Goal: Task Accomplishment & Management: Manage account settings

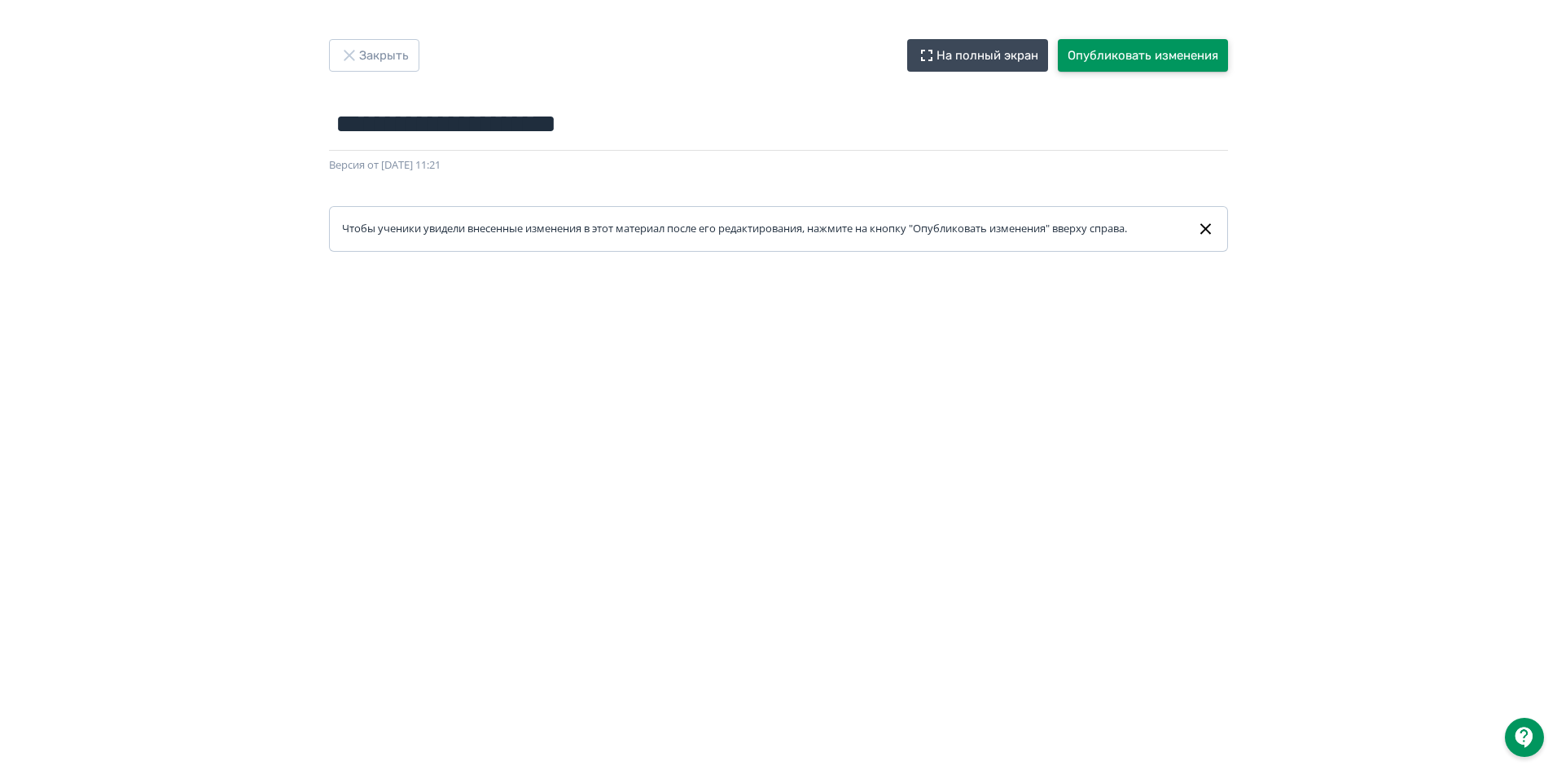
click at [1121, 50] on button "Опубликовать изменения" at bounding box center [1143, 55] width 170 height 33
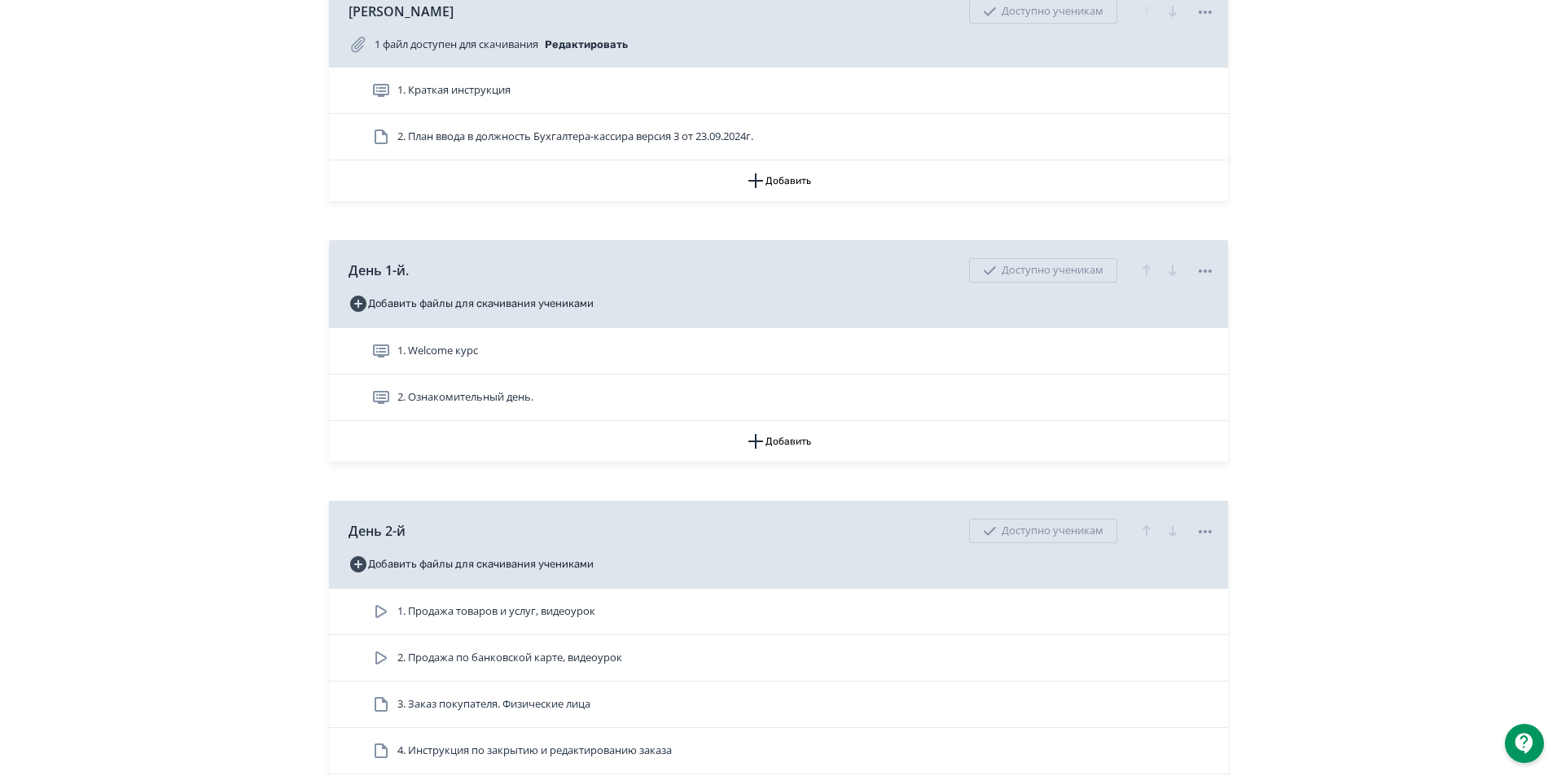
scroll to position [489, 0]
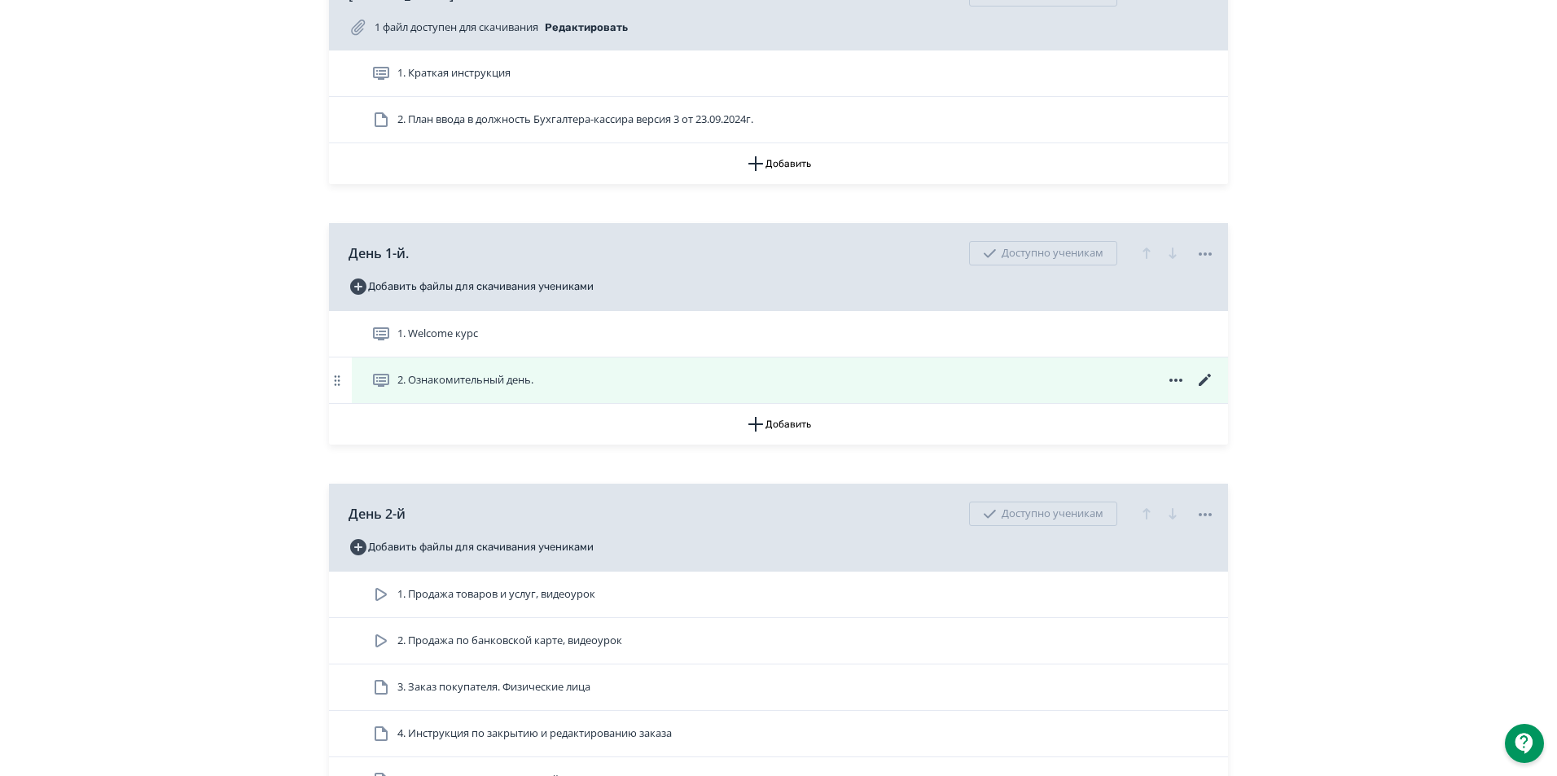
click at [1203, 390] on icon at bounding box center [1206, 381] width 20 height 20
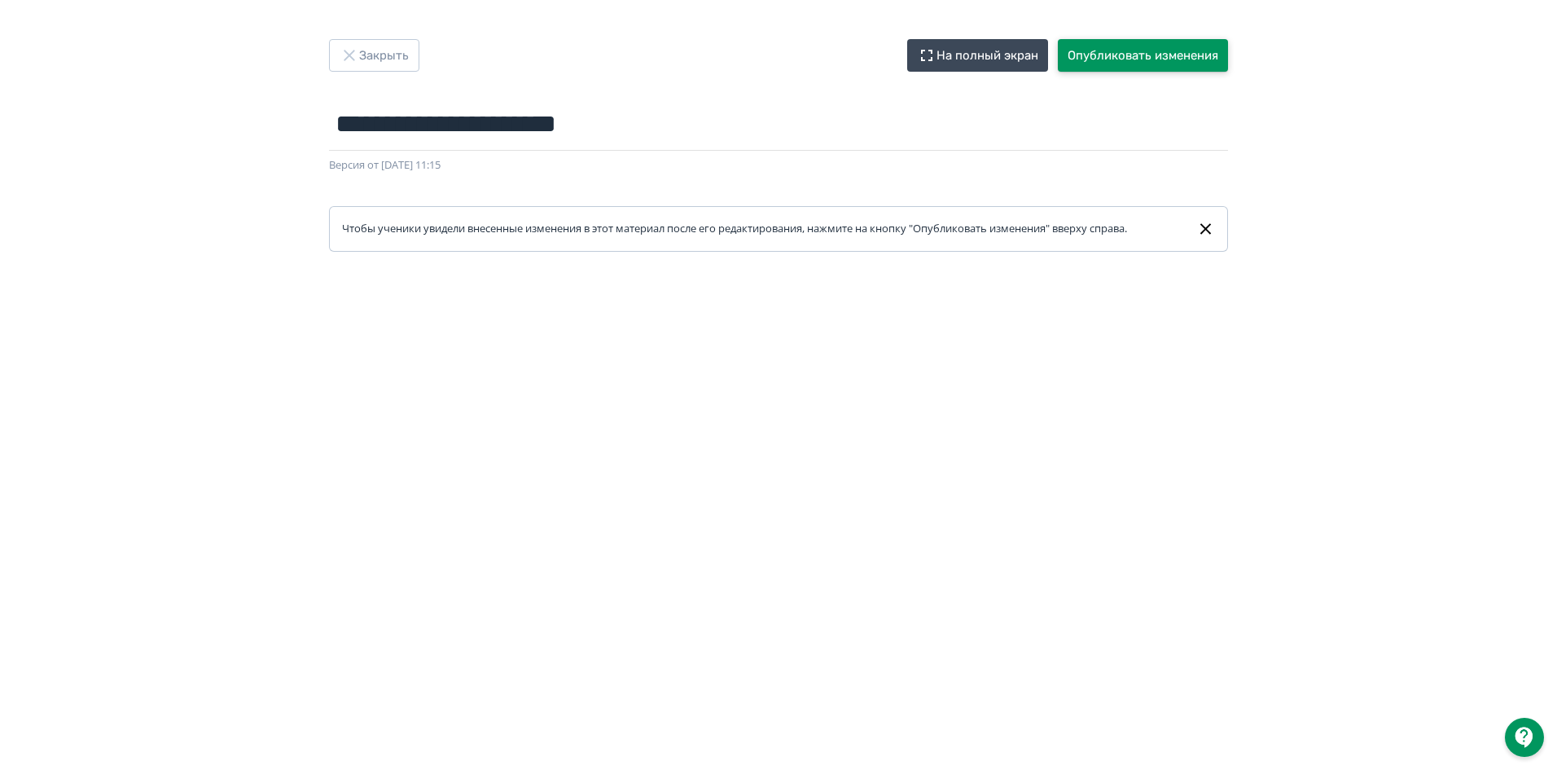
click at [1187, 52] on button "Опубликовать изменения" at bounding box center [1143, 55] width 170 height 33
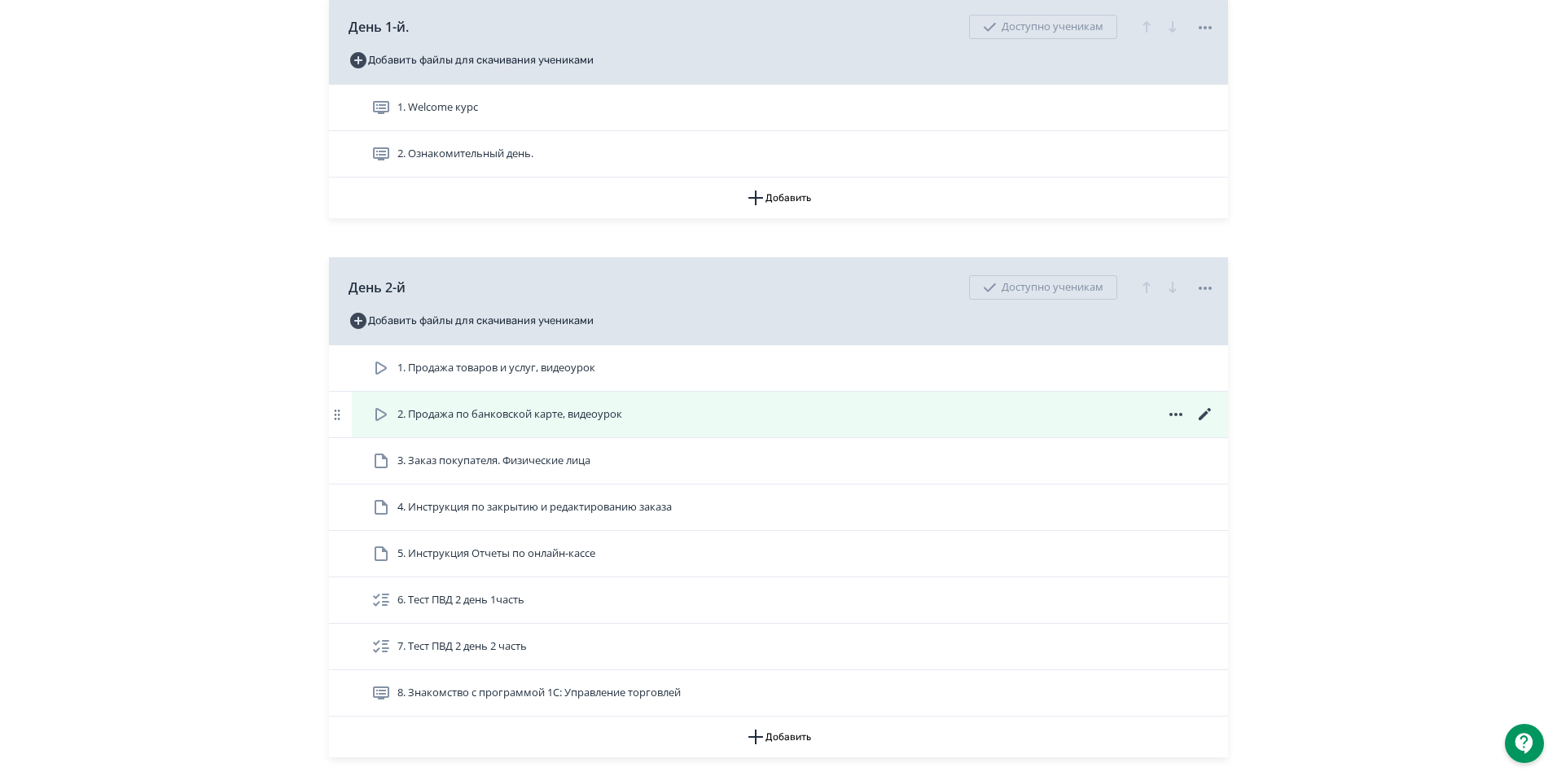
scroll to position [896, 0]
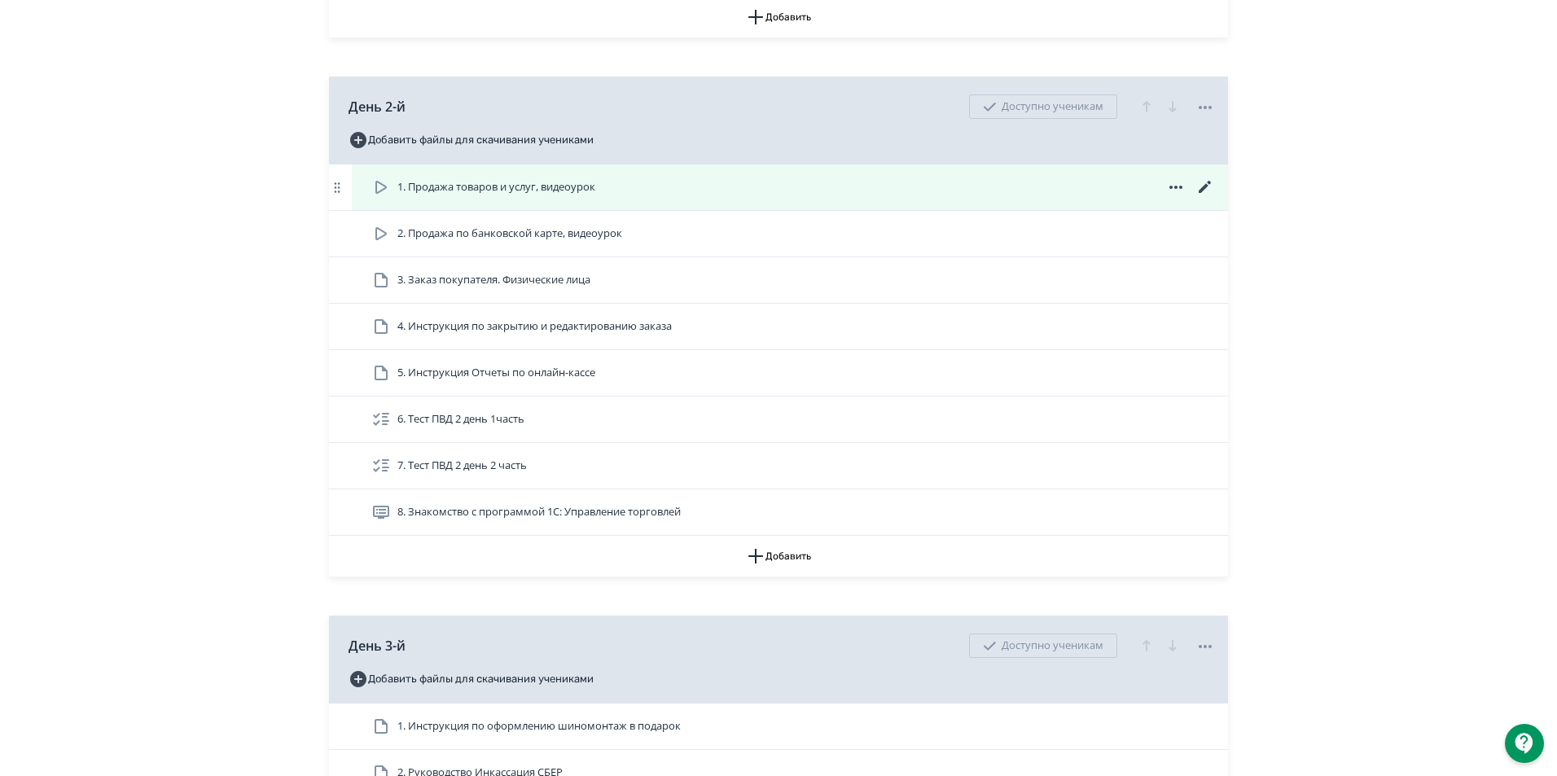
click at [378, 197] on icon at bounding box center [381, 188] width 20 height 20
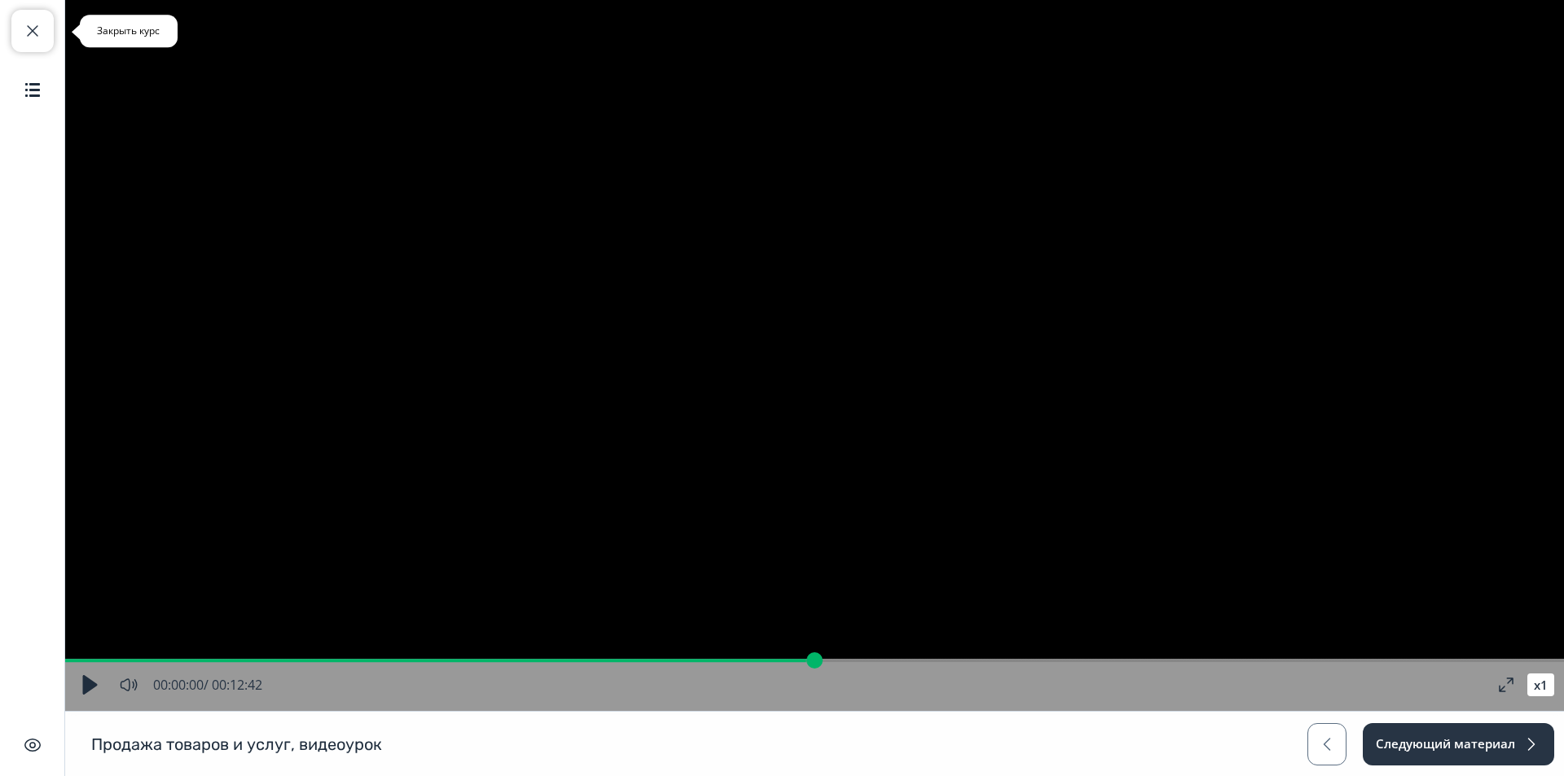
click at [39, 24] on span "button" at bounding box center [33, 31] width 20 height 20
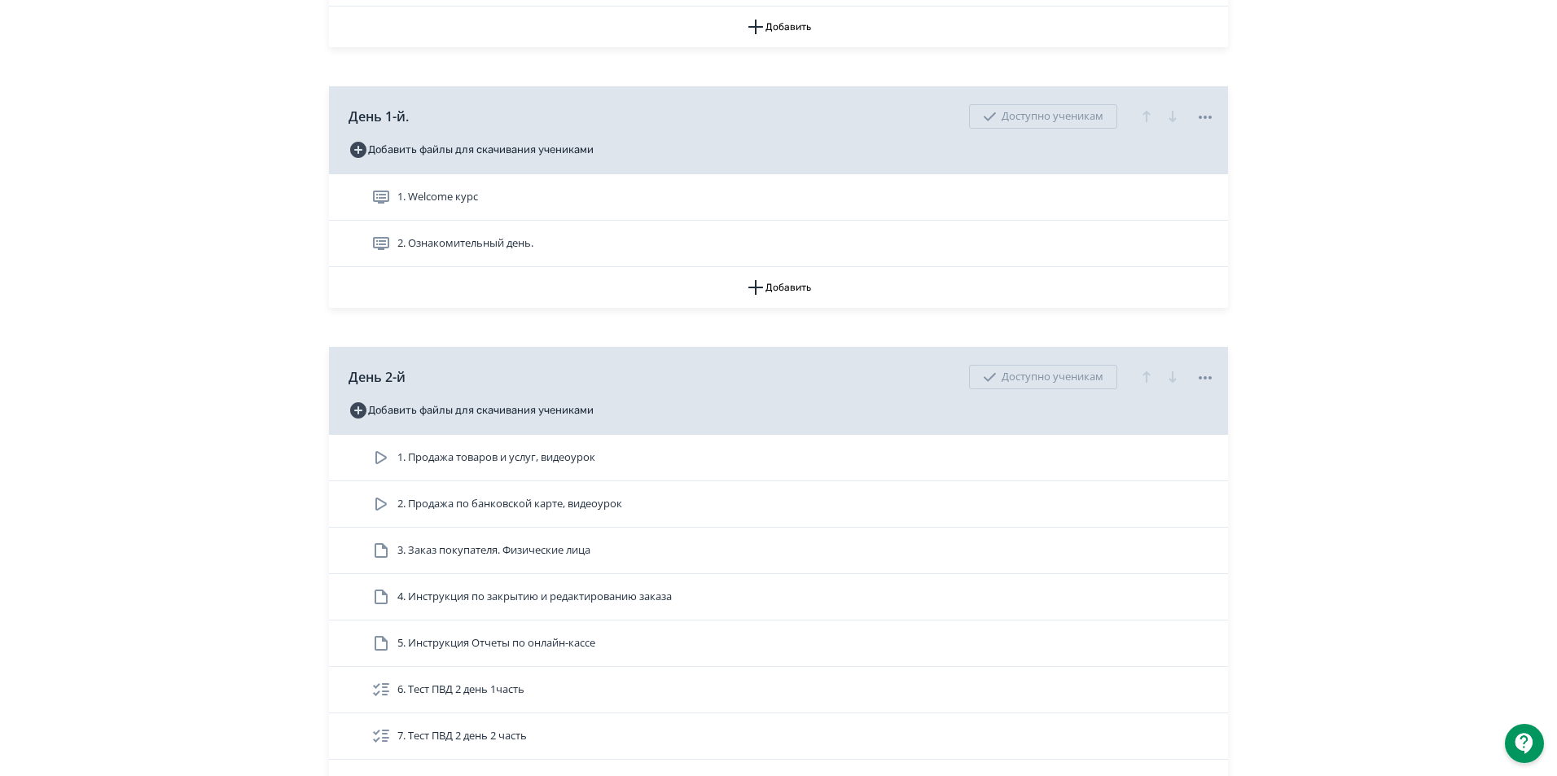
scroll to position [652, 0]
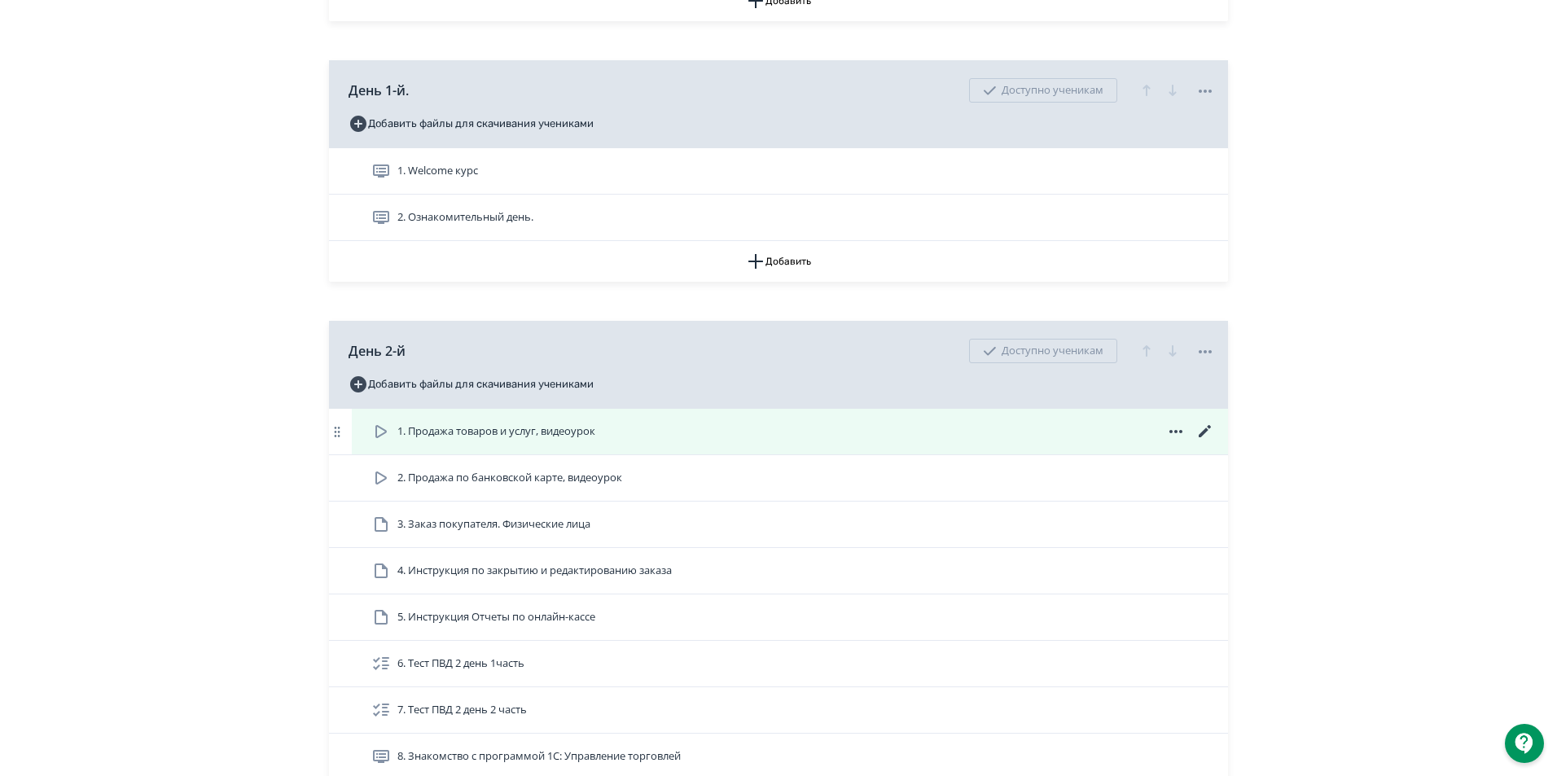
click at [389, 441] on icon at bounding box center [381, 432] width 20 height 20
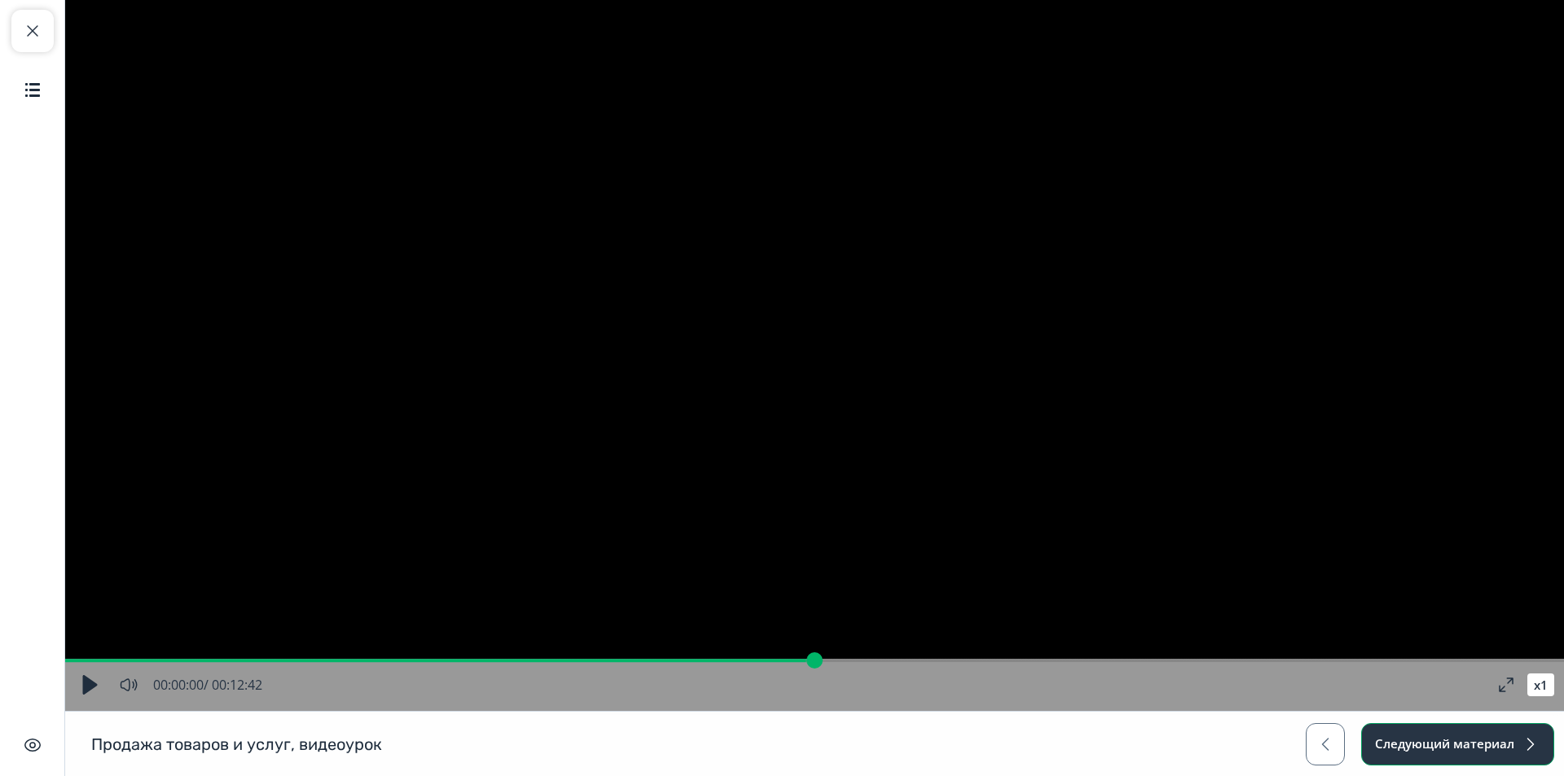
click at [1423, 744] on button "Следующий материал" at bounding box center [1457, 744] width 193 height 42
click at [1411, 752] on button "Следующий материал" at bounding box center [1457, 744] width 193 height 42
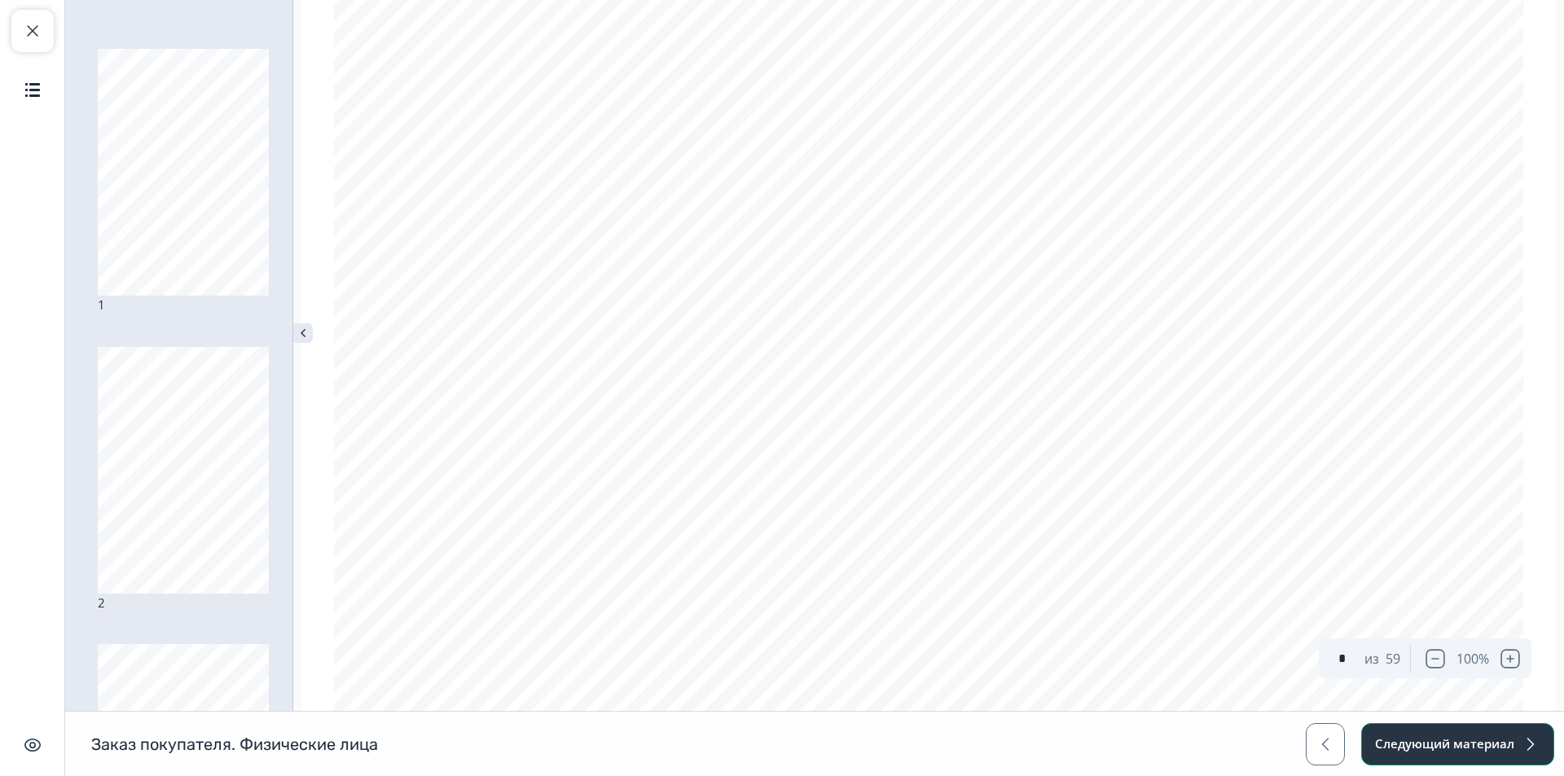
scroll to position [570, 0]
click at [1429, 749] on button "Следующий материал" at bounding box center [1457, 744] width 193 height 42
type input "*"
click at [1408, 740] on button "Следующий материал" at bounding box center [1457, 744] width 193 height 42
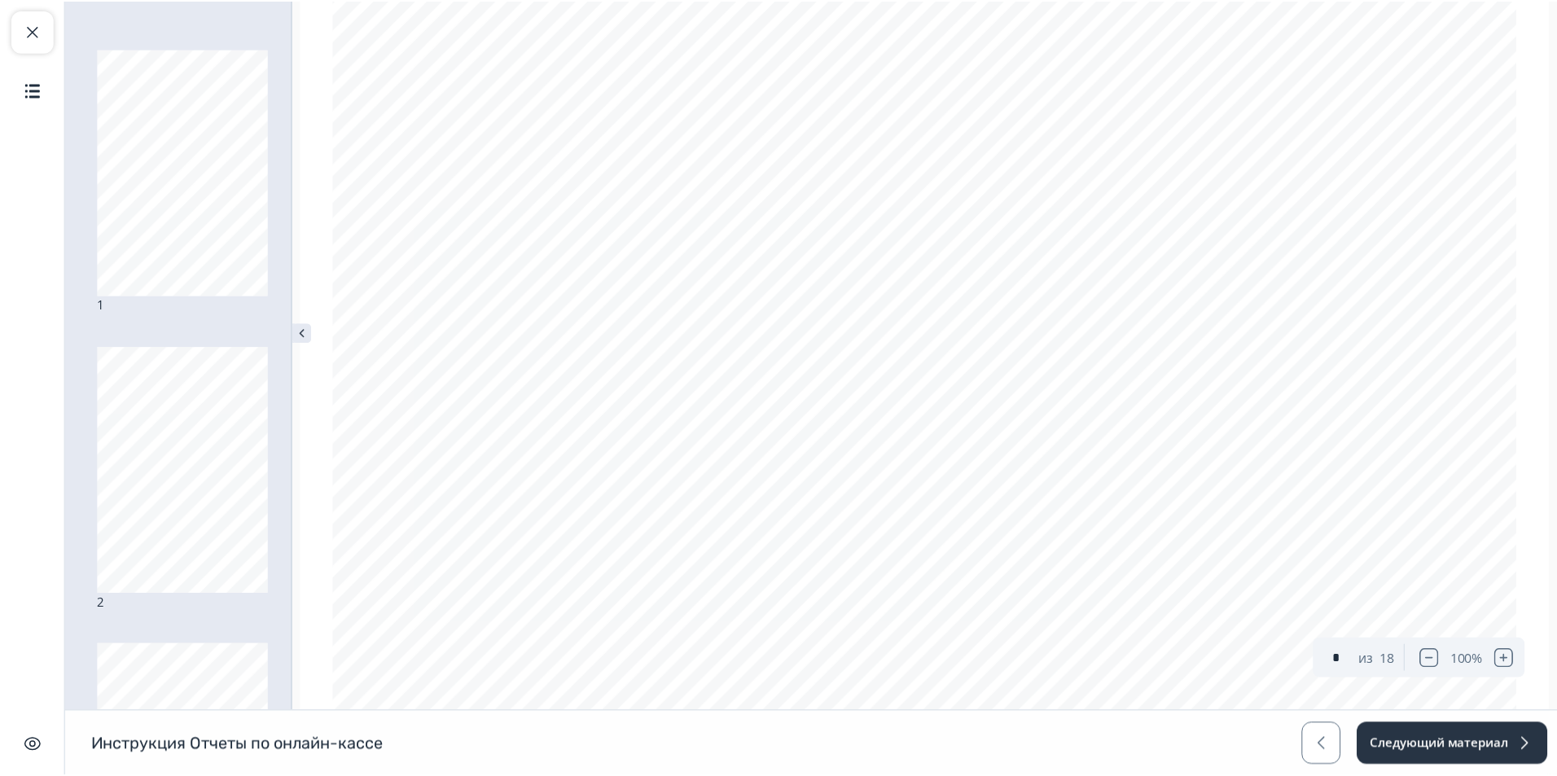
scroll to position [244, 0]
click at [1438, 753] on button "Следующий материал" at bounding box center [1457, 744] width 193 height 42
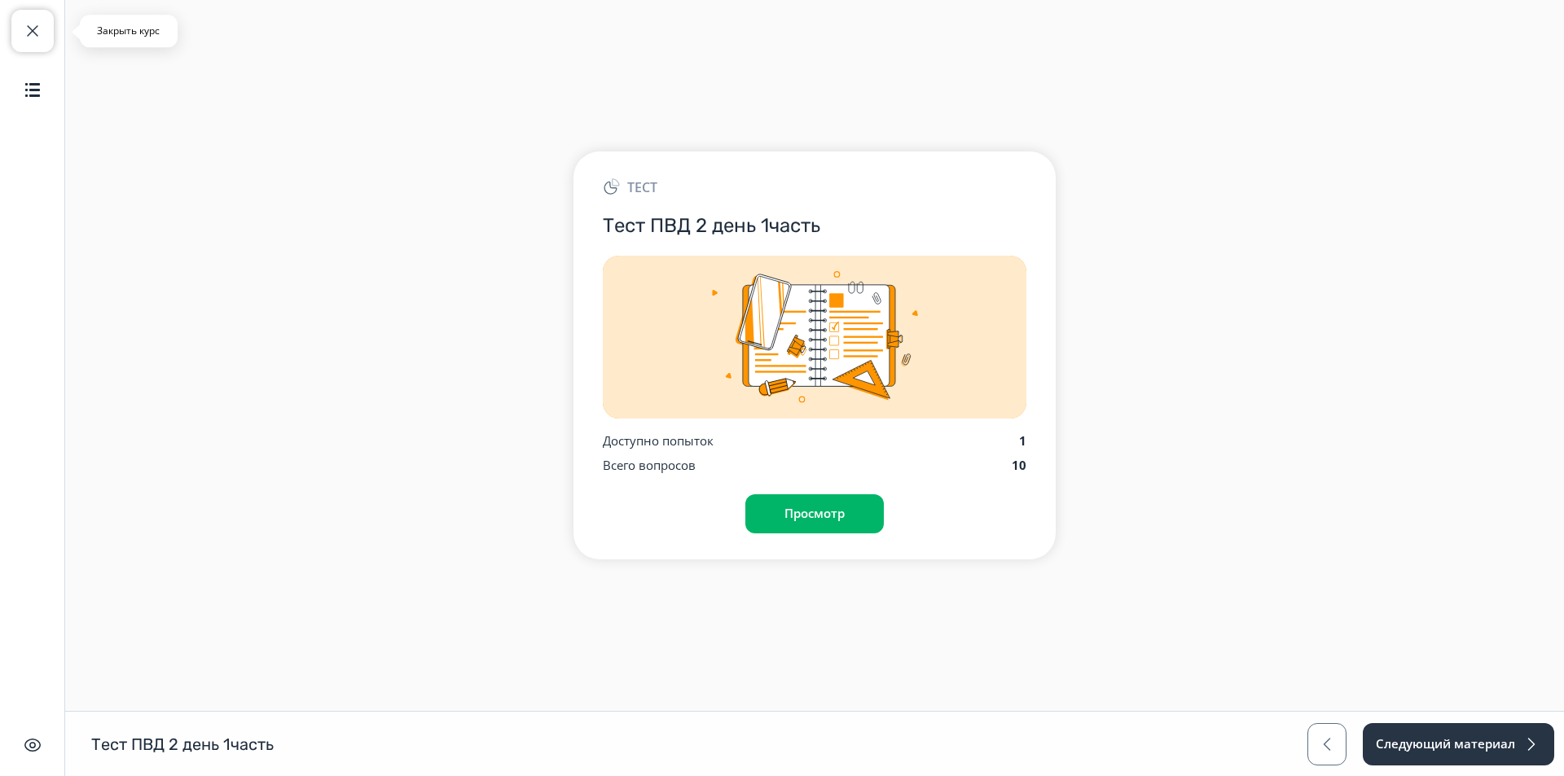
click at [19, 23] on button "Закрыть курс" at bounding box center [32, 31] width 42 height 42
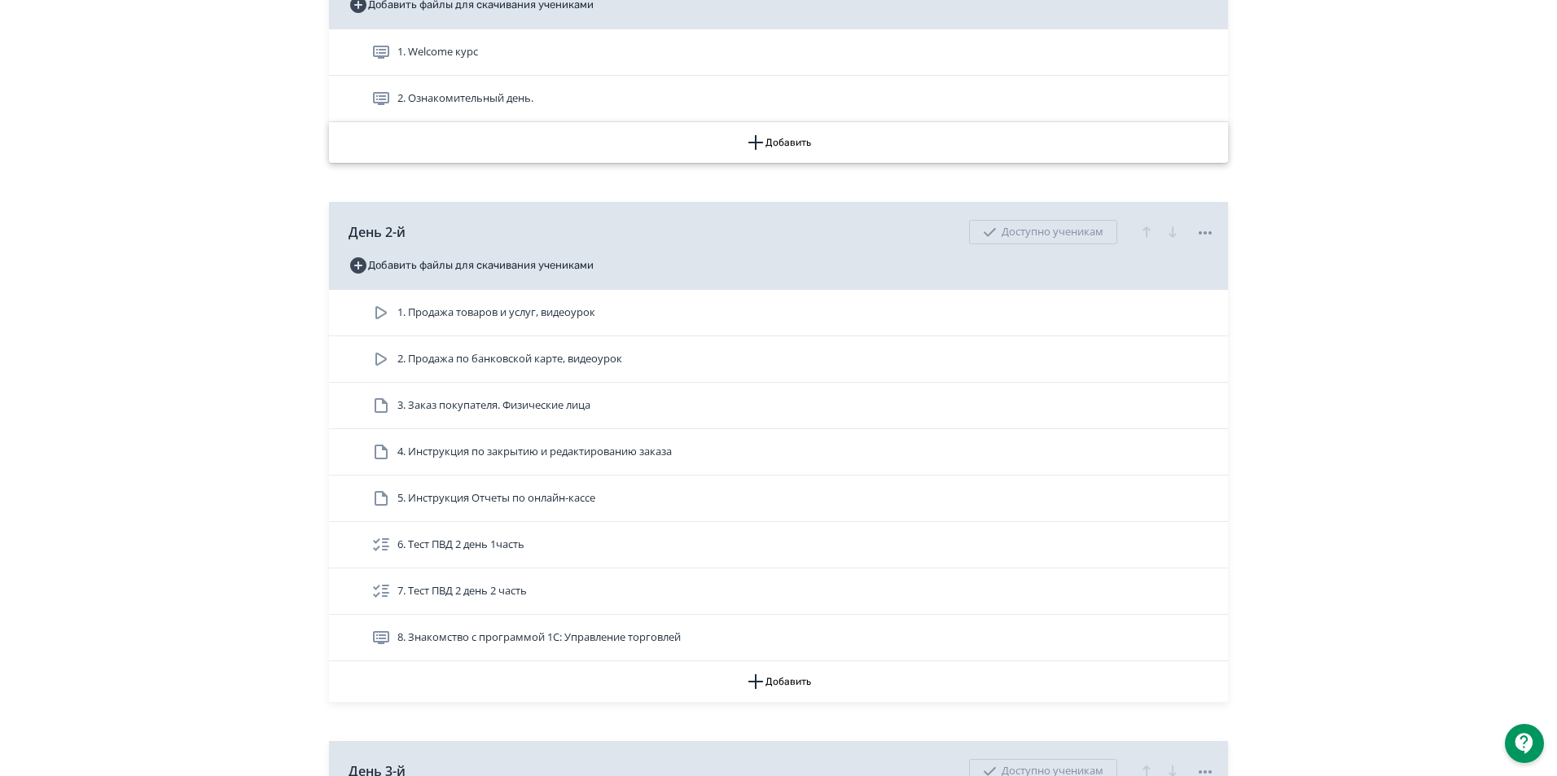
scroll to position [815, 0]
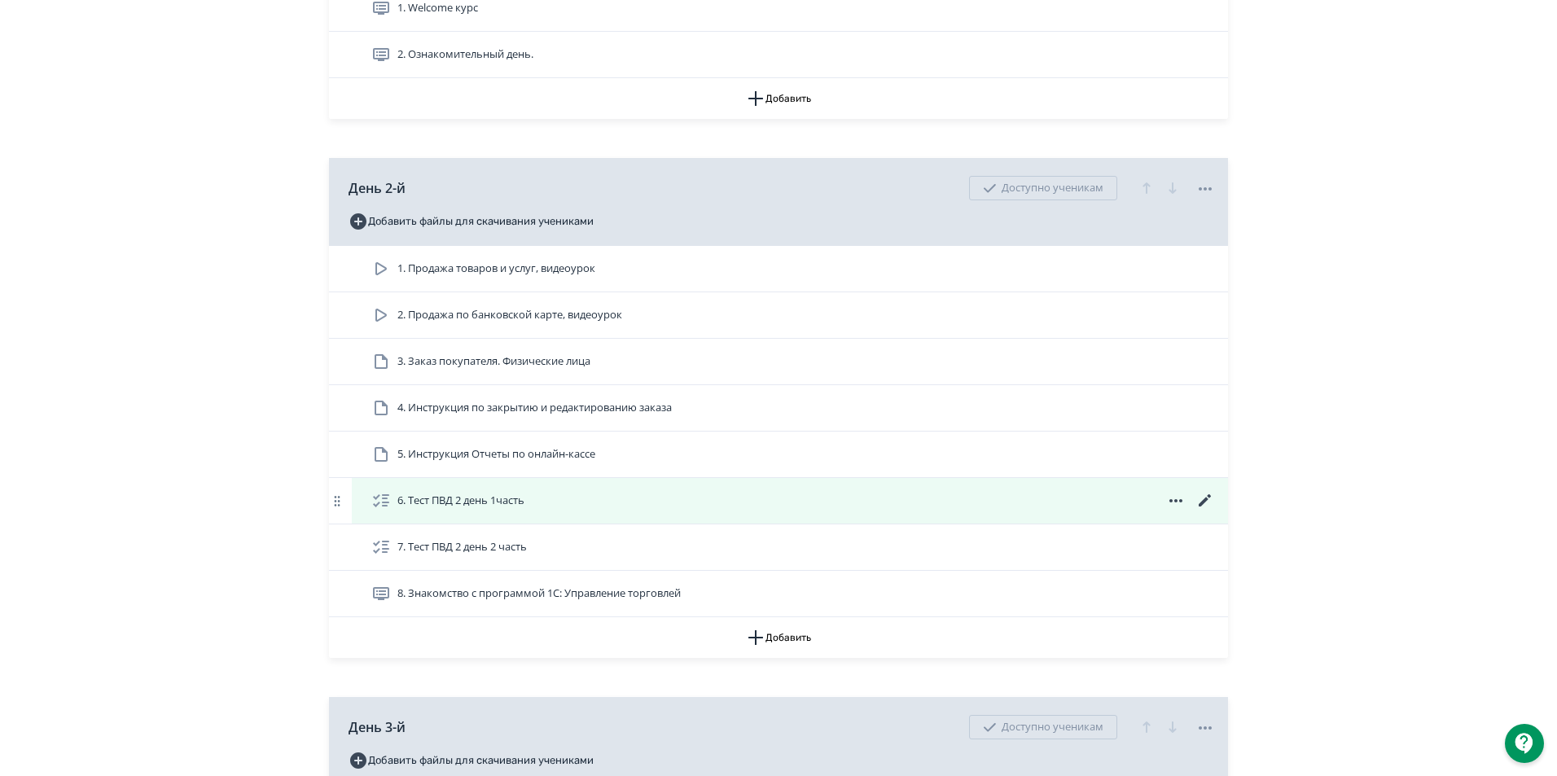
click at [1205, 507] on icon at bounding box center [1205, 500] width 12 height 12
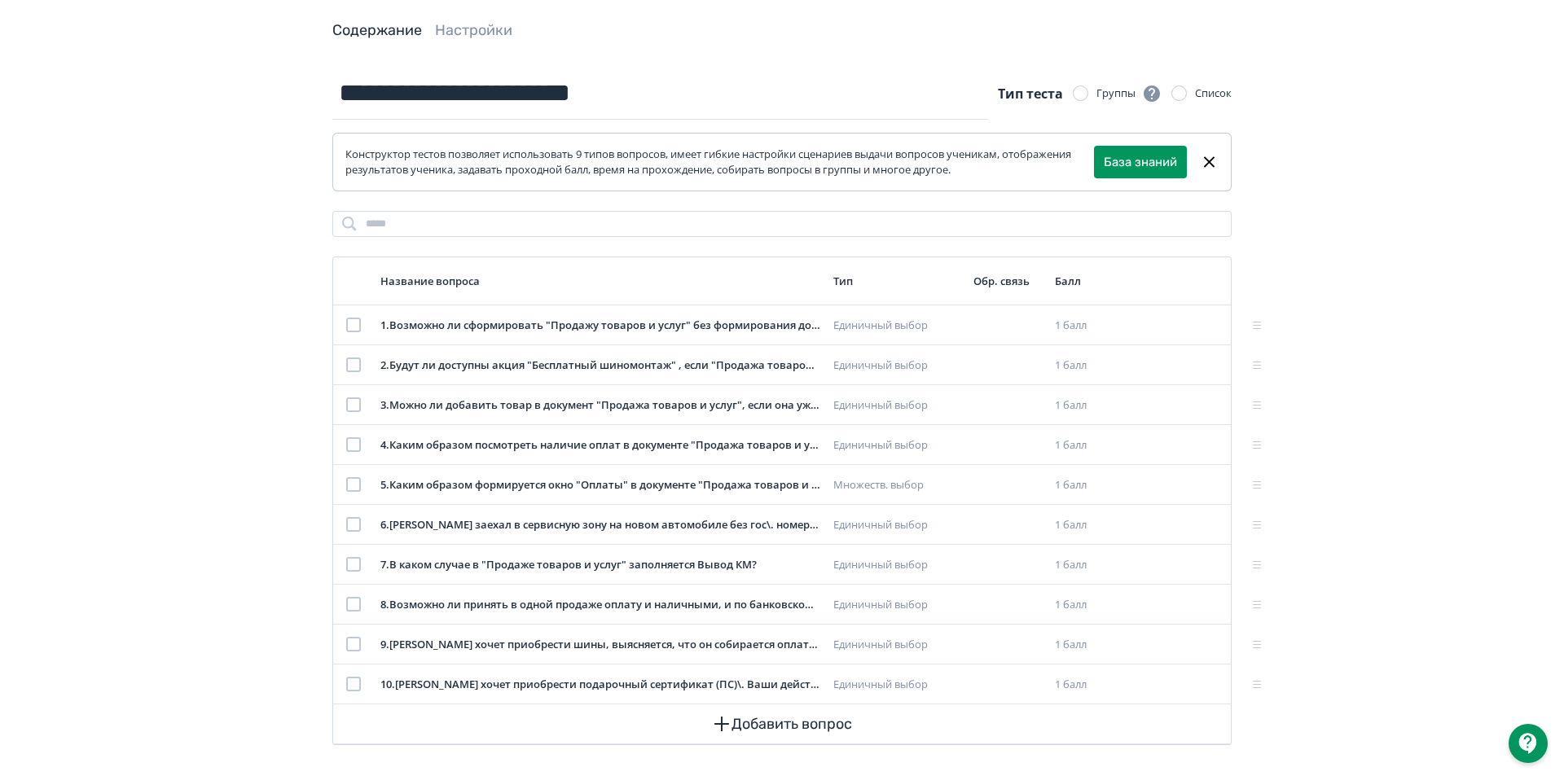
scroll to position [86, 0]
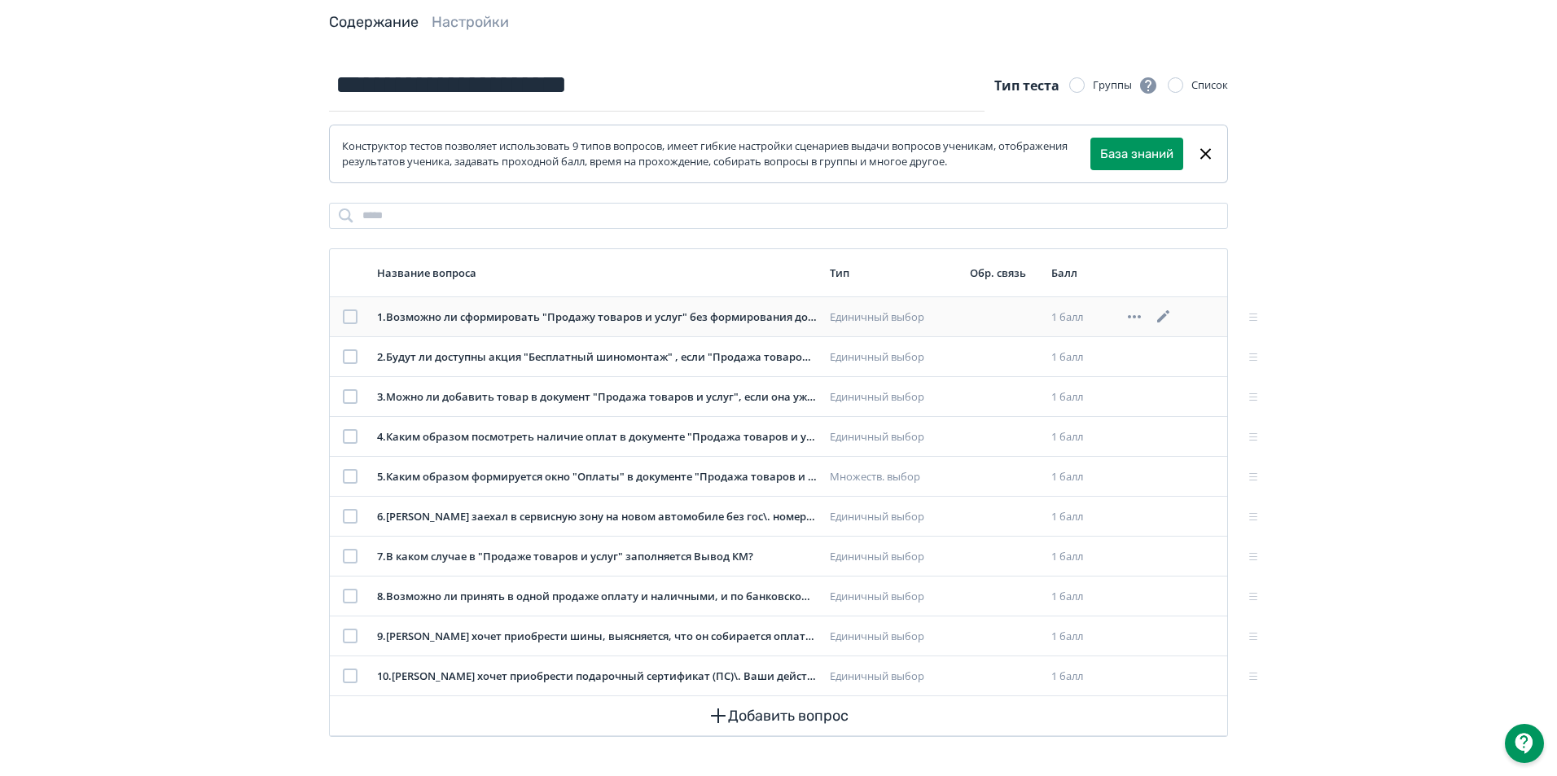
click at [1167, 313] on icon at bounding box center [1164, 317] width 20 height 20
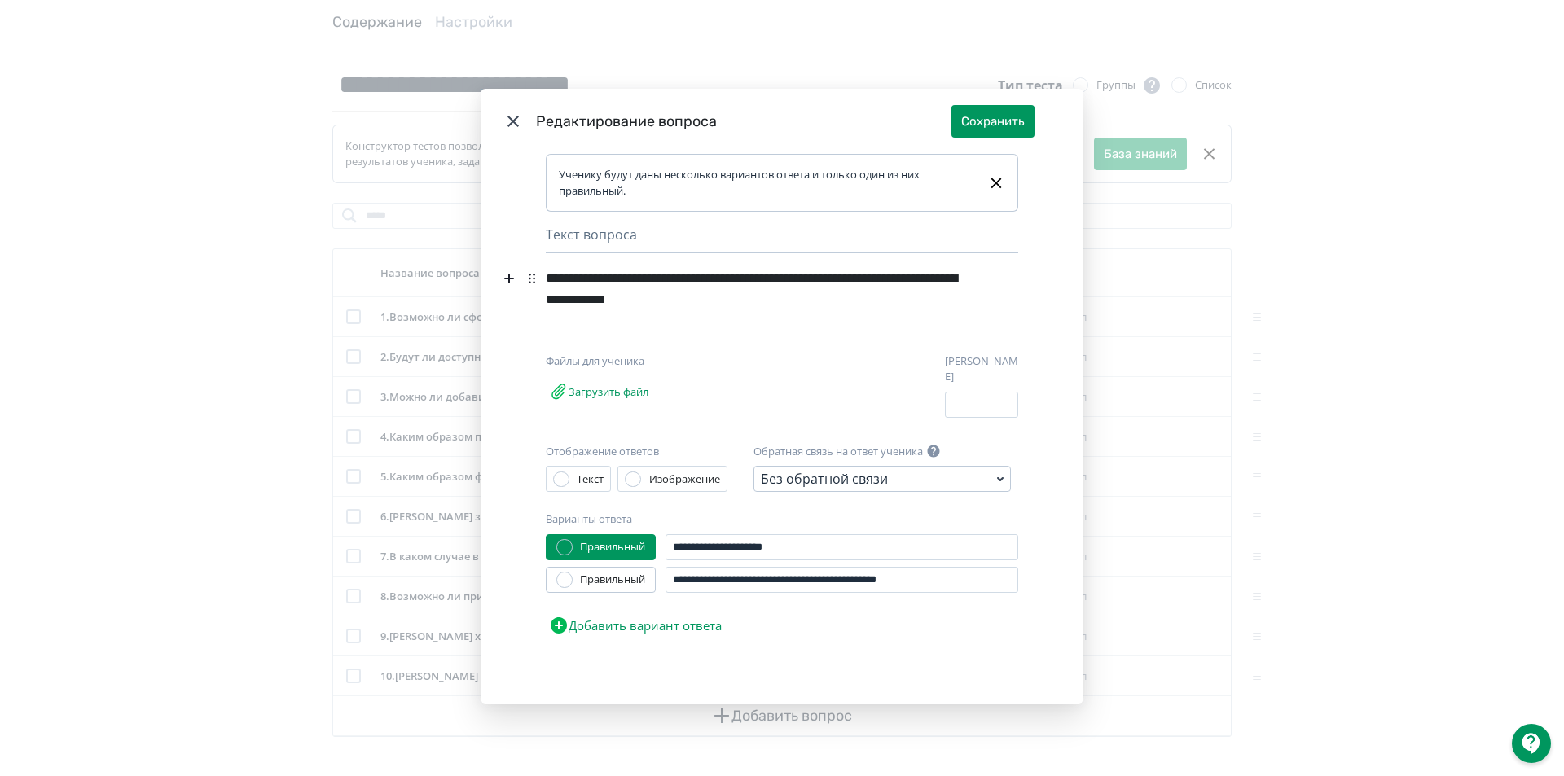
click at [512, 126] on icon "Modal" at bounding box center [513, 122] width 20 height 20
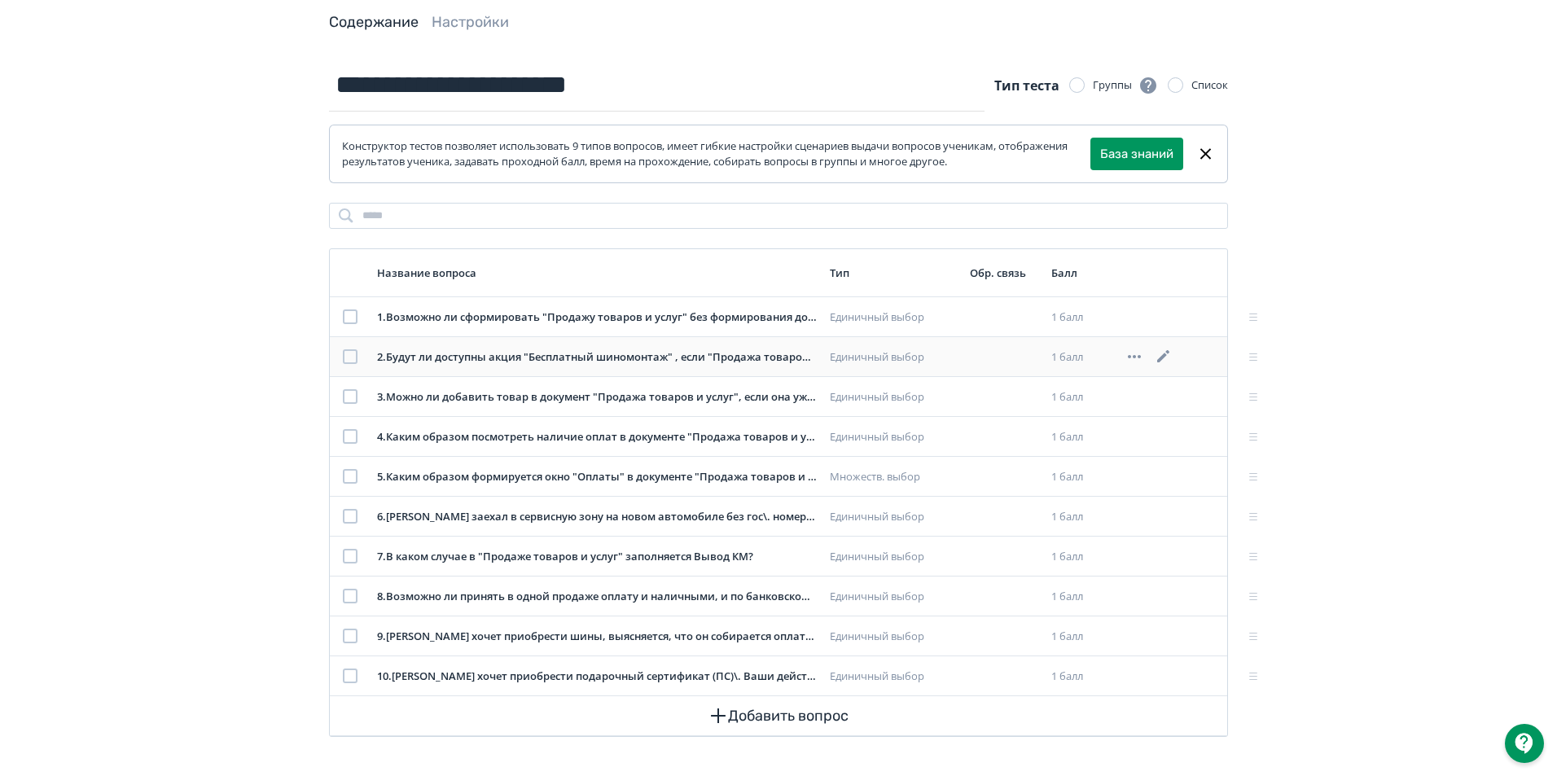
click at [1164, 349] on icon at bounding box center [1164, 357] width 20 height 20
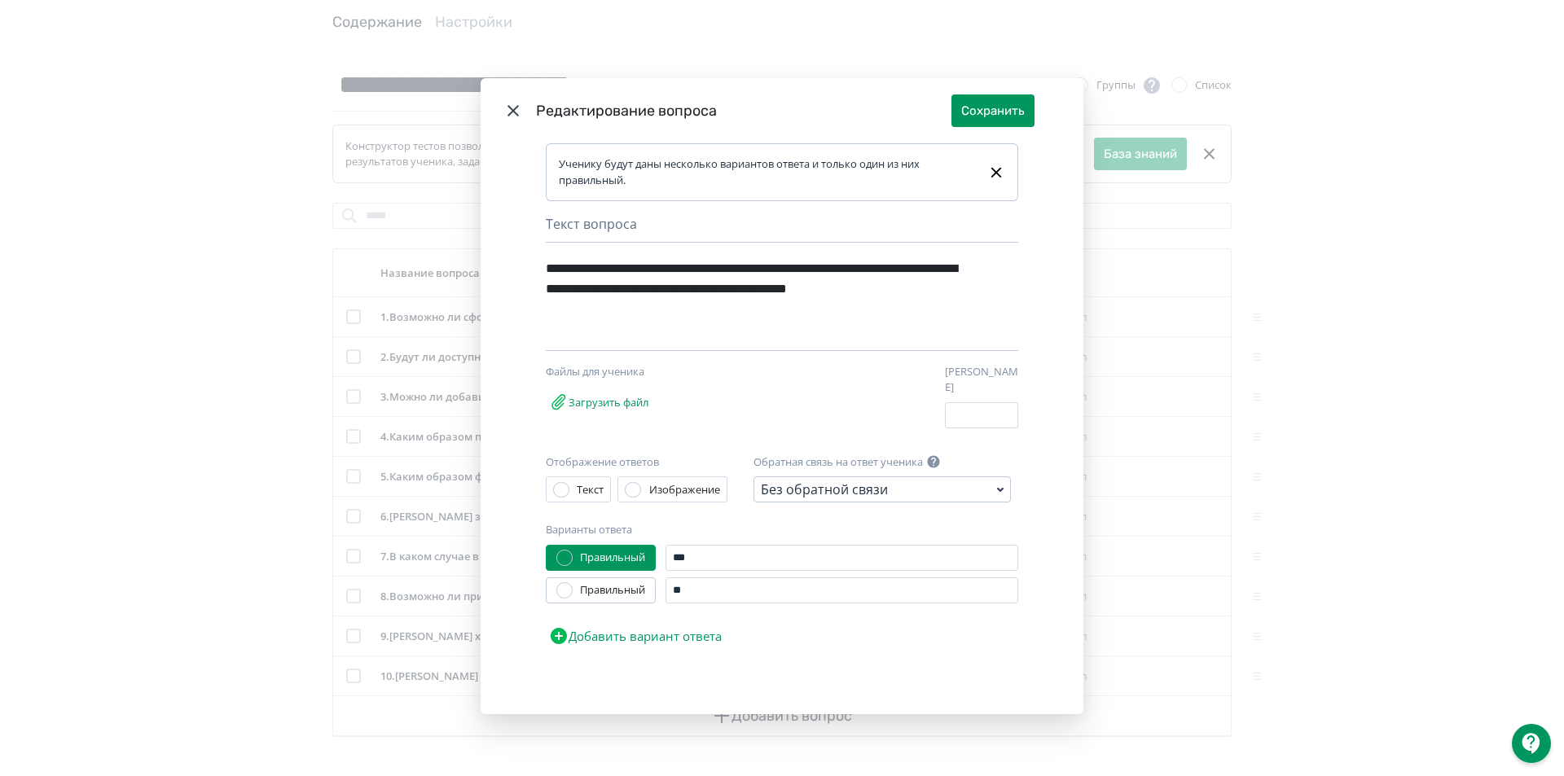
click at [513, 121] on icon "Modal" at bounding box center [513, 111] width 20 height 20
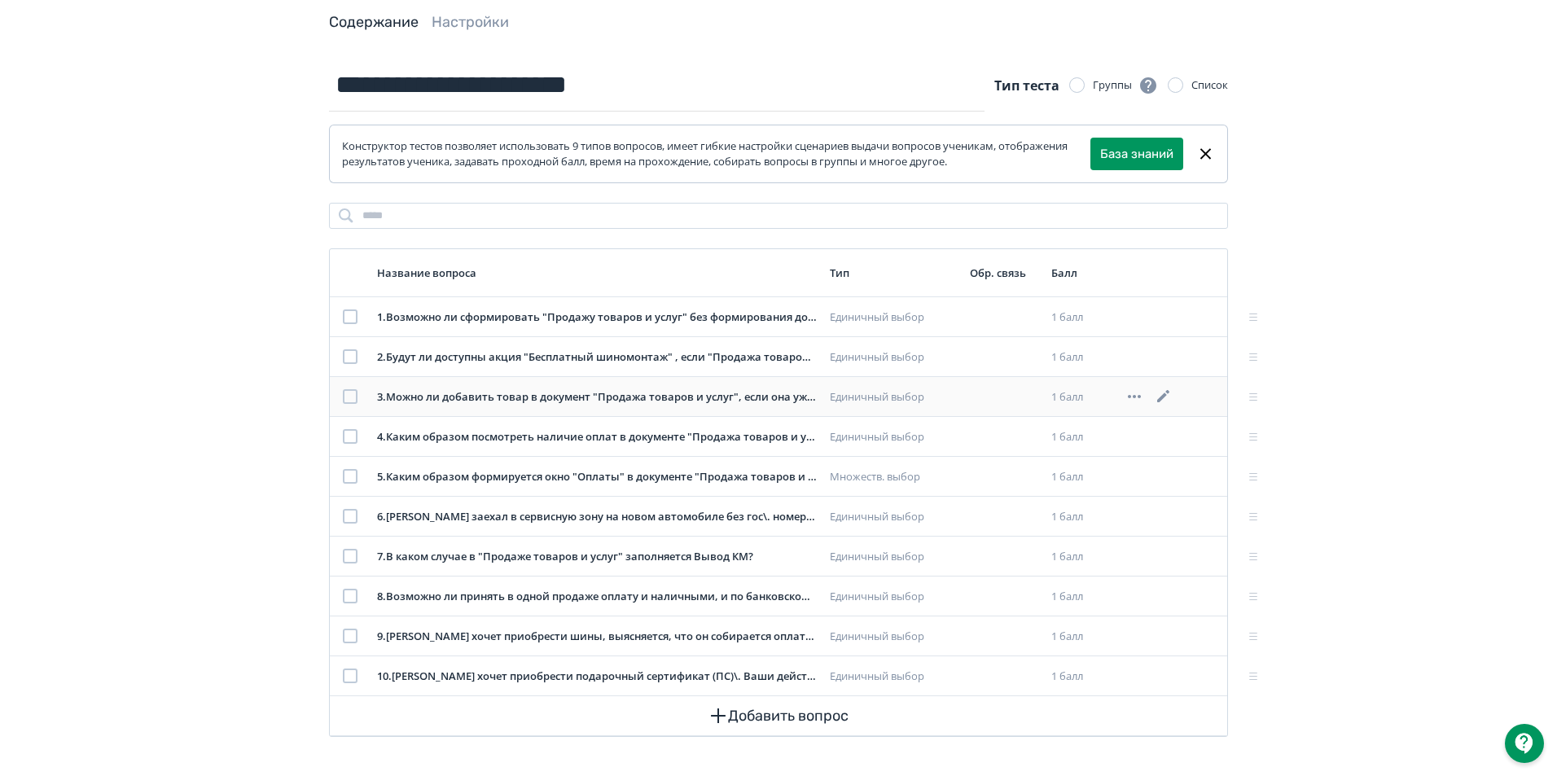
click at [1162, 394] on icon at bounding box center [1164, 397] width 20 height 20
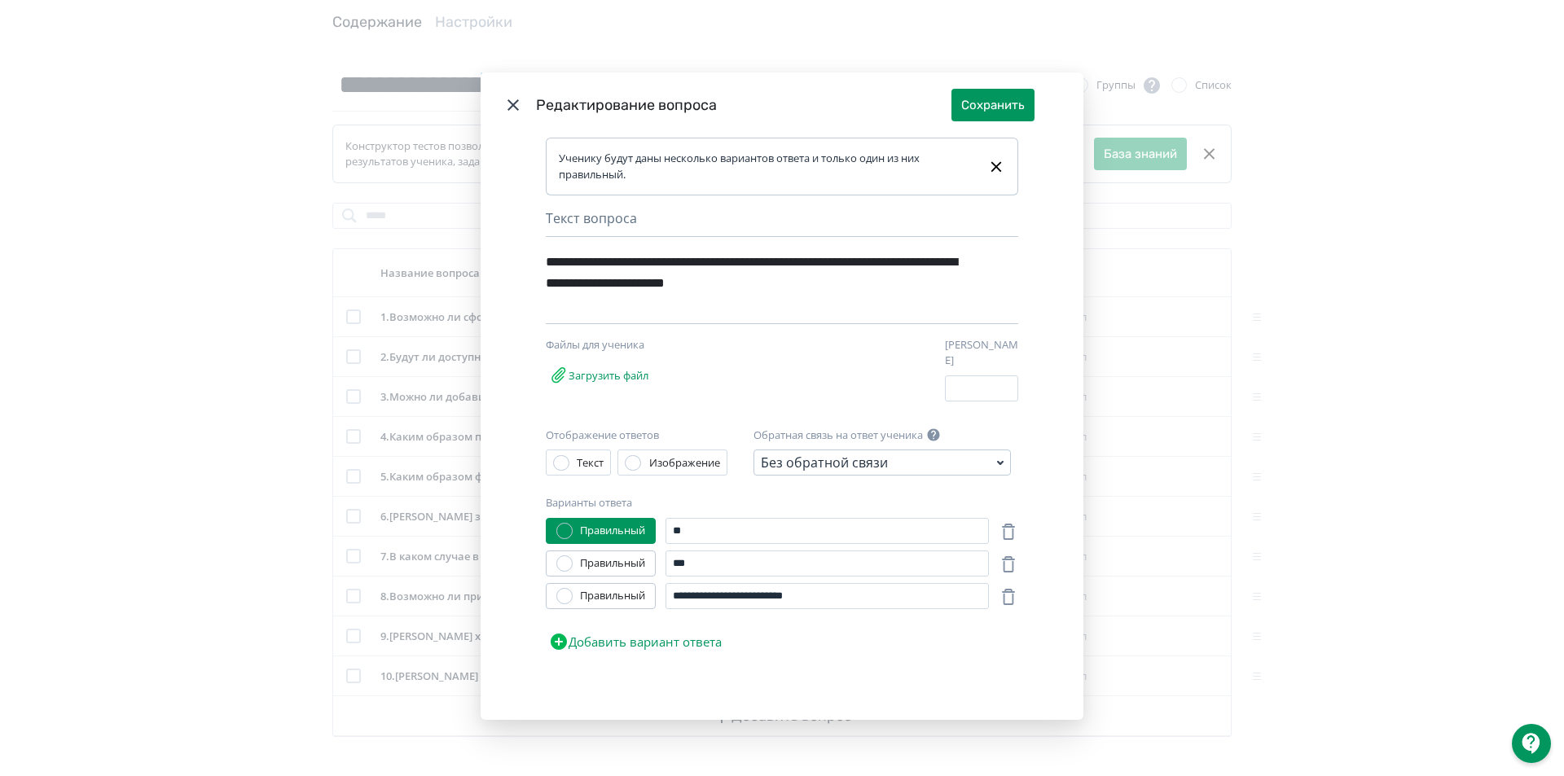
click at [514, 109] on icon "Modal" at bounding box center [513, 105] width 20 height 20
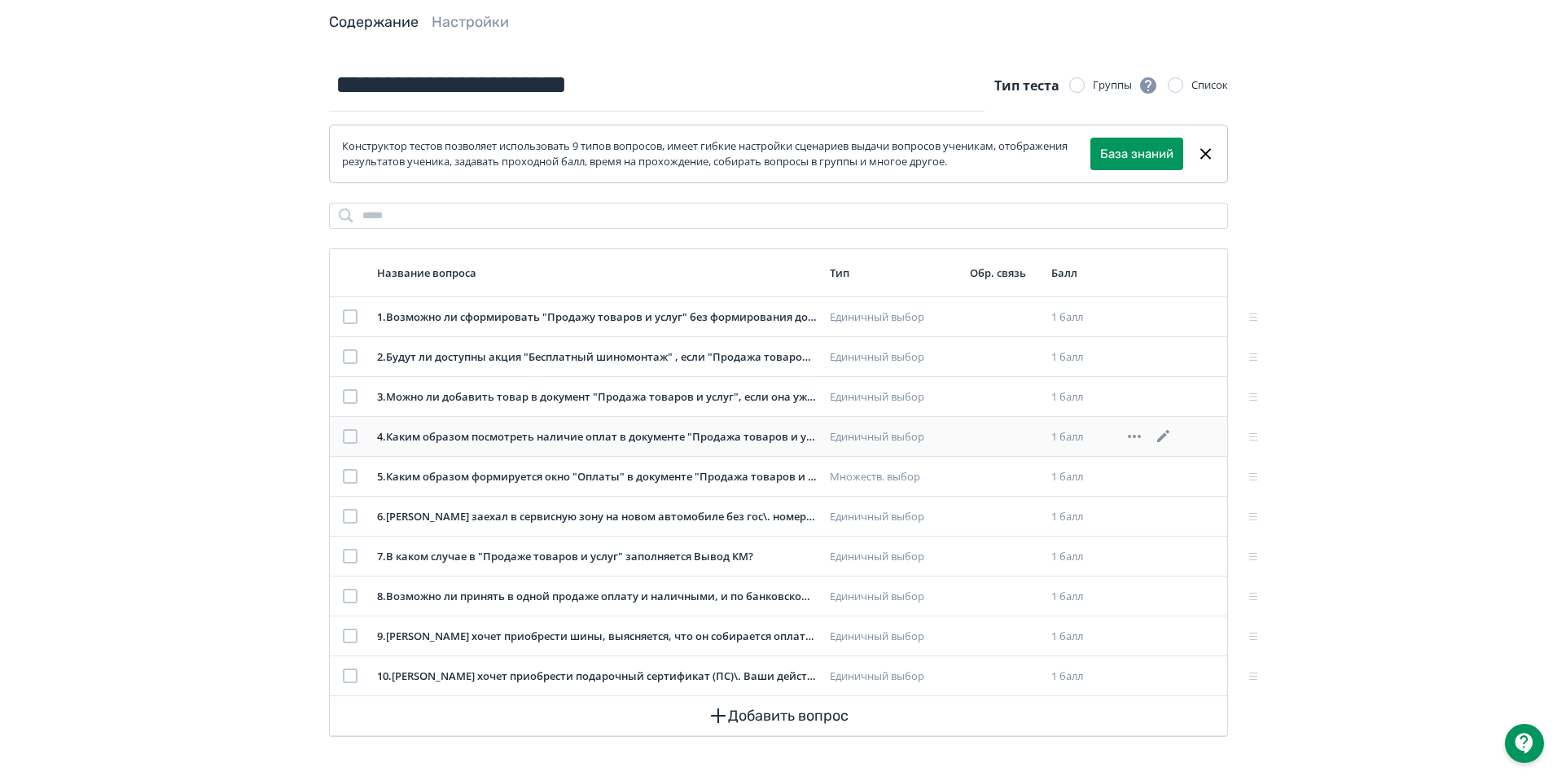
click at [1159, 437] on icon at bounding box center [1164, 437] width 20 height 20
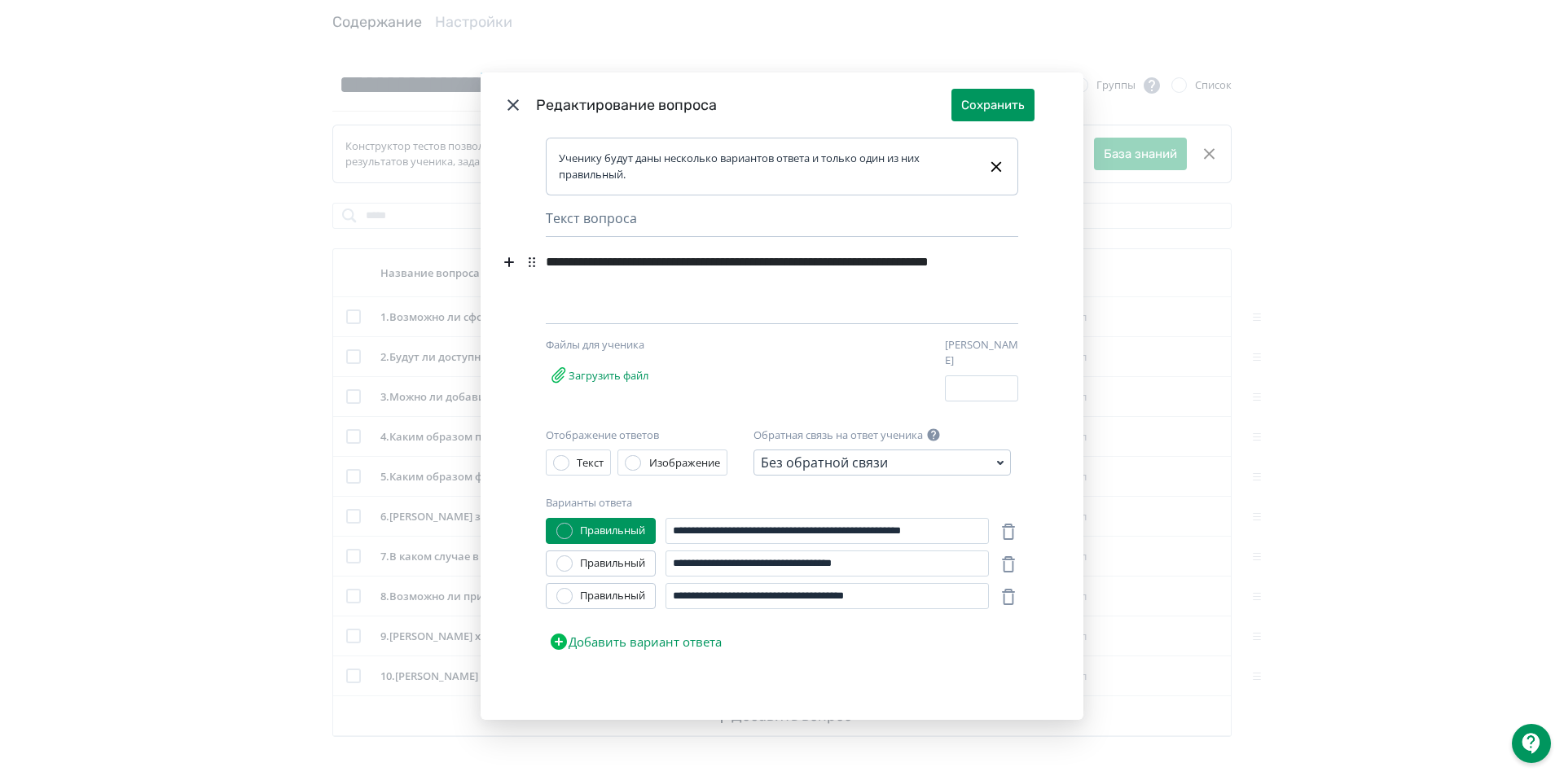
click at [507, 110] on icon "Modal" at bounding box center [513, 105] width 20 height 20
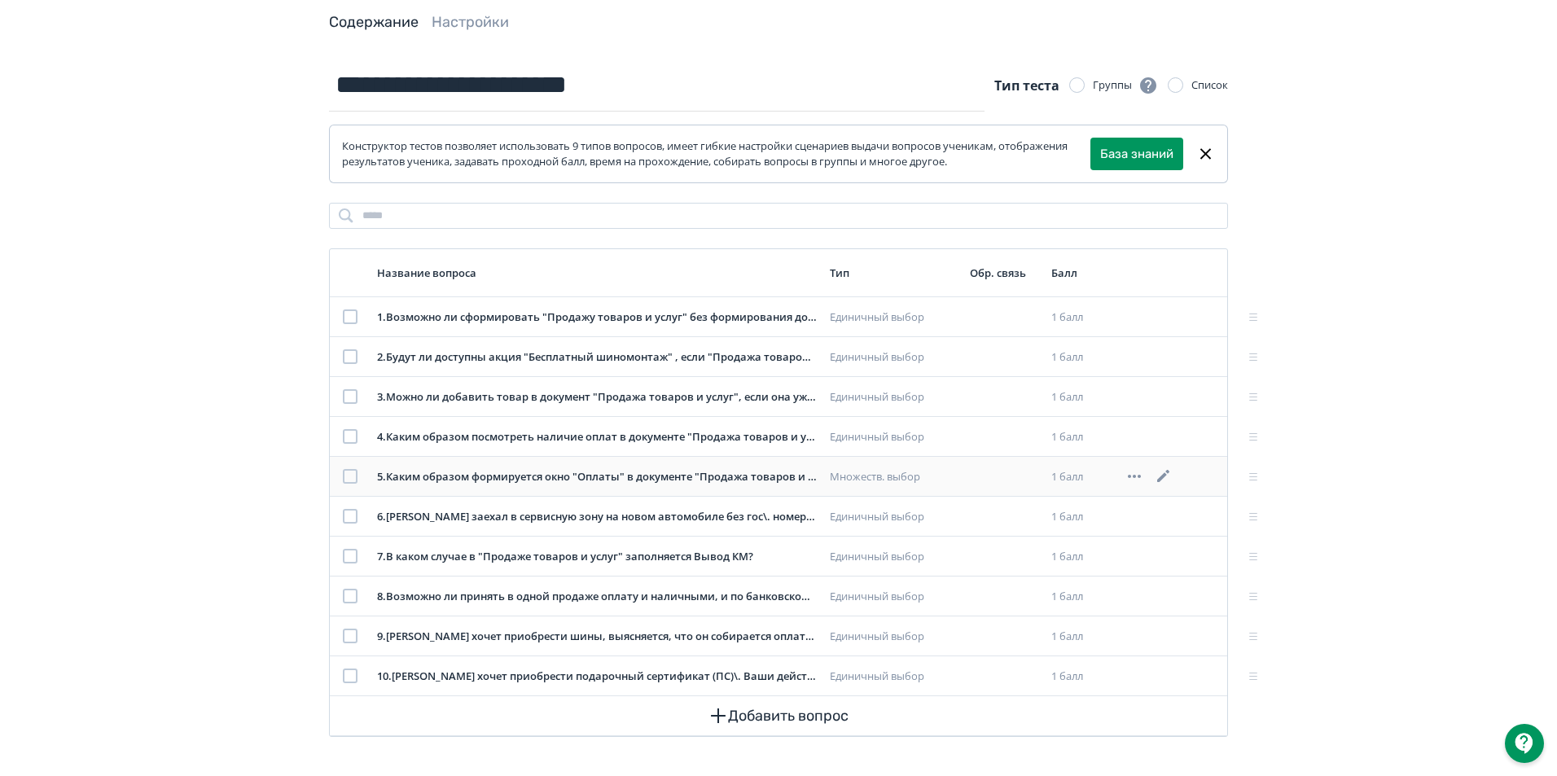
click at [1161, 481] on icon at bounding box center [1163, 476] width 12 height 12
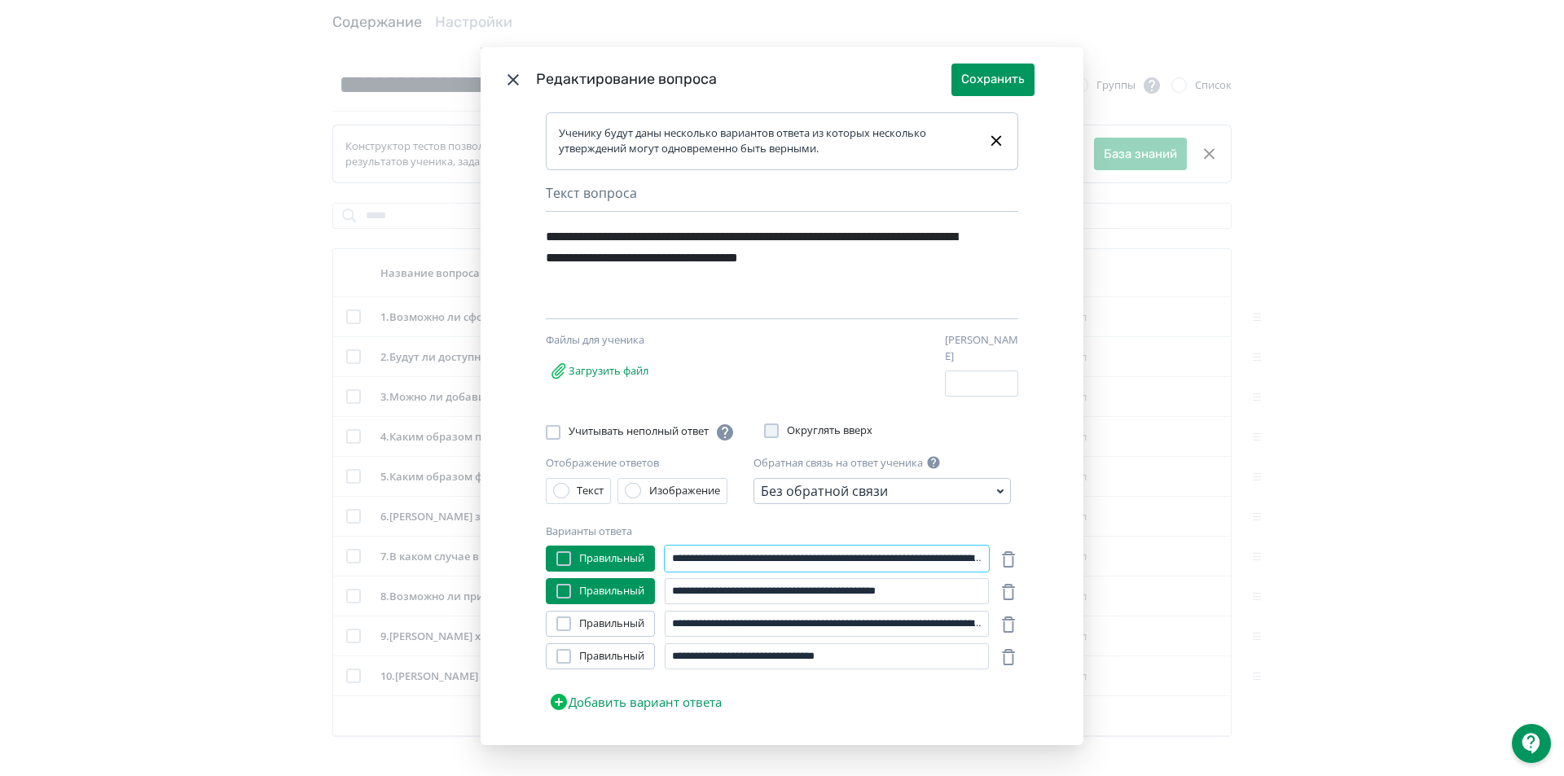
click at [964, 555] on input "**********" at bounding box center [827, 559] width 324 height 26
click at [697, 595] on input "**********" at bounding box center [827, 591] width 324 height 26
click at [505, 74] on icon "Modal" at bounding box center [513, 80] width 20 height 20
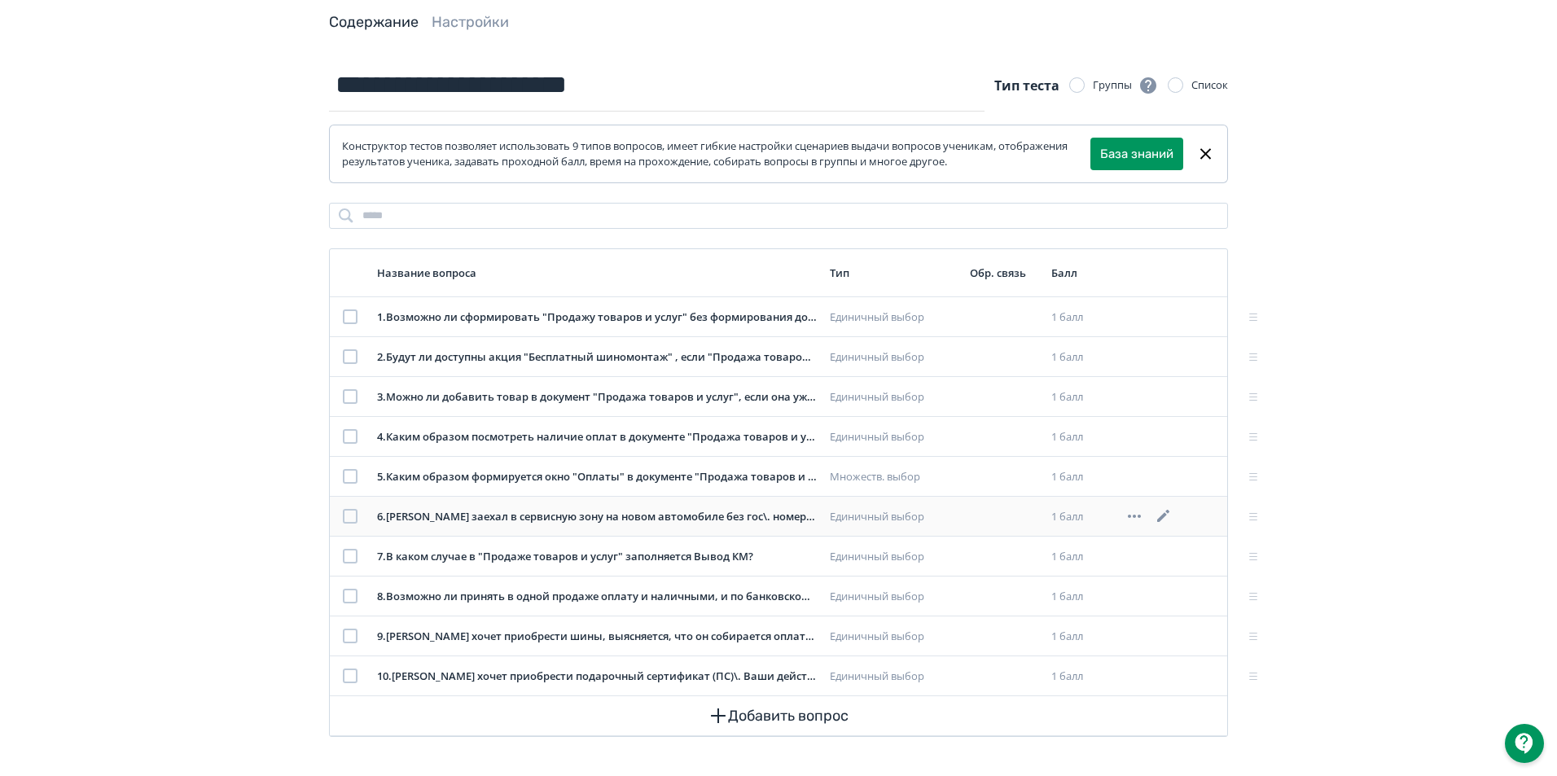
click at [1160, 522] on icon at bounding box center [1163, 516] width 12 height 12
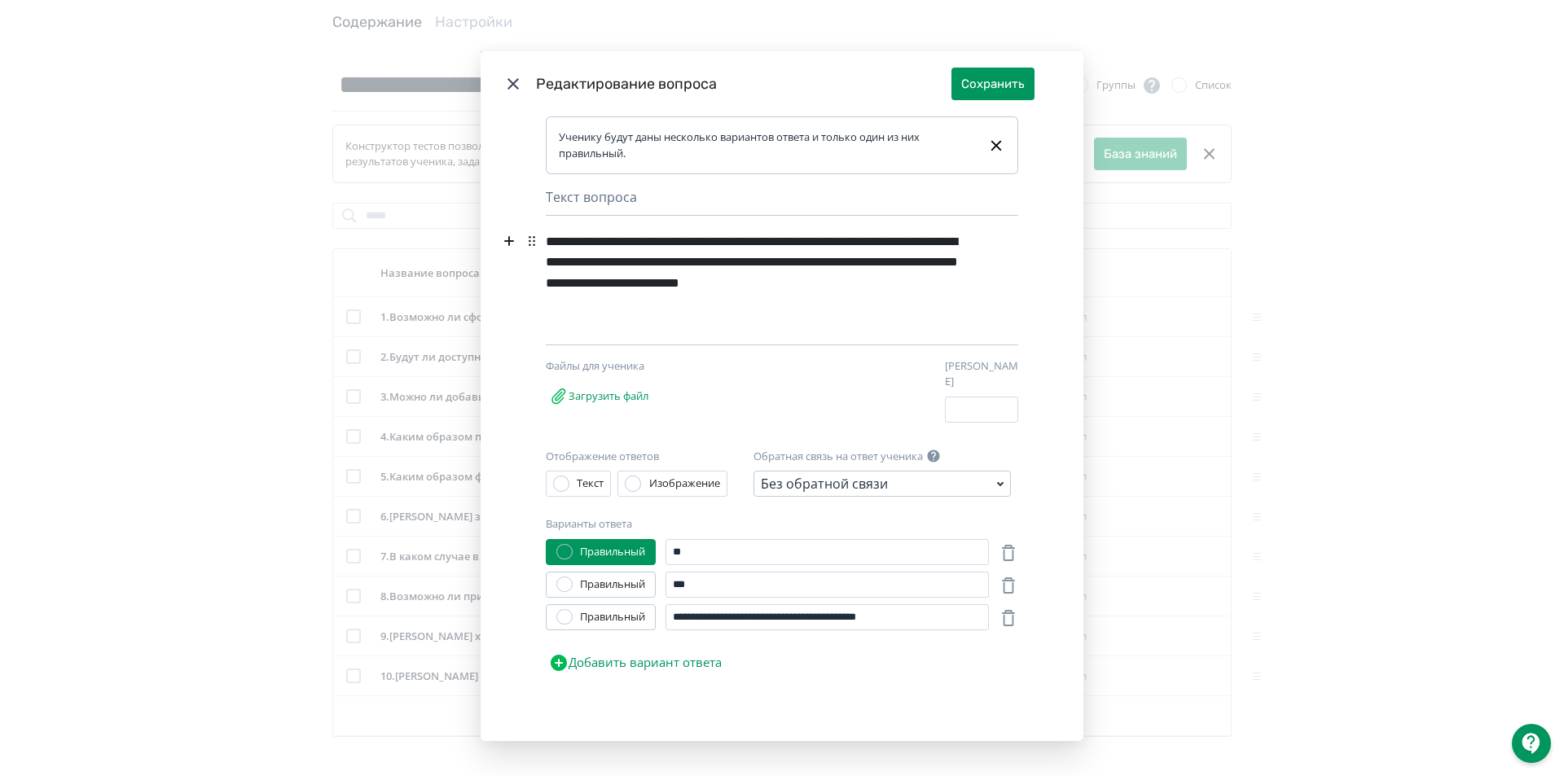
click at [742, 261] on div "**********" at bounding box center [757, 273] width 423 height 94
click at [737, 261] on div "**********" at bounding box center [757, 273] width 423 height 94
click at [744, 267] on div "**********" at bounding box center [757, 273] width 423 height 94
click at [951, 258] on div "**********" at bounding box center [757, 273] width 423 height 94
click at [951, 251] on div "**********" at bounding box center [757, 273] width 423 height 94
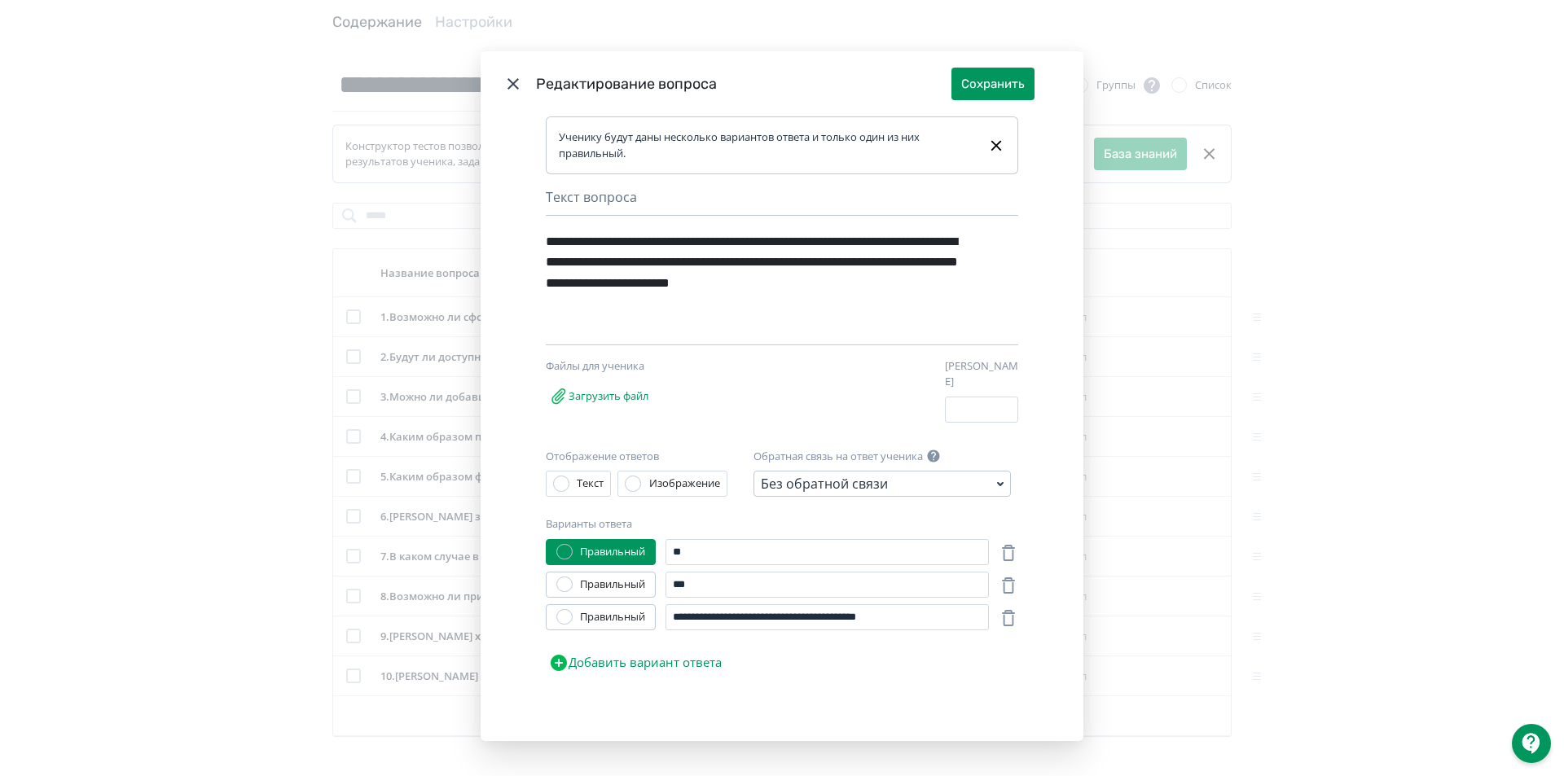
click at [602, 271] on div "**********" at bounding box center [757, 273] width 423 height 94
click at [740, 266] on div "**********" at bounding box center [757, 273] width 423 height 94
click at [751, 327] on div "**********" at bounding box center [757, 285] width 423 height 118
click at [997, 89] on button "Сохранить" at bounding box center [992, 84] width 83 height 33
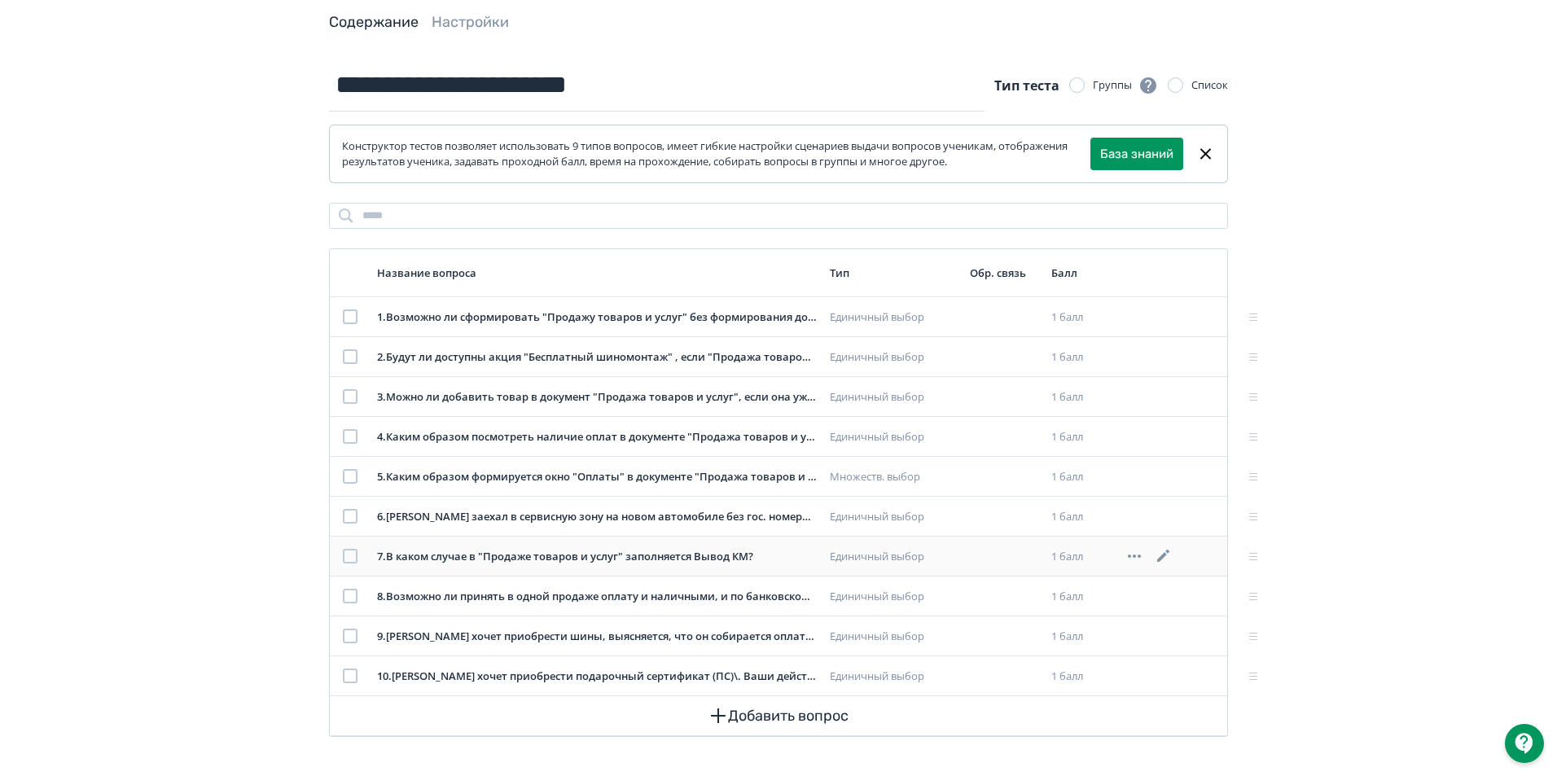
click at [1161, 553] on icon at bounding box center [1164, 557] width 20 height 20
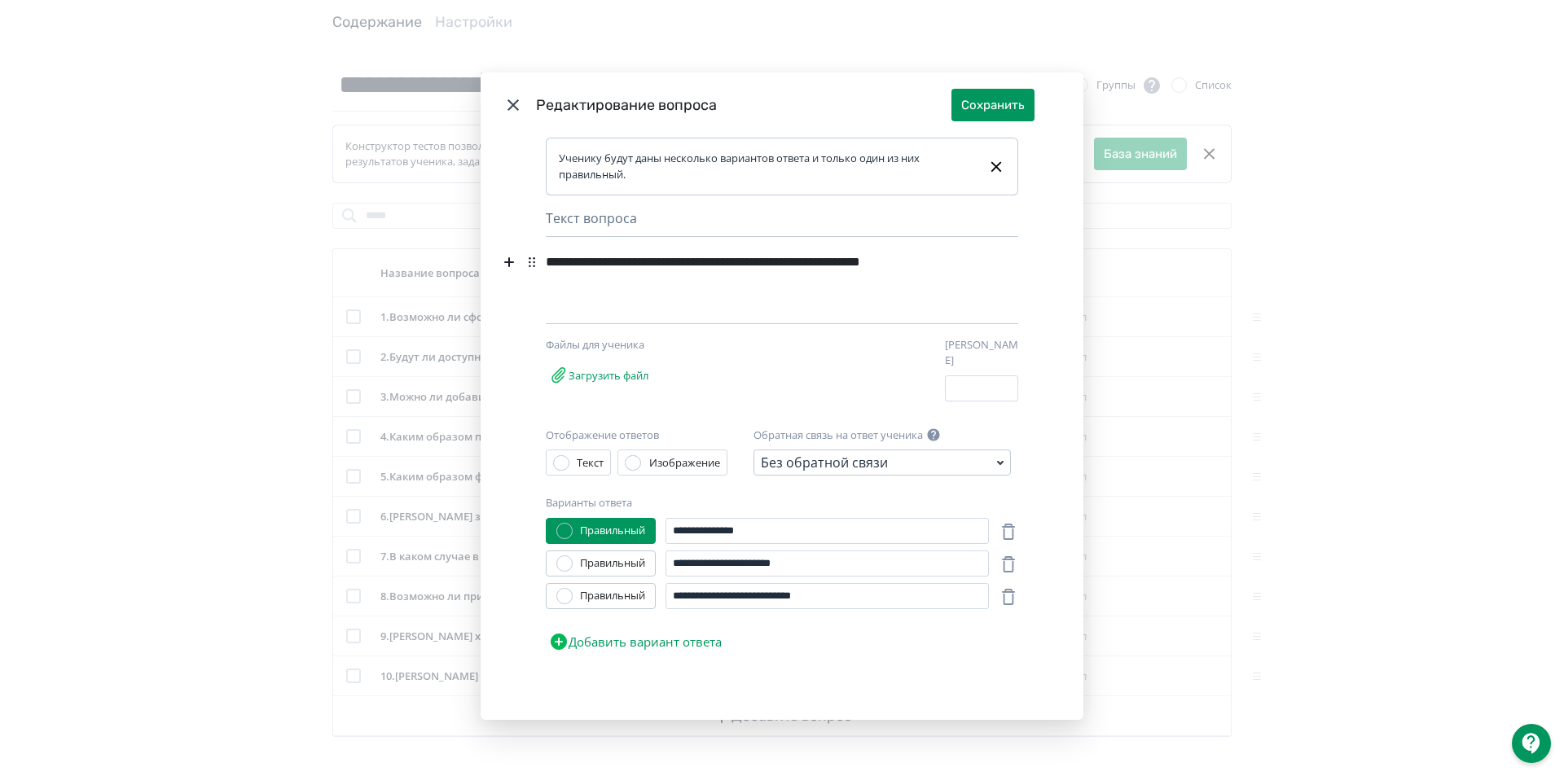
click at [520, 108] on header "Редактирование вопроса Сохранить" at bounding box center [782, 104] width 603 height 65
click at [481, 114] on header "Редактирование вопроса Сохранить" at bounding box center [782, 104] width 603 height 65
click at [487, 117] on header "Редактирование вопроса Сохранить" at bounding box center [782, 104] width 603 height 65
click at [507, 112] on icon "Modal" at bounding box center [513, 105] width 20 height 20
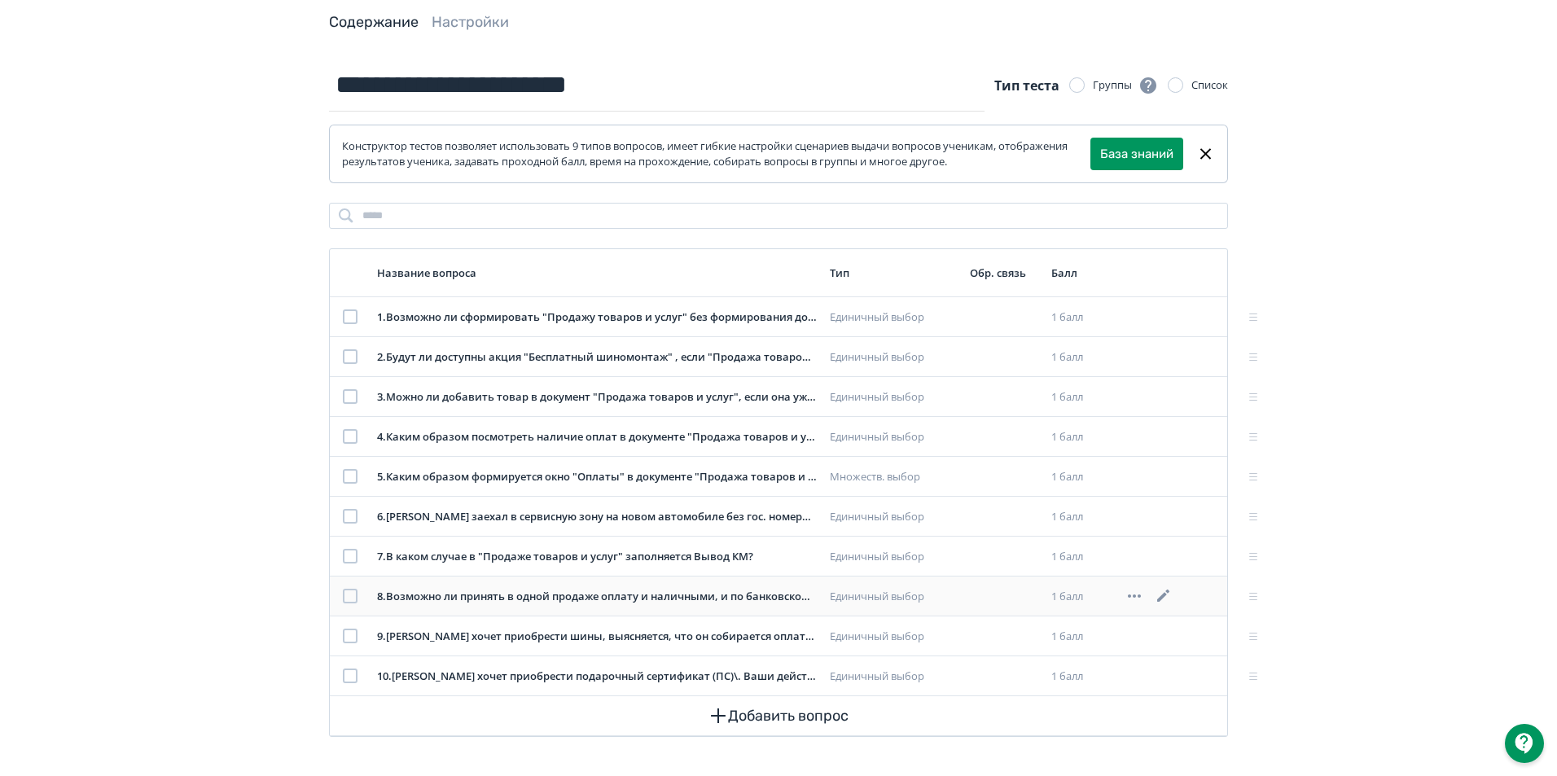
click at [1163, 598] on icon at bounding box center [1163, 596] width 12 height 12
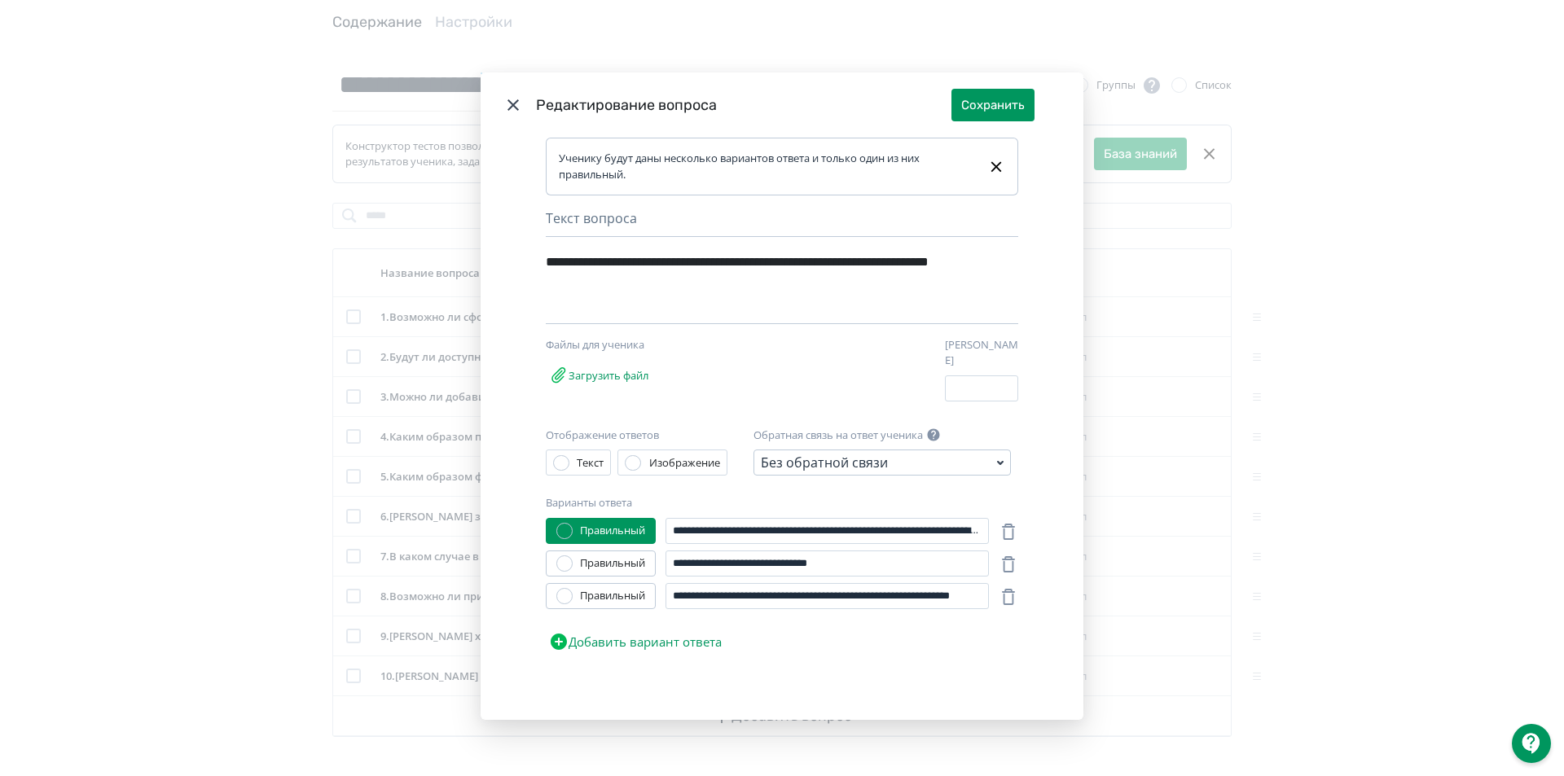
click at [505, 107] on icon "Modal" at bounding box center [513, 105] width 20 height 20
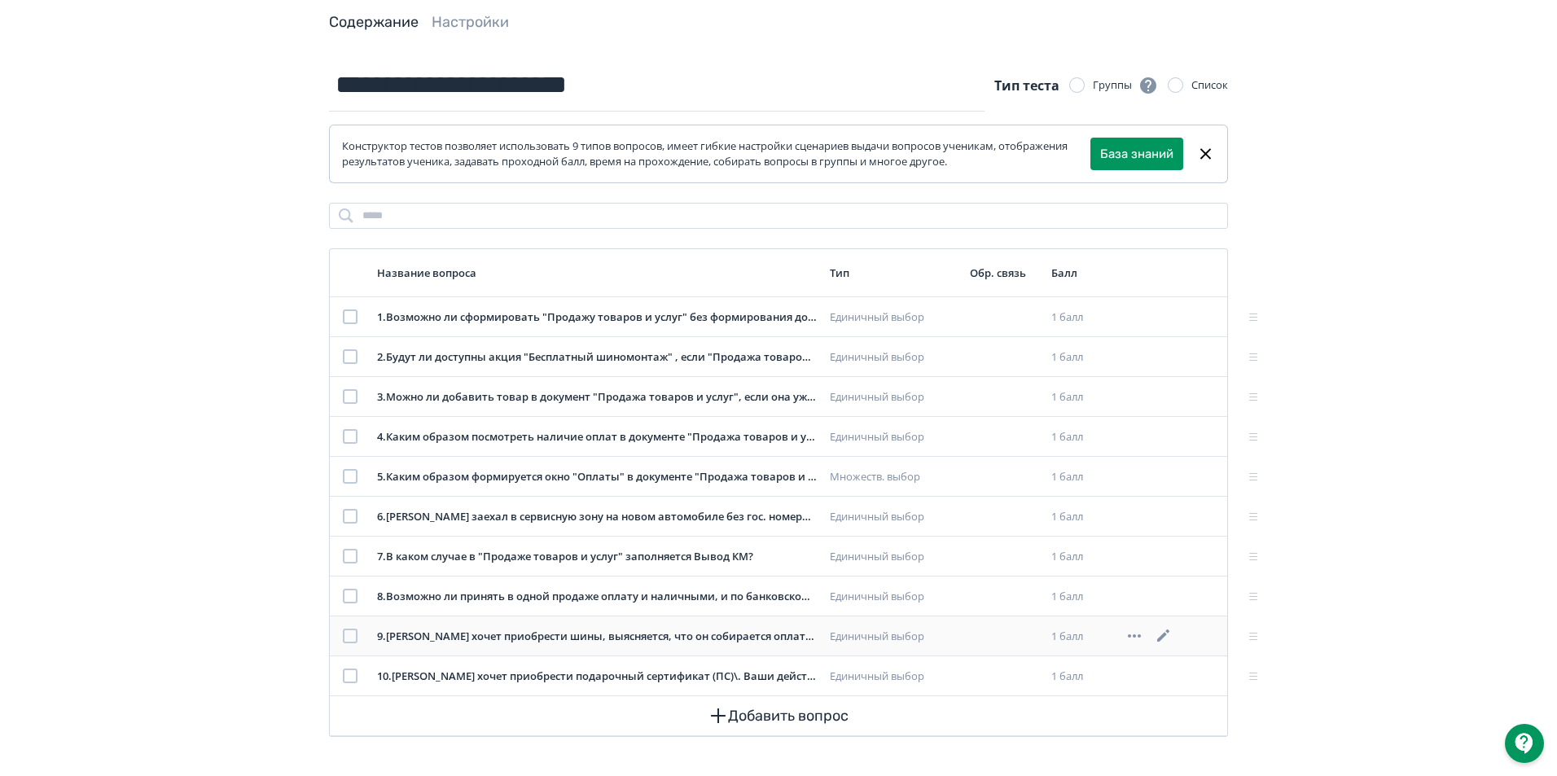
click at [1160, 635] on icon at bounding box center [1164, 636] width 20 height 20
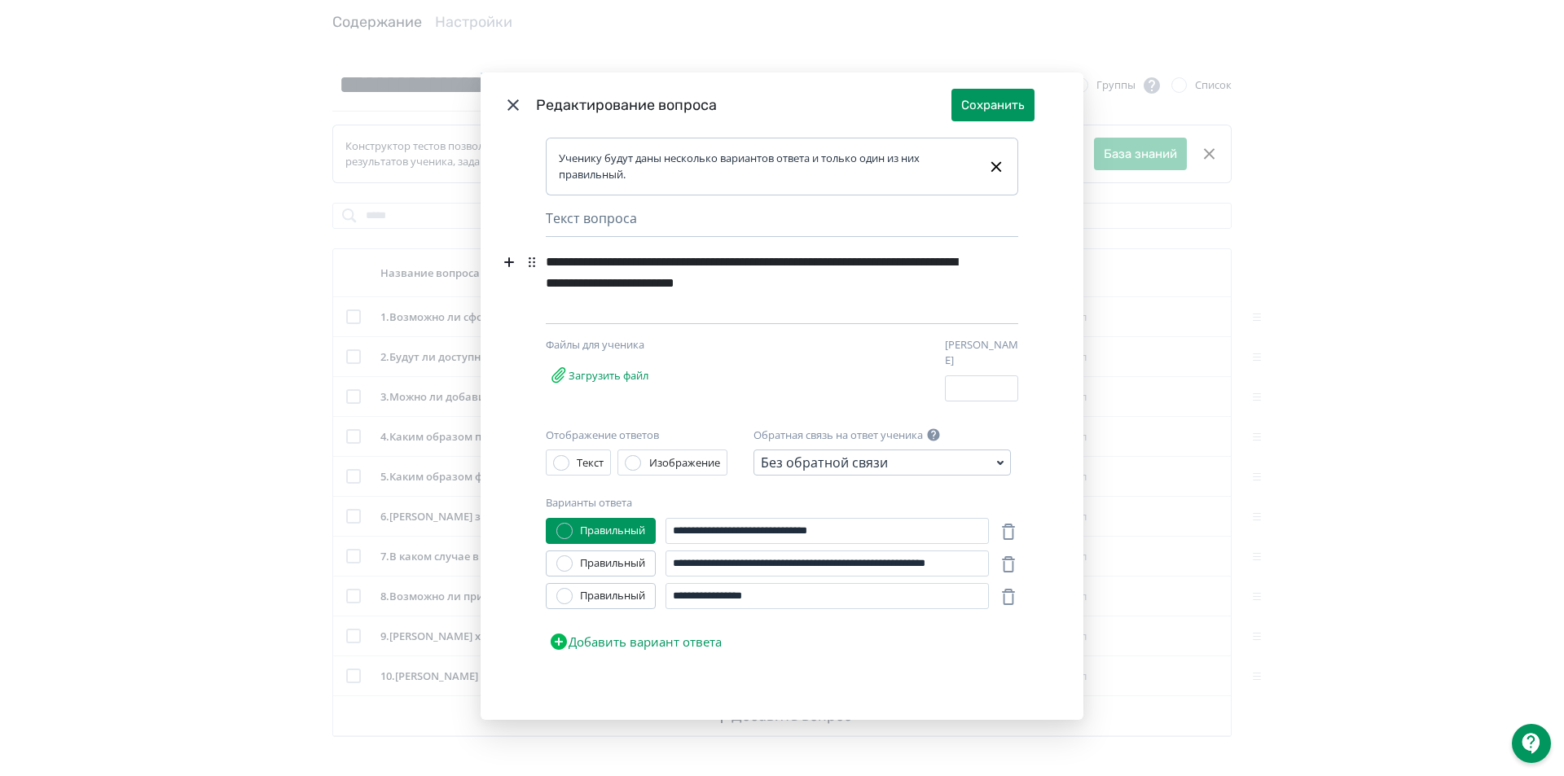
click at [803, 292] on div "**********" at bounding box center [757, 273] width 423 height 52
click at [1004, 106] on button "Сохранить" at bounding box center [992, 105] width 83 height 33
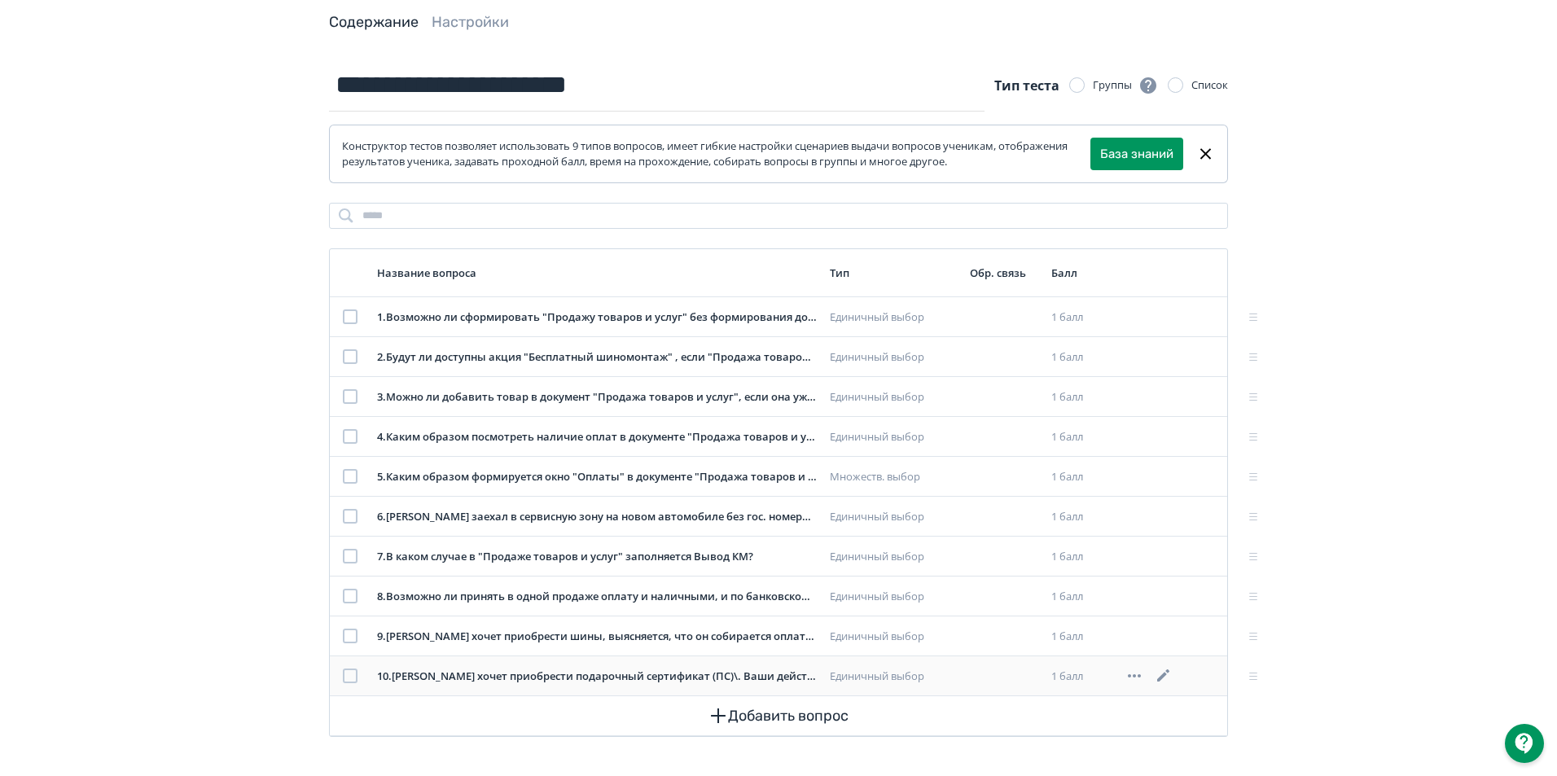
click at [1162, 675] on icon at bounding box center [1164, 676] width 20 height 20
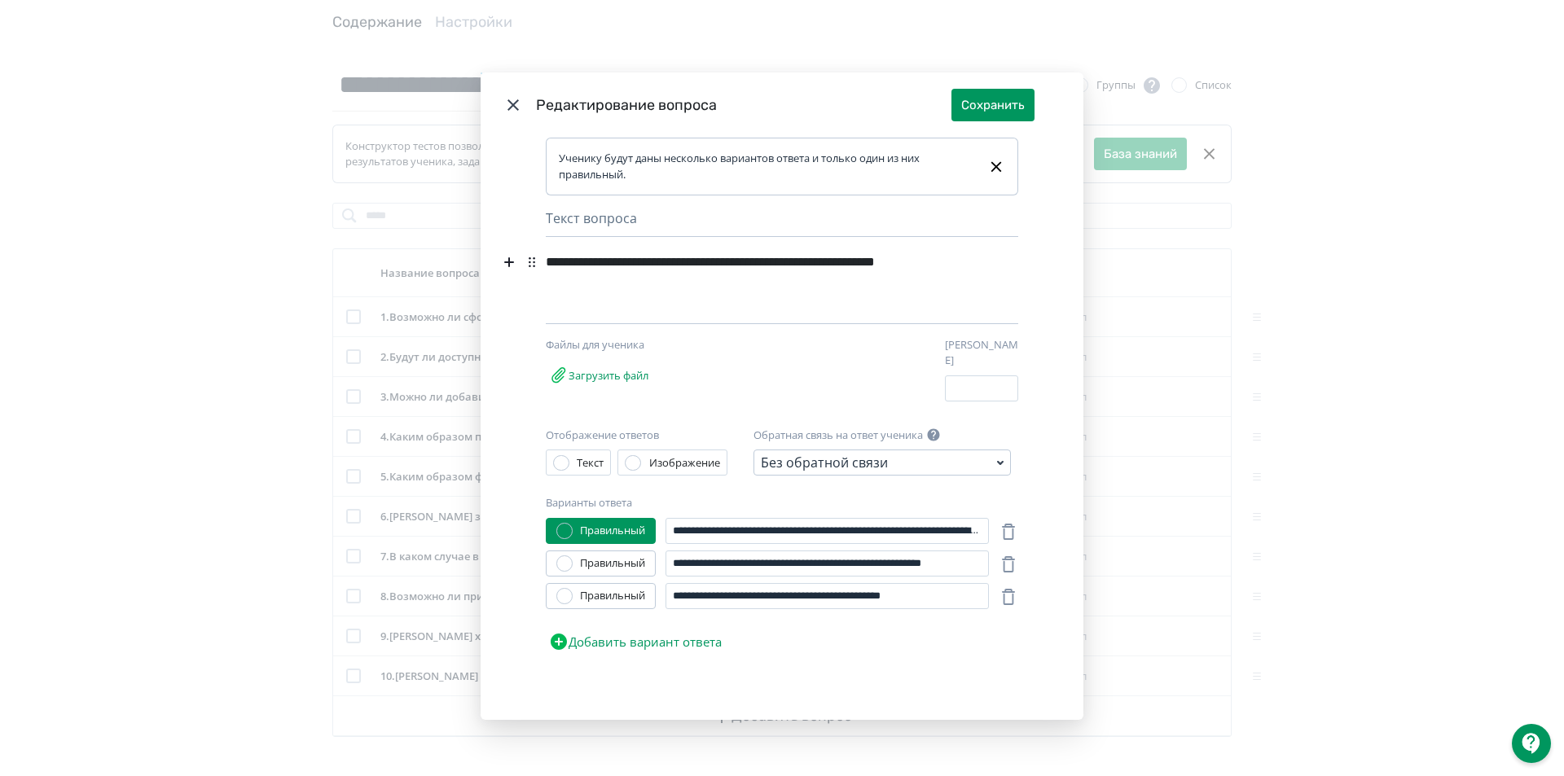
click at [903, 266] on div "**********" at bounding box center [757, 273] width 423 height 52
click at [995, 104] on button "Сохранить" at bounding box center [992, 105] width 83 height 33
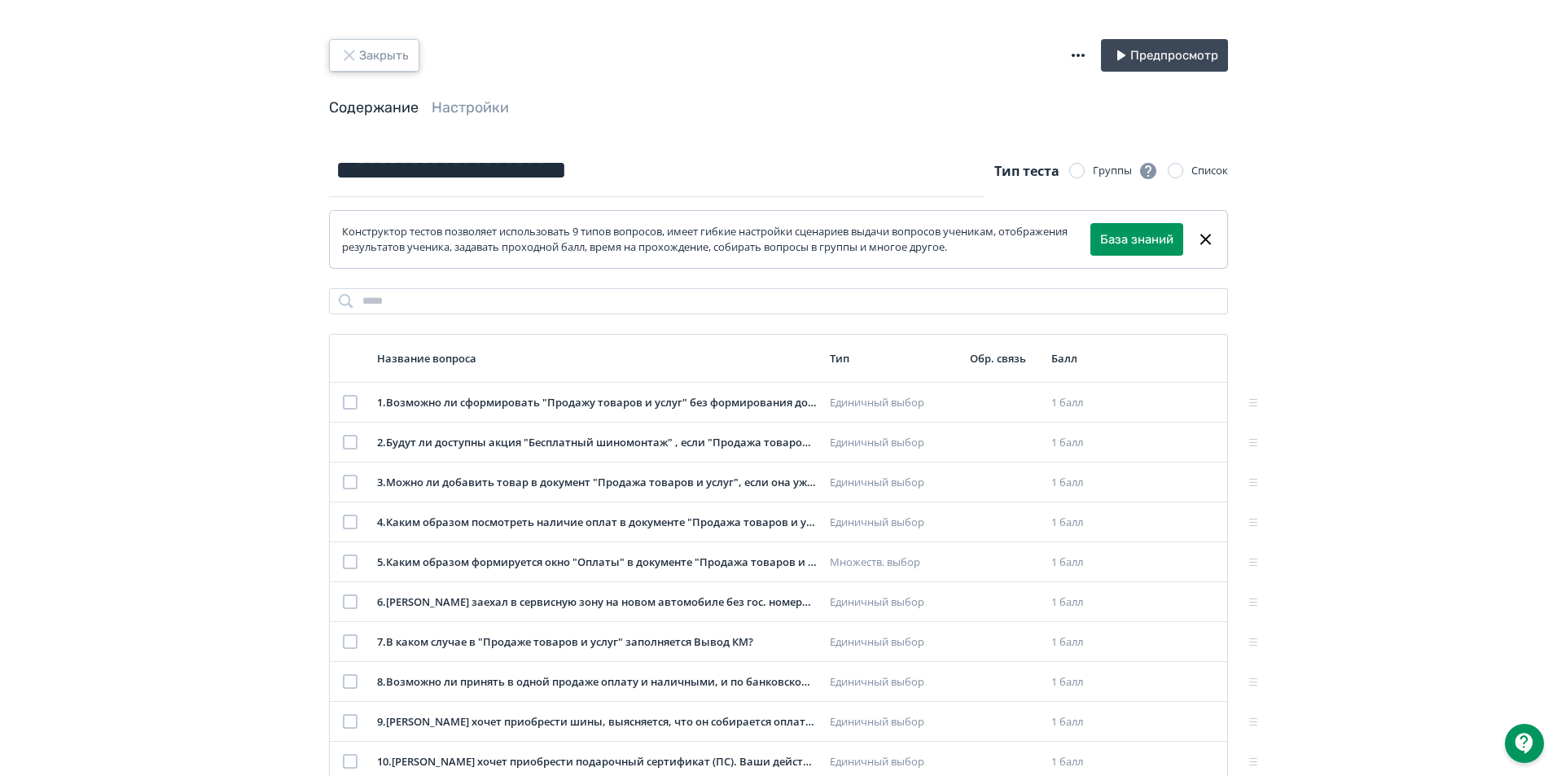
click at [389, 50] on button "Закрыть" at bounding box center [374, 55] width 90 height 33
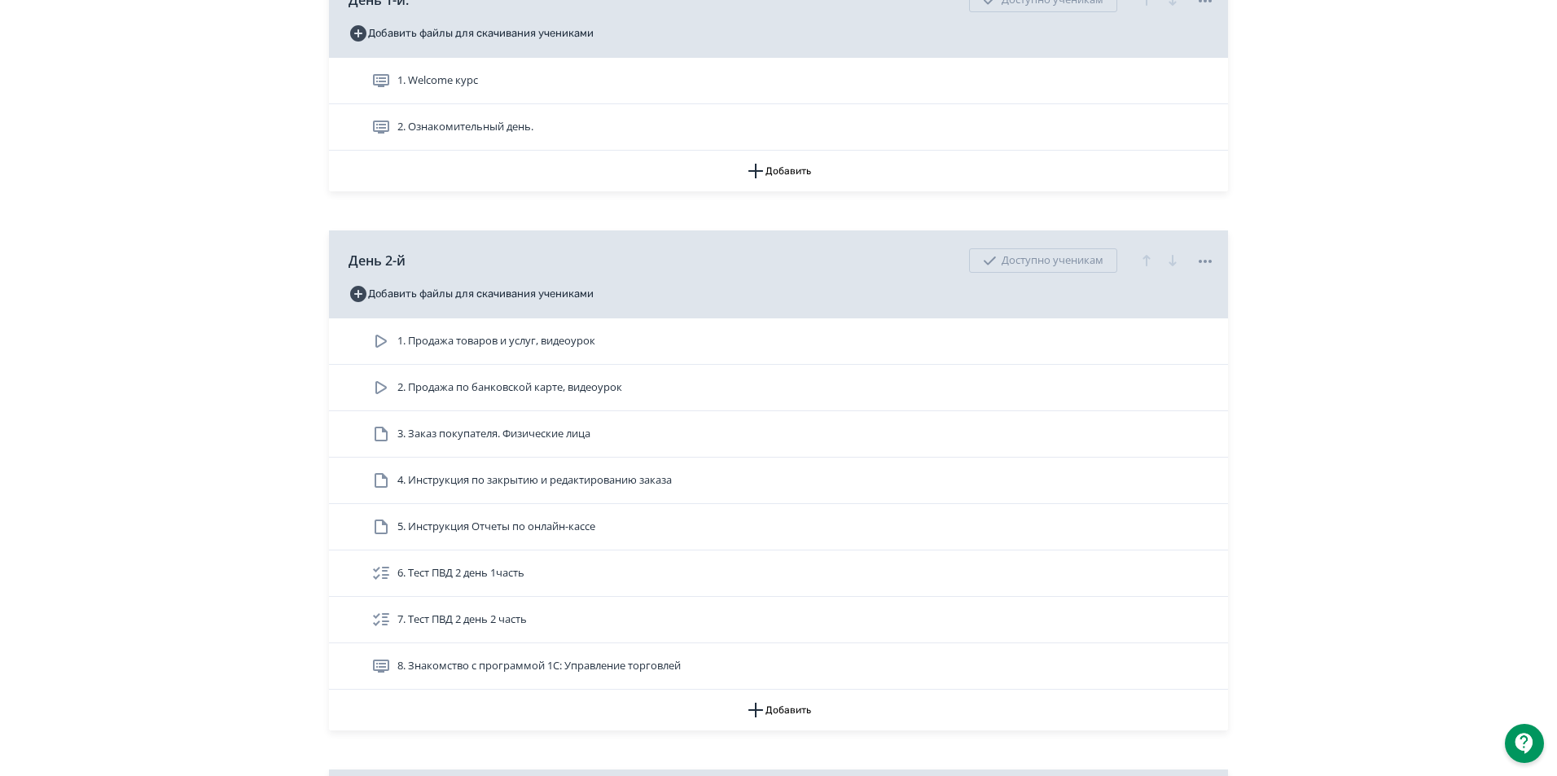
scroll to position [815, 0]
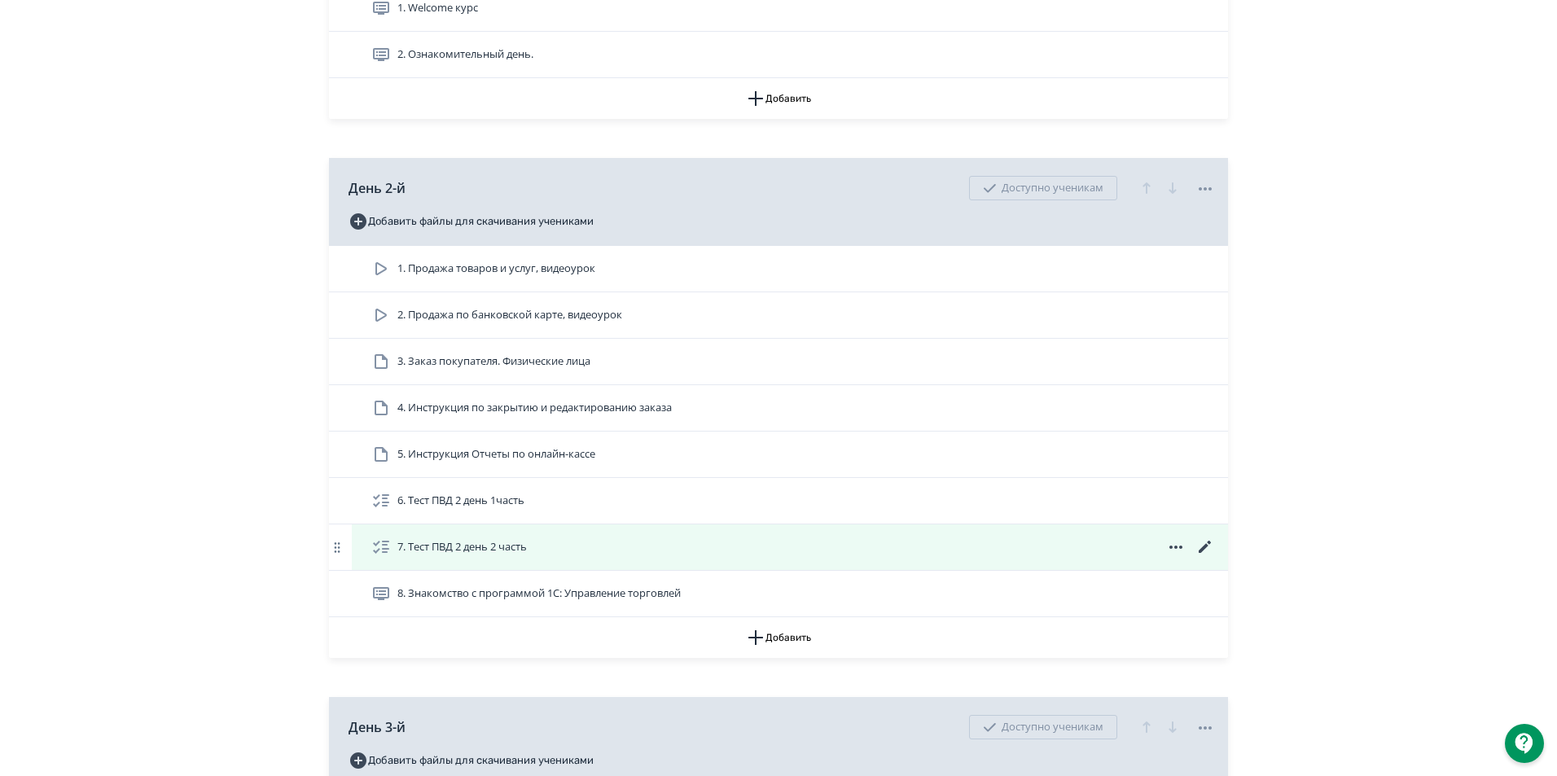
click at [1205, 553] on icon at bounding box center [1205, 547] width 12 height 12
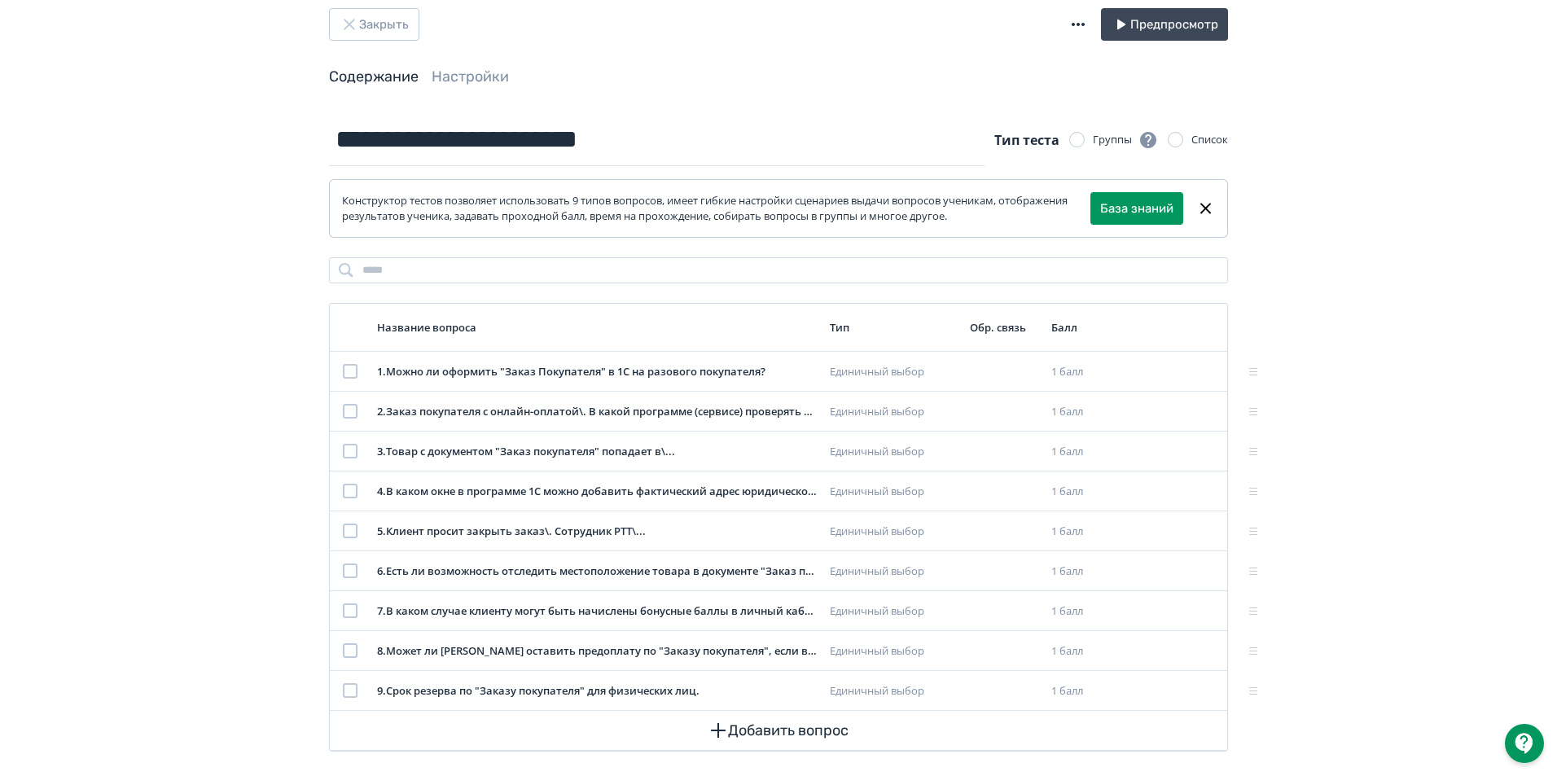
scroll to position [46, 0]
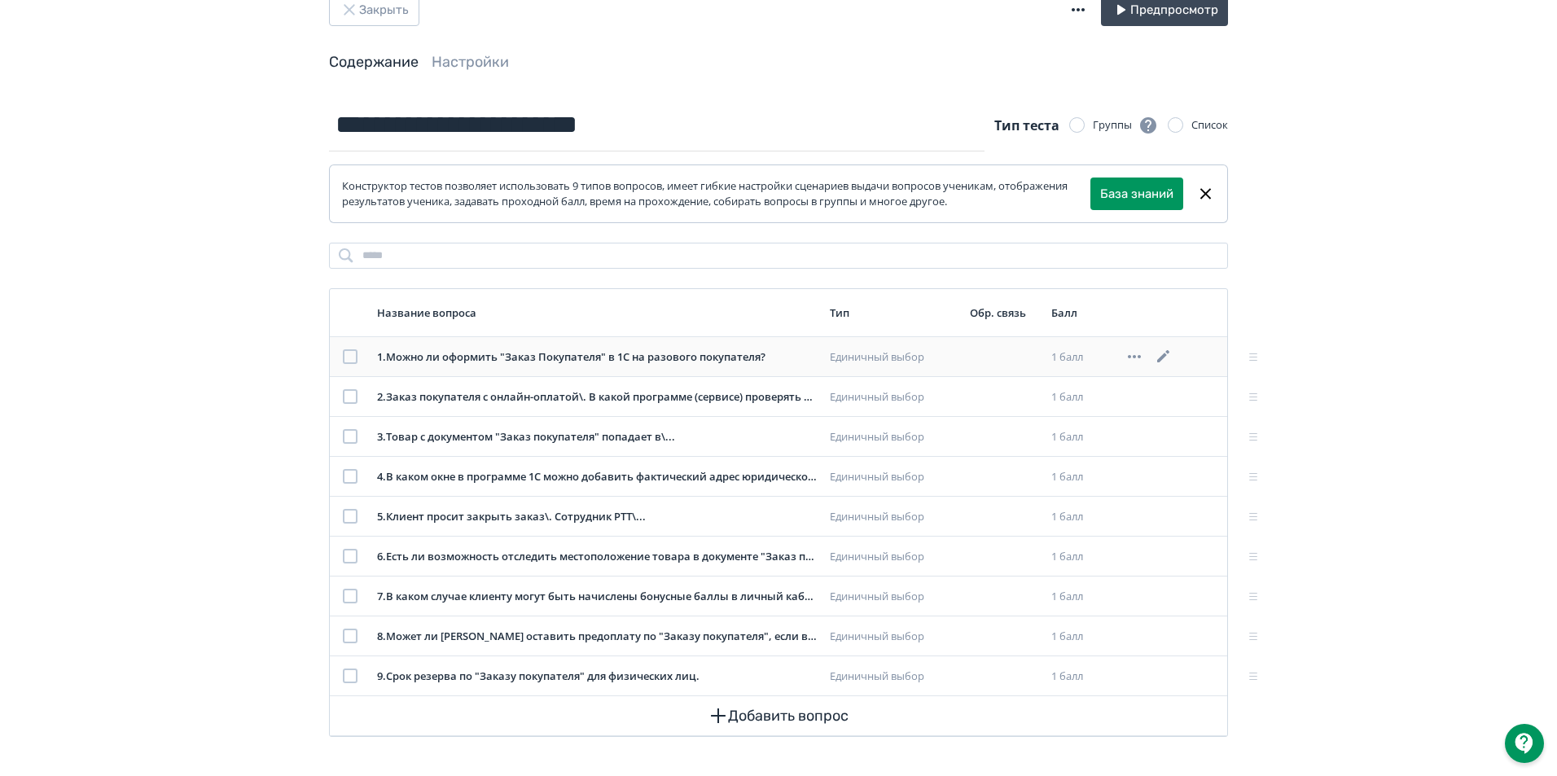
click at [1168, 351] on icon at bounding box center [1164, 357] width 20 height 20
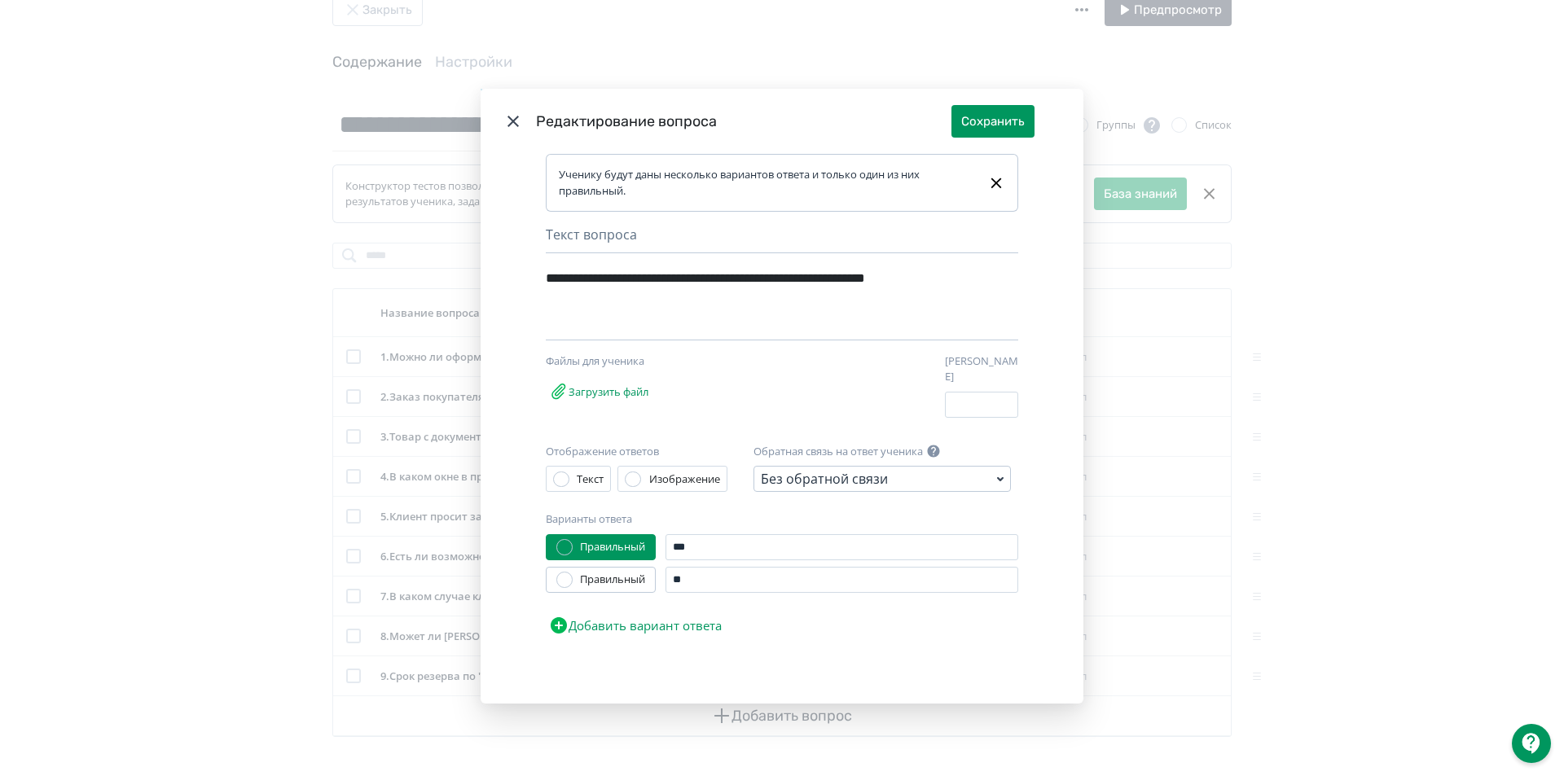
click at [508, 125] on icon "Modal" at bounding box center [512, 121] width 11 height 11
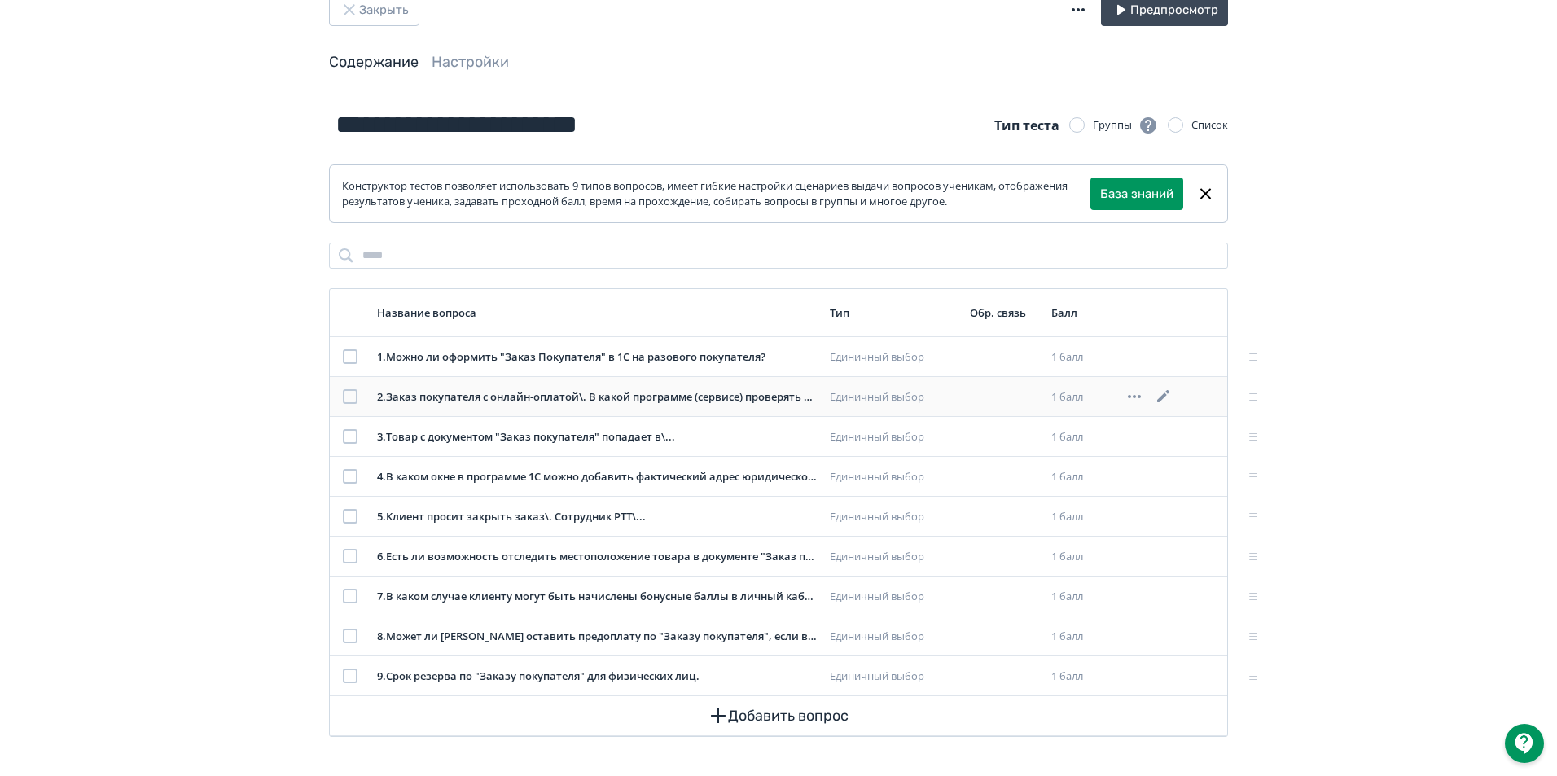
click at [1174, 394] on icon at bounding box center [1164, 397] width 20 height 20
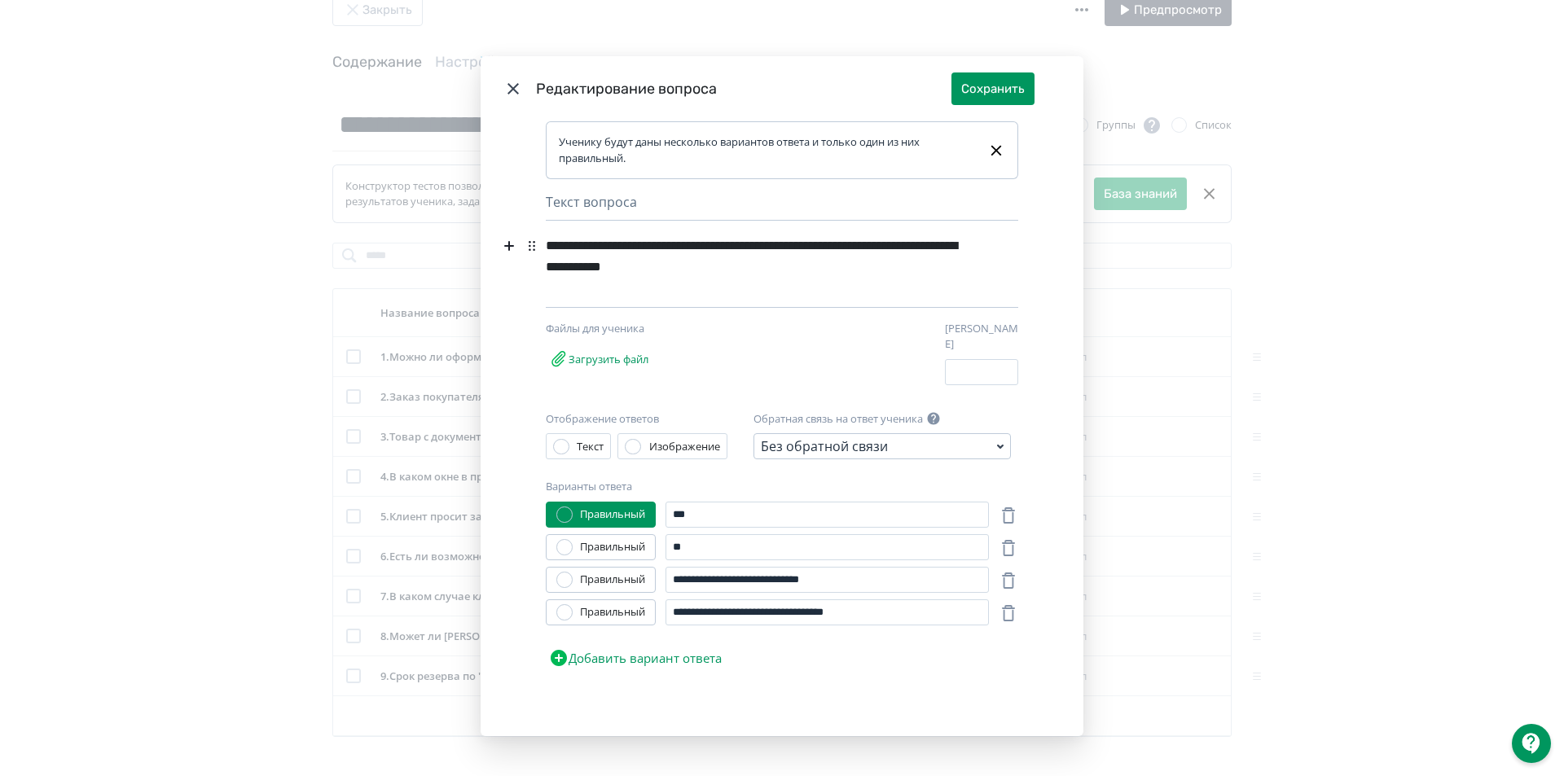
drag, startPoint x: 775, startPoint y: 249, endPoint x: 775, endPoint y: 265, distance: 15.5
click at [775, 253] on div "**********" at bounding box center [757, 257] width 423 height 52
click at [975, 94] on button "Сохранить" at bounding box center [992, 88] width 83 height 33
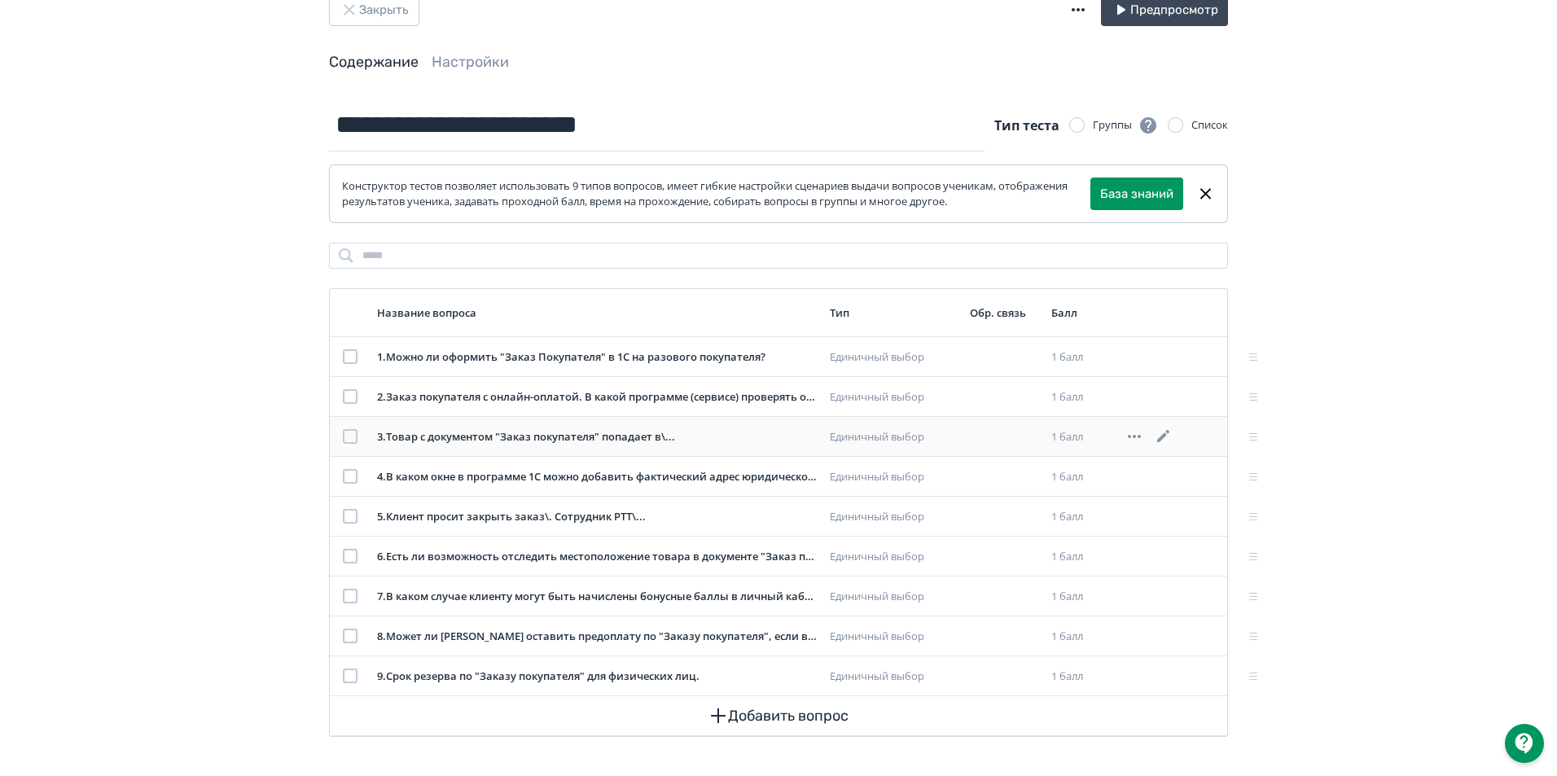
click at [1171, 433] on icon at bounding box center [1164, 437] width 20 height 20
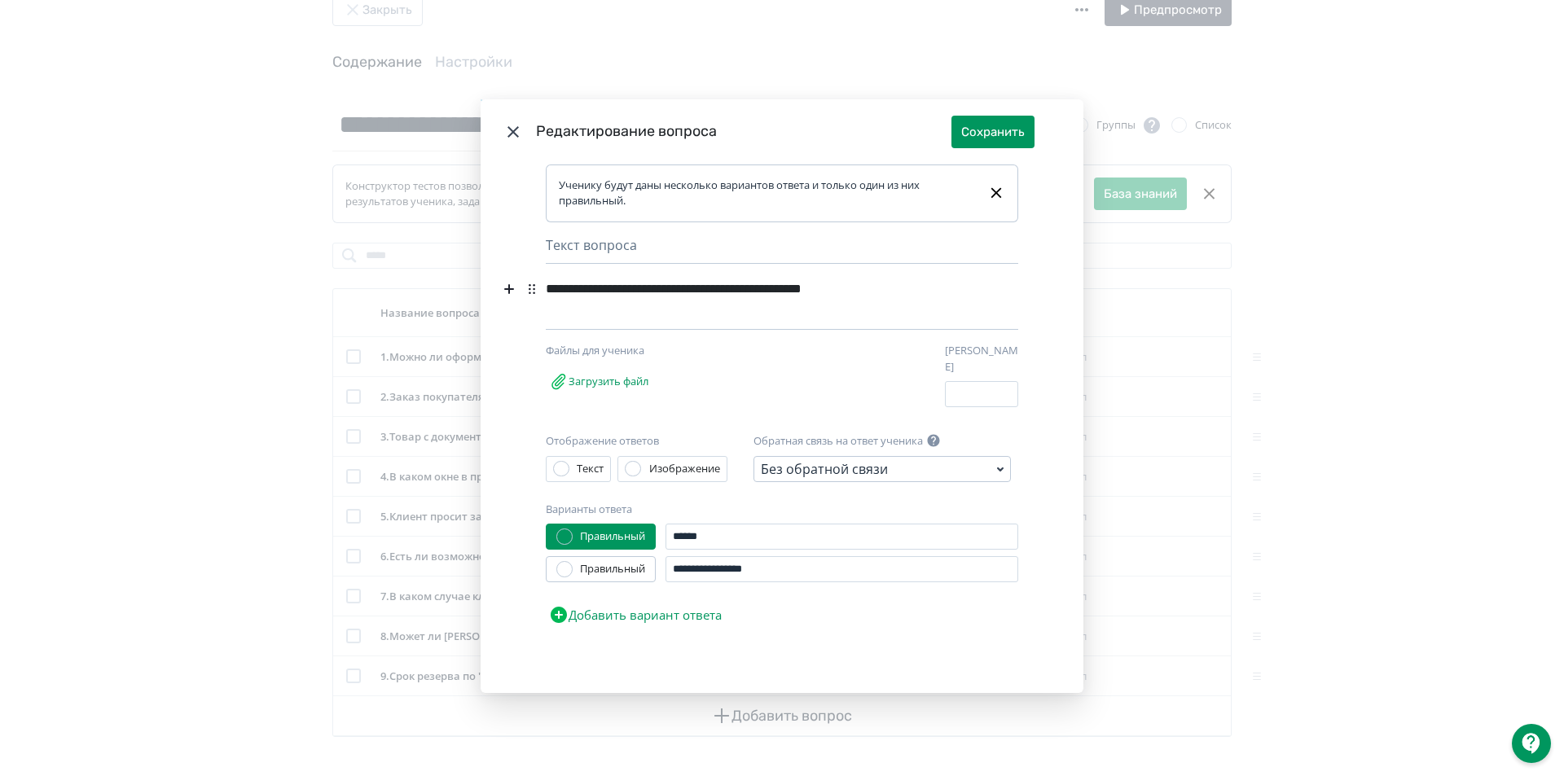
click at [876, 297] on div "**********" at bounding box center [757, 289] width 423 height 31
click at [978, 138] on button "Сохранить" at bounding box center [992, 132] width 83 height 33
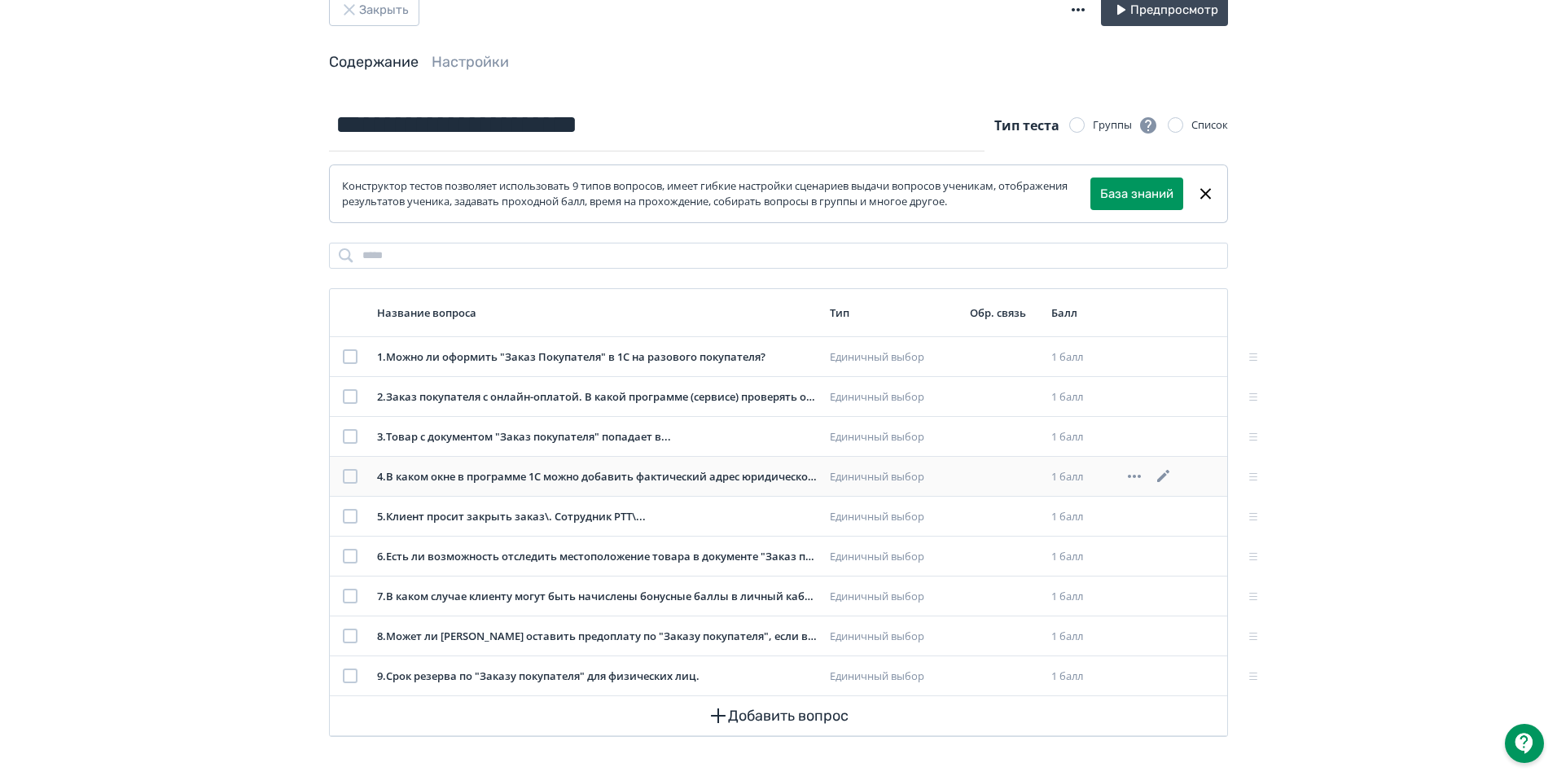
click at [1170, 471] on icon at bounding box center [1164, 477] width 20 height 20
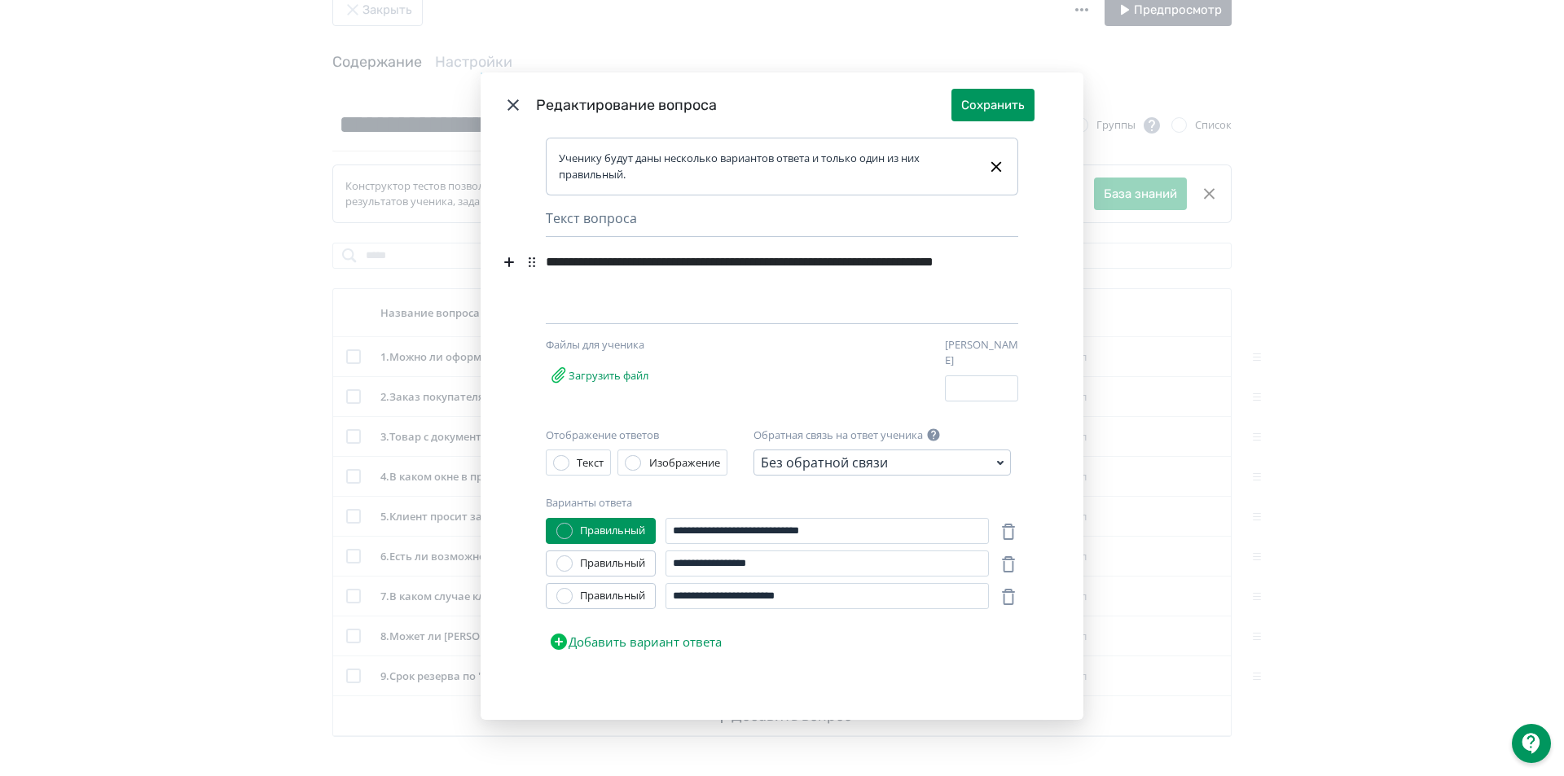
click at [507, 108] on icon "Modal" at bounding box center [512, 104] width 11 height 11
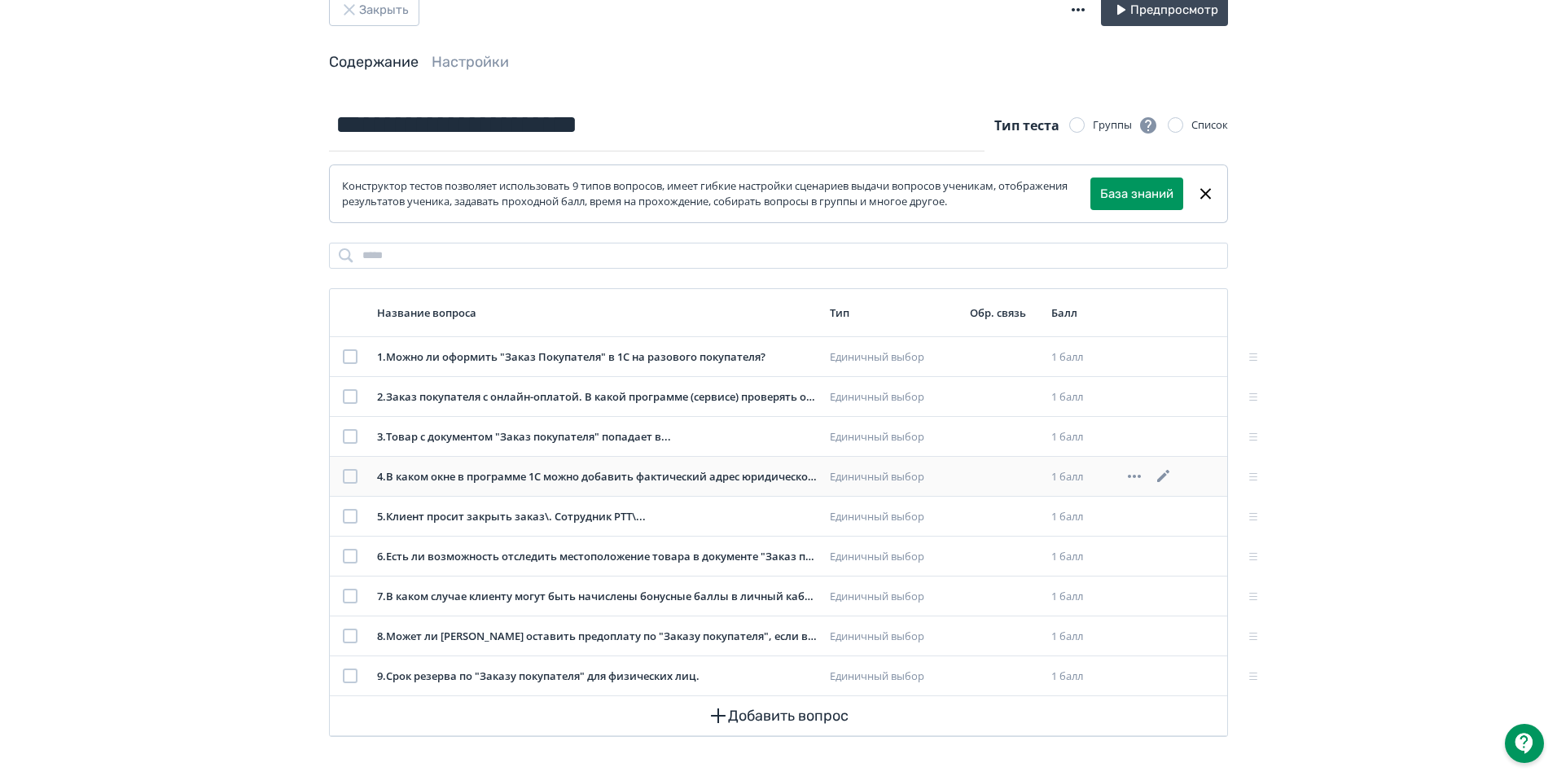
click at [1162, 472] on icon at bounding box center [1164, 477] width 20 height 20
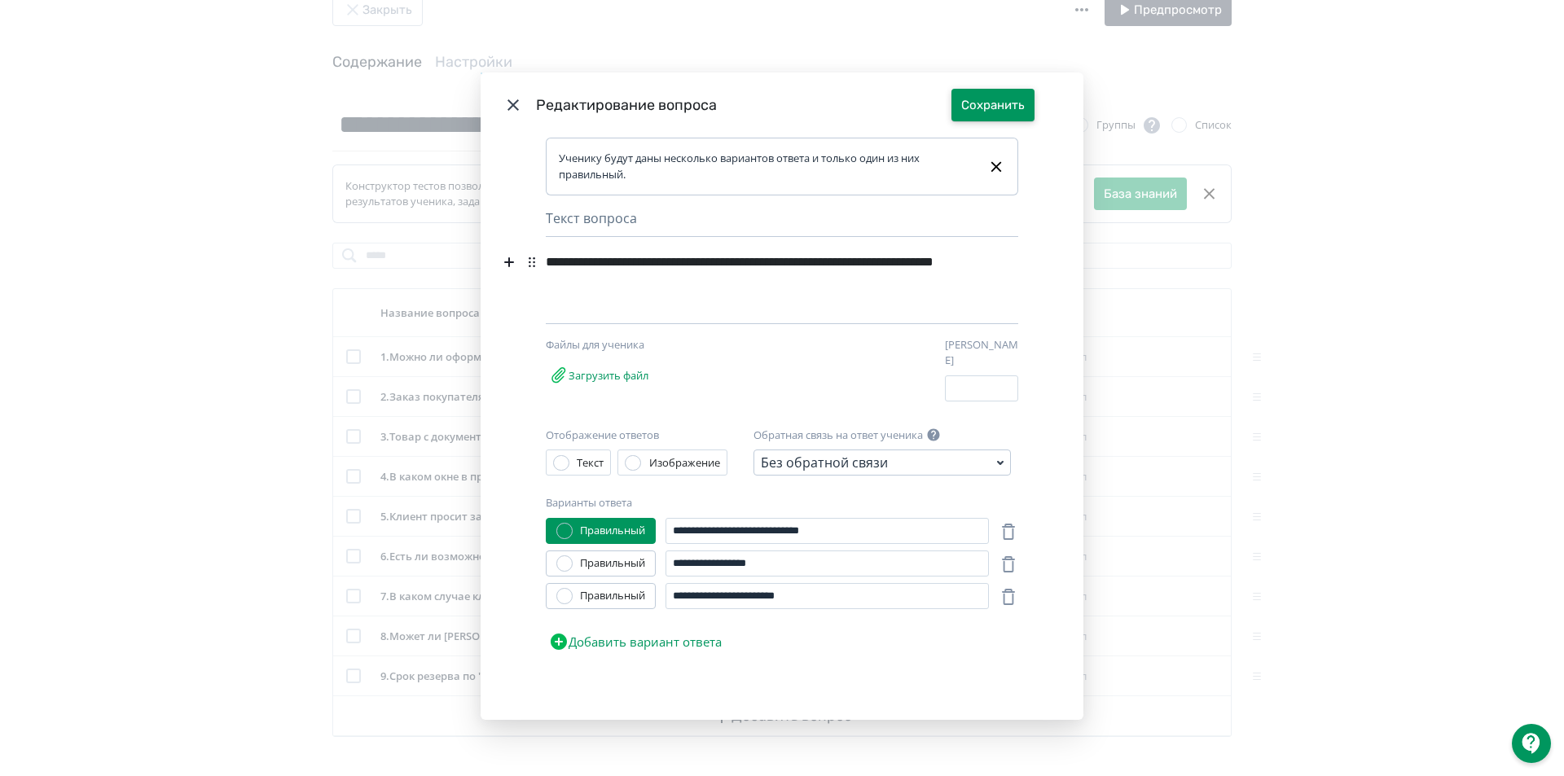
click at [969, 112] on button "Сохранить" at bounding box center [992, 105] width 83 height 33
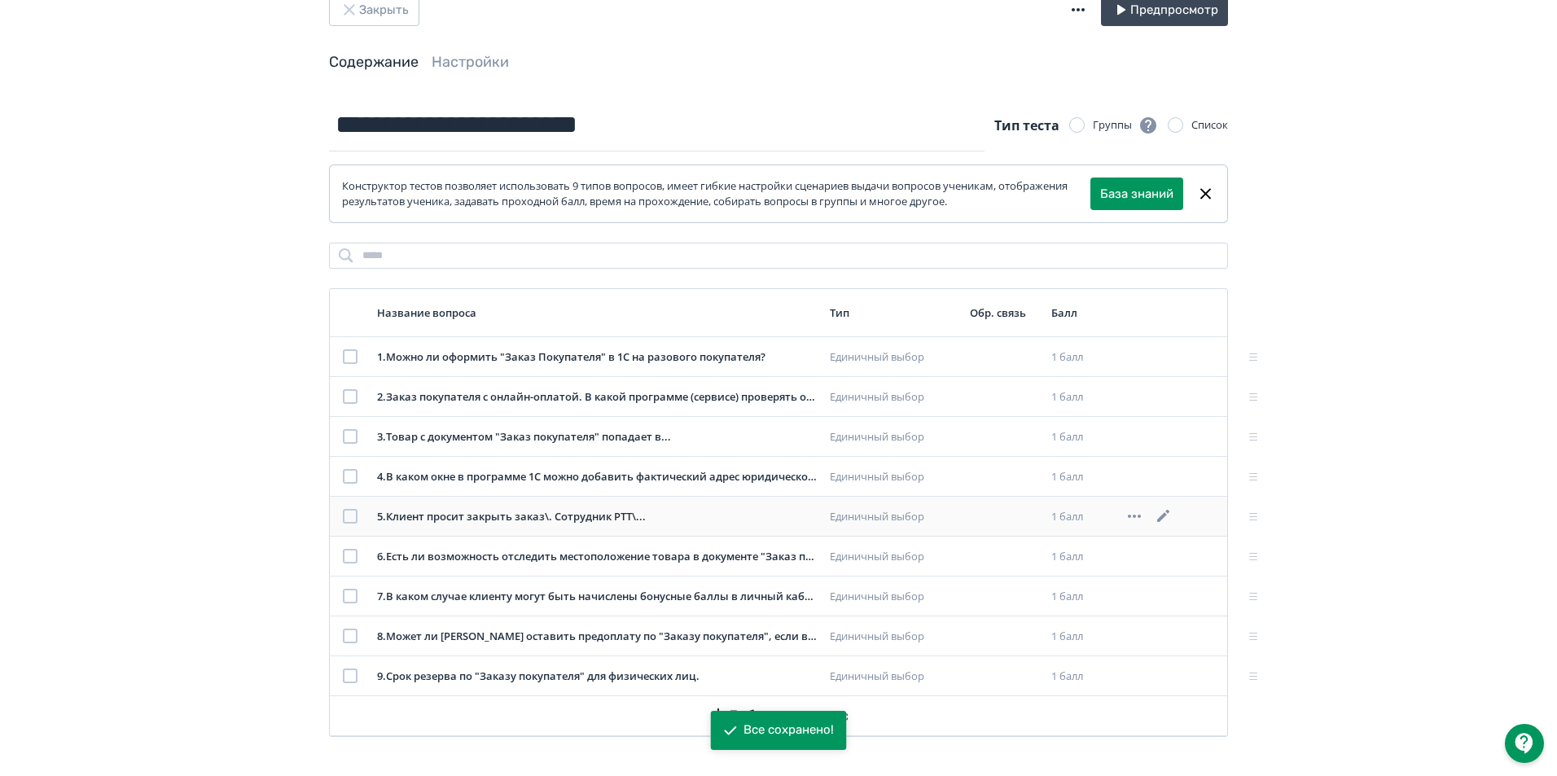
click at [1166, 516] on icon at bounding box center [1163, 516] width 12 height 12
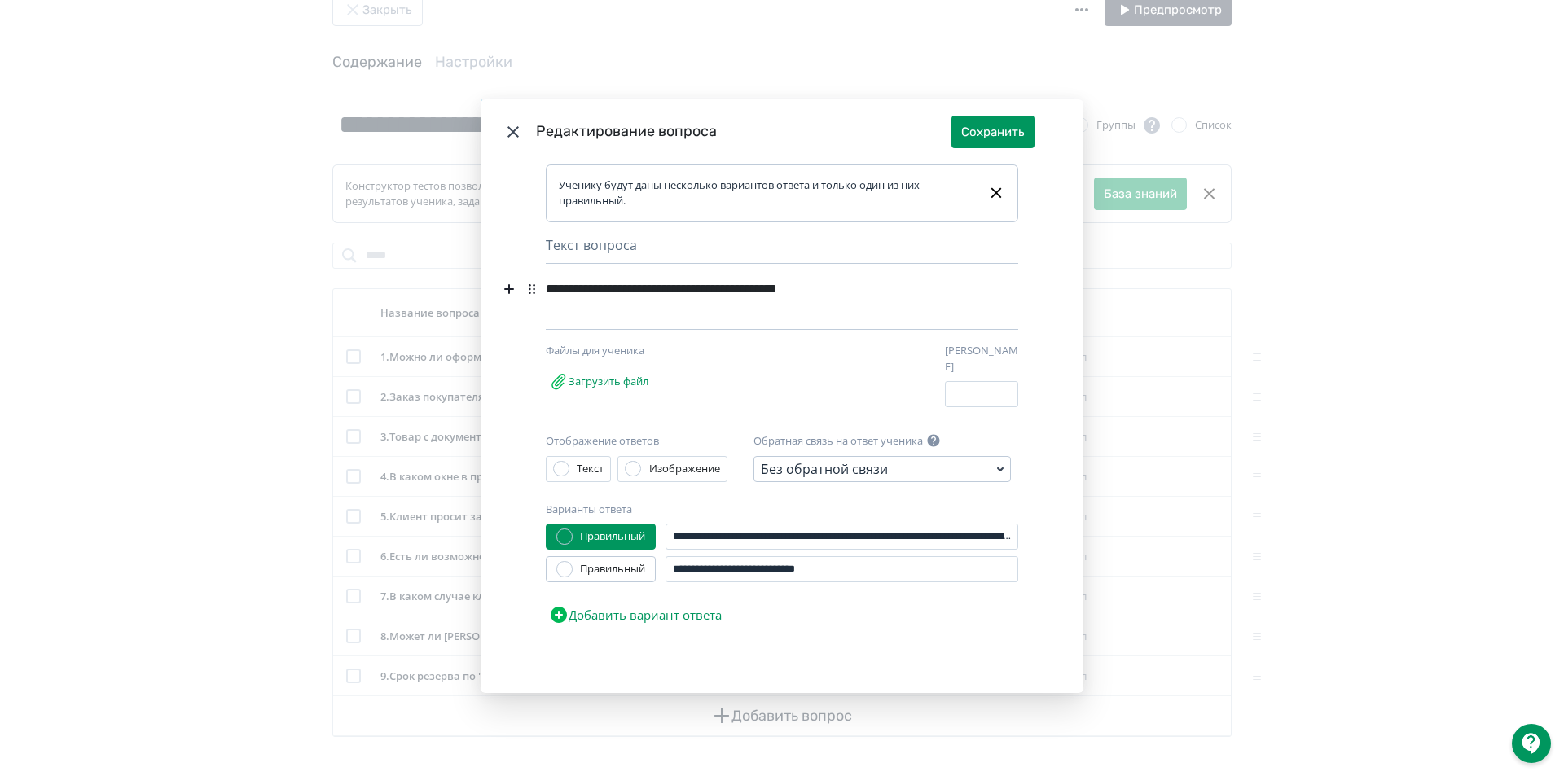
click at [735, 292] on div "**********" at bounding box center [757, 289] width 423 height 31
click at [837, 292] on div "**********" at bounding box center [757, 289] width 423 height 31
click at [1001, 137] on button "Сохранить" at bounding box center [992, 132] width 83 height 33
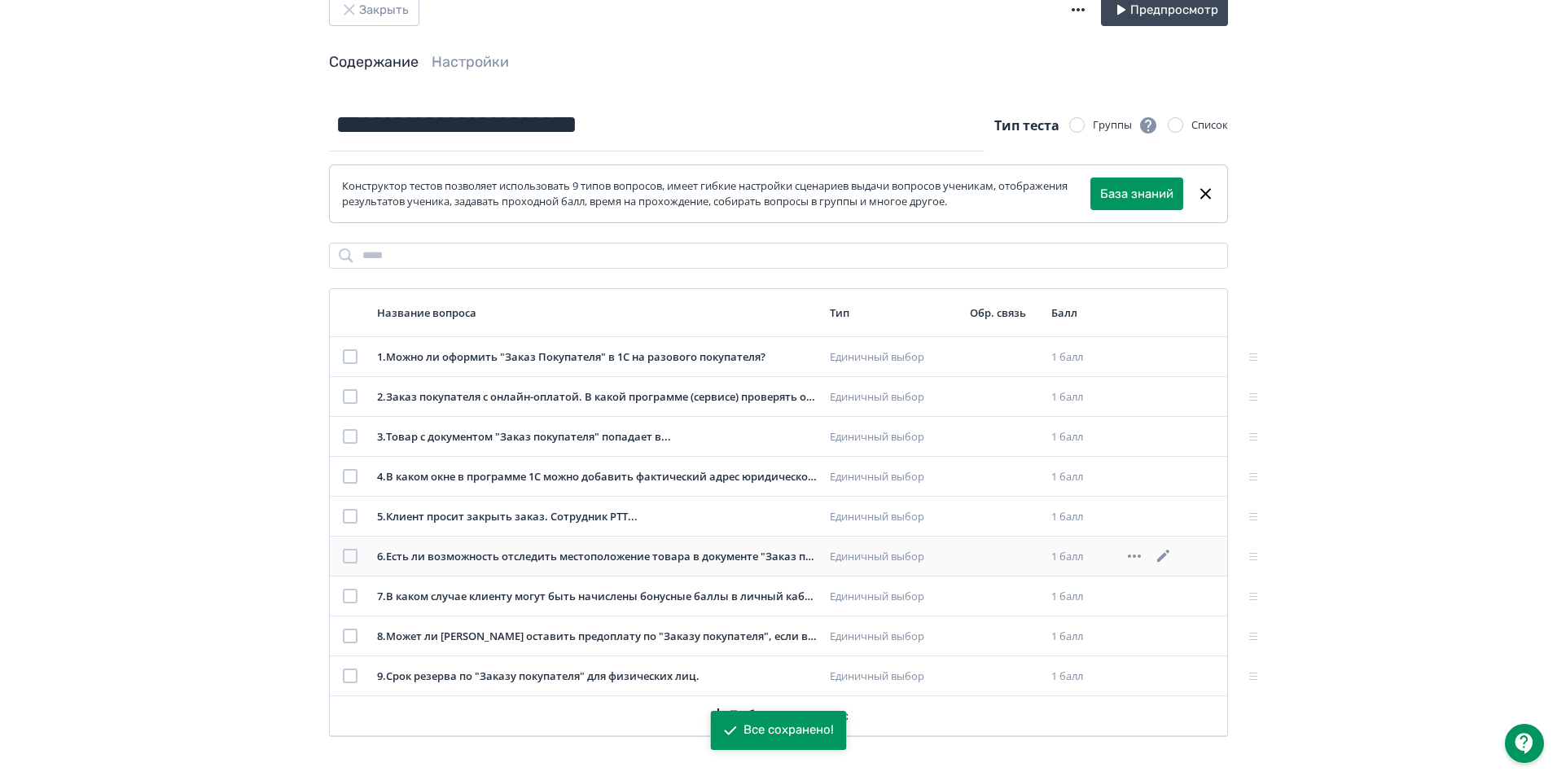
click at [1162, 557] on icon at bounding box center [1163, 556] width 12 height 12
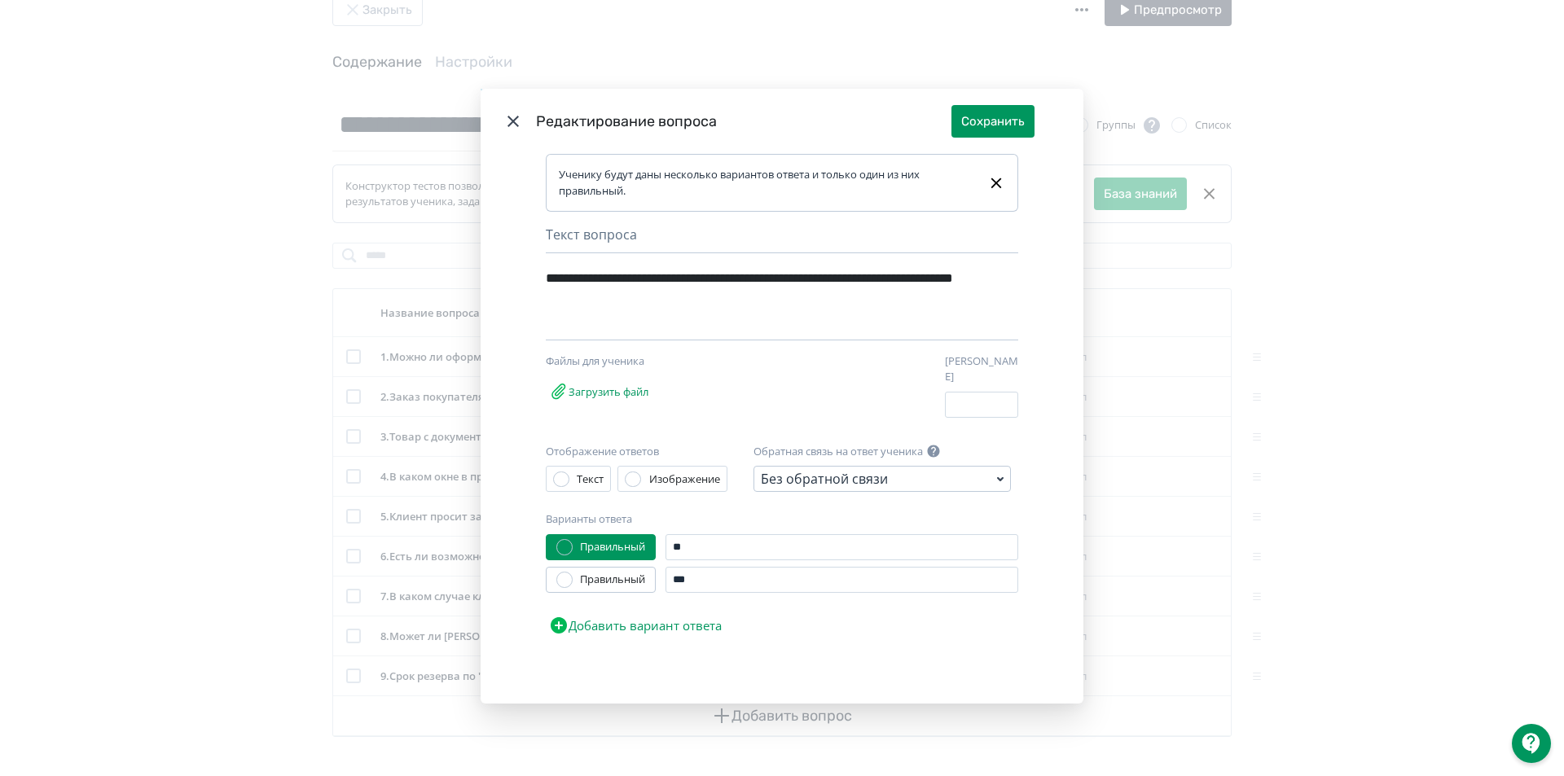
click at [516, 124] on icon "Modal" at bounding box center [513, 122] width 20 height 20
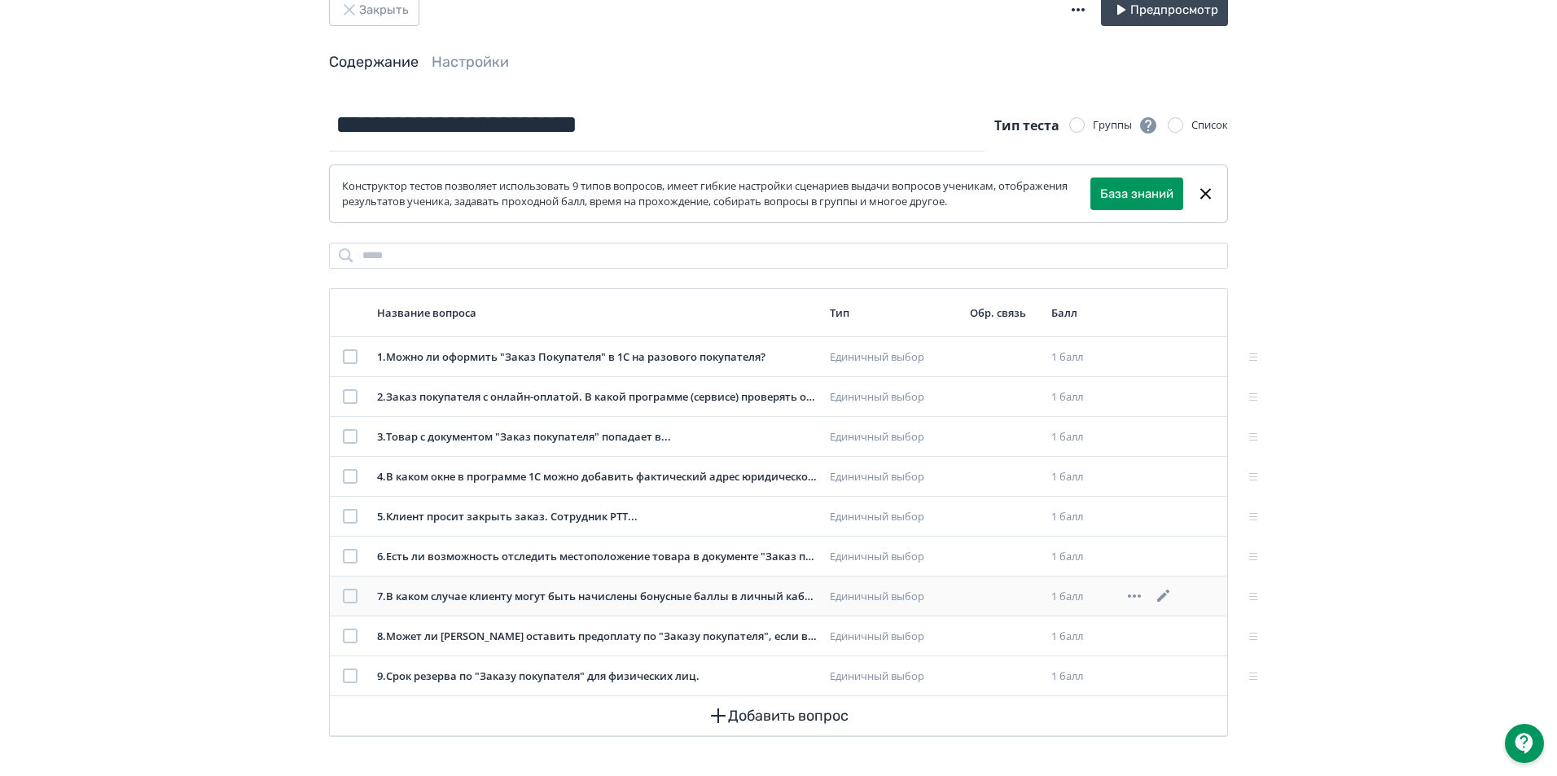
click at [1162, 594] on icon at bounding box center [1164, 596] width 20 height 20
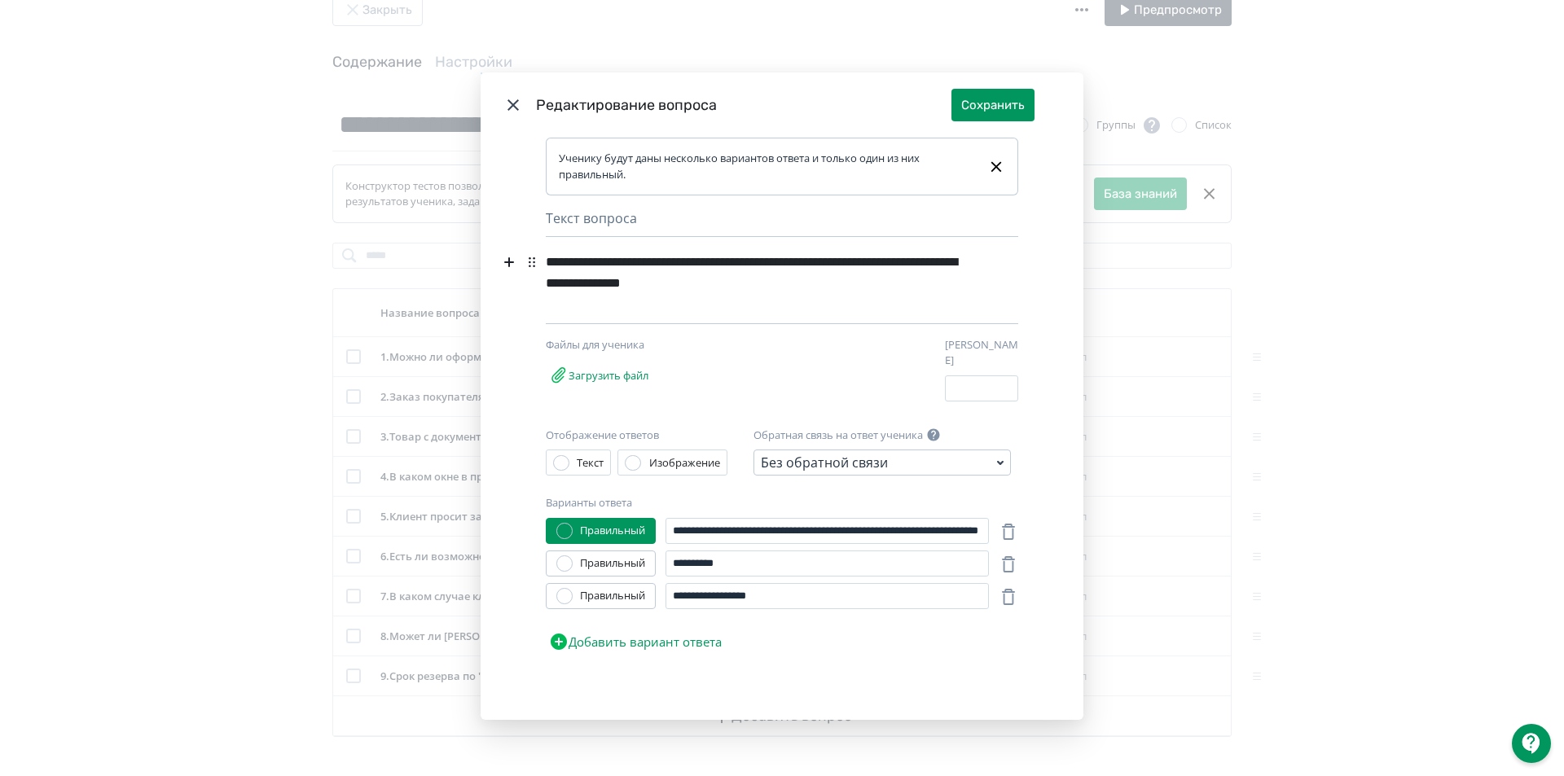
click at [514, 109] on icon "Modal" at bounding box center [513, 105] width 20 height 20
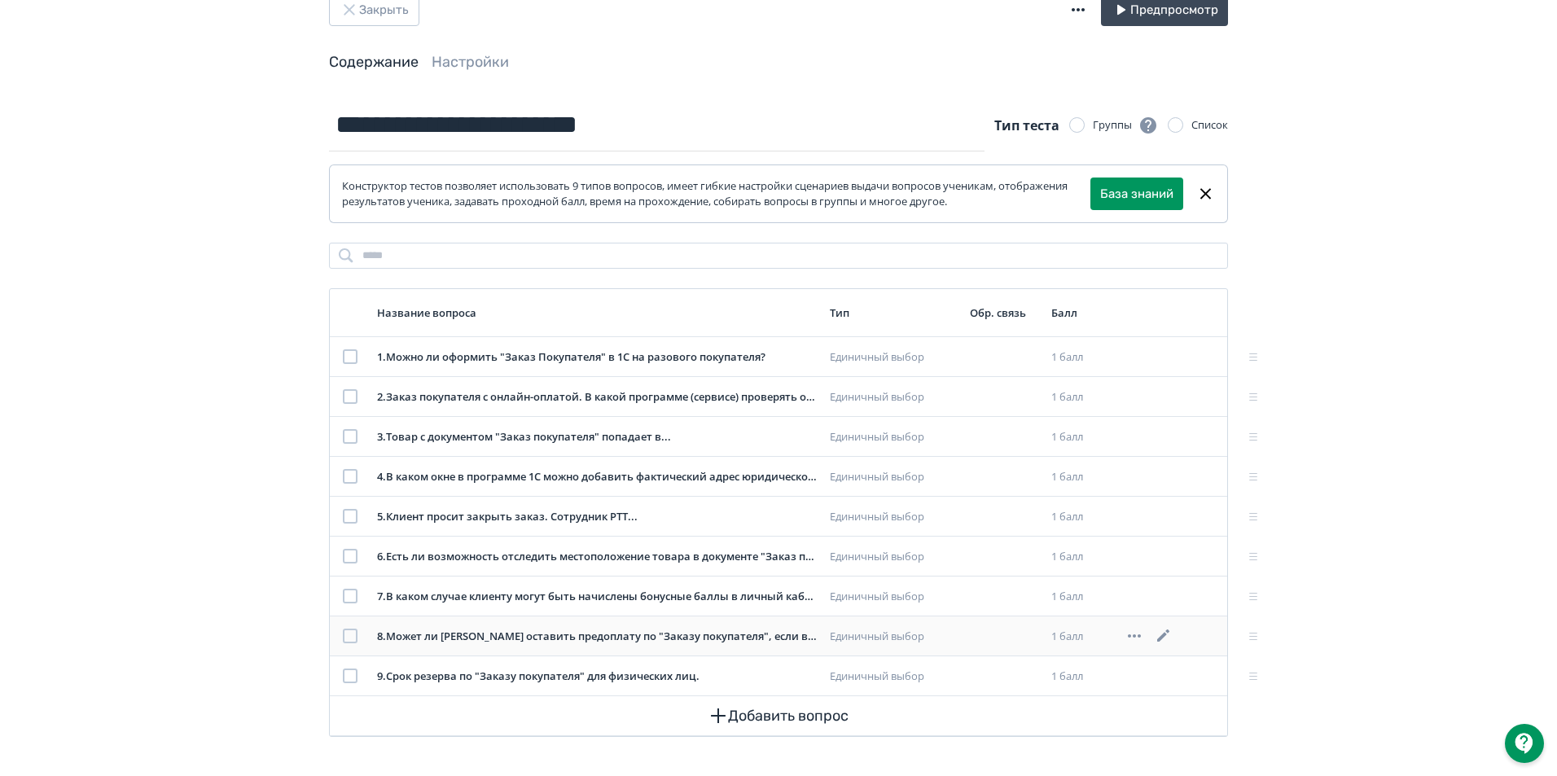
click at [1162, 637] on icon at bounding box center [1163, 636] width 12 height 12
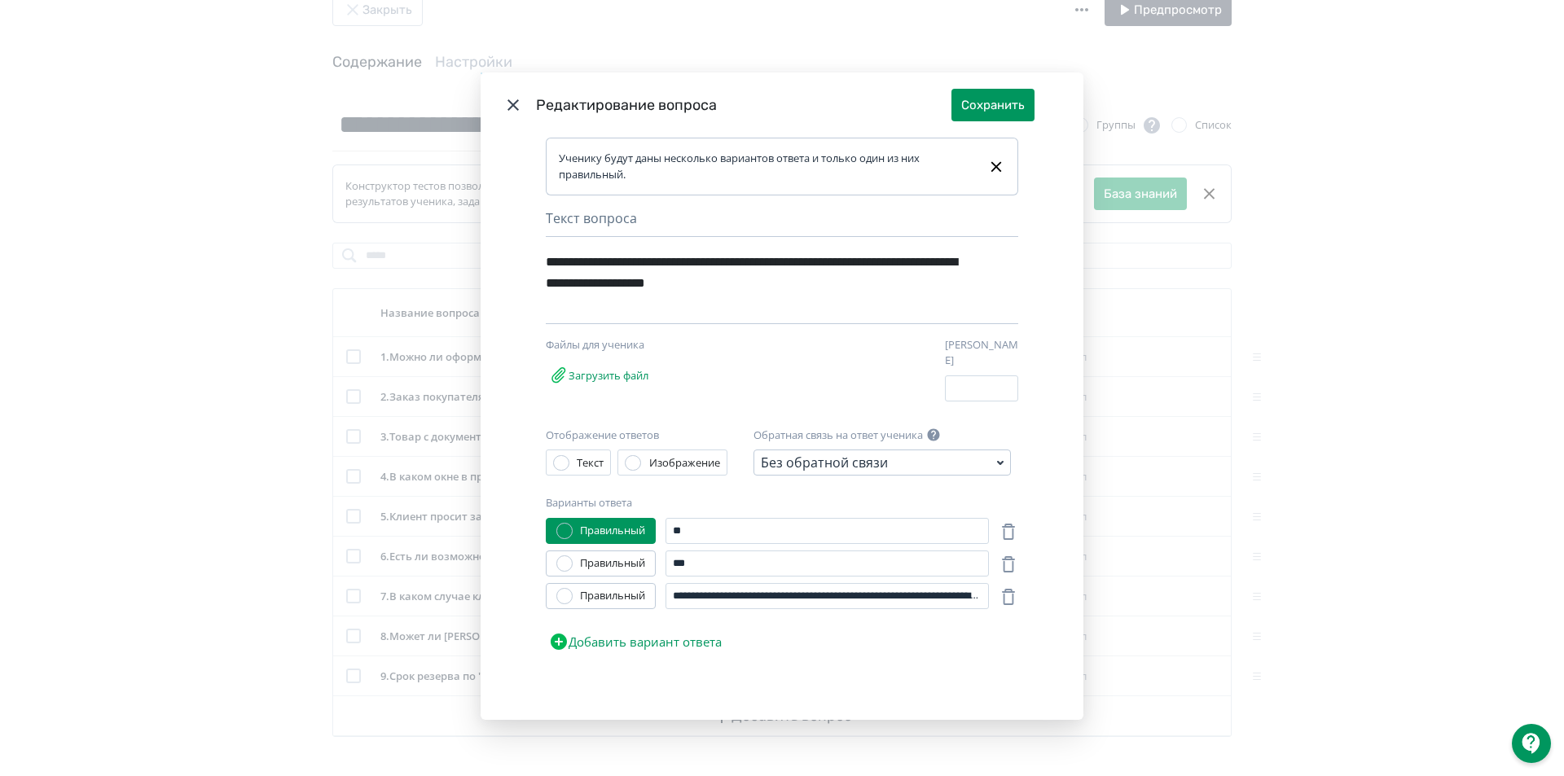
click at [498, 111] on header "Редактирование вопроса Сохранить" at bounding box center [782, 104] width 603 height 65
click at [507, 115] on icon "Modal" at bounding box center [513, 105] width 20 height 20
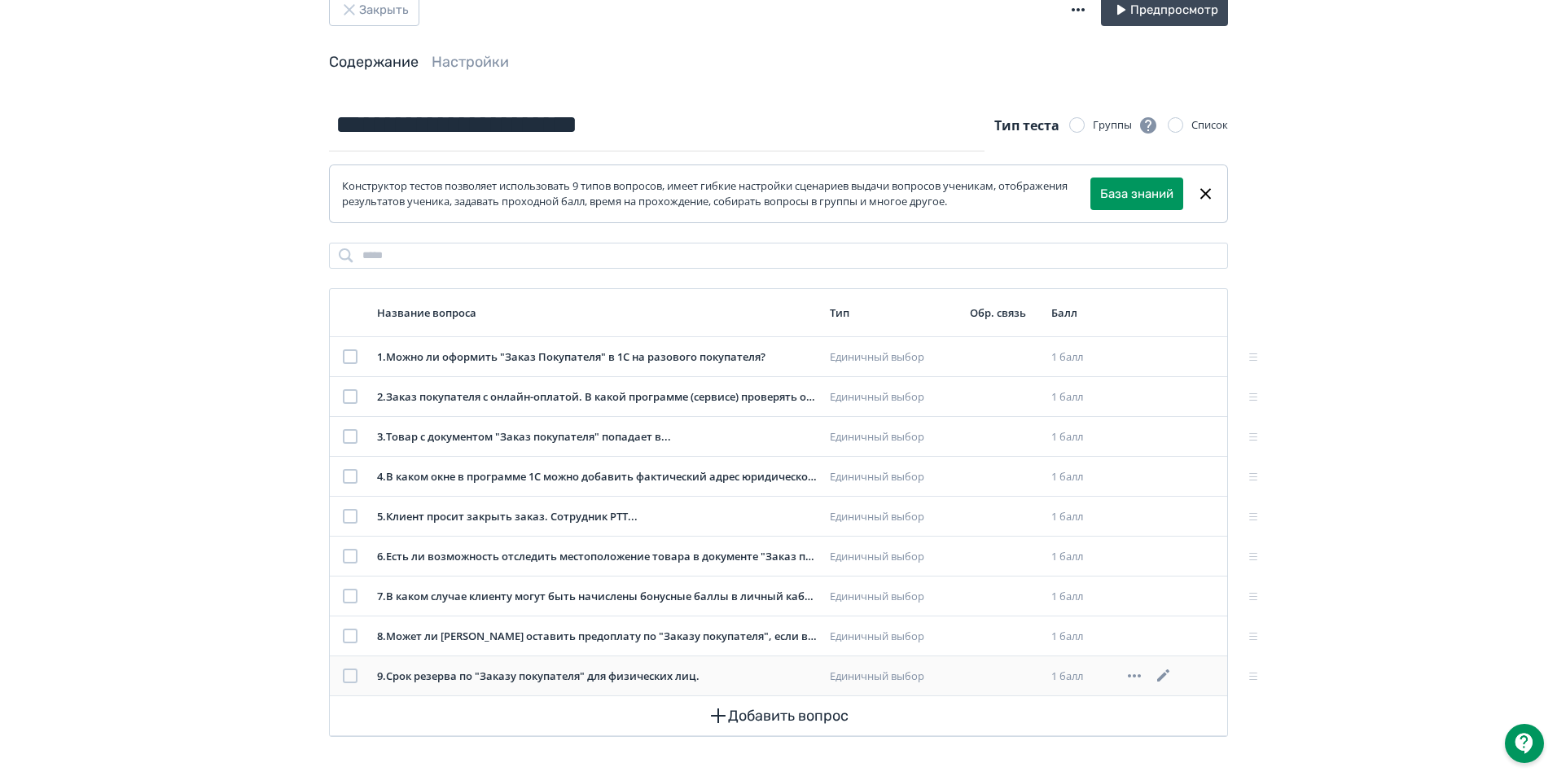
click at [1163, 675] on icon at bounding box center [1164, 676] width 20 height 20
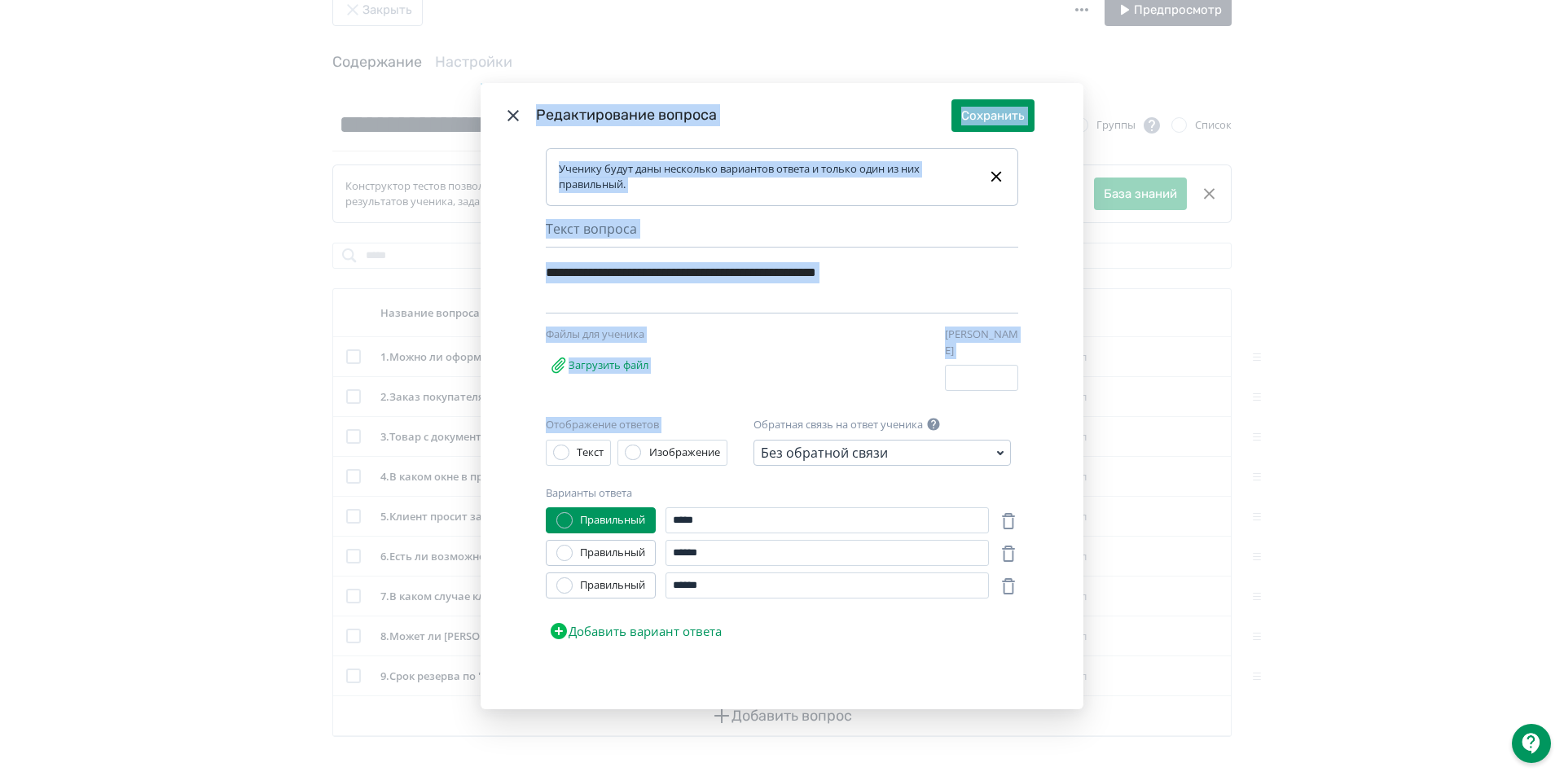
drag, startPoint x: 517, startPoint y: 122, endPoint x: 642, endPoint y: 464, distance: 364.1
click at [642, 464] on div "**********" at bounding box center [782, 396] width 603 height 626
click at [1060, 239] on div "**********" at bounding box center [782, 428] width 603 height 561
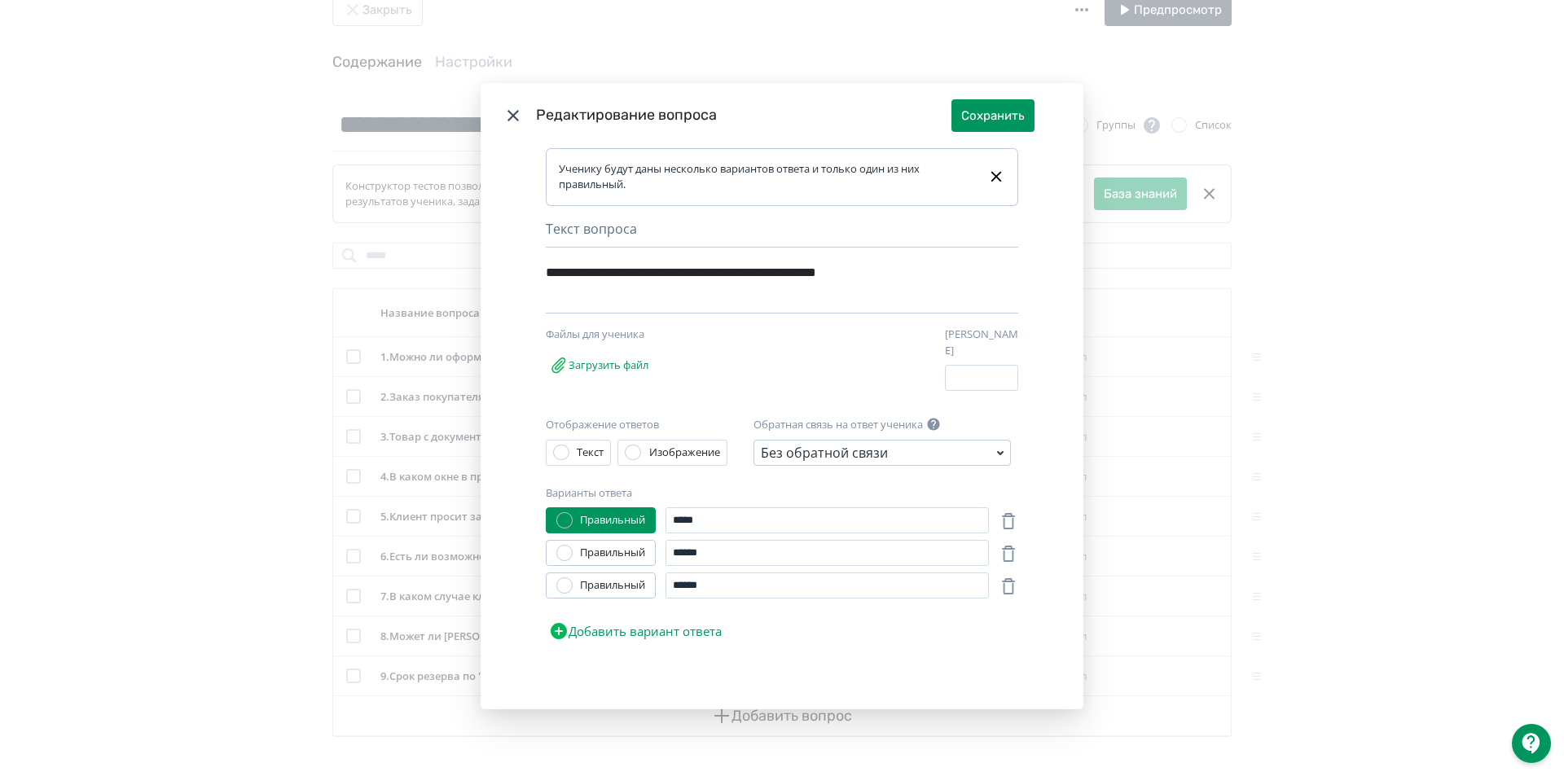
drag, startPoint x: 513, startPoint y: 123, endPoint x: 839, endPoint y: 97, distance: 326.9
click at [513, 121] on icon "Modal" at bounding box center [512, 115] width 11 height 11
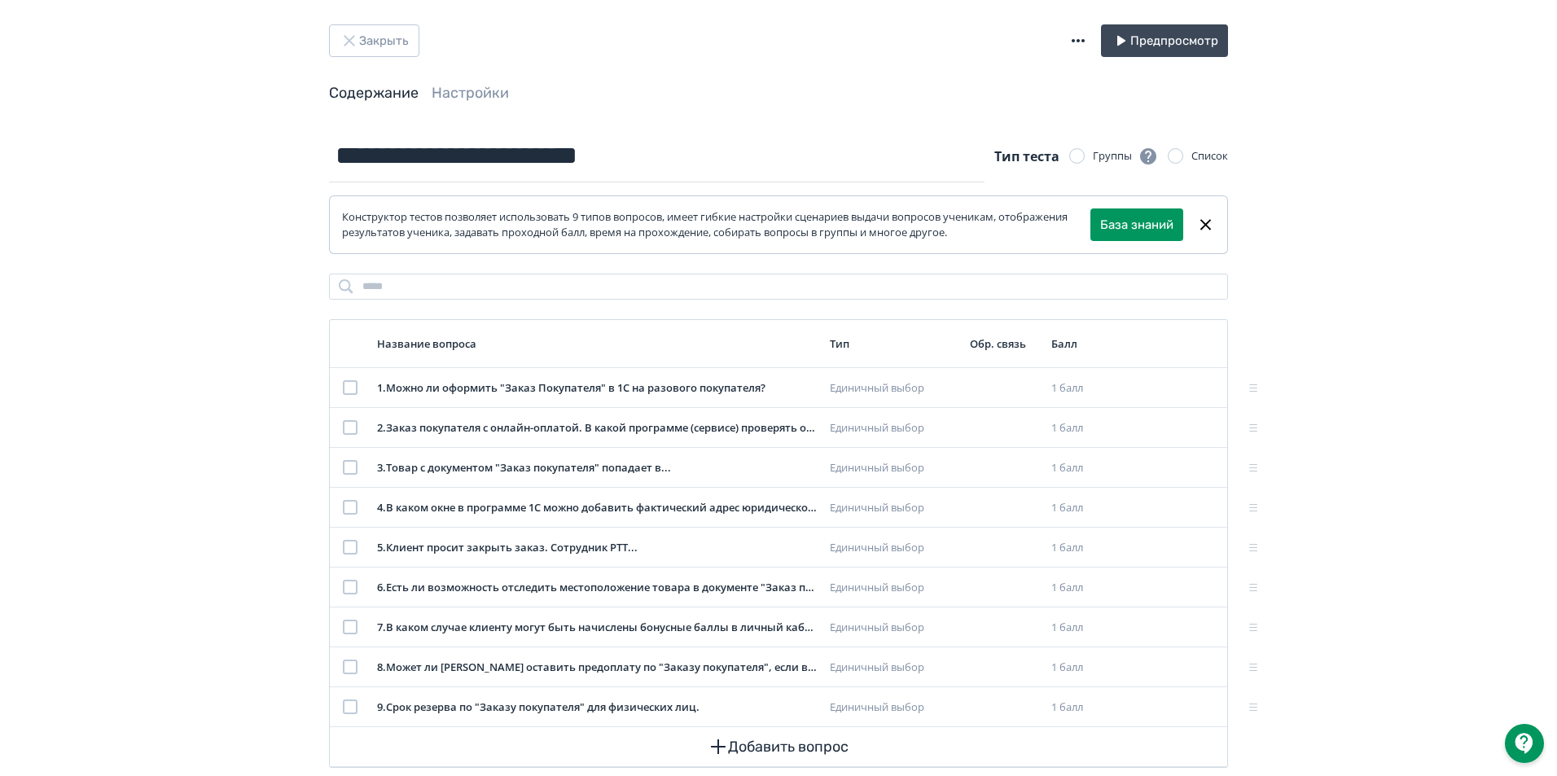
scroll to position [0, 0]
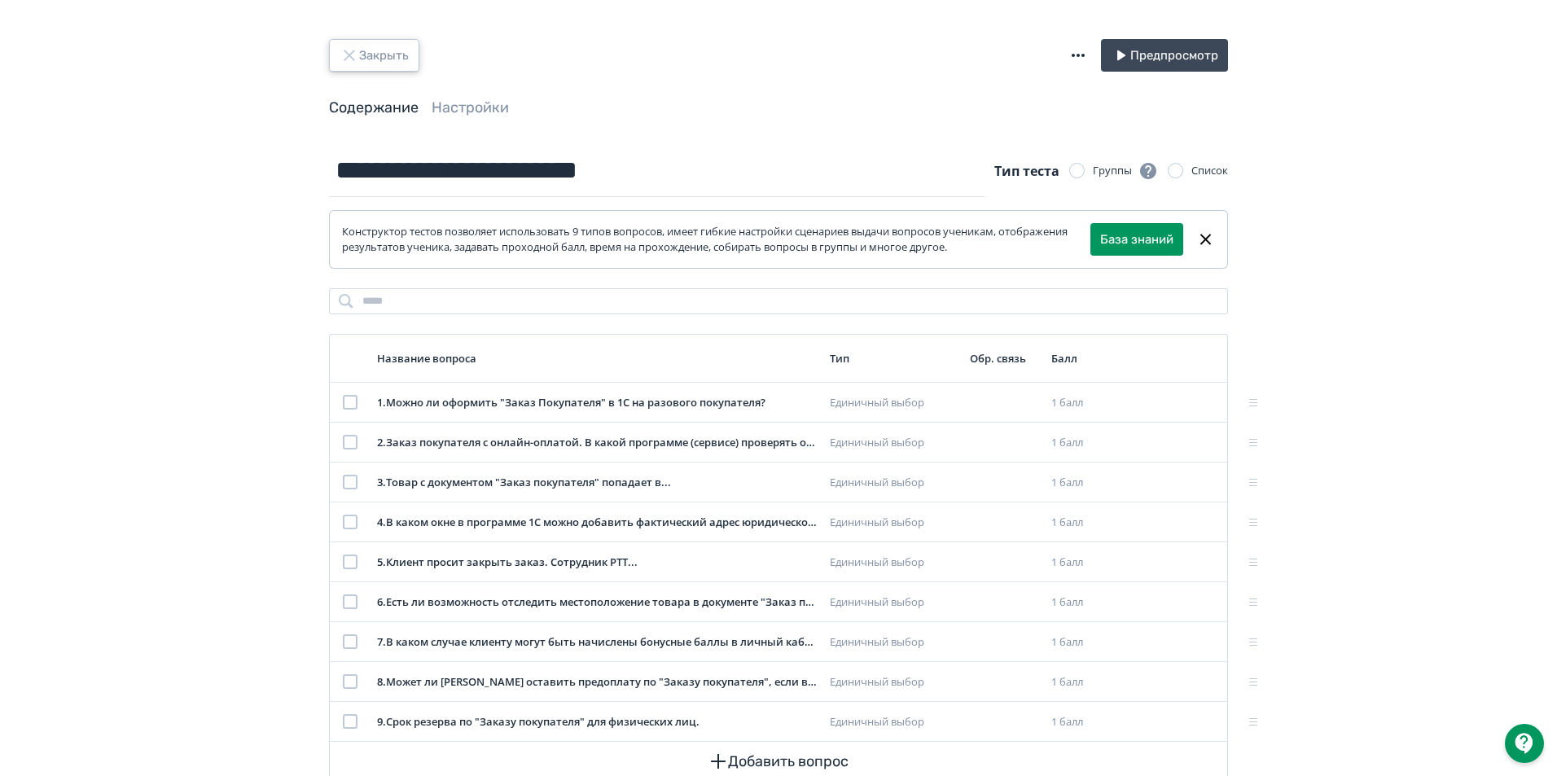
click at [384, 51] on button "Закрыть" at bounding box center [374, 55] width 90 height 33
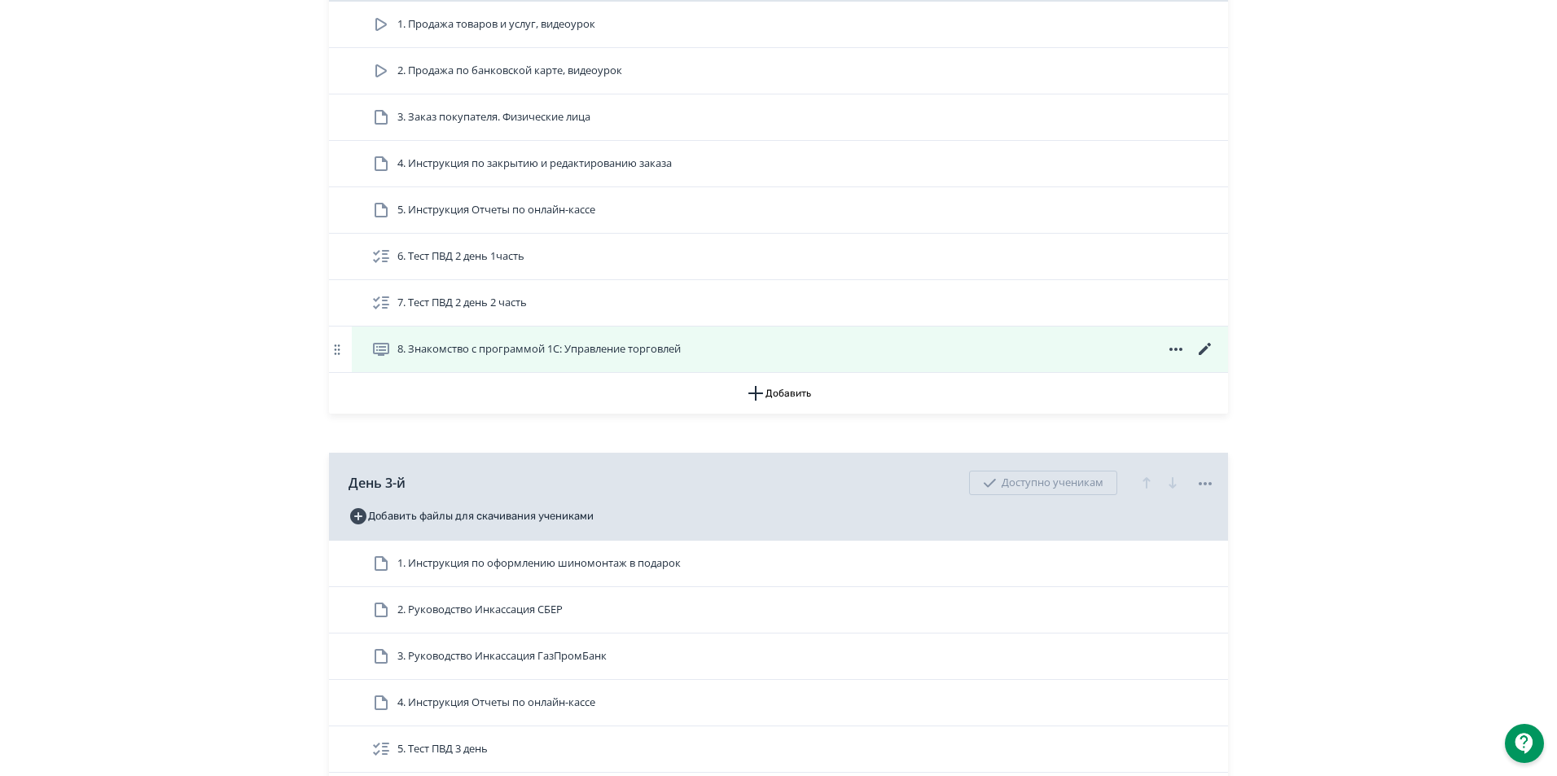
scroll to position [977, 0]
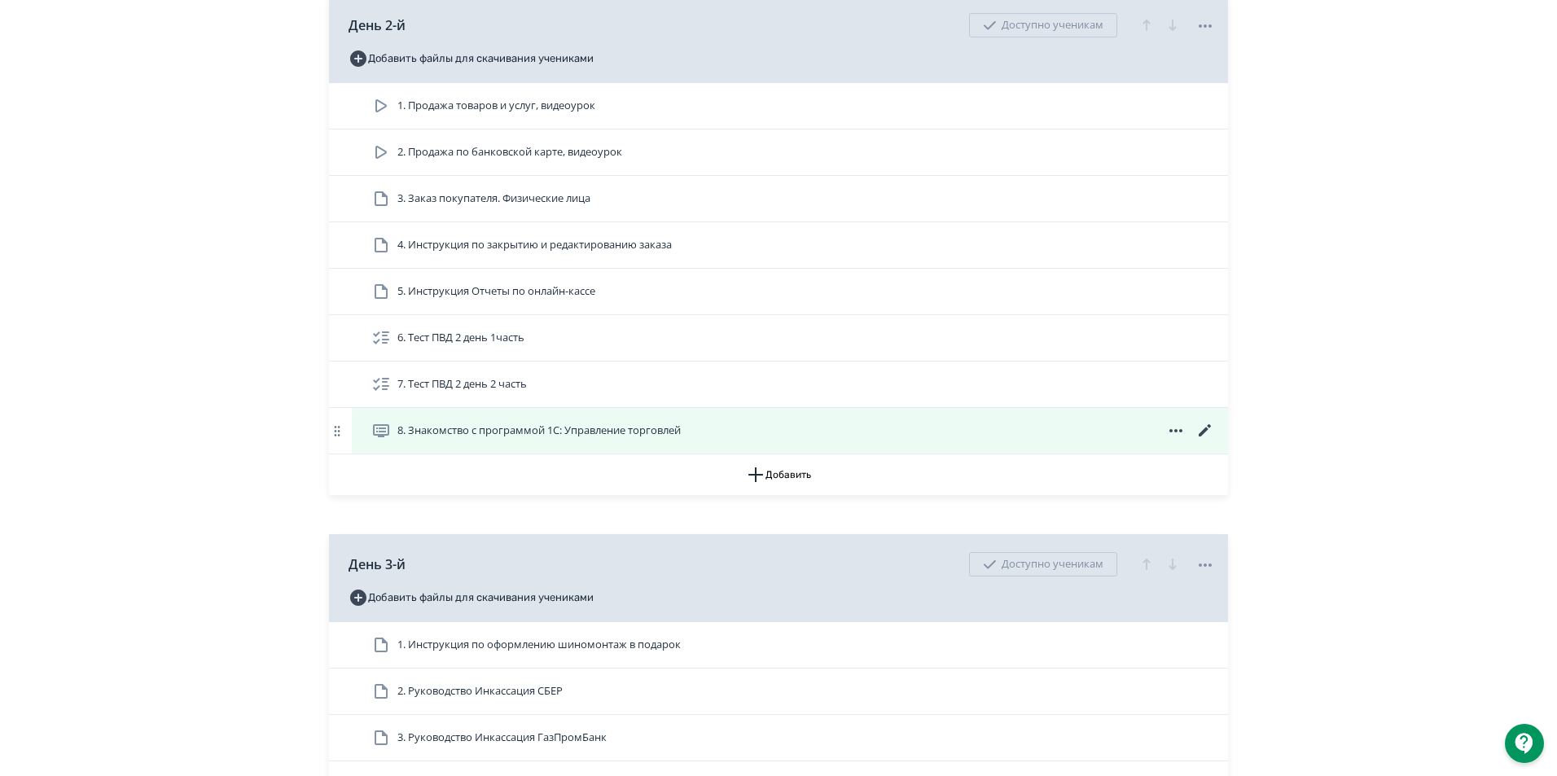
click at [391, 441] on span "8. Знакомство с программой 1С: Управление торговлей" at bounding box center [529, 431] width 316 height 20
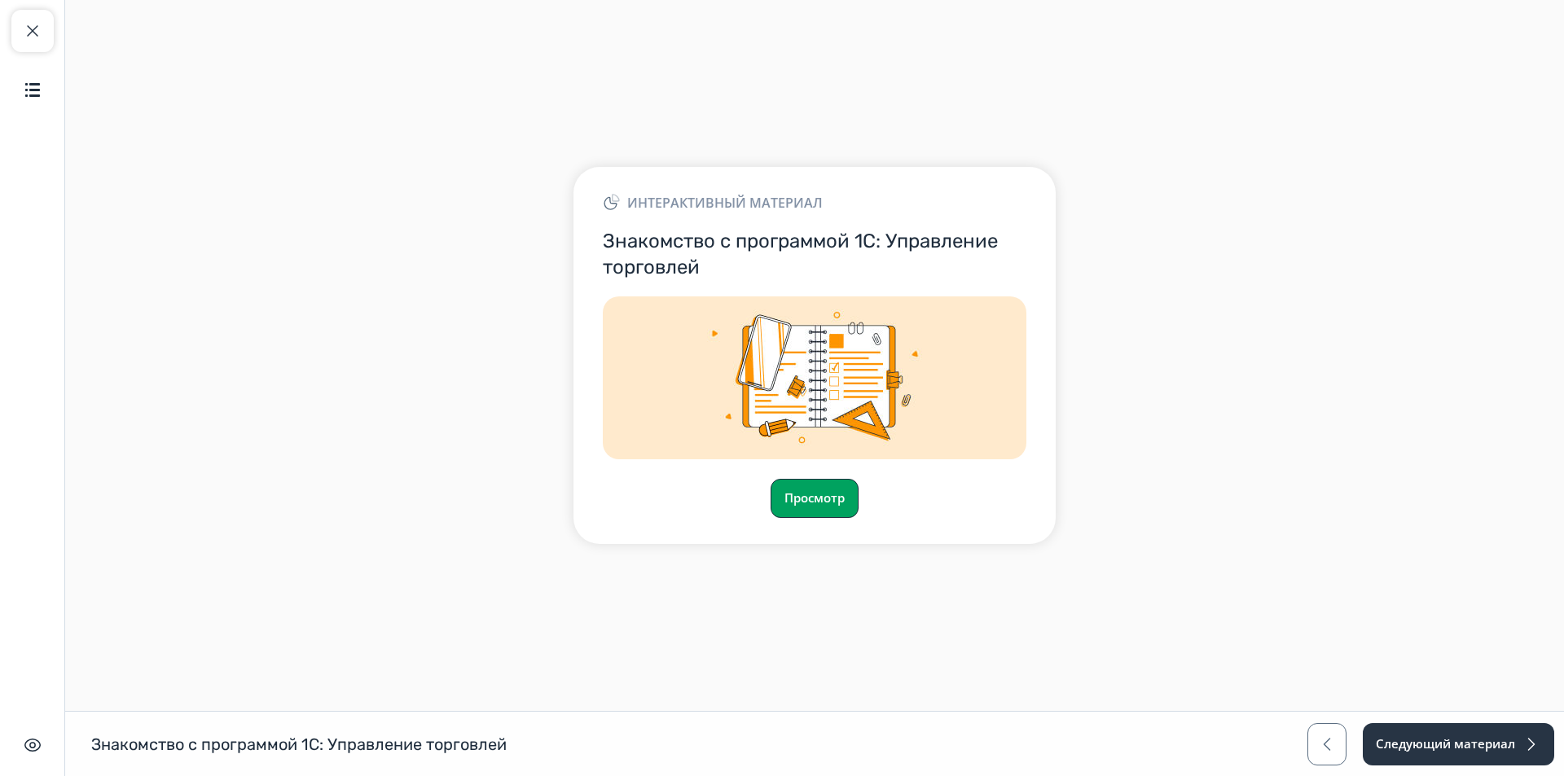
click at [812, 512] on button "Просмотр" at bounding box center [815, 498] width 88 height 39
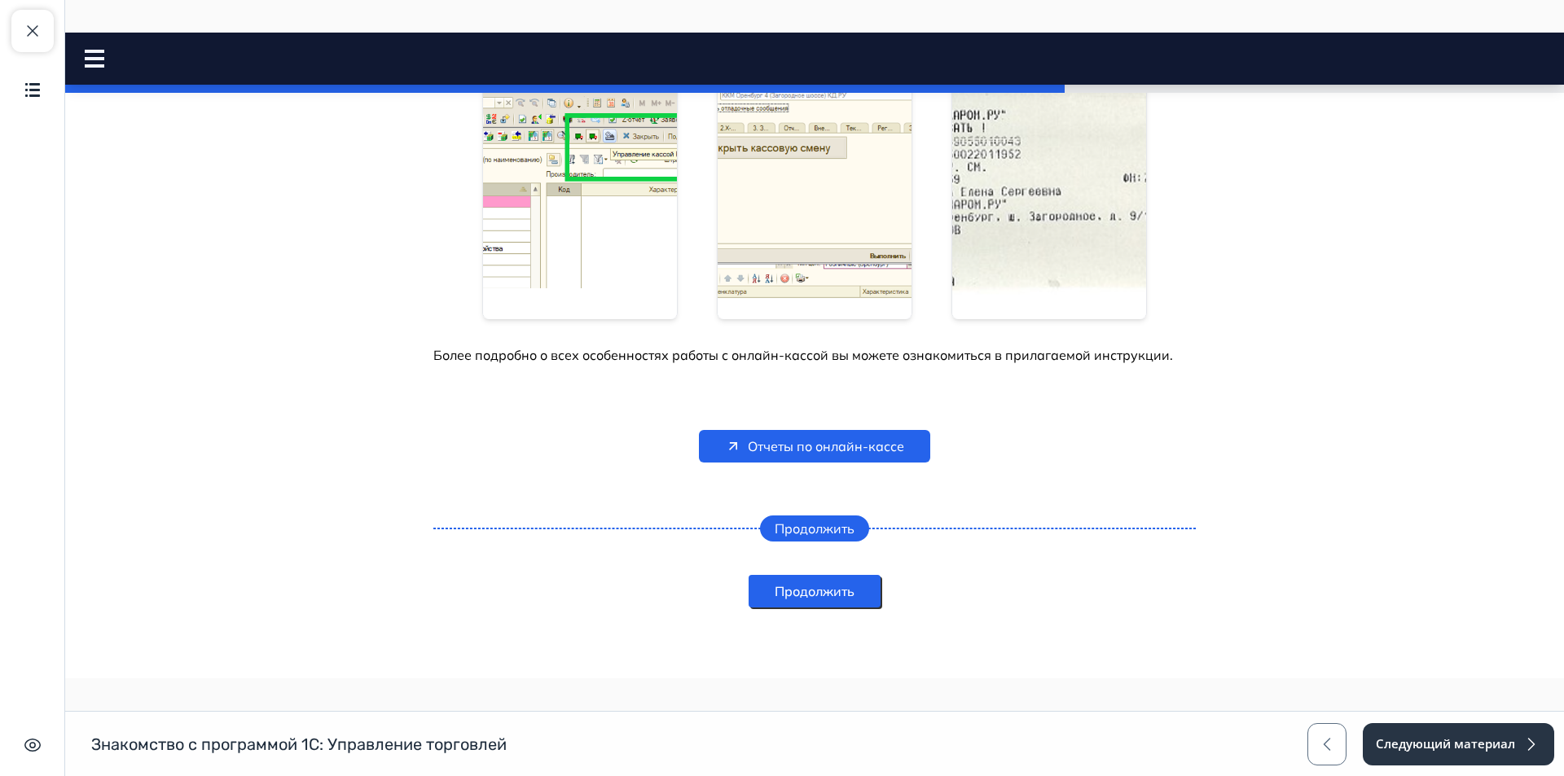
scroll to position [1043, 0]
click at [855, 437] on span "Отчеты по онлайн-кассе" at bounding box center [826, 446] width 156 height 20
click at [838, 427] on div "Знакомство с программой 1С: начнем с открытия кассовой смены. Смена кассового а…" at bounding box center [814, 20] width 762 height 1017
click at [841, 442] on span "Отчеты по онлайн-кассе" at bounding box center [826, 446] width 156 height 20
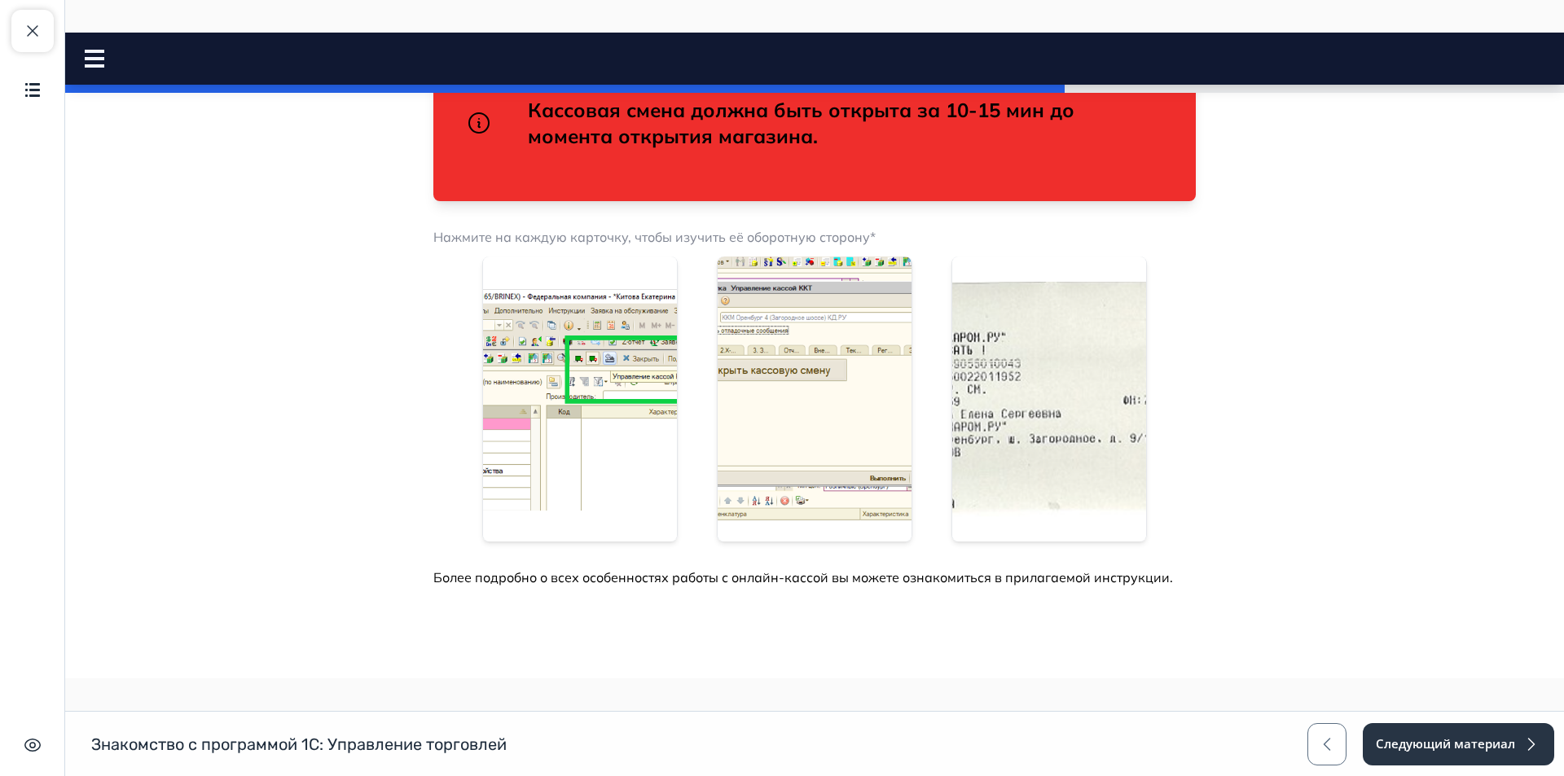
scroll to position [815, 0]
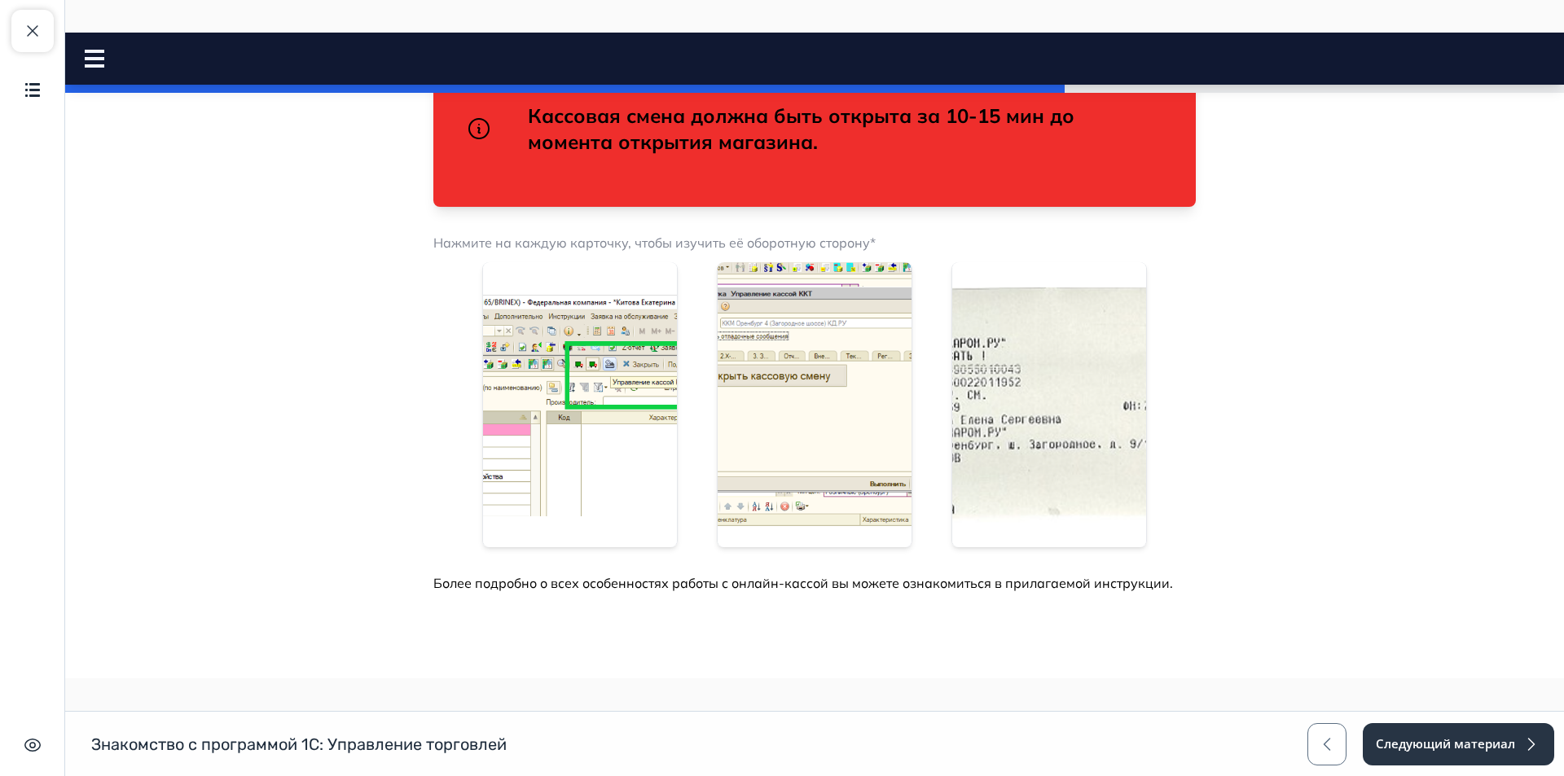
click at [526, 394] on img at bounding box center [580, 404] width 194 height 285
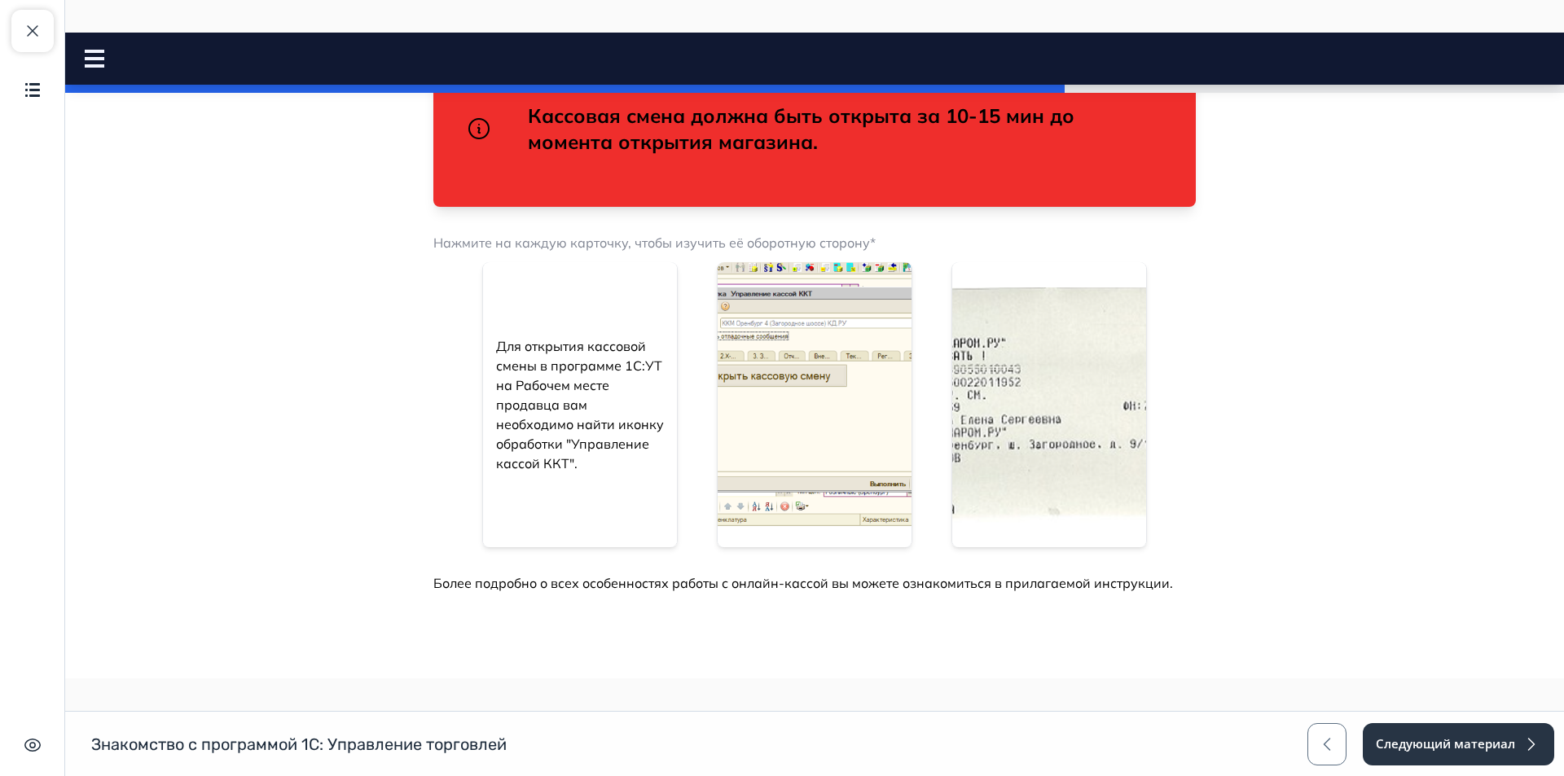
click at [829, 397] on img at bounding box center [815, 404] width 194 height 285
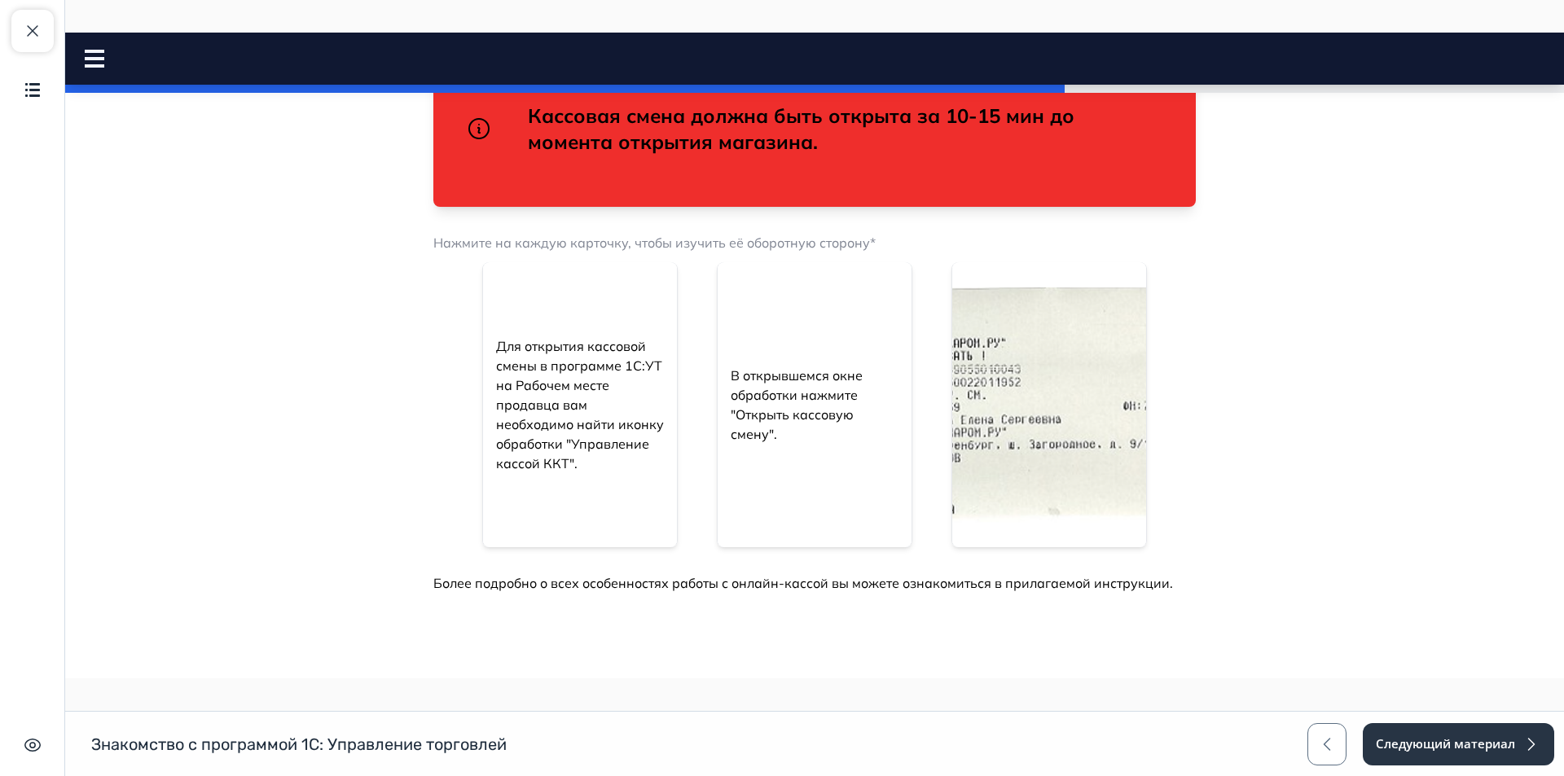
click at [1082, 421] on img at bounding box center [1049, 404] width 194 height 285
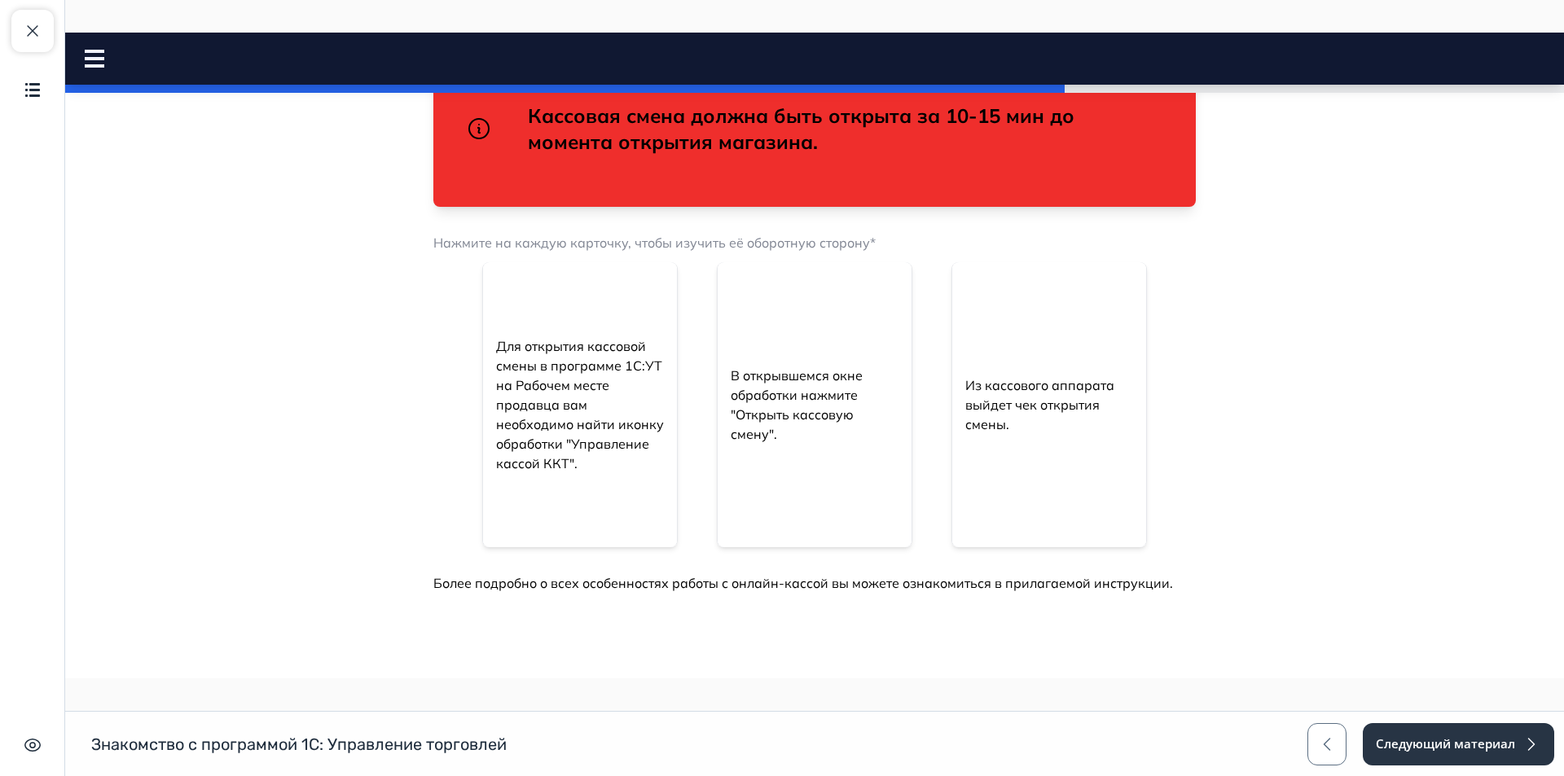
scroll to position [1043, 0]
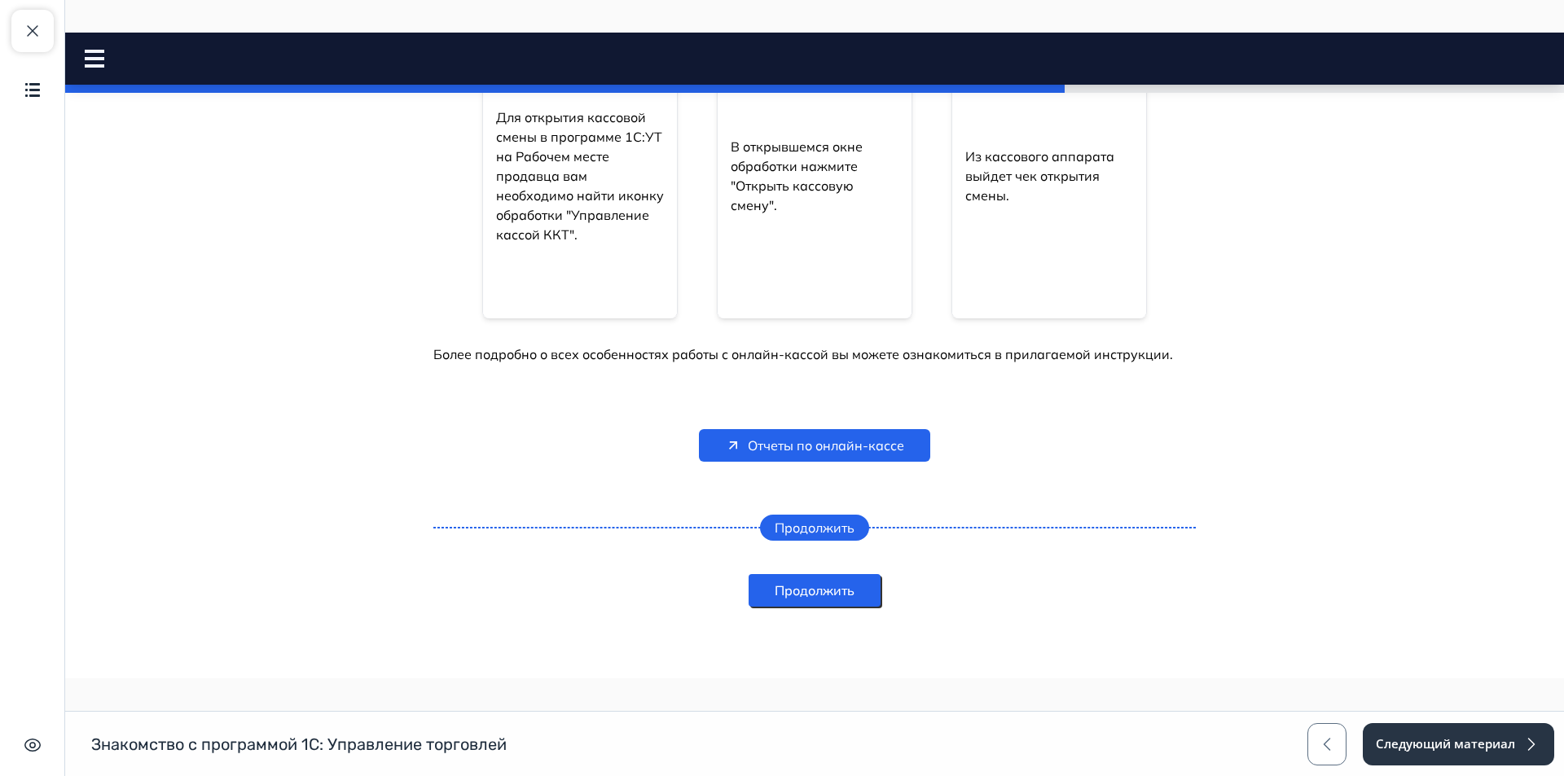
click at [825, 591] on button "Продолжить" at bounding box center [815, 590] width 132 height 33
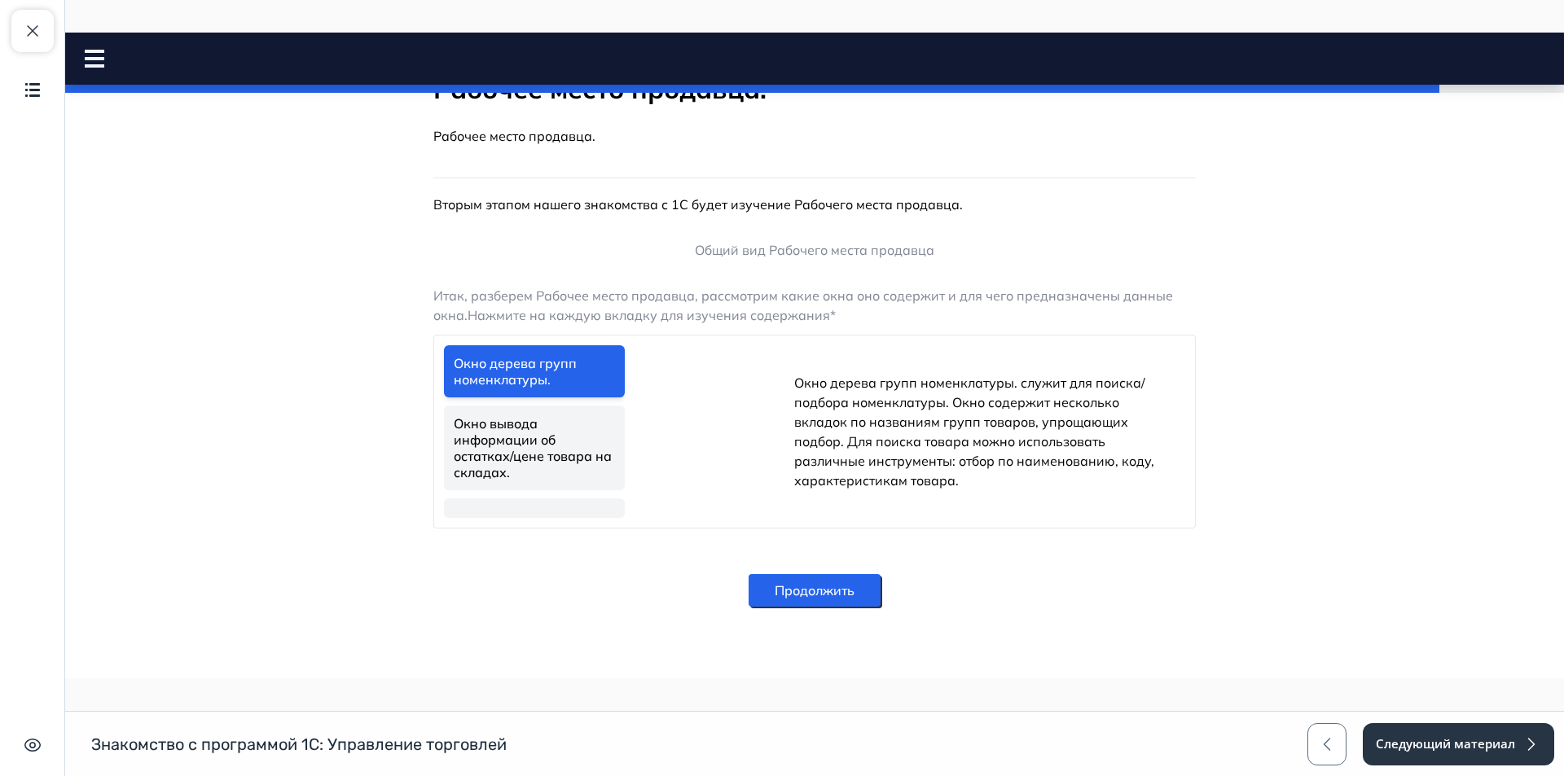
scroll to position [623, 0]
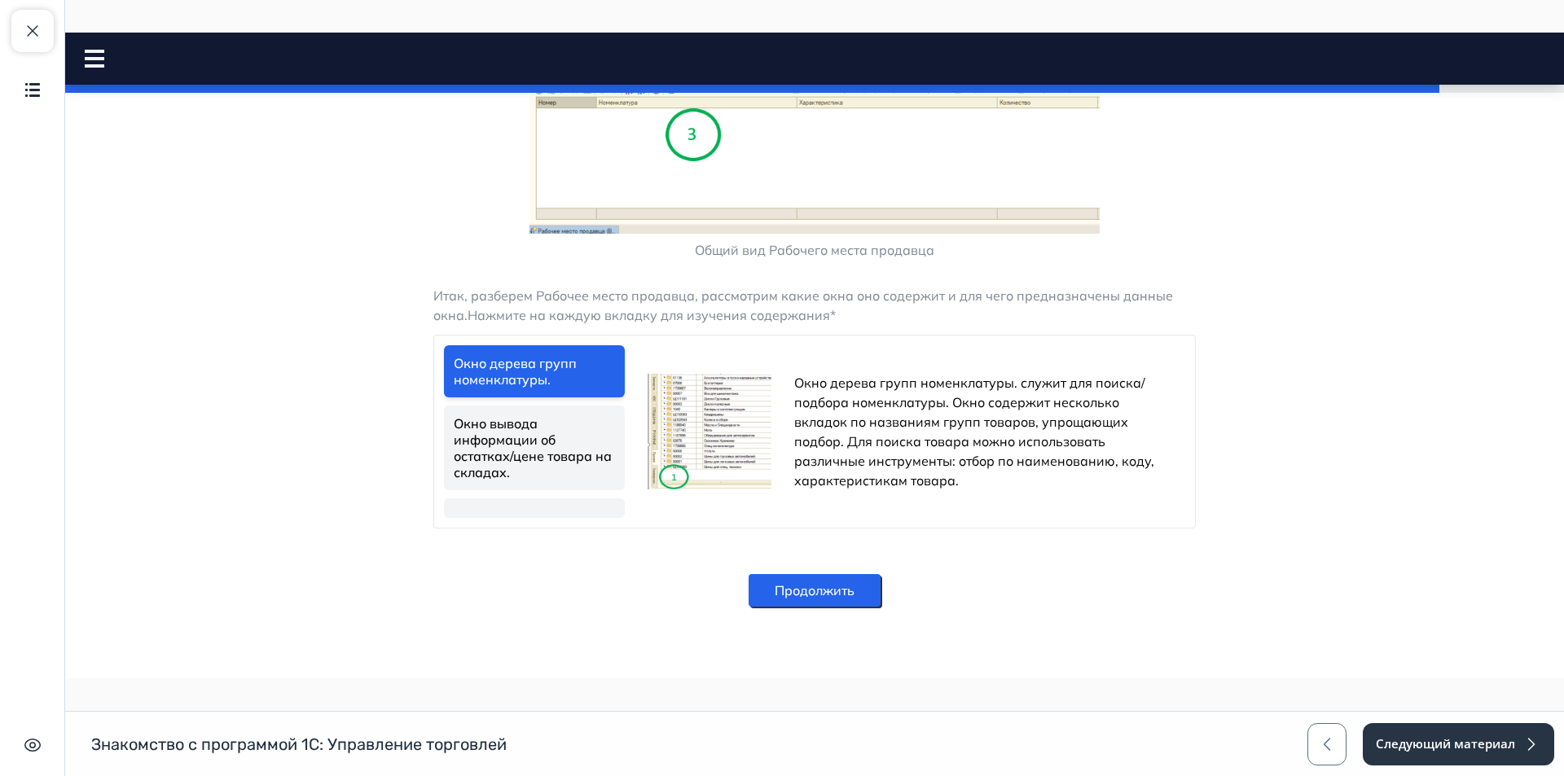
click at [529, 435] on link "Окно вывода информации об остатках/цене товара на складах." at bounding box center [534, 448] width 181 height 85
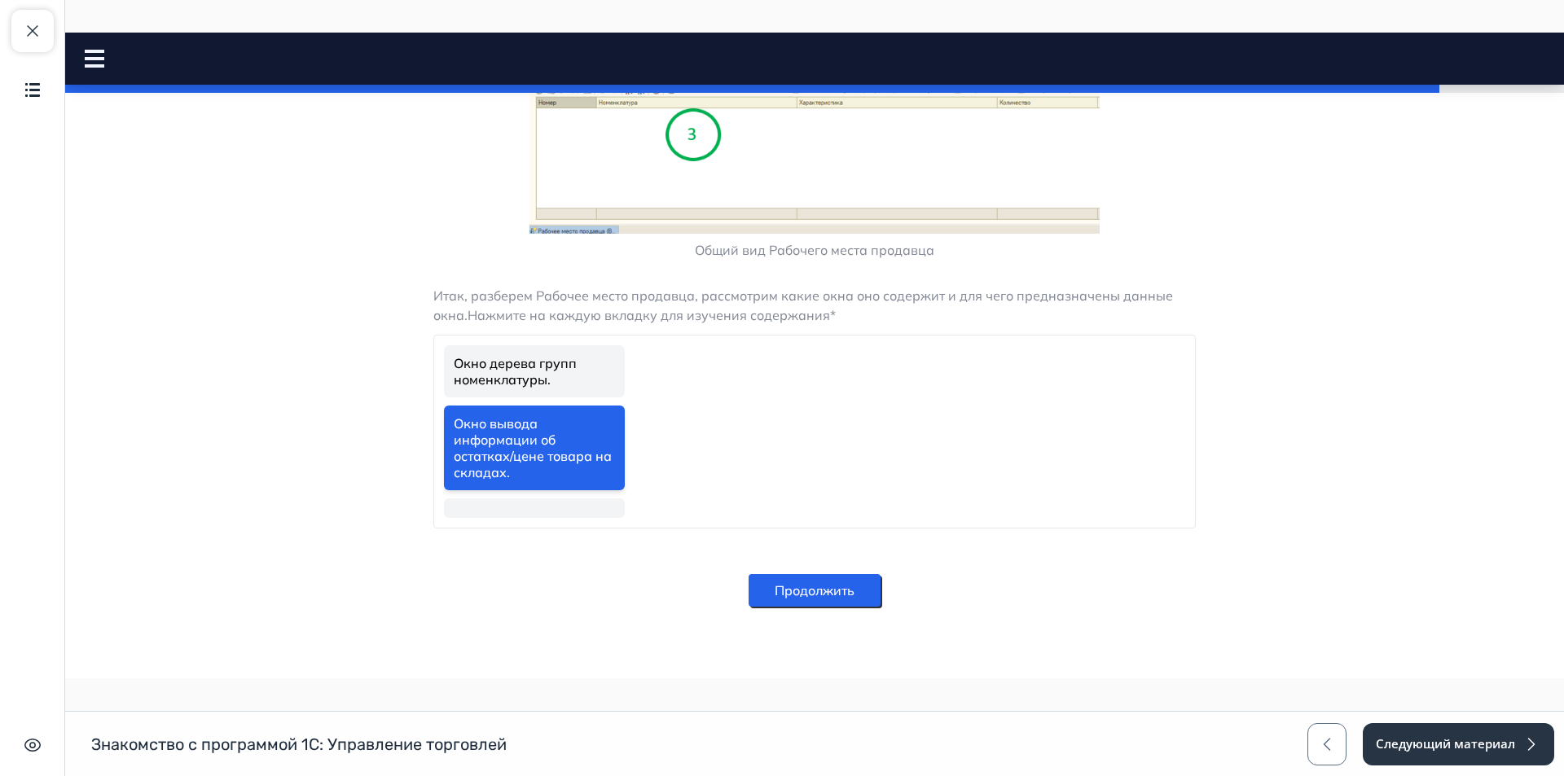
click at [528, 503] on link at bounding box center [534, 508] width 181 height 20
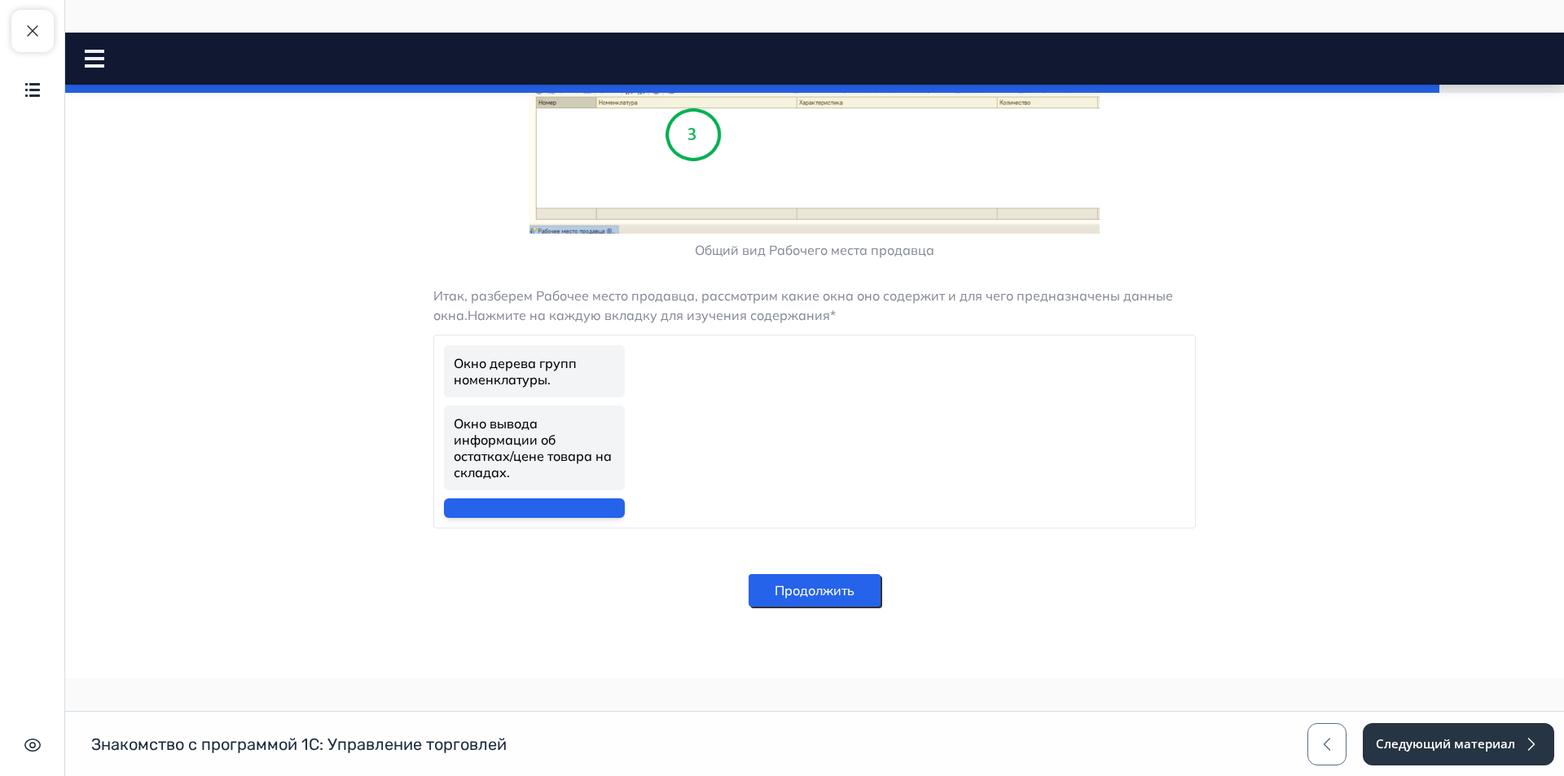
click at [528, 466] on link "Окно вывода информации об остатках/цене товара на складах." at bounding box center [534, 448] width 181 height 85
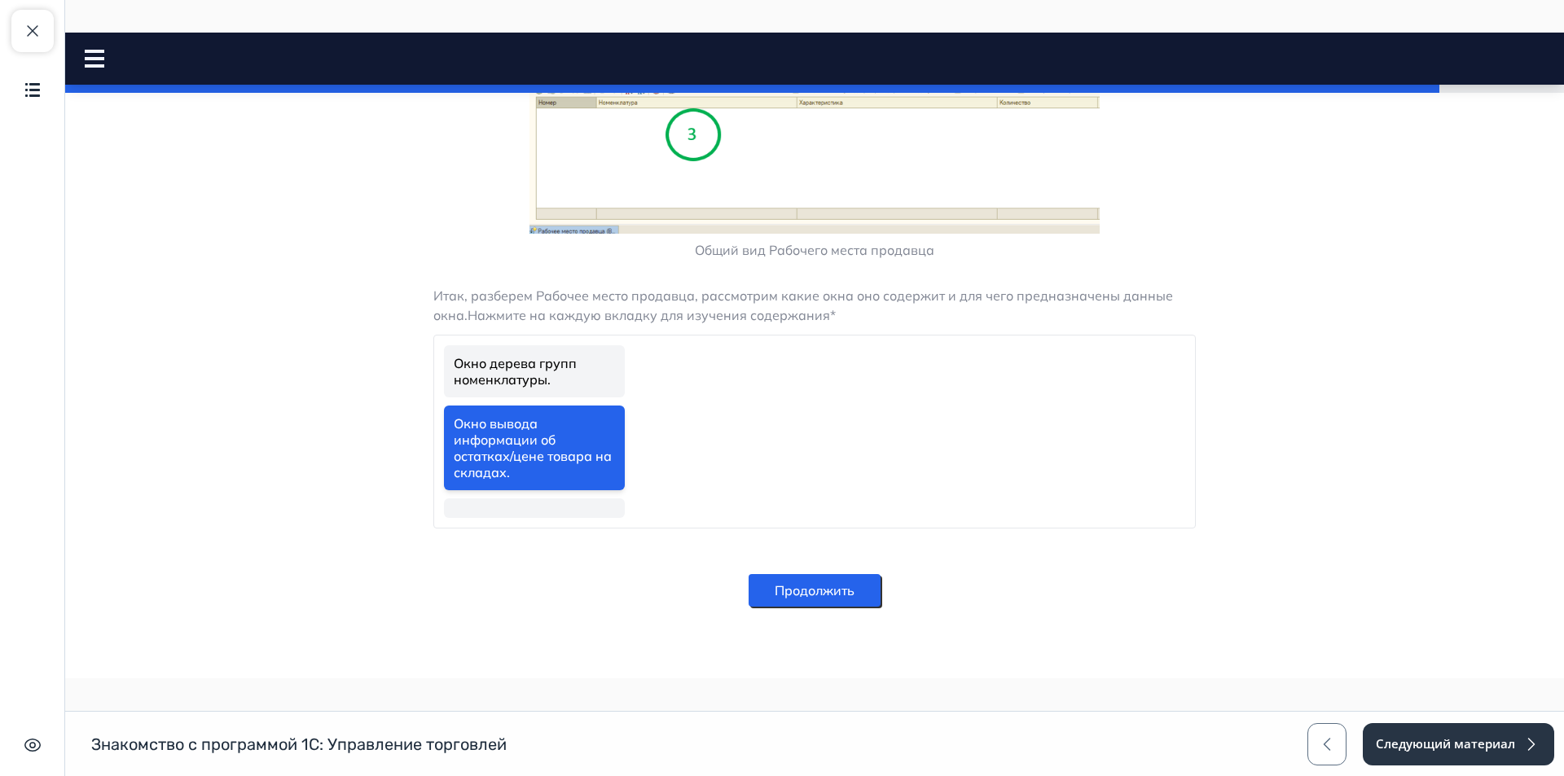
click at [554, 382] on link "Окно дерева групп номенклатуры." at bounding box center [534, 371] width 181 height 52
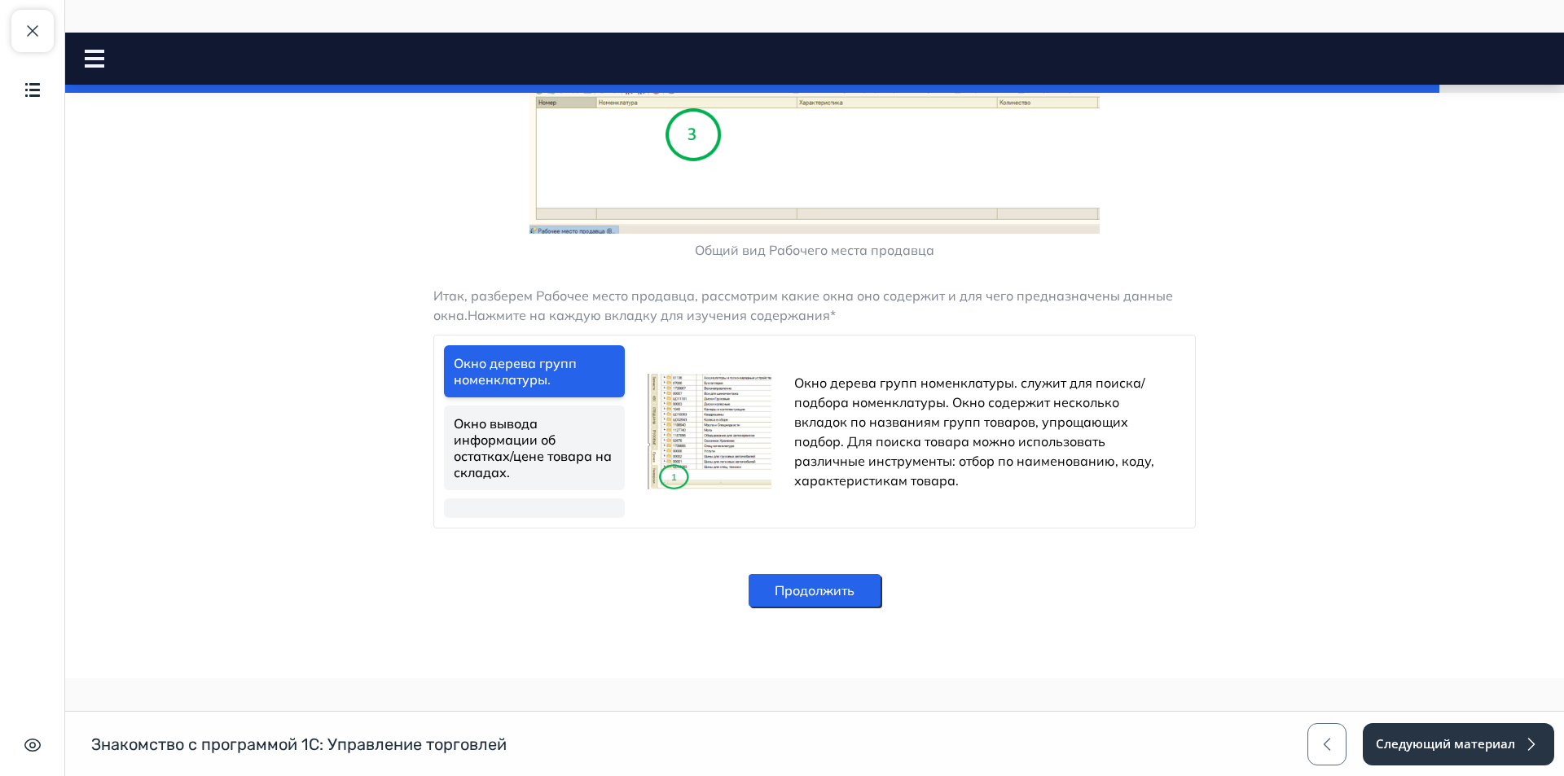
click at [986, 482] on p "Окно дерева групп номенклатуры. служит для поиска/подбора номенклатуры. Окно со…" at bounding box center [983, 431] width 378 height 117
click at [500, 450] on link "Окно вывода информации об остатках/цене товара на складах." at bounding box center [534, 448] width 181 height 85
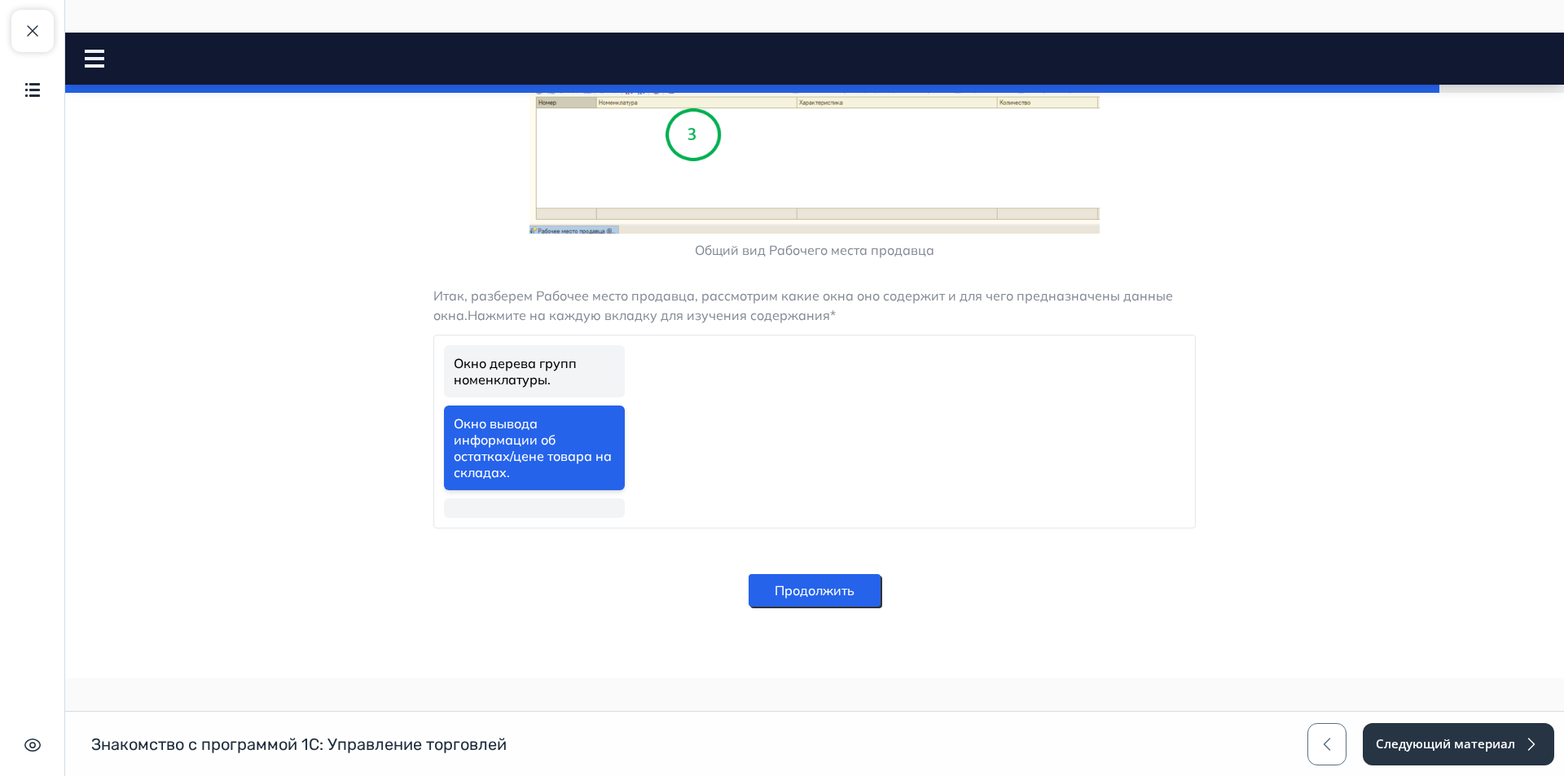
click at [589, 369] on link "Окно дерева групп номенклатуры." at bounding box center [534, 371] width 181 height 52
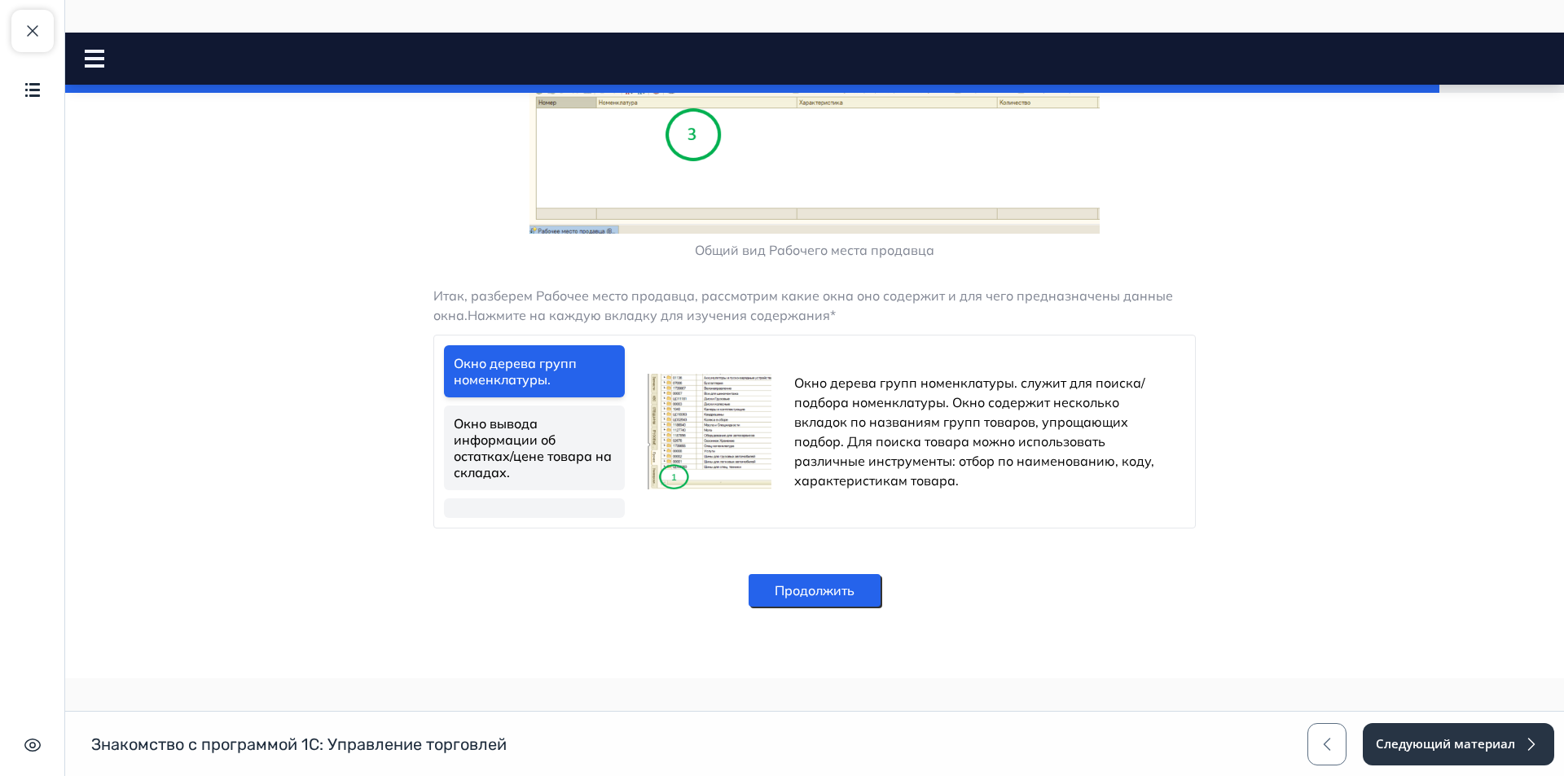
click at [540, 450] on link "Окно вывода информации об остатках/цене товара на складах." at bounding box center [534, 448] width 181 height 85
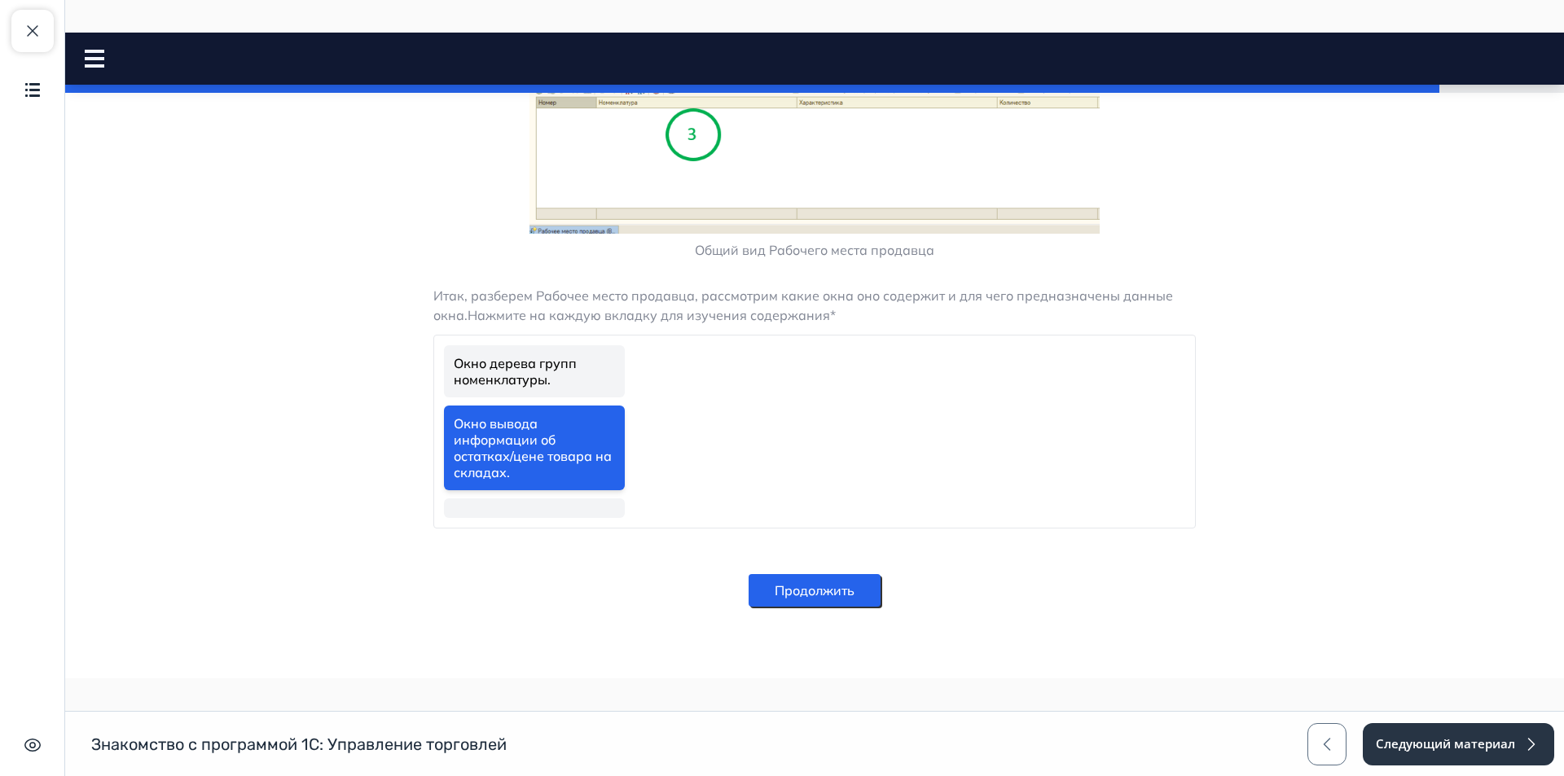
click at [526, 368] on link "Окно дерева групп номенклатуры." at bounding box center [534, 371] width 181 height 52
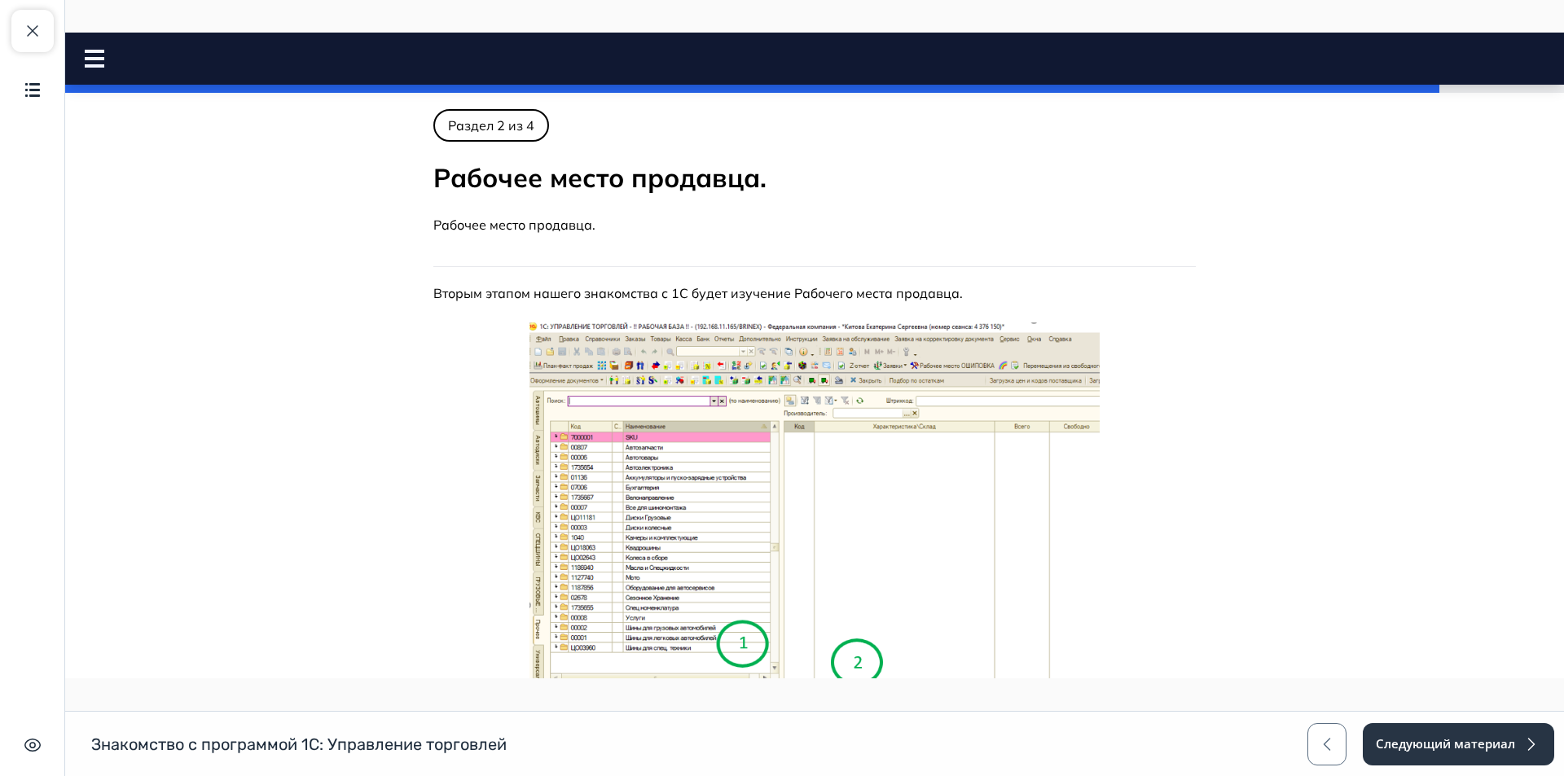
scroll to position [0, 0]
click at [95, 55] on icon at bounding box center [95, 59] width 20 height 18
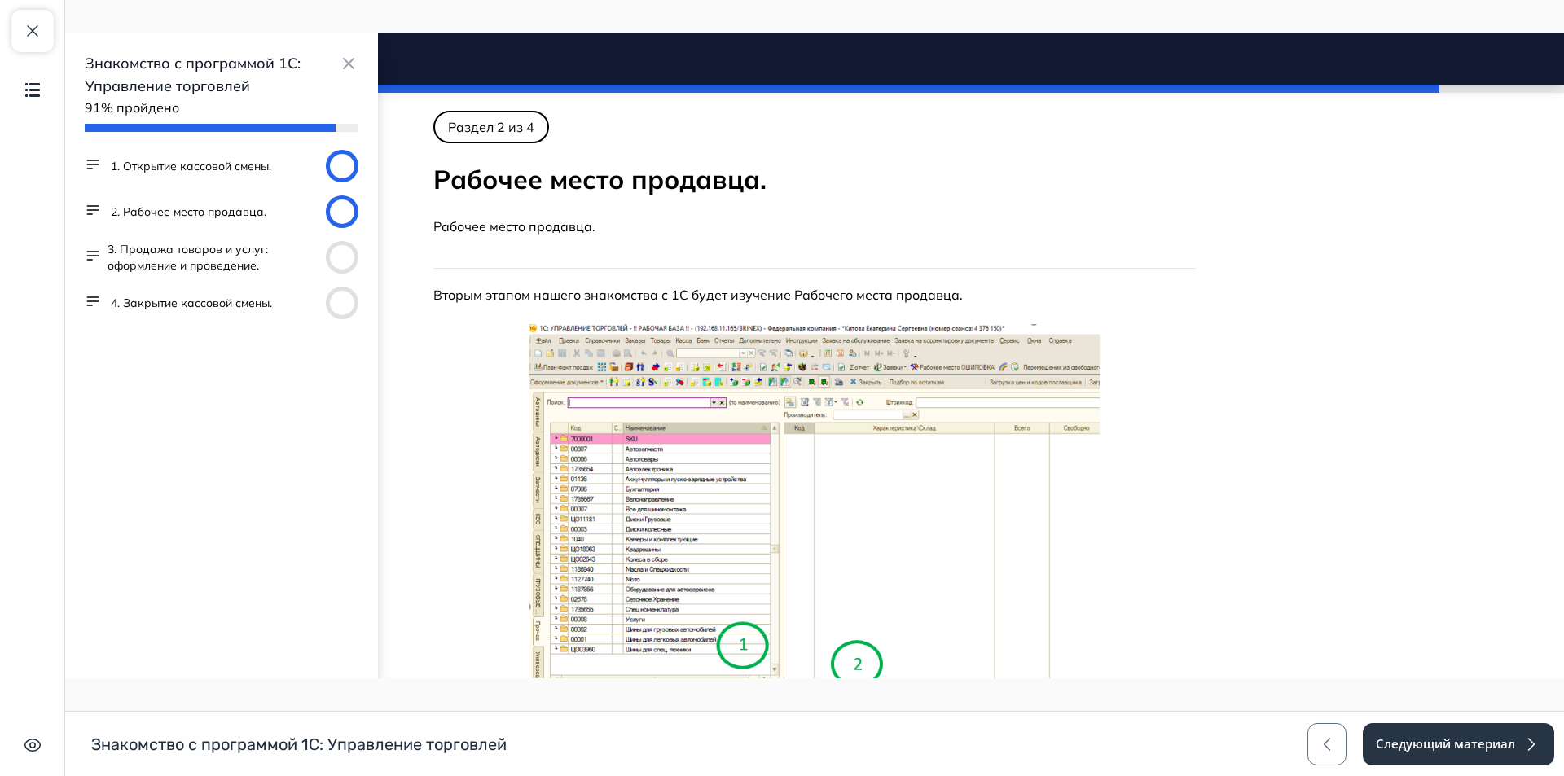
click at [1311, 372] on body "Знакомство с программой 1С: Управление торговлей Close panel" at bounding box center [814, 680] width 1499 height 1139
click at [1216, 266] on body "Знакомство с программой 1С: Управление торговлей Close panel" at bounding box center [814, 680] width 1499 height 1139
click at [350, 68] on icon "button" at bounding box center [349, 64] width 20 height 20
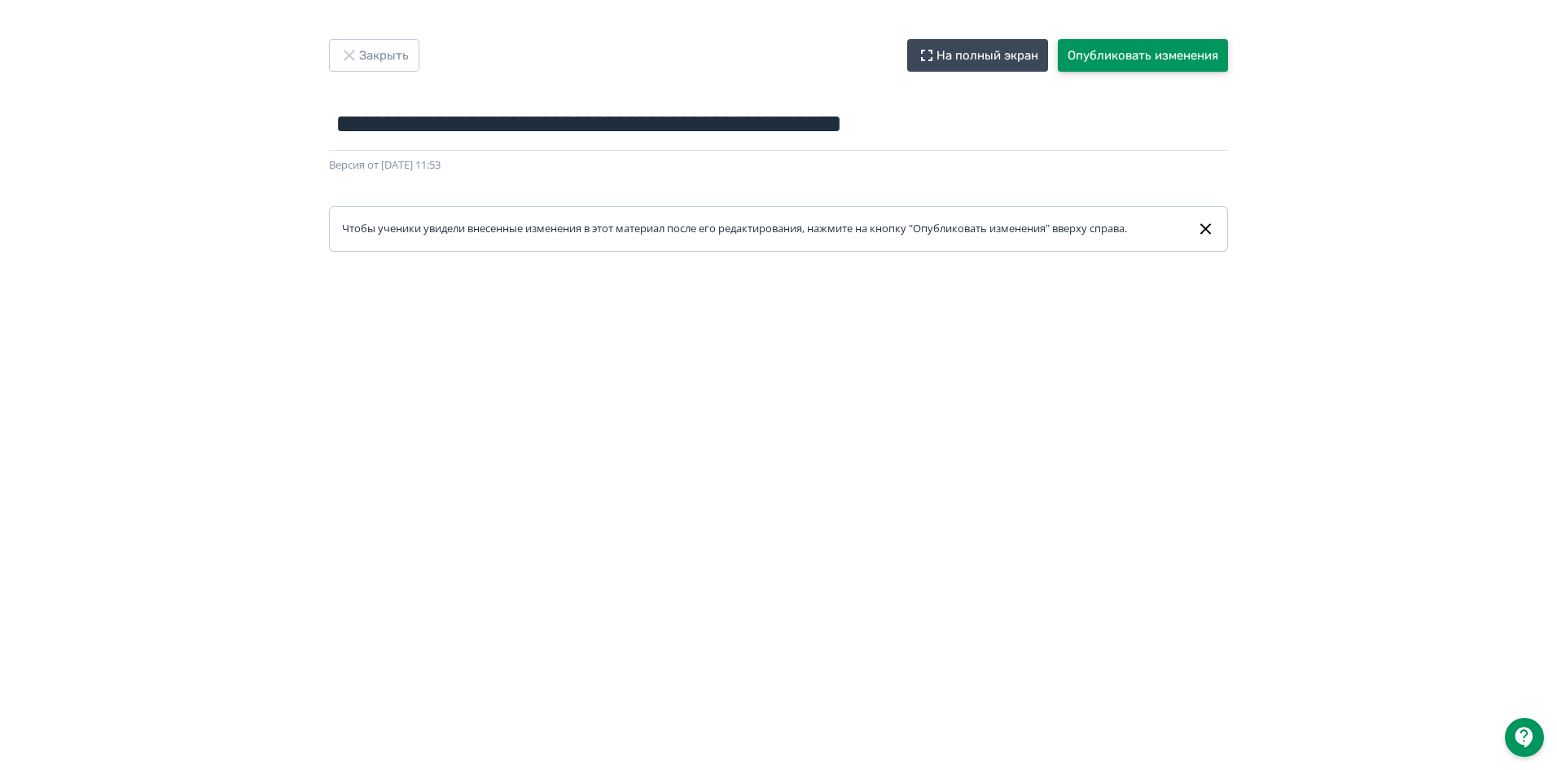
click at [1135, 64] on button "Опубликовать изменения" at bounding box center [1143, 55] width 170 height 33
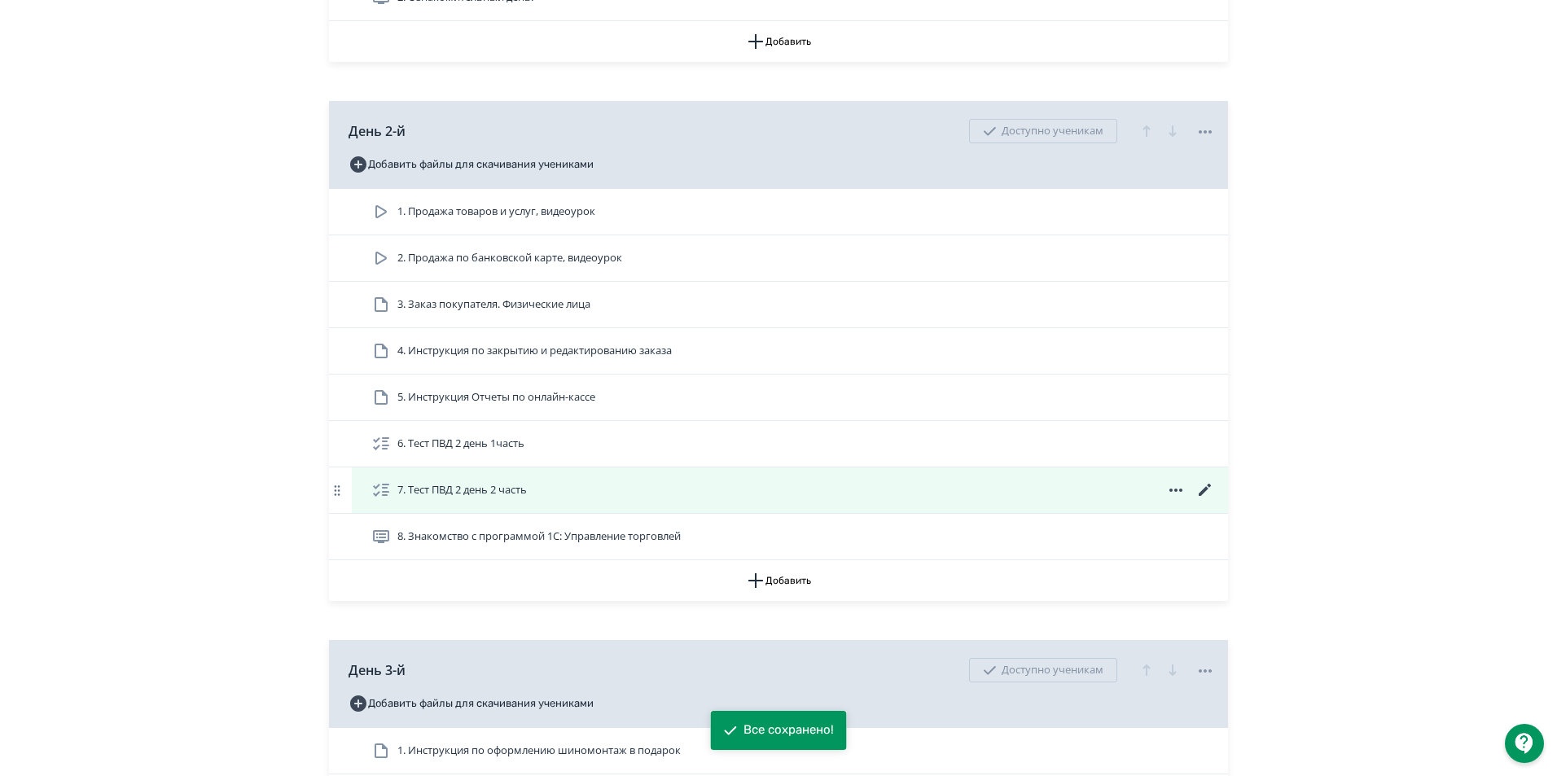
scroll to position [896, 0]
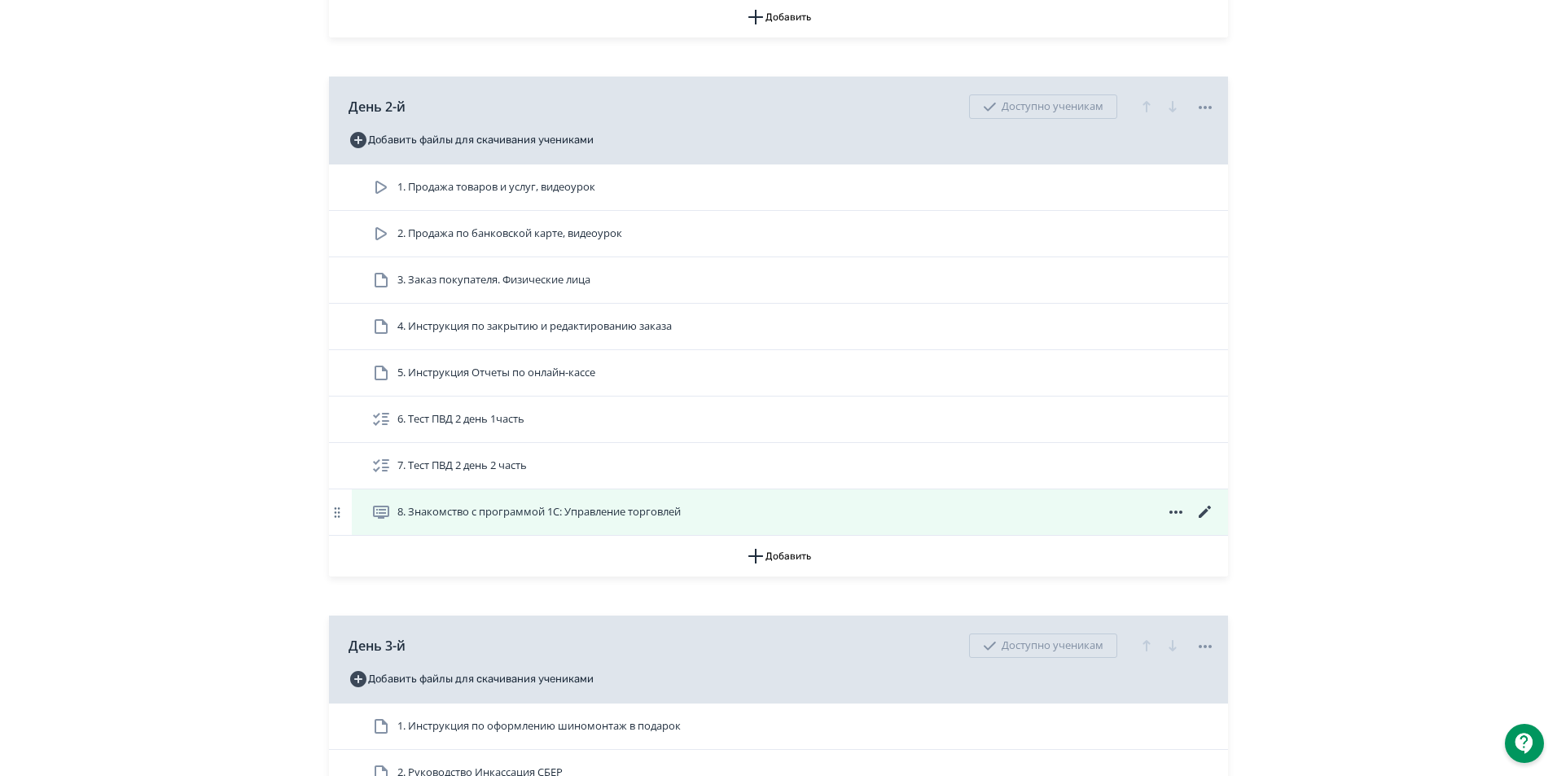
click at [1206, 518] on icon at bounding box center [1205, 512] width 12 height 12
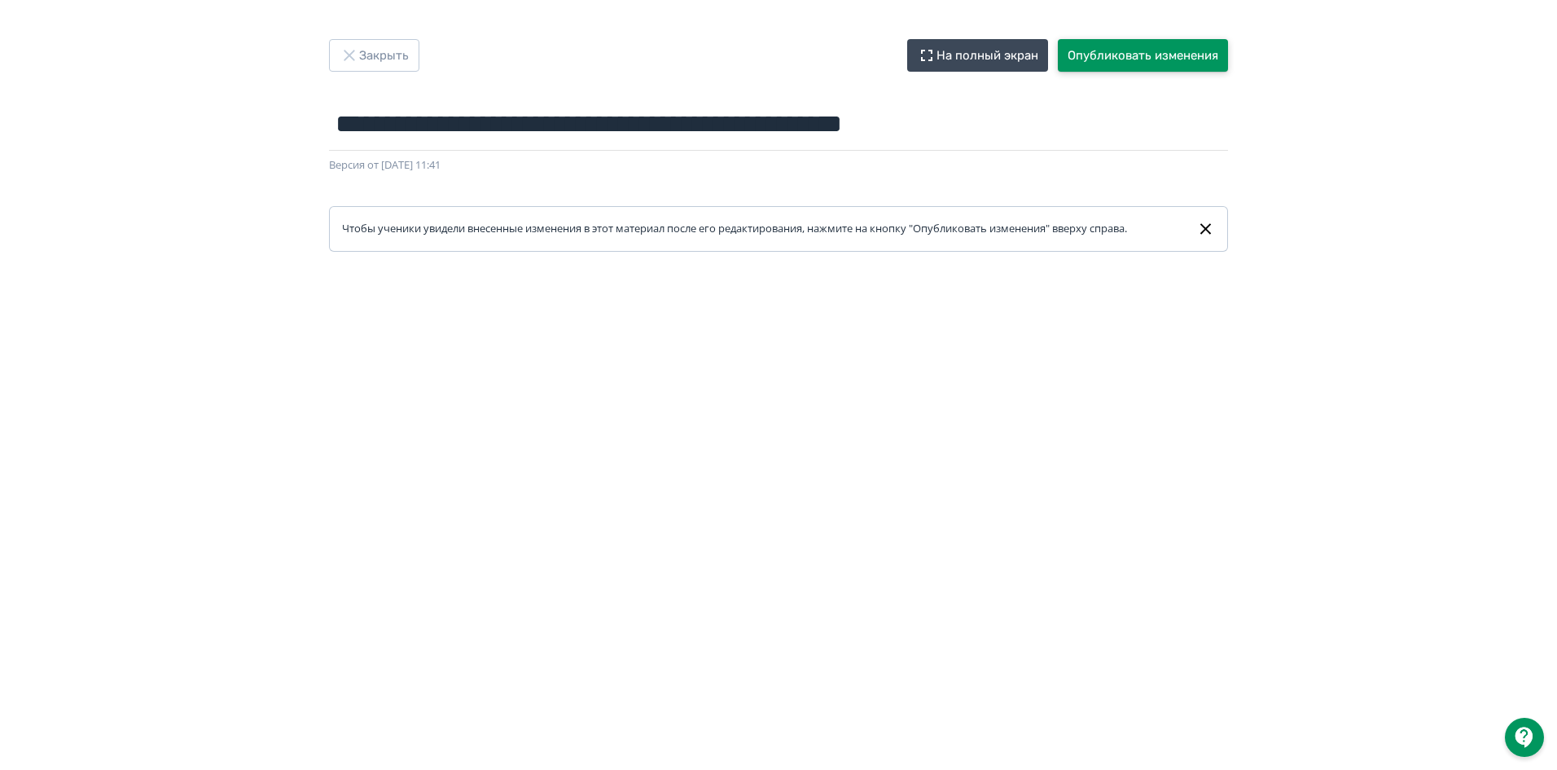
click at [1092, 60] on button "Опубликовать изменения" at bounding box center [1143, 55] width 170 height 33
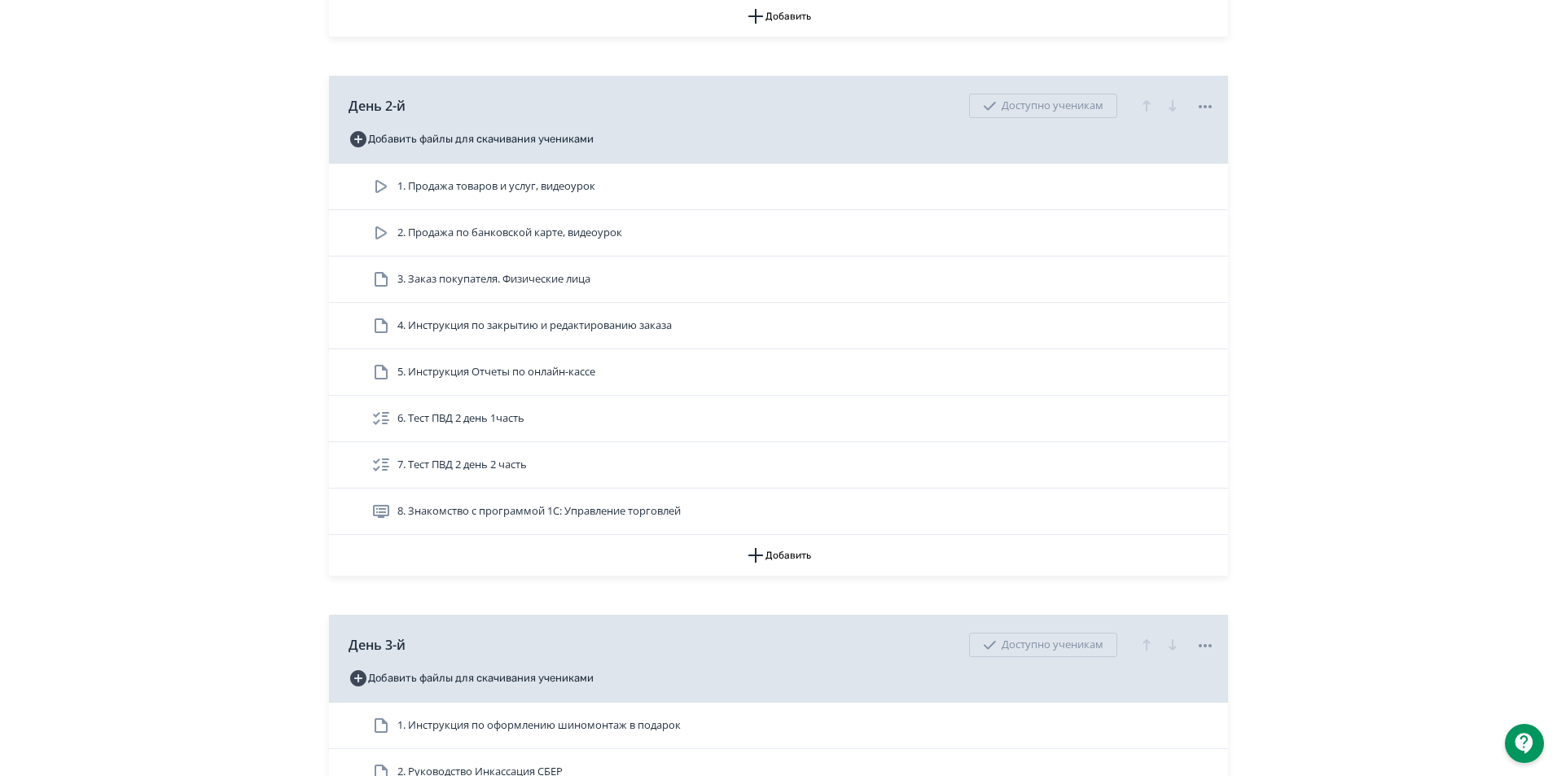
scroll to position [896, 0]
click at [832, 574] on button "Добавить" at bounding box center [778, 556] width 899 height 41
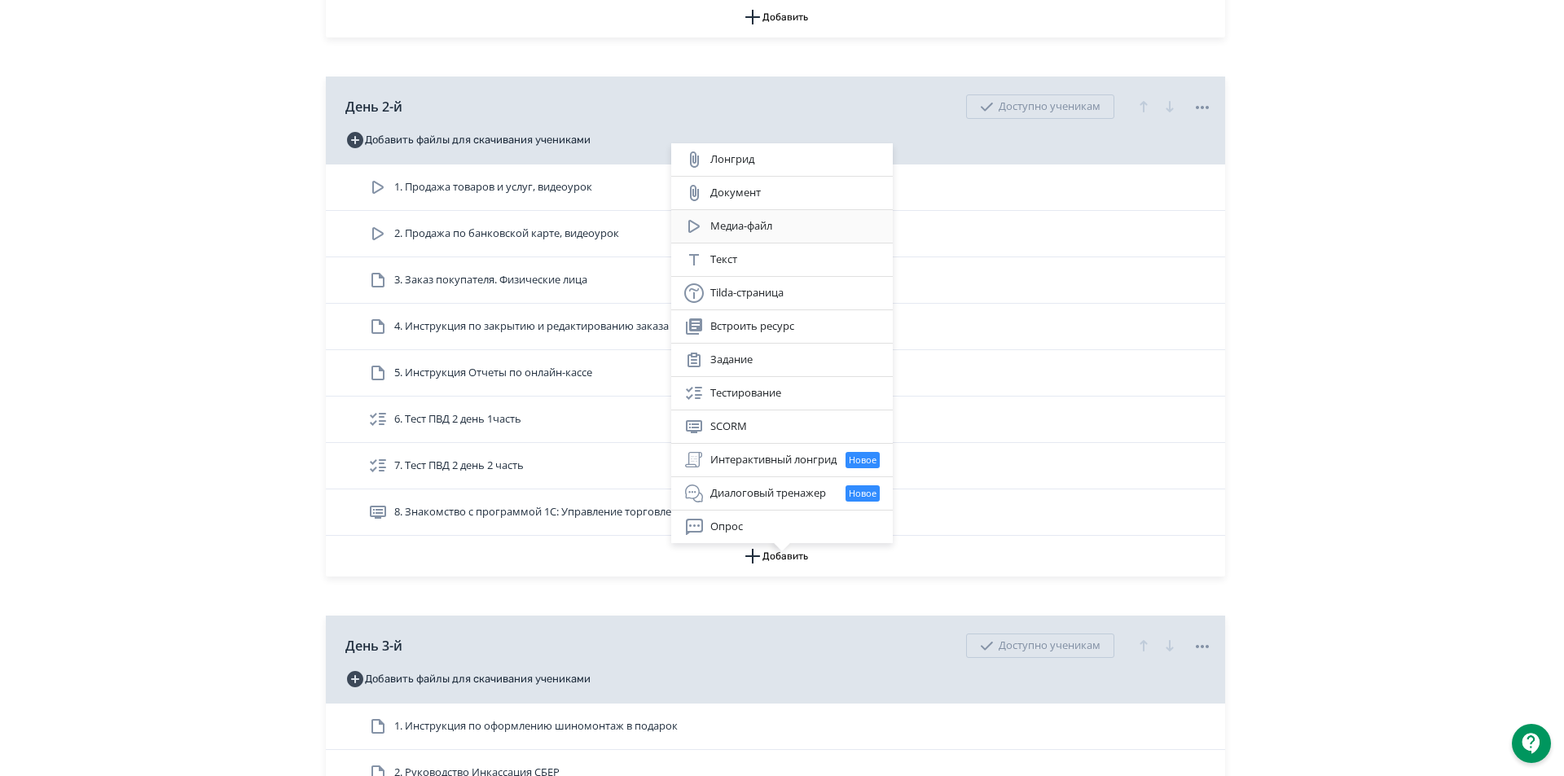
click at [784, 228] on div "Медиа-файл" at bounding box center [781, 227] width 195 height 20
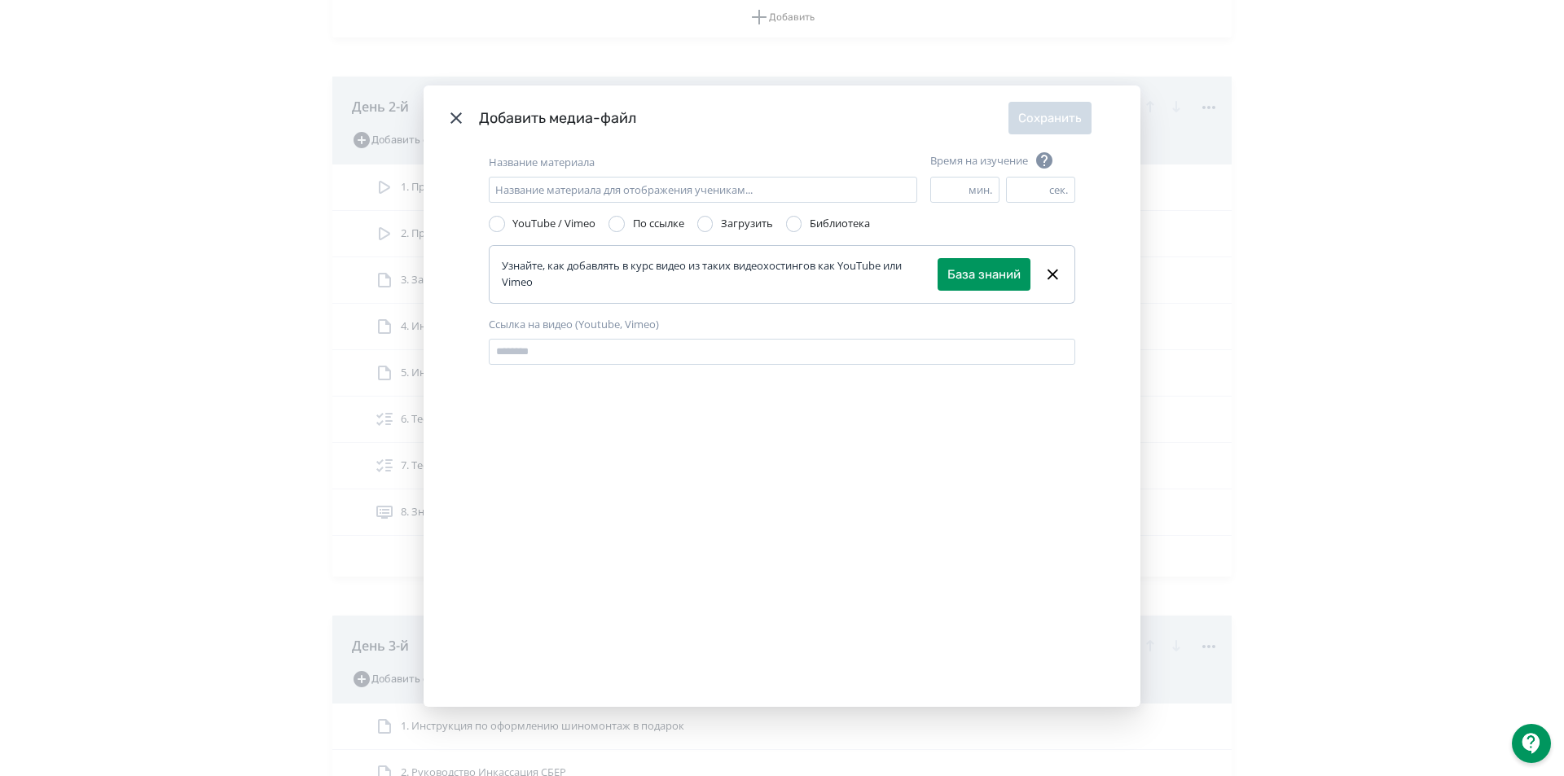
click at [705, 225] on div "Modal" at bounding box center [705, 224] width 16 height 16
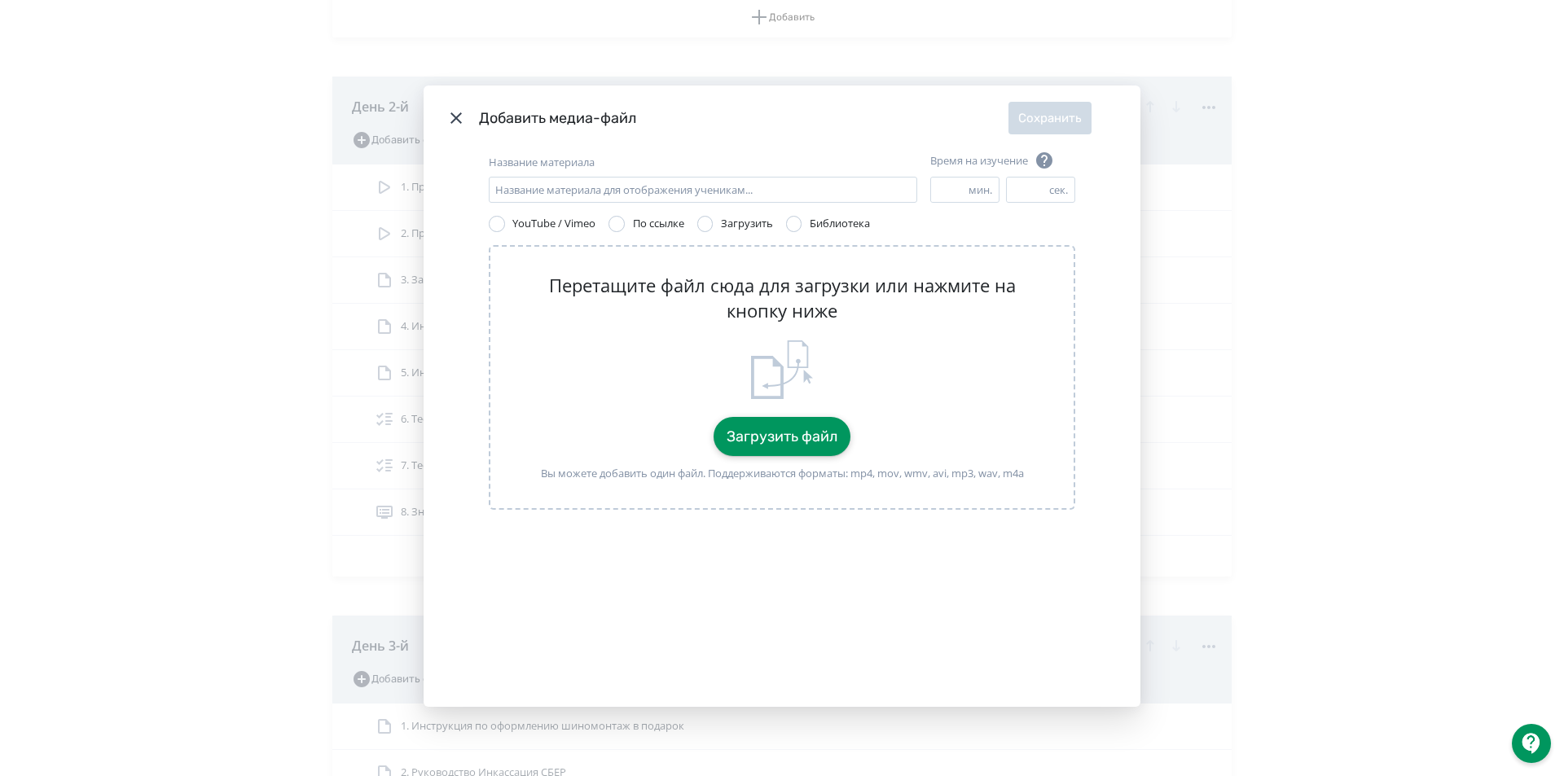
click at [811, 437] on button "Загрузить файл" at bounding box center [782, 436] width 137 height 39
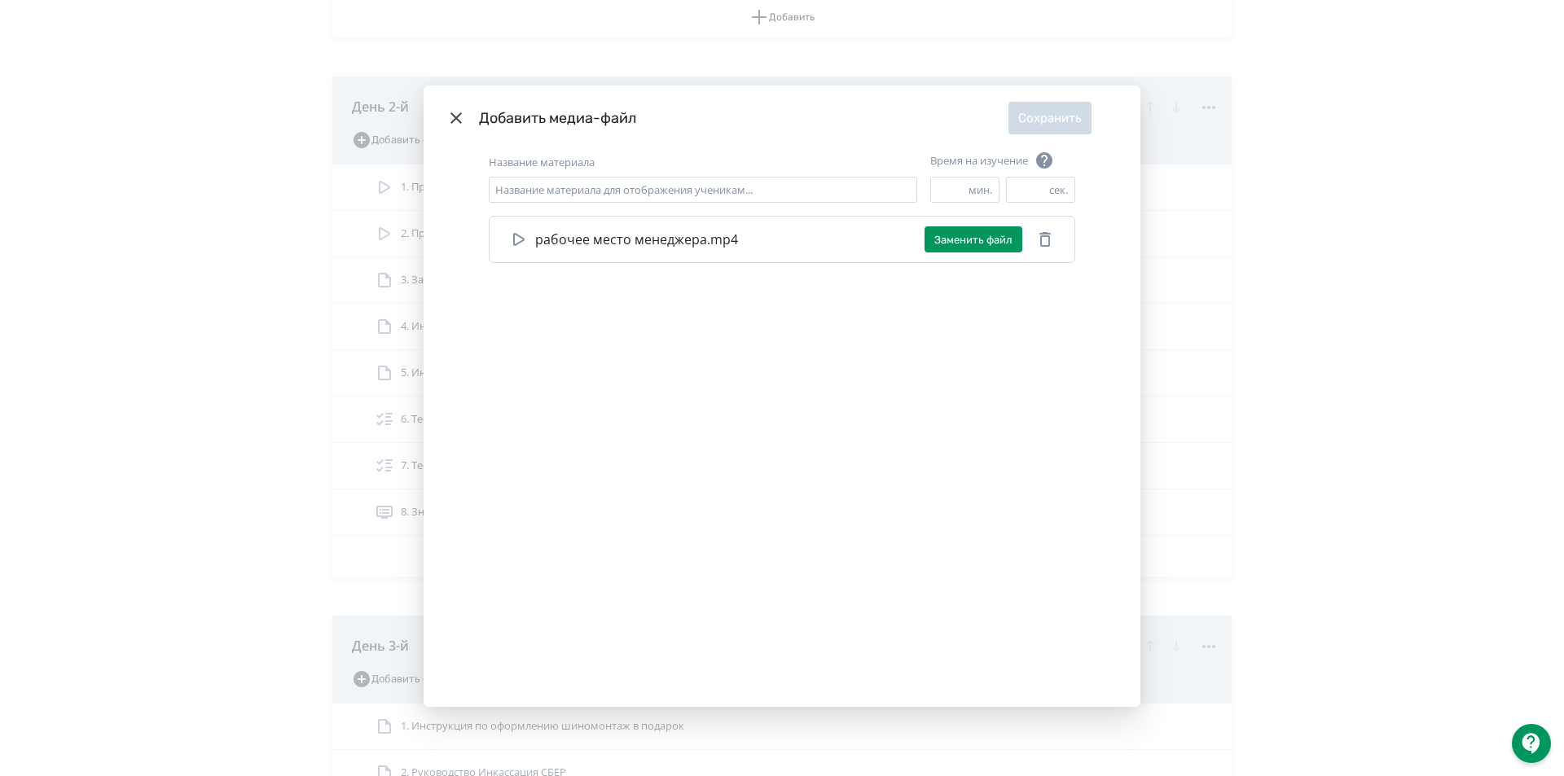
click at [1072, 337] on div "Название материала Название материала для отображения ученикам... Время на изуч…" at bounding box center [782, 429] width 717 height 556
click at [611, 195] on div "Ученику будет необходимо провести указанное время на странице, чтобы прогресс п…" at bounding box center [782, 388] width 1564 height 776
click at [608, 192] on input "Название материала" at bounding box center [703, 190] width 428 height 26
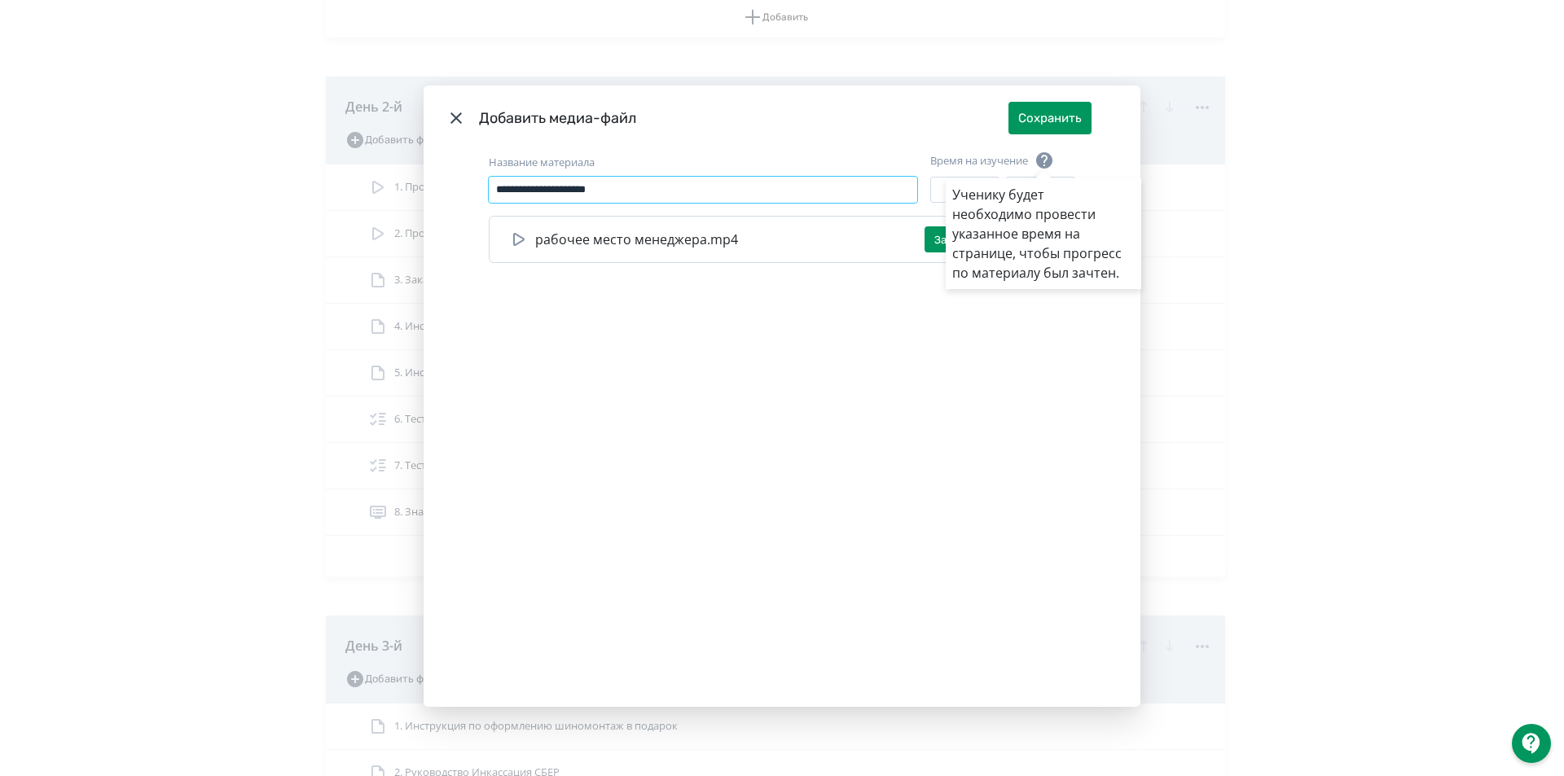
type input "**********"
click at [1040, 109] on div "Ученику будет необходимо провести указанное время на странице, чтобы прогресс п…" at bounding box center [782, 388] width 1564 height 776
click at [1048, 126] on button "Сохранить" at bounding box center [1049, 118] width 83 height 33
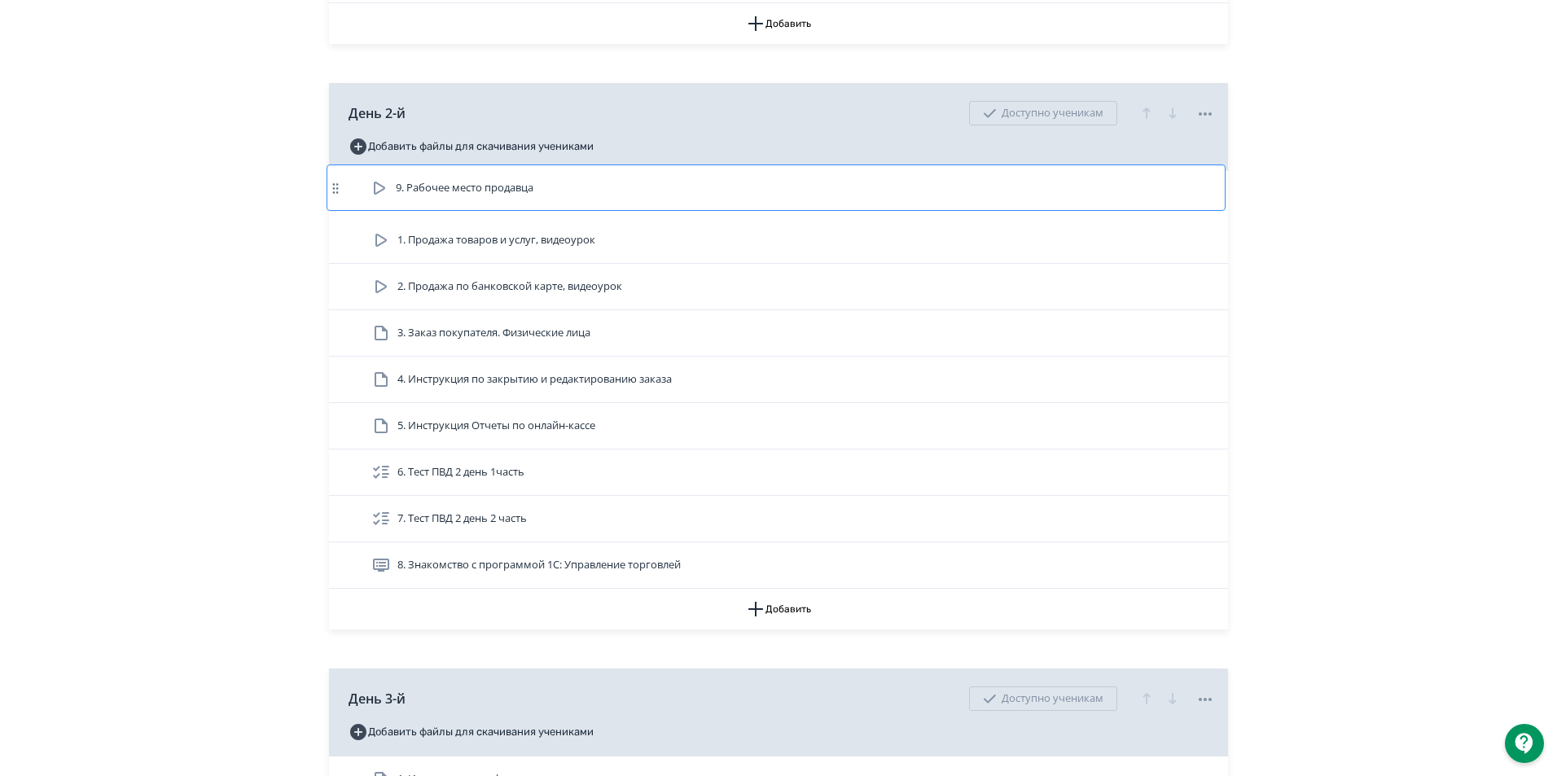
scroll to position [885, 0]
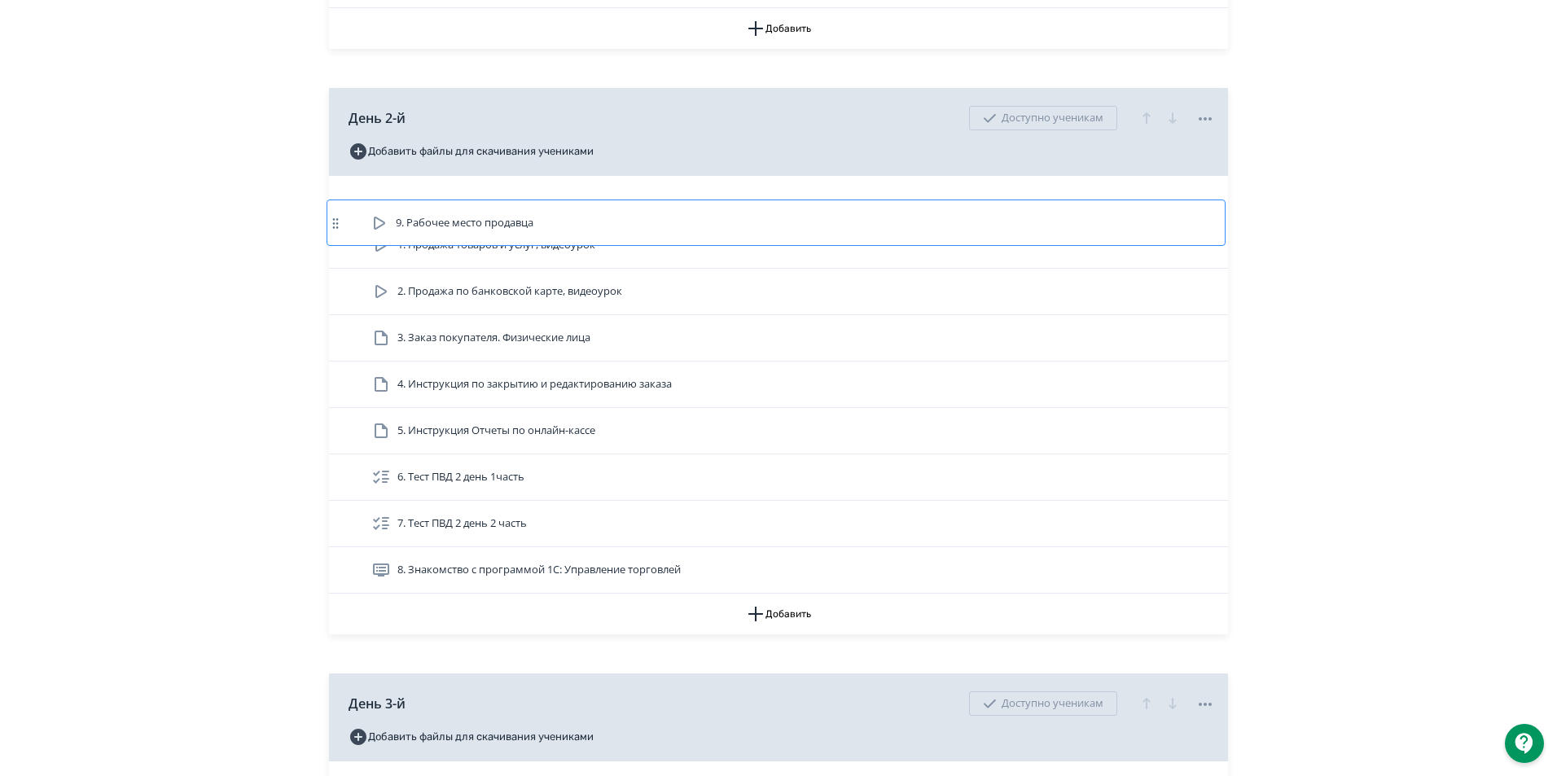
drag, startPoint x: 339, startPoint y: 575, endPoint x: 336, endPoint y: 218, distance: 356.8
click at [336, 218] on div "1. Продажа товаров и услуг, видеоурок 2. Продажа по банковской карте, видеоурок…" at bounding box center [778, 385] width 899 height 418
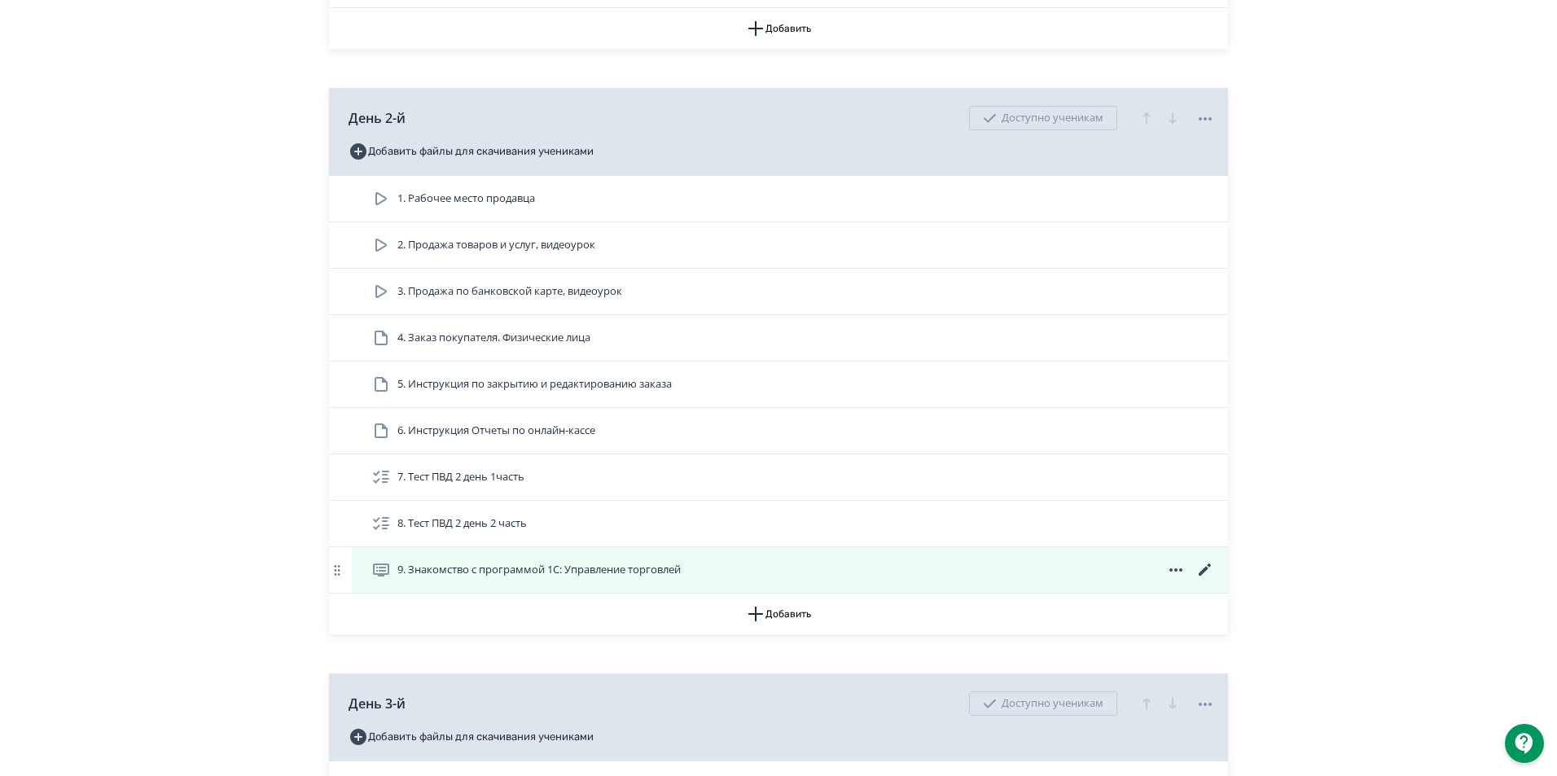
click at [571, 578] on span "9. Знакомство с программой 1С: Управление торговлей" at bounding box center [538, 570] width 283 height 16
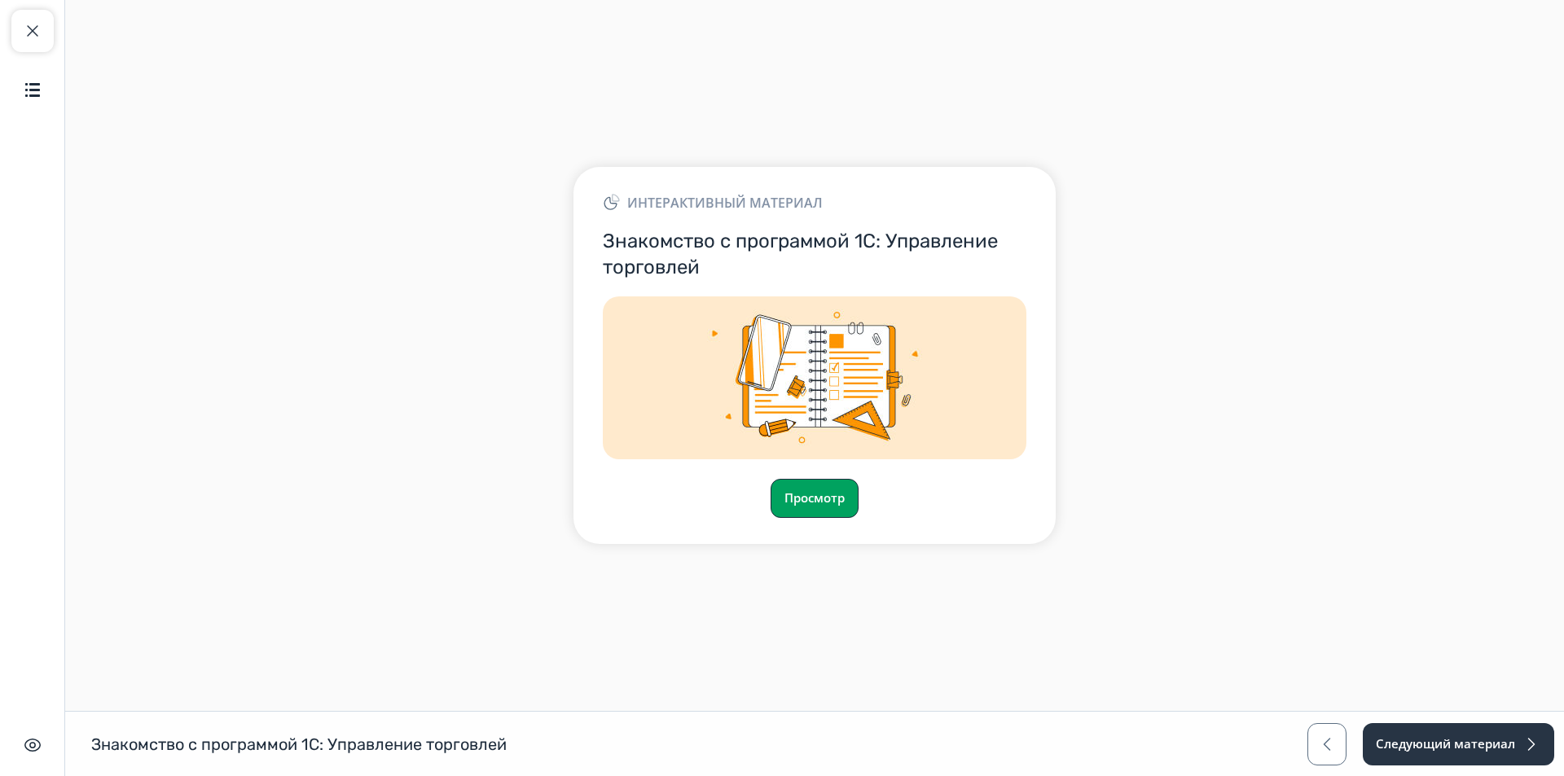
click at [837, 487] on button "Просмотр" at bounding box center [815, 498] width 88 height 39
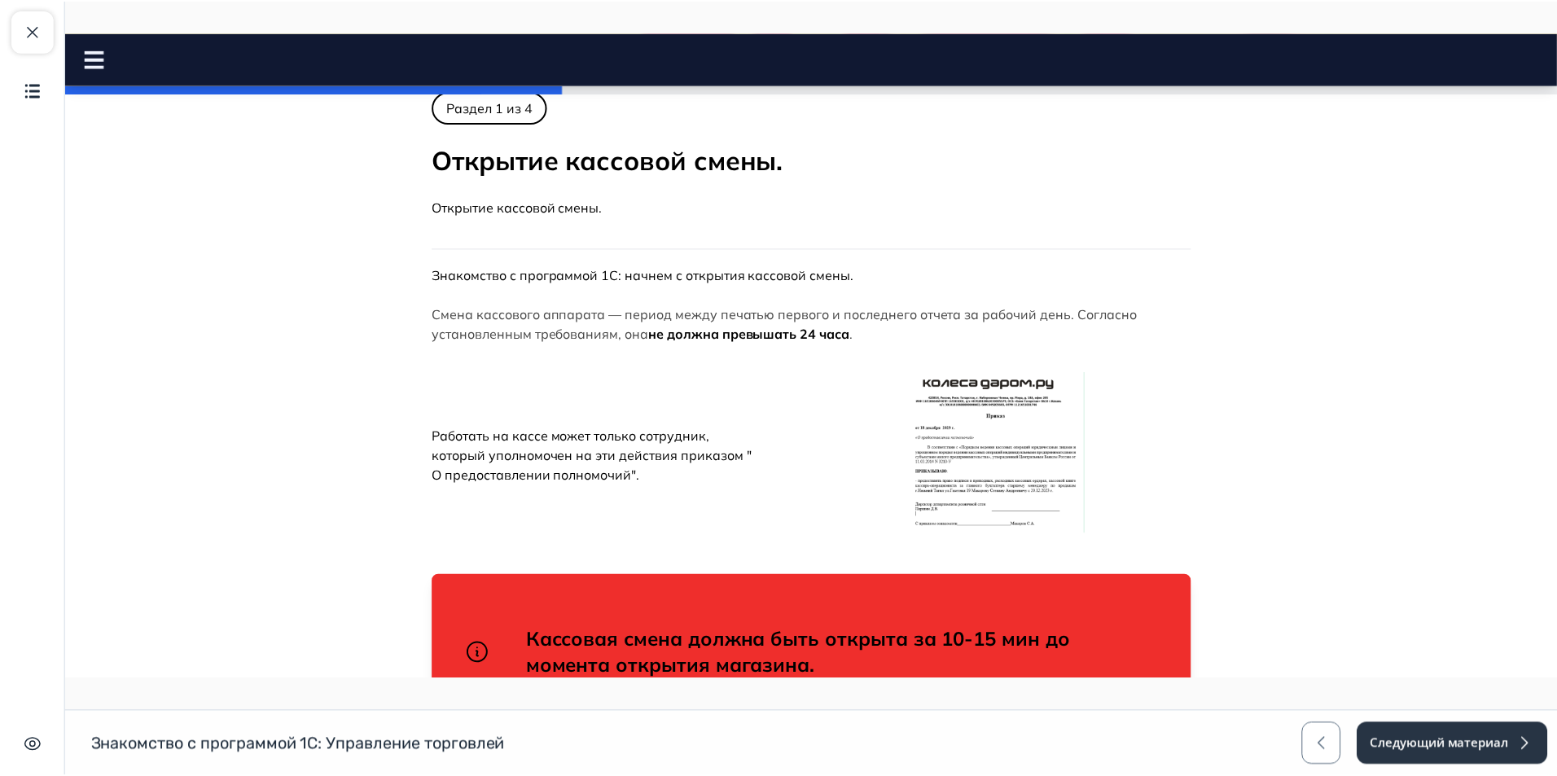
scroll to position [326, 0]
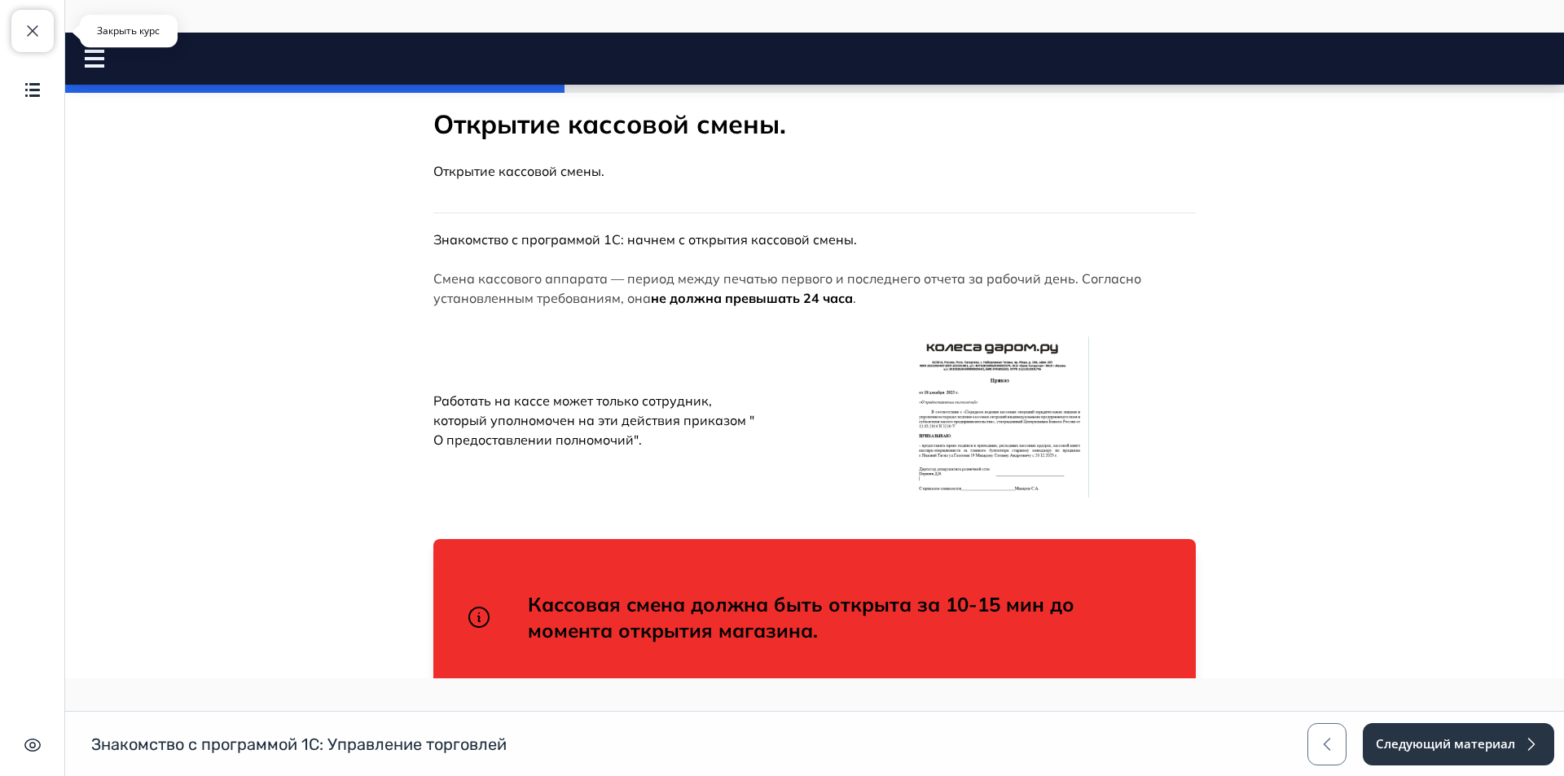
click at [24, 20] on button "Закрыть курс" at bounding box center [32, 31] width 42 height 42
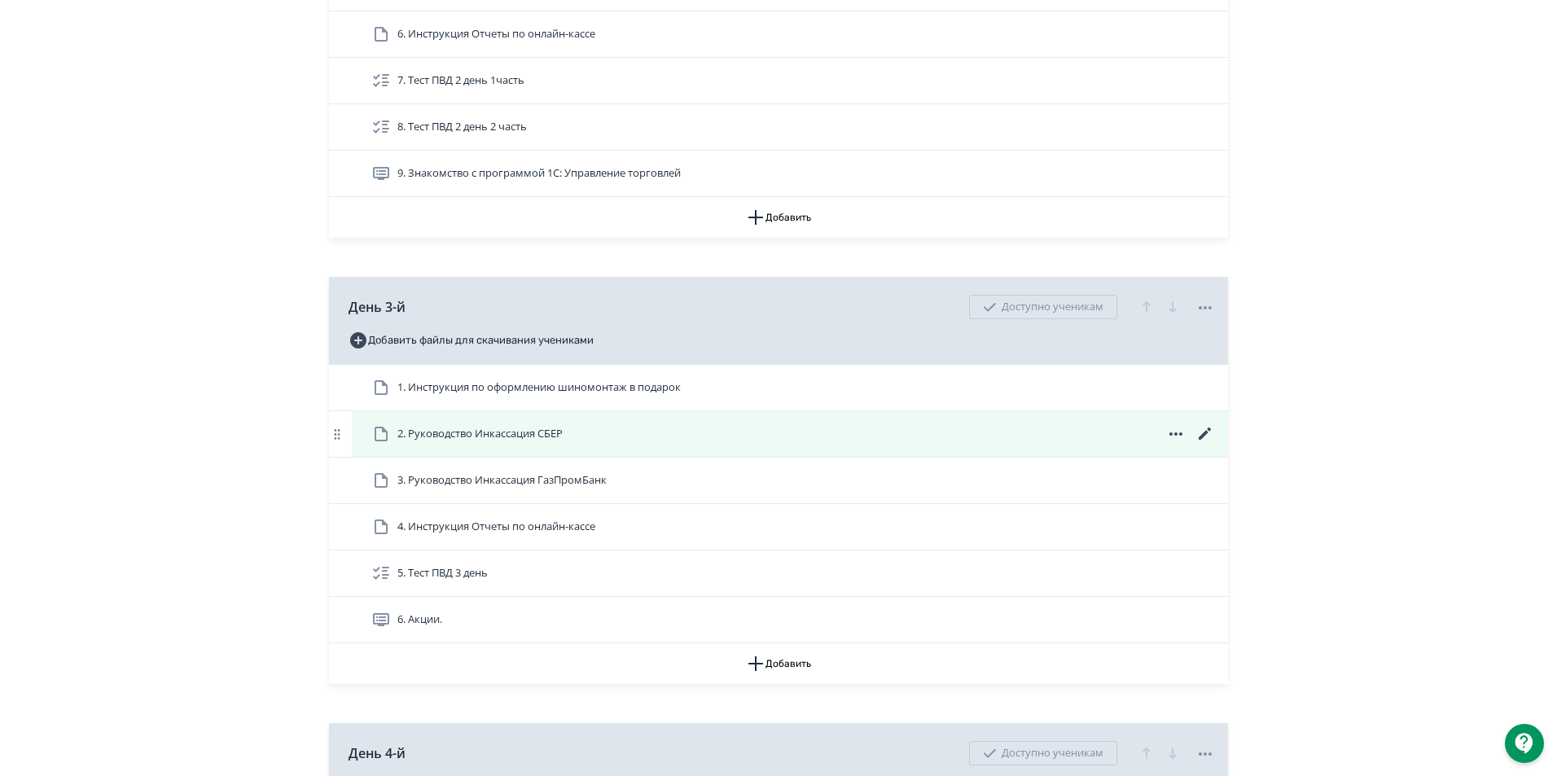
scroll to position [1385, 0]
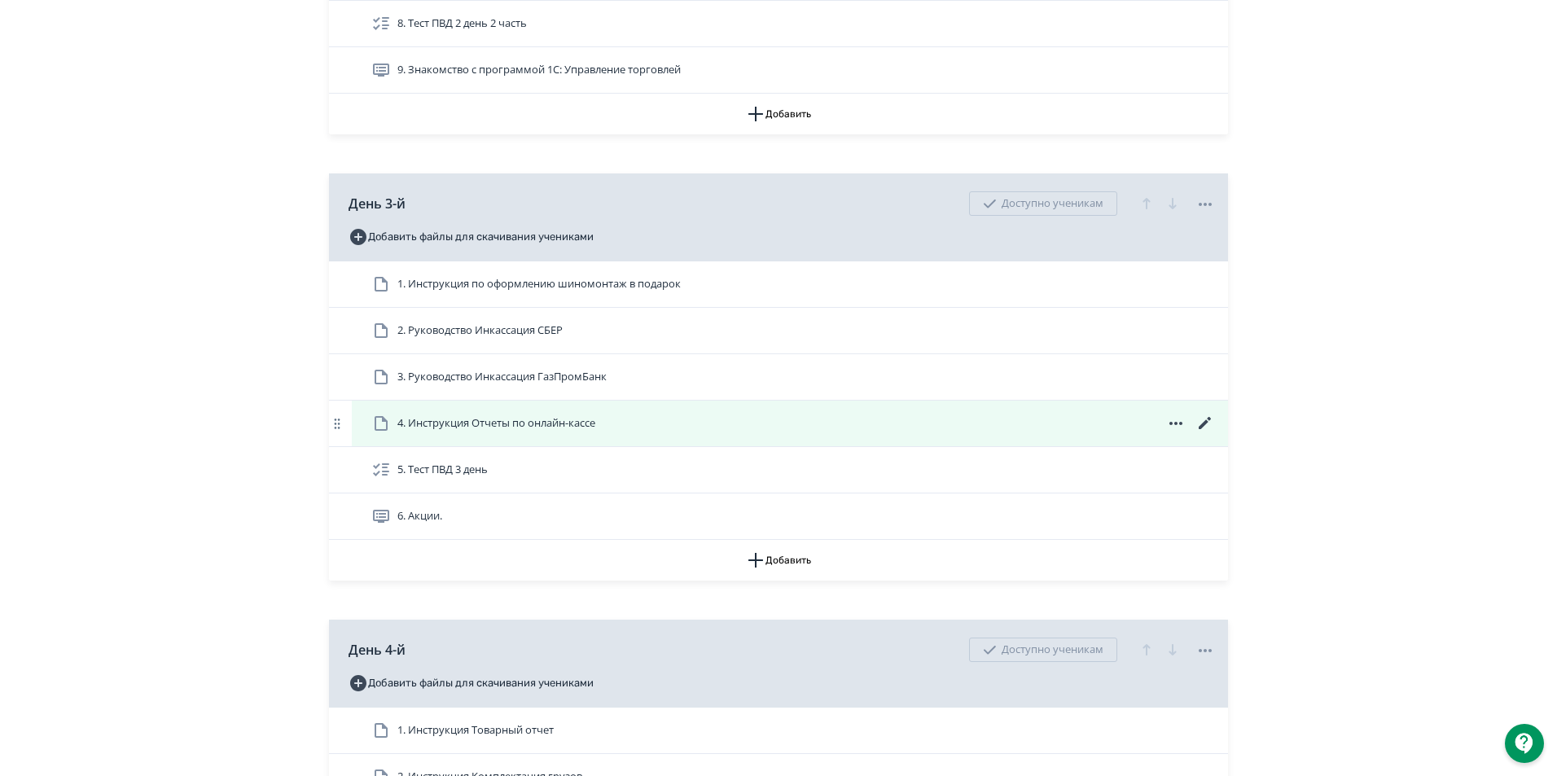
click at [1180, 433] on icon at bounding box center [1176, 424] width 20 height 20
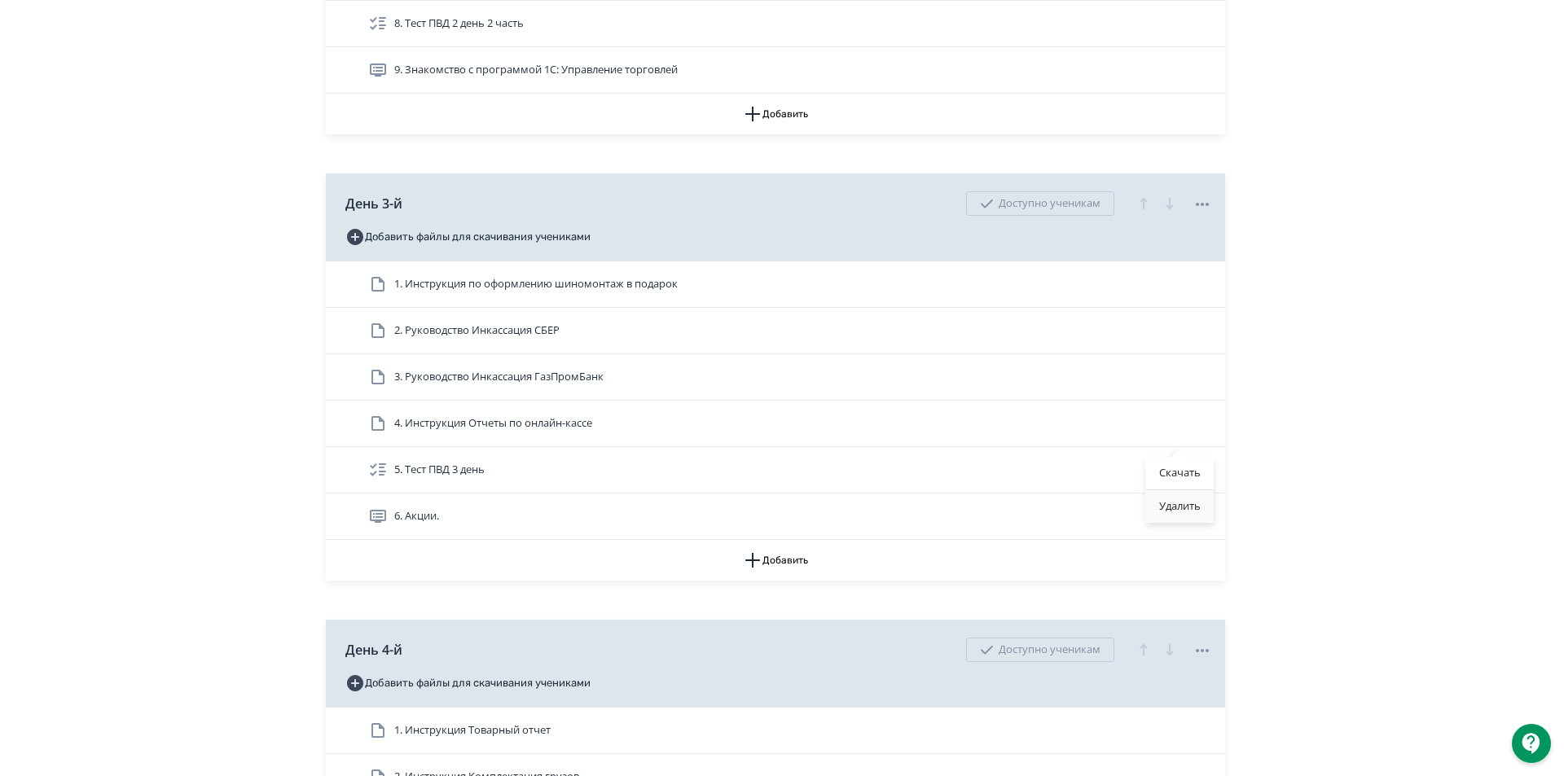
click at [1190, 507] on div "Удалить" at bounding box center [1180, 506] width 68 height 33
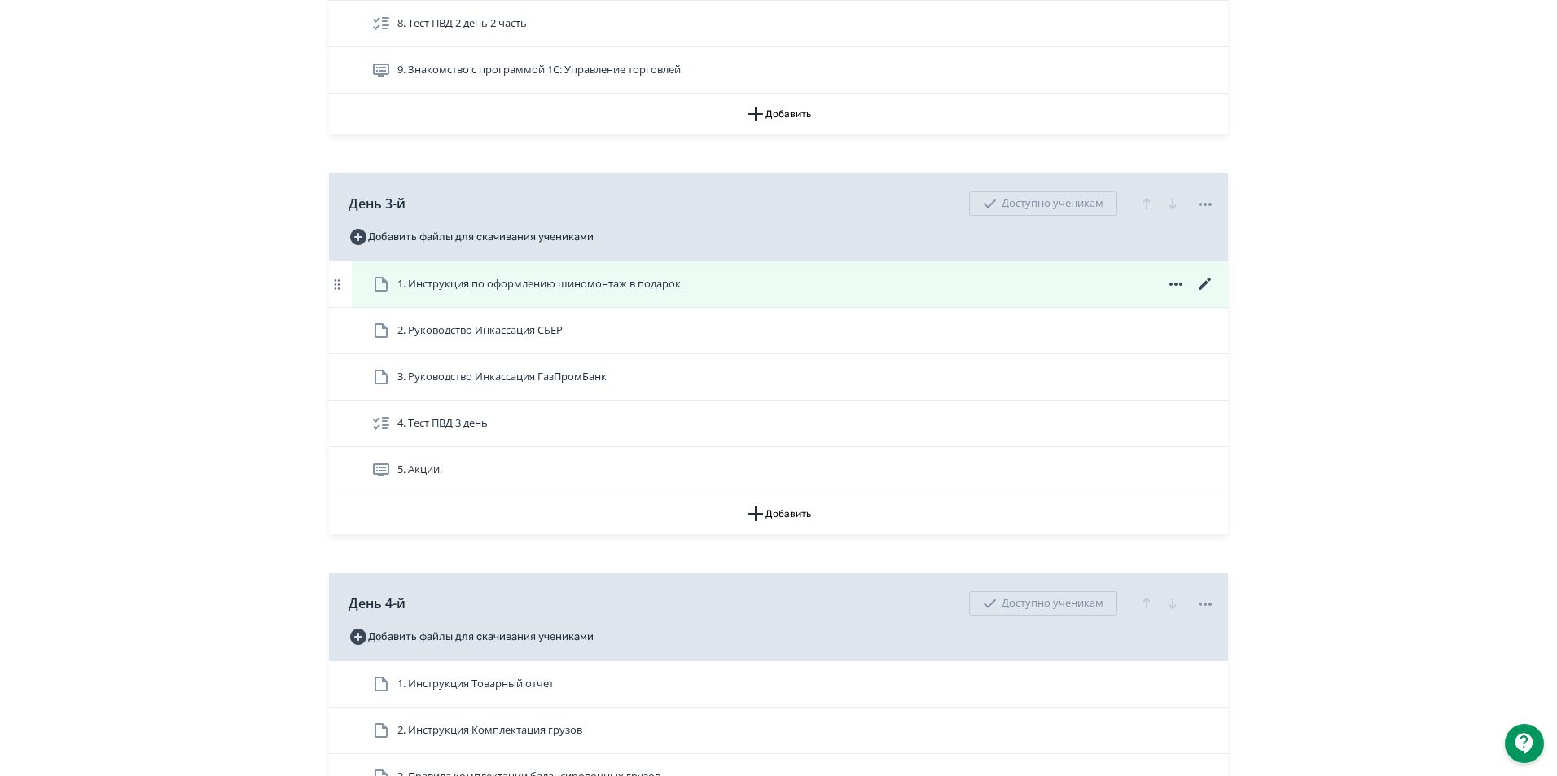
click at [389, 294] on icon at bounding box center [381, 284] width 20 height 20
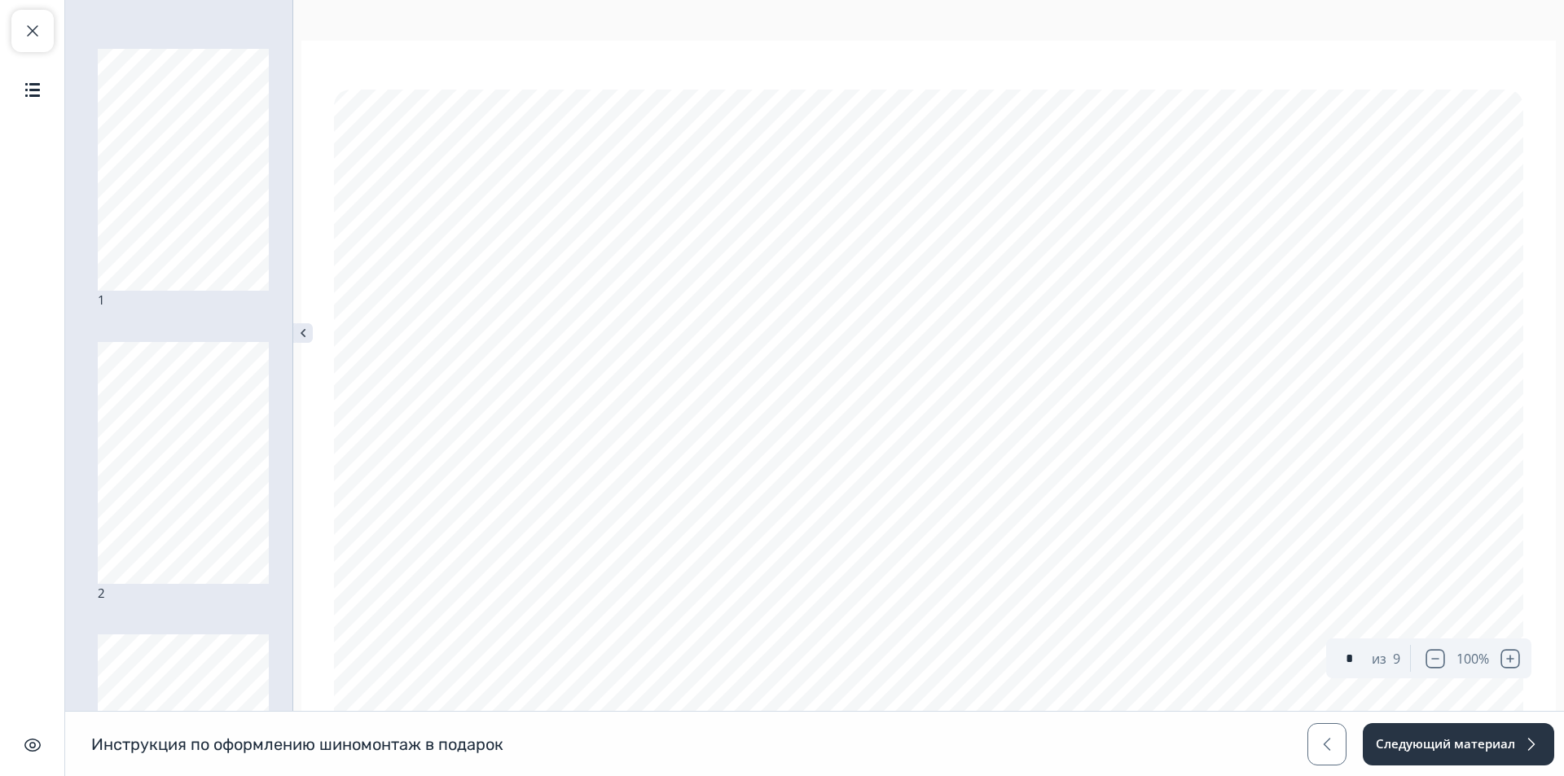
type input "*"
click at [44, 33] on button "Закрыть курс" at bounding box center [32, 31] width 42 height 42
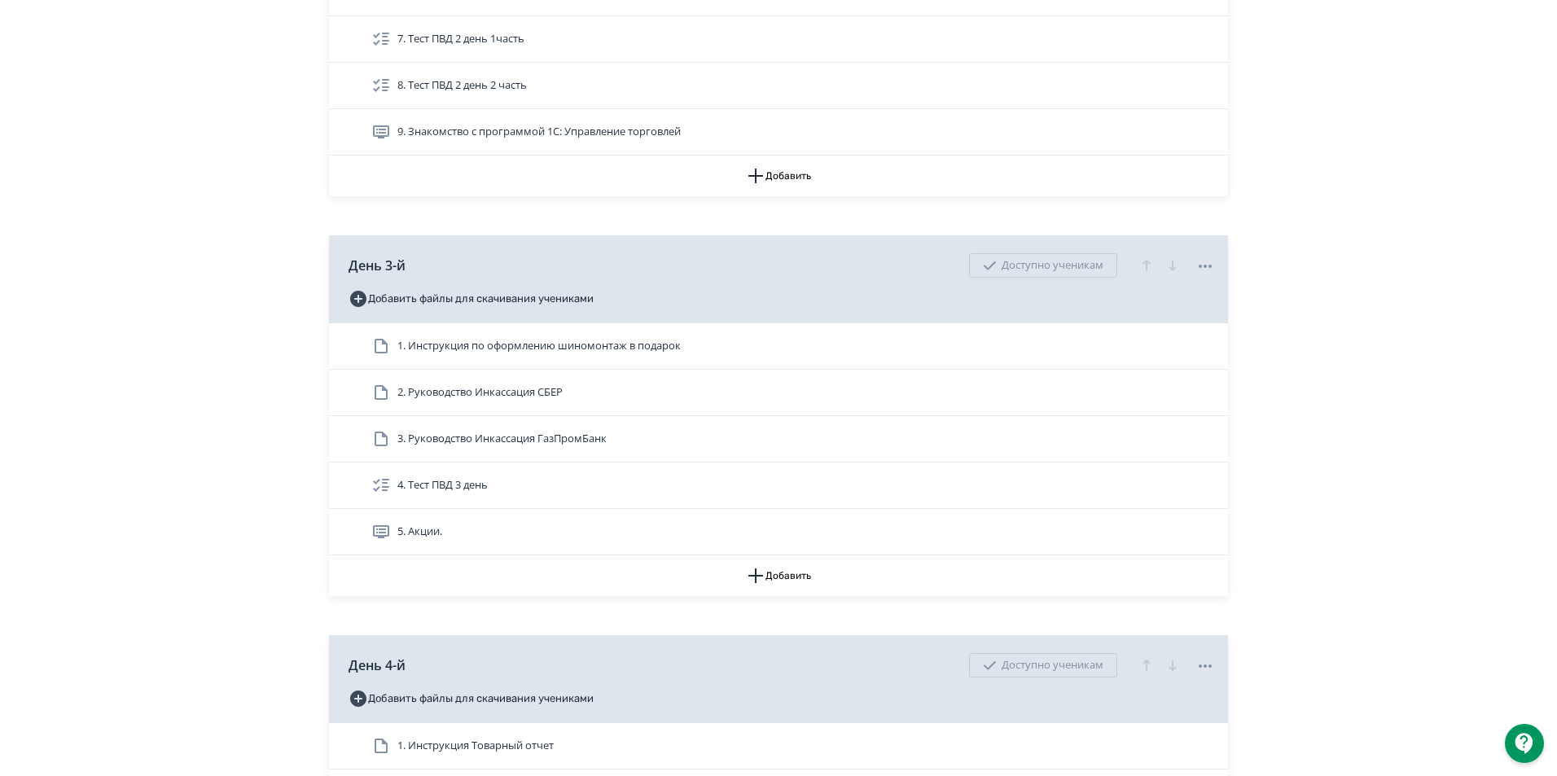
scroll to position [1385, 0]
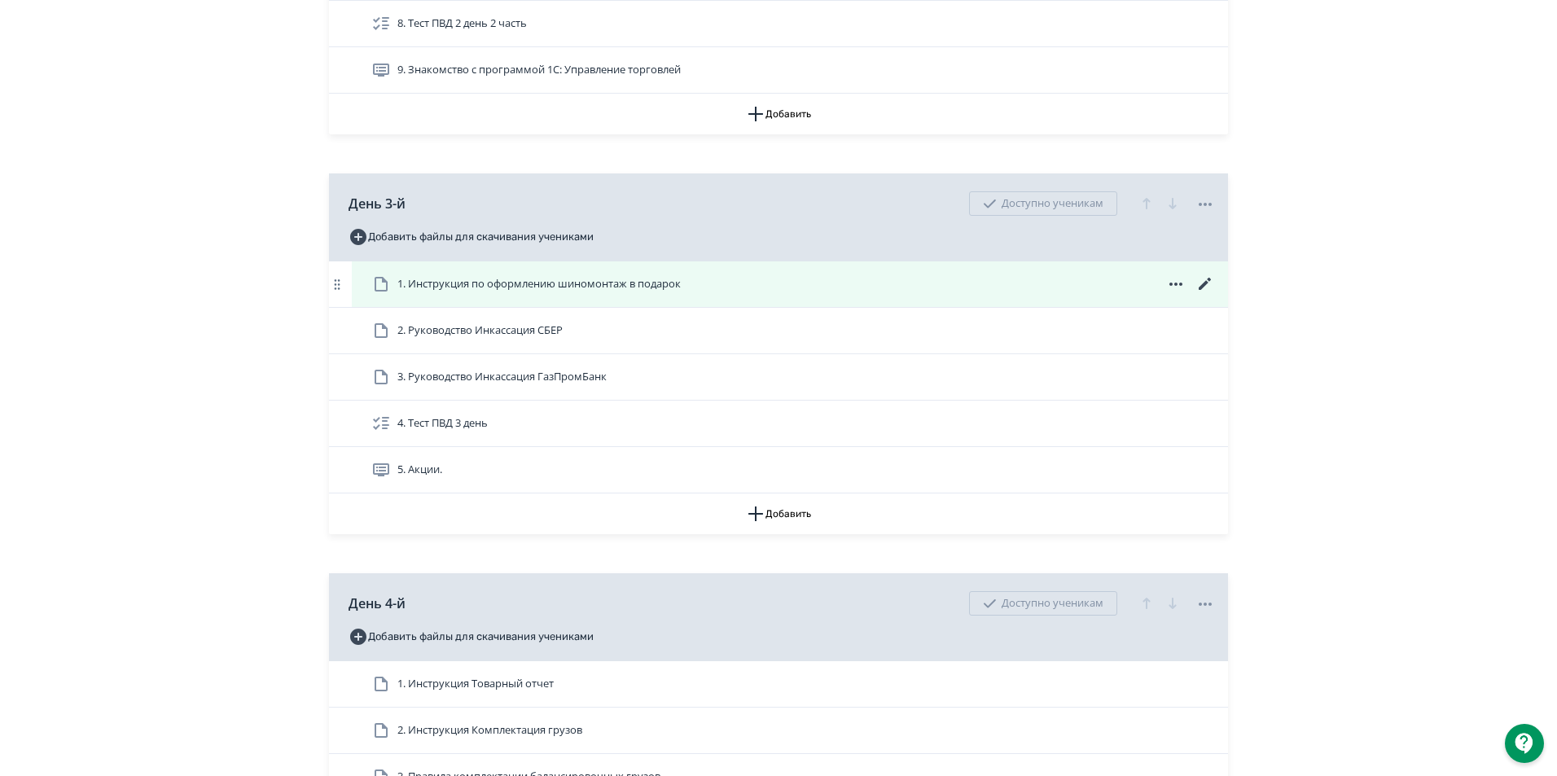
click at [430, 292] on span "1. Инструкция по оформлению шиномонтаж в подарок" at bounding box center [538, 284] width 283 height 16
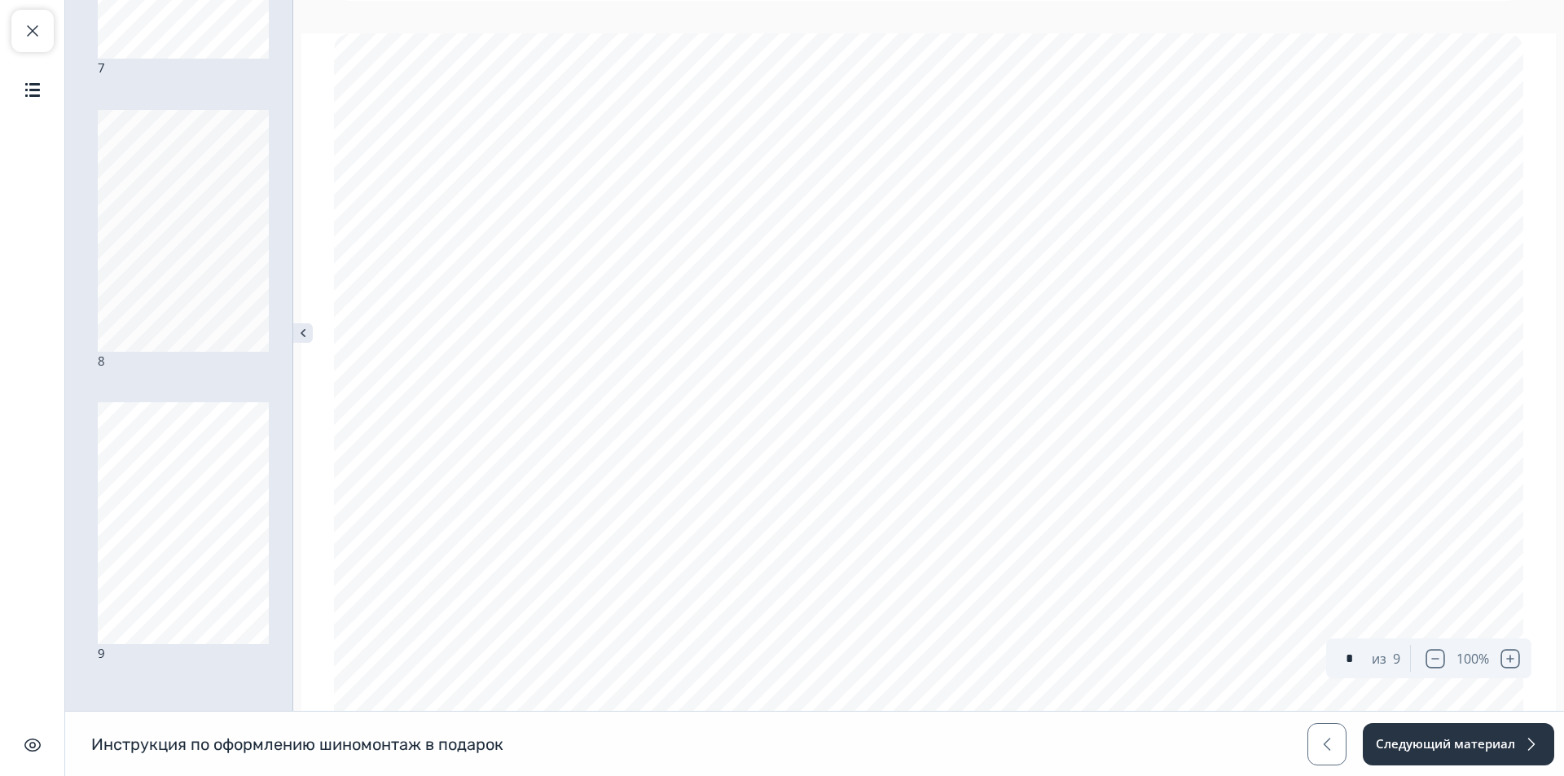
scroll to position [1795, 0]
type input "*"
click at [16, 39] on button "Закрыть курс" at bounding box center [32, 31] width 42 height 42
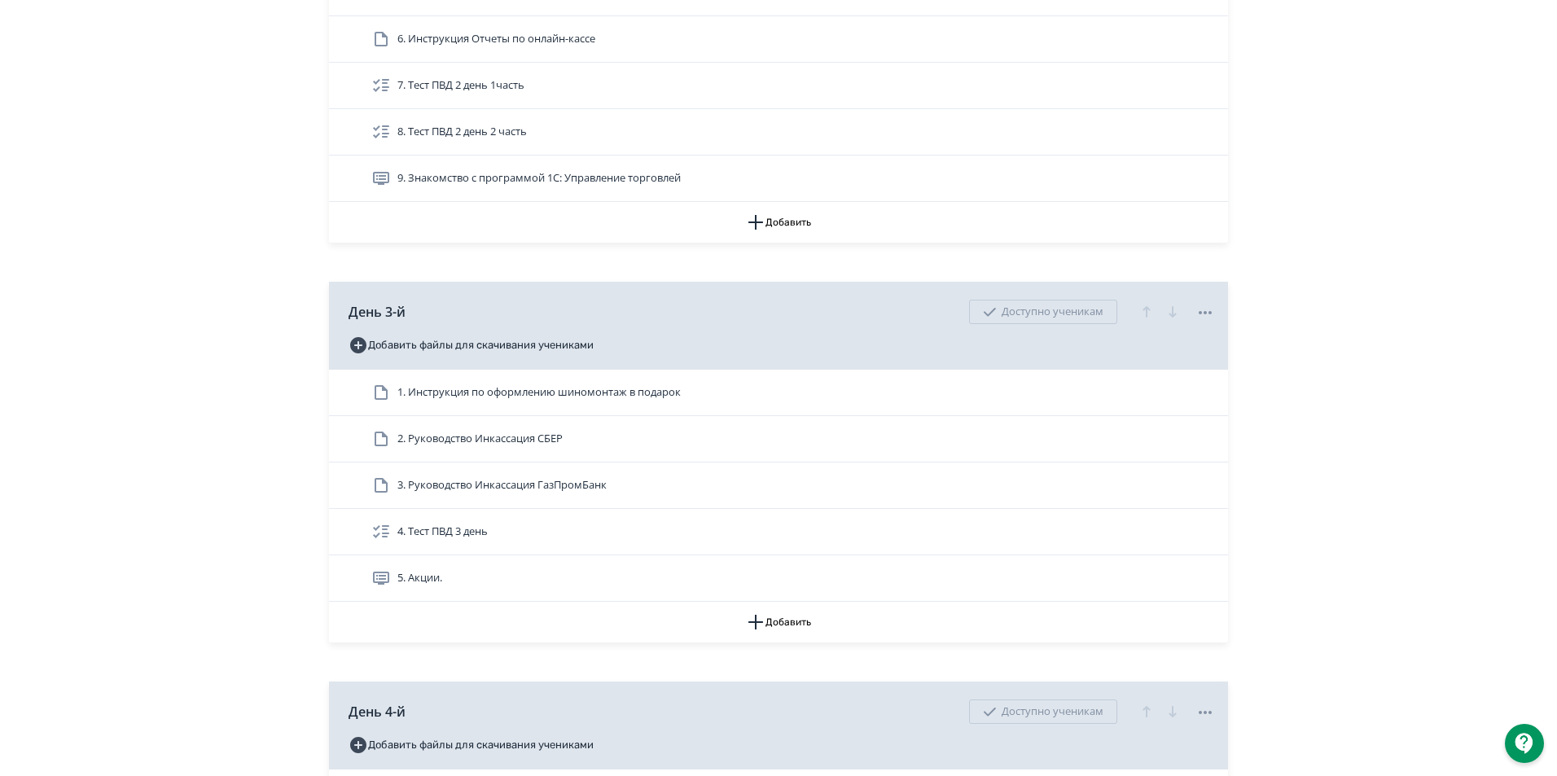
scroll to position [1303, 0]
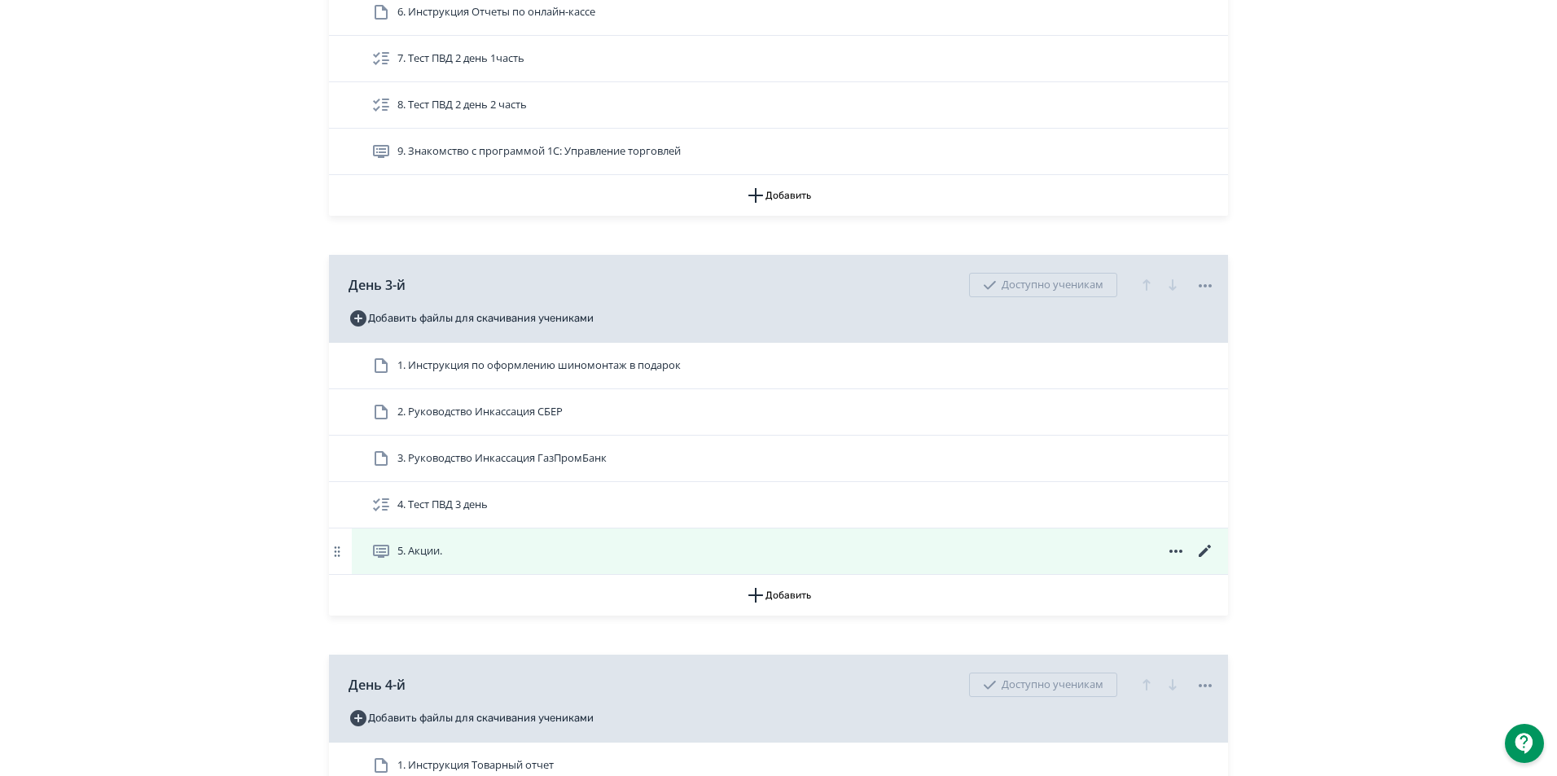
click at [422, 560] on span "5. Акции." at bounding box center [419, 551] width 45 height 16
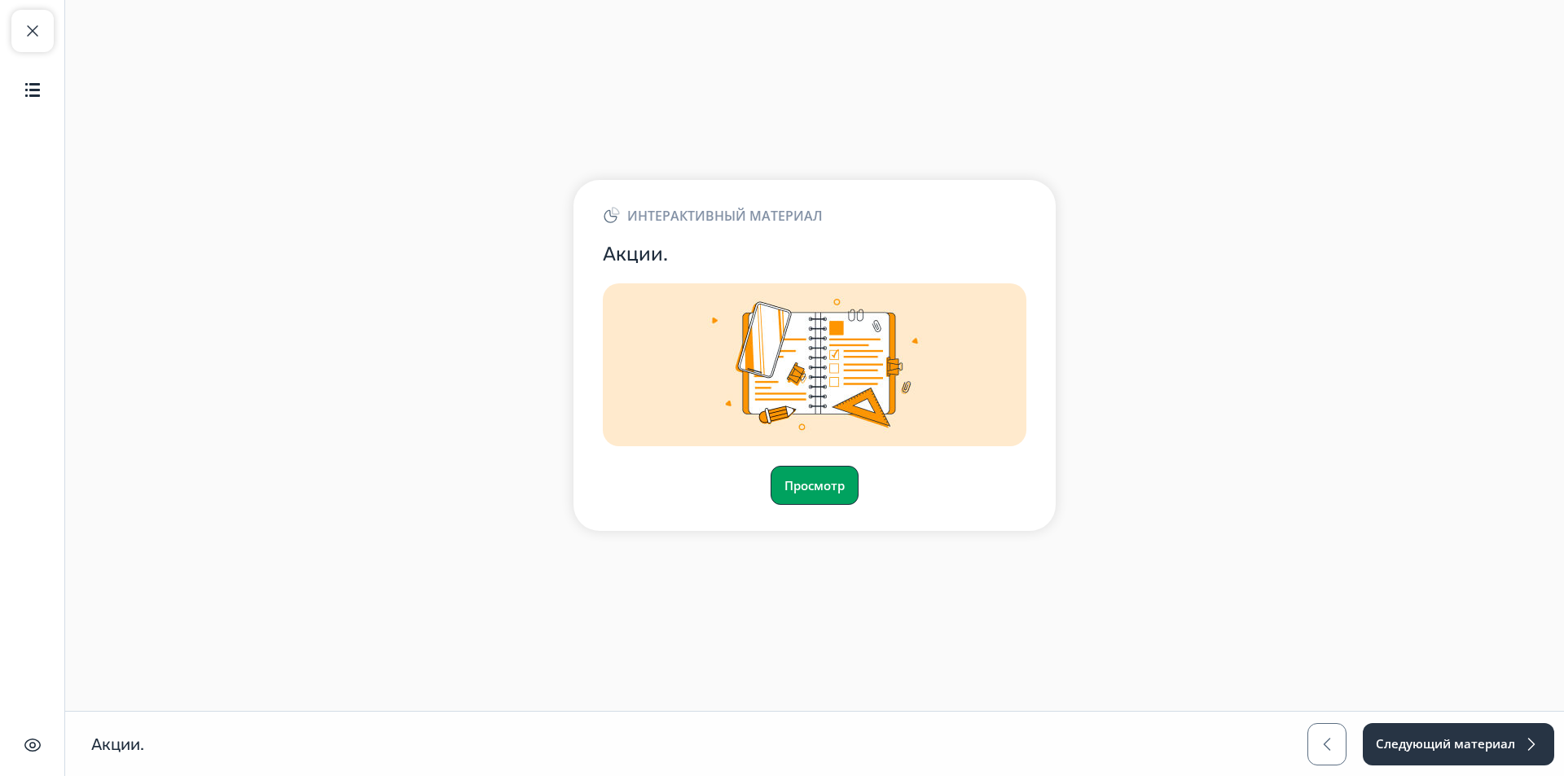
click at [842, 481] on button "Просмотр" at bounding box center [815, 485] width 88 height 39
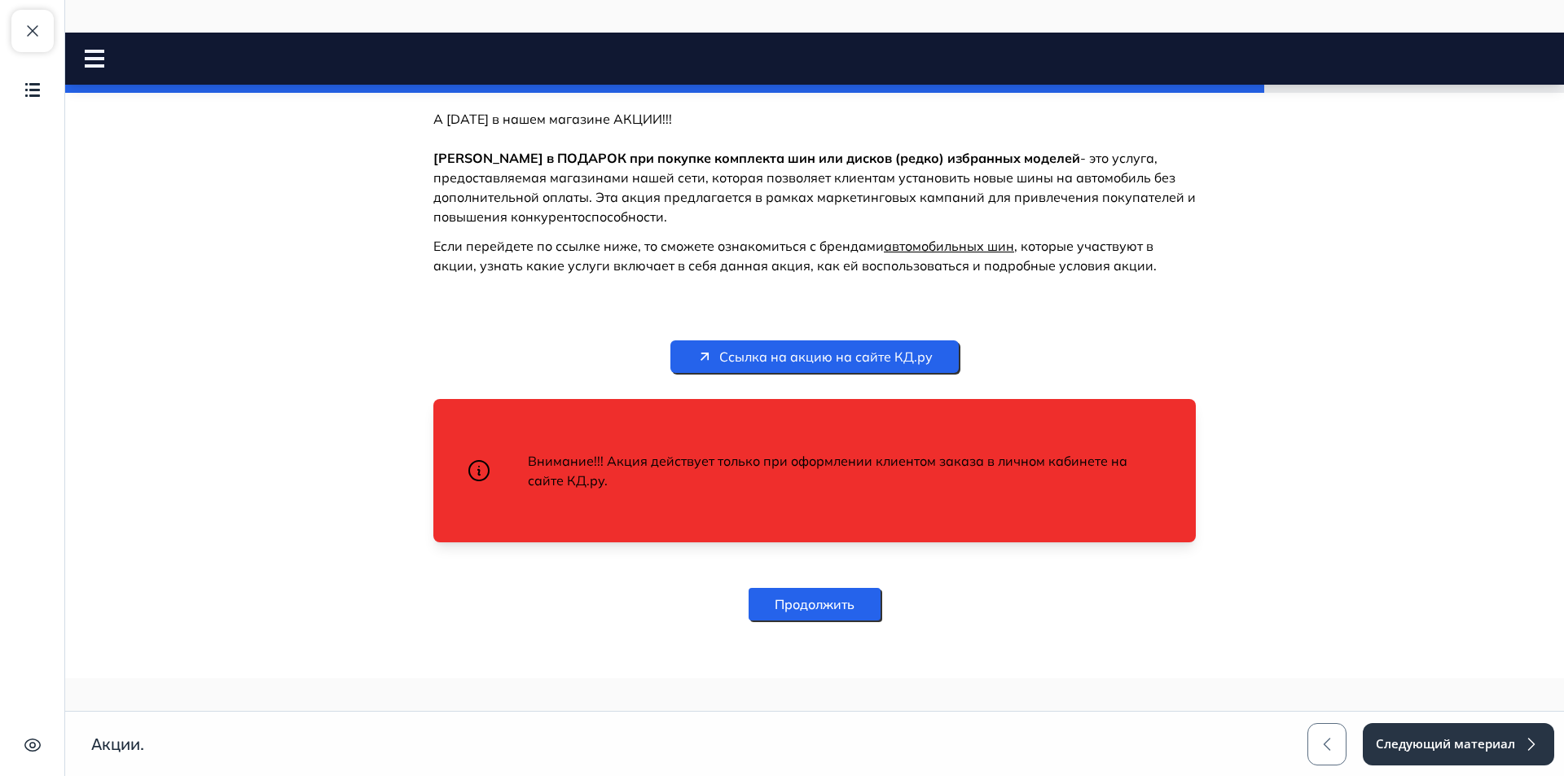
scroll to position [460, 0]
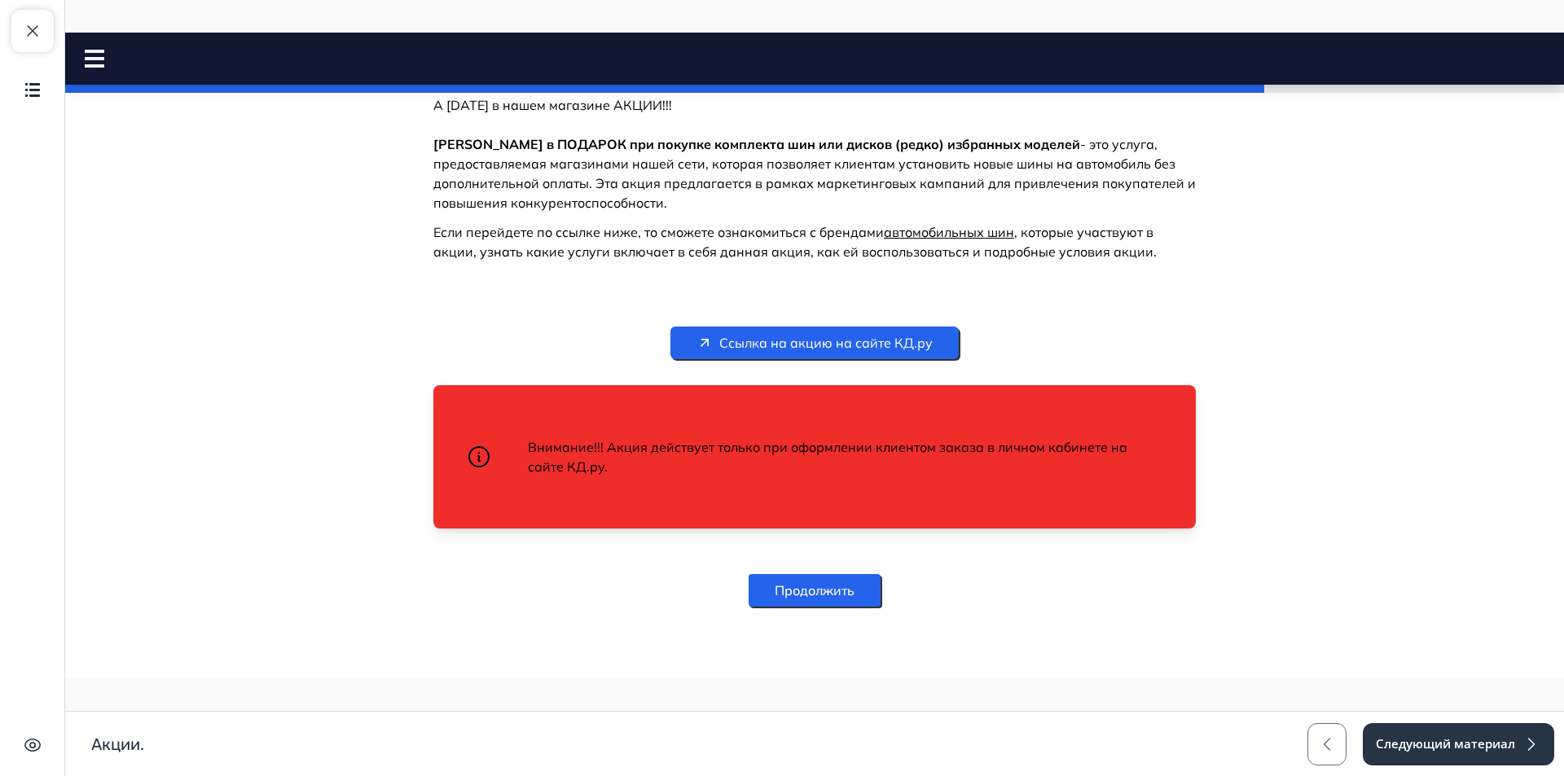
click at [887, 338] on span "Ссылка на акцию на сайте КД.ру" at bounding box center [825, 343] width 213 height 20
click at [869, 338] on span "Ссылка на акцию на сайте КД.ру" at bounding box center [825, 343] width 213 height 20
click at [815, 595] on button "Продолжить" at bounding box center [815, 590] width 132 height 33
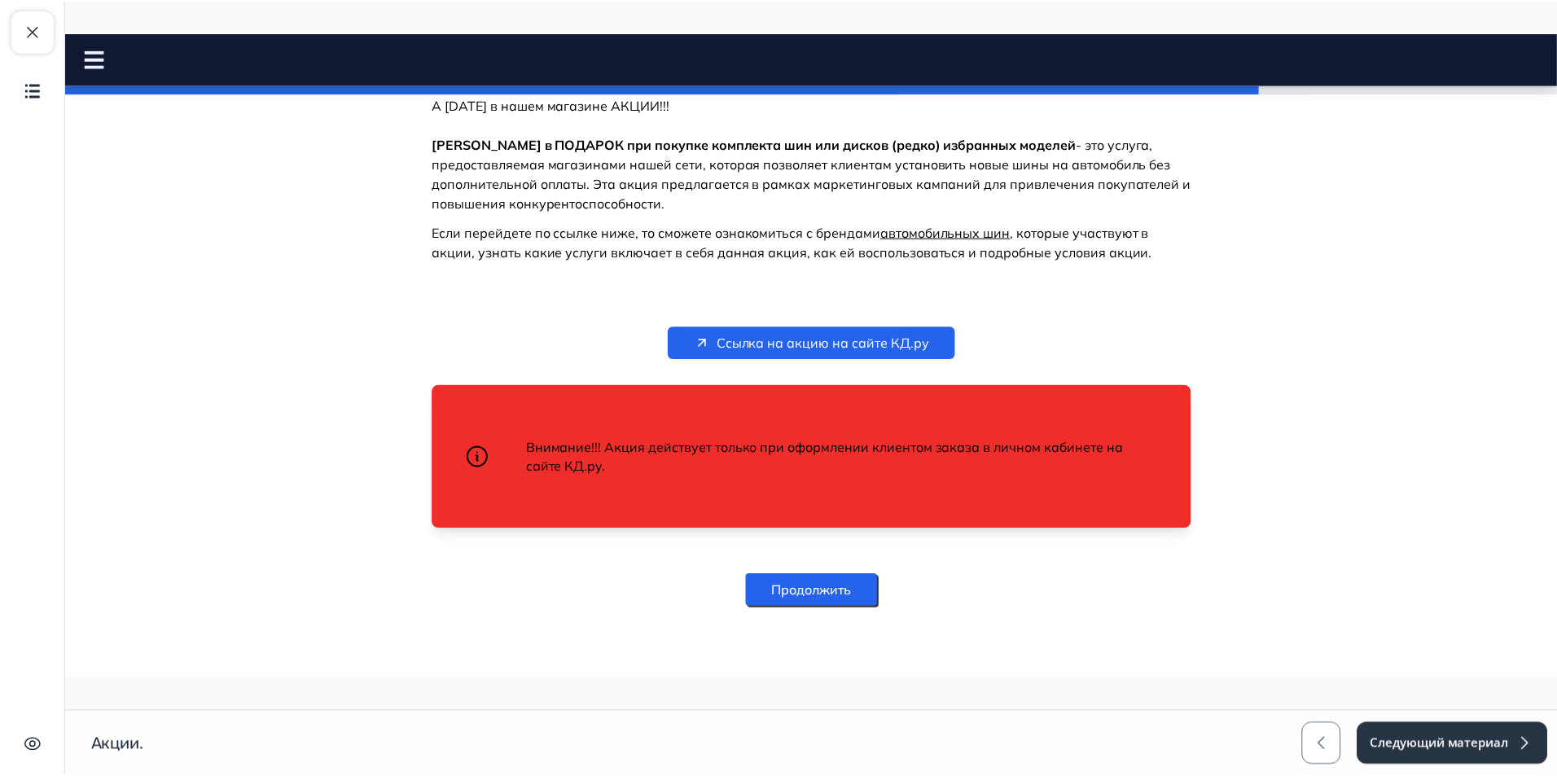
scroll to position [0, 0]
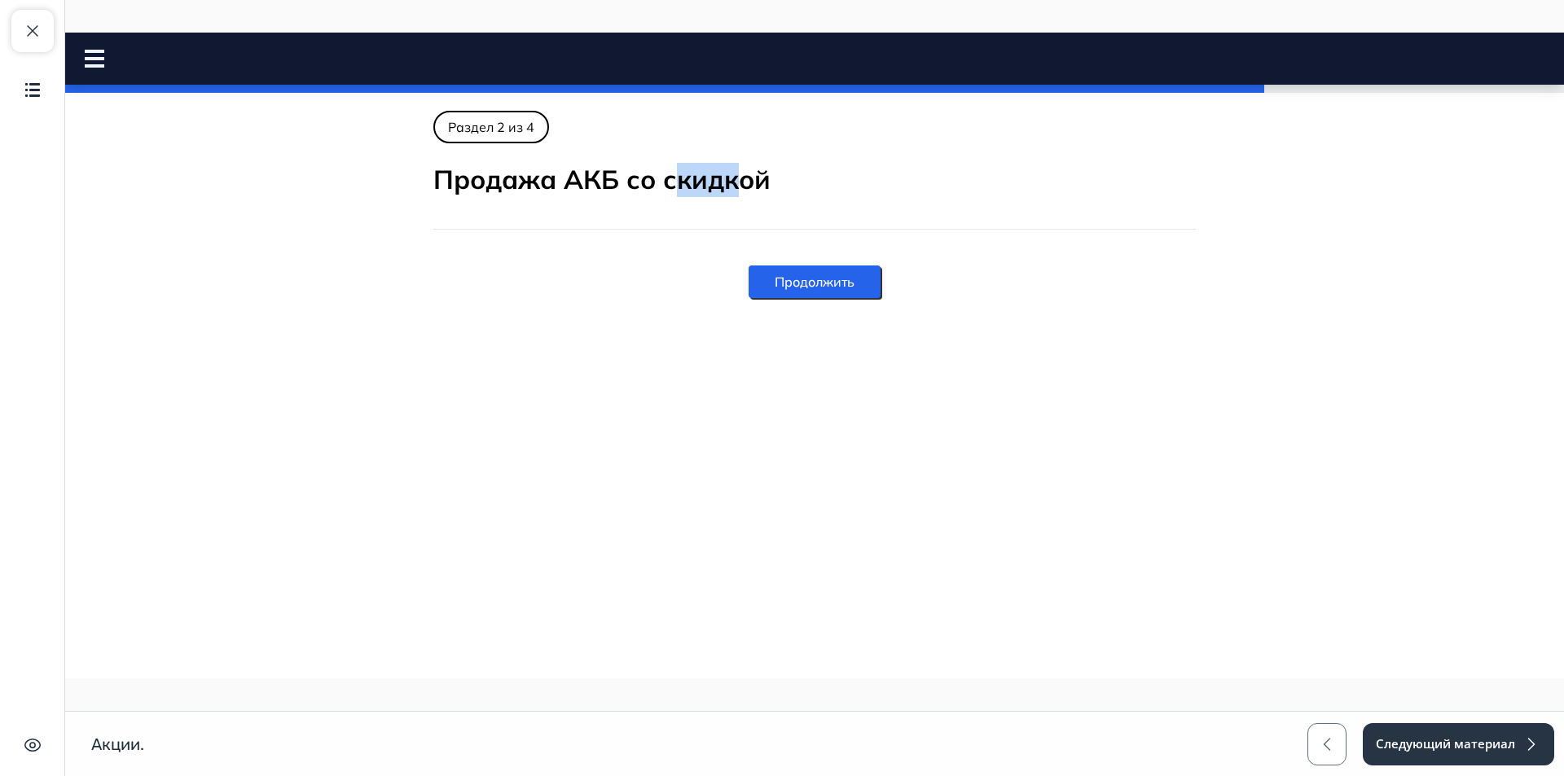
drag, startPoint x: 676, startPoint y: 189, endPoint x: 781, endPoint y: 178, distance: 105.7
click at [758, 184] on h2 "Продажа АКБ со скидкой" at bounding box center [814, 180] width 762 height 34
click at [796, 179] on h2 "Продажа АКБ со скидкой" at bounding box center [814, 180] width 762 height 34
click at [843, 283] on button "Продолжить" at bounding box center [815, 282] width 132 height 33
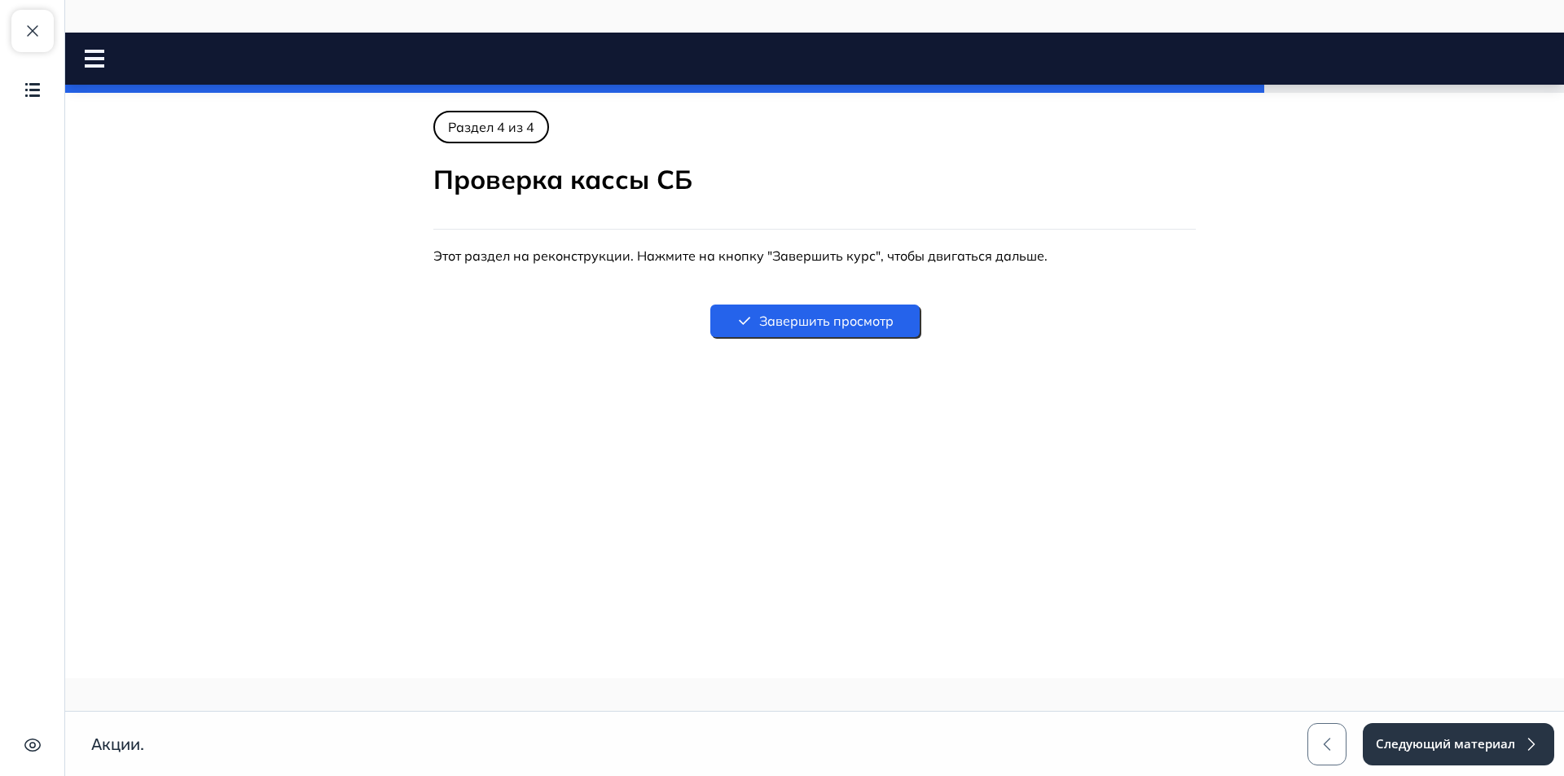
click at [856, 327] on button "Завершить просмотр" at bounding box center [814, 321] width 209 height 33
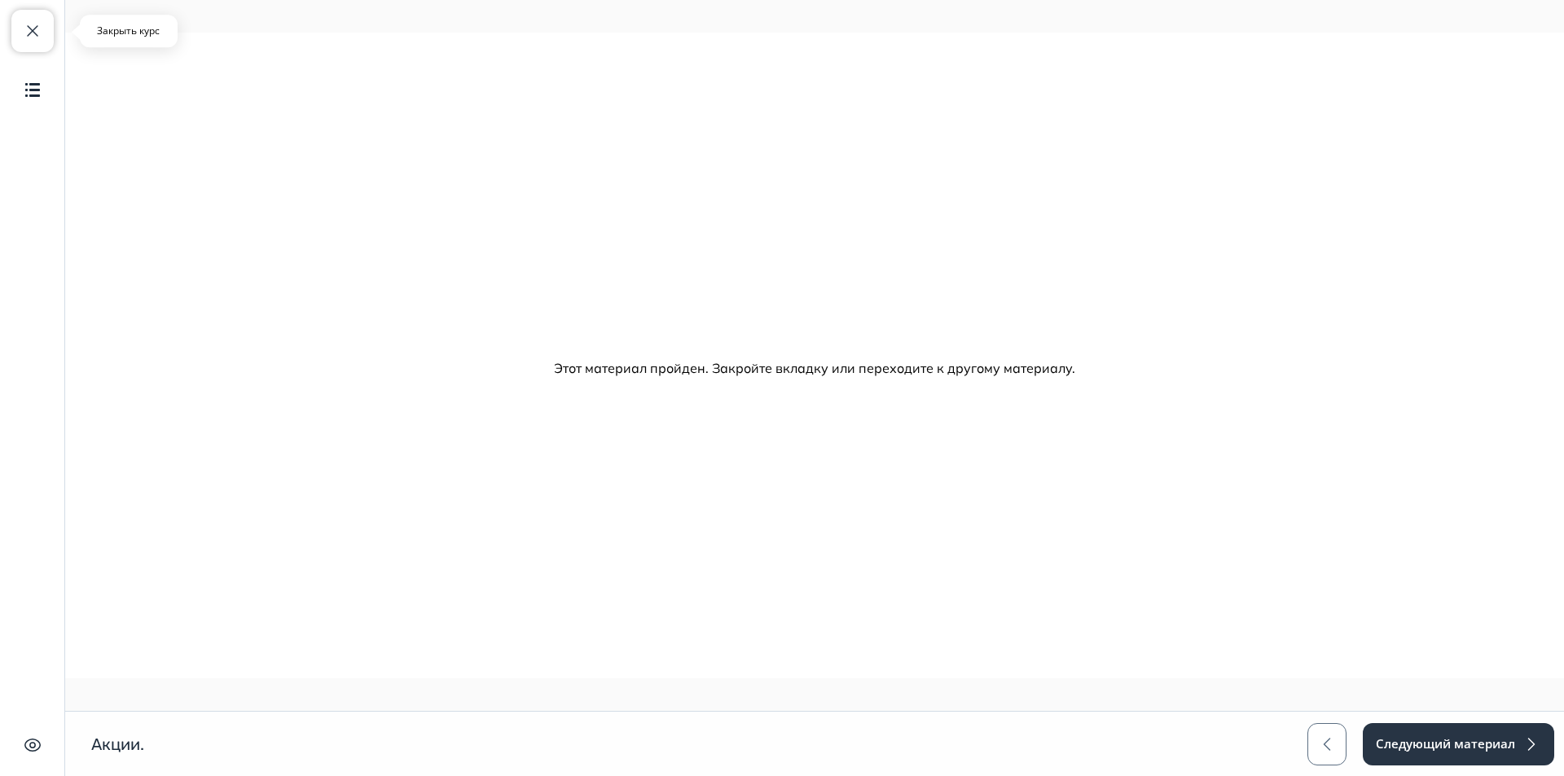
click at [29, 23] on span "button" at bounding box center [33, 31] width 20 height 20
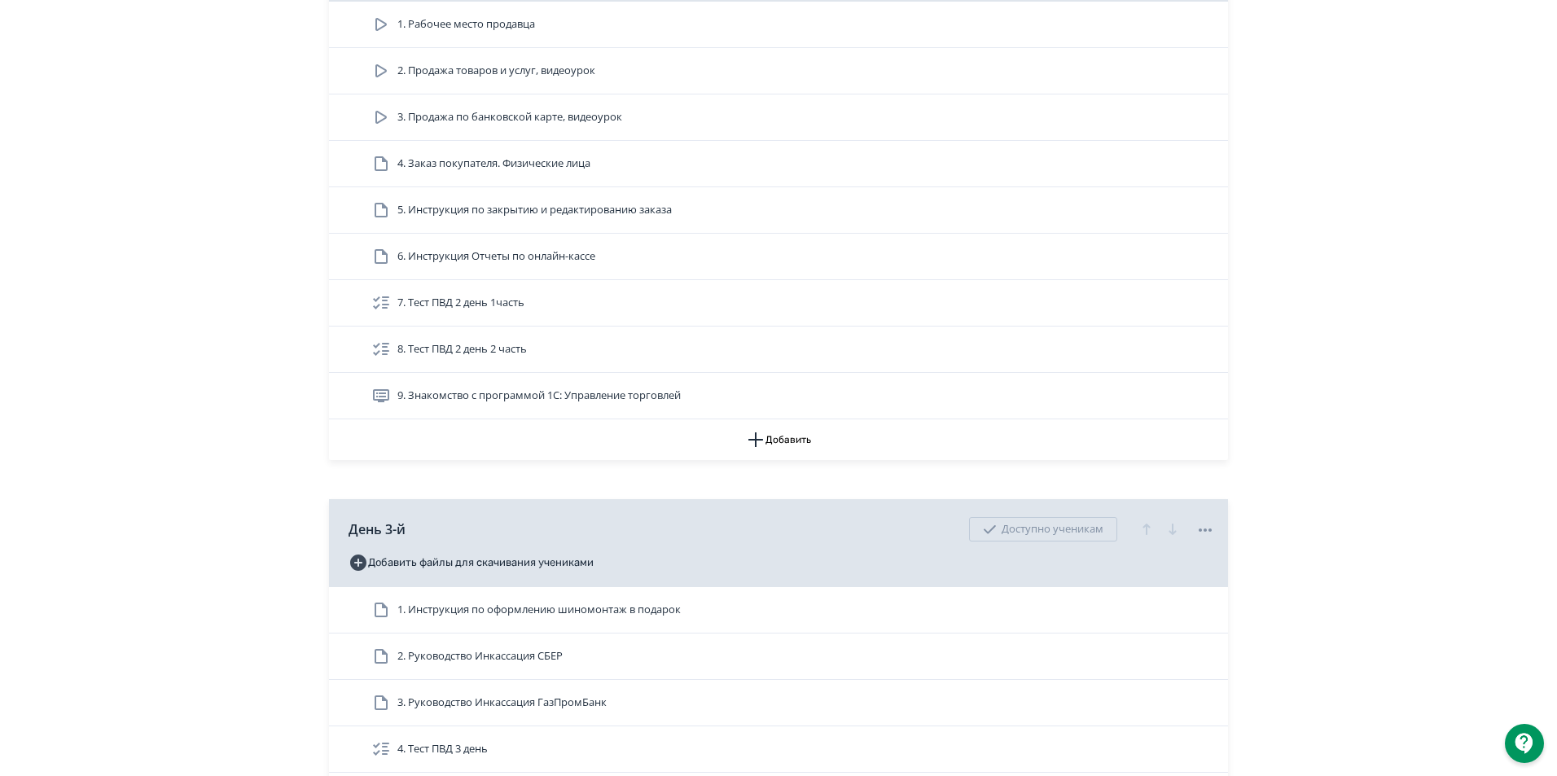
scroll to position [1548, 0]
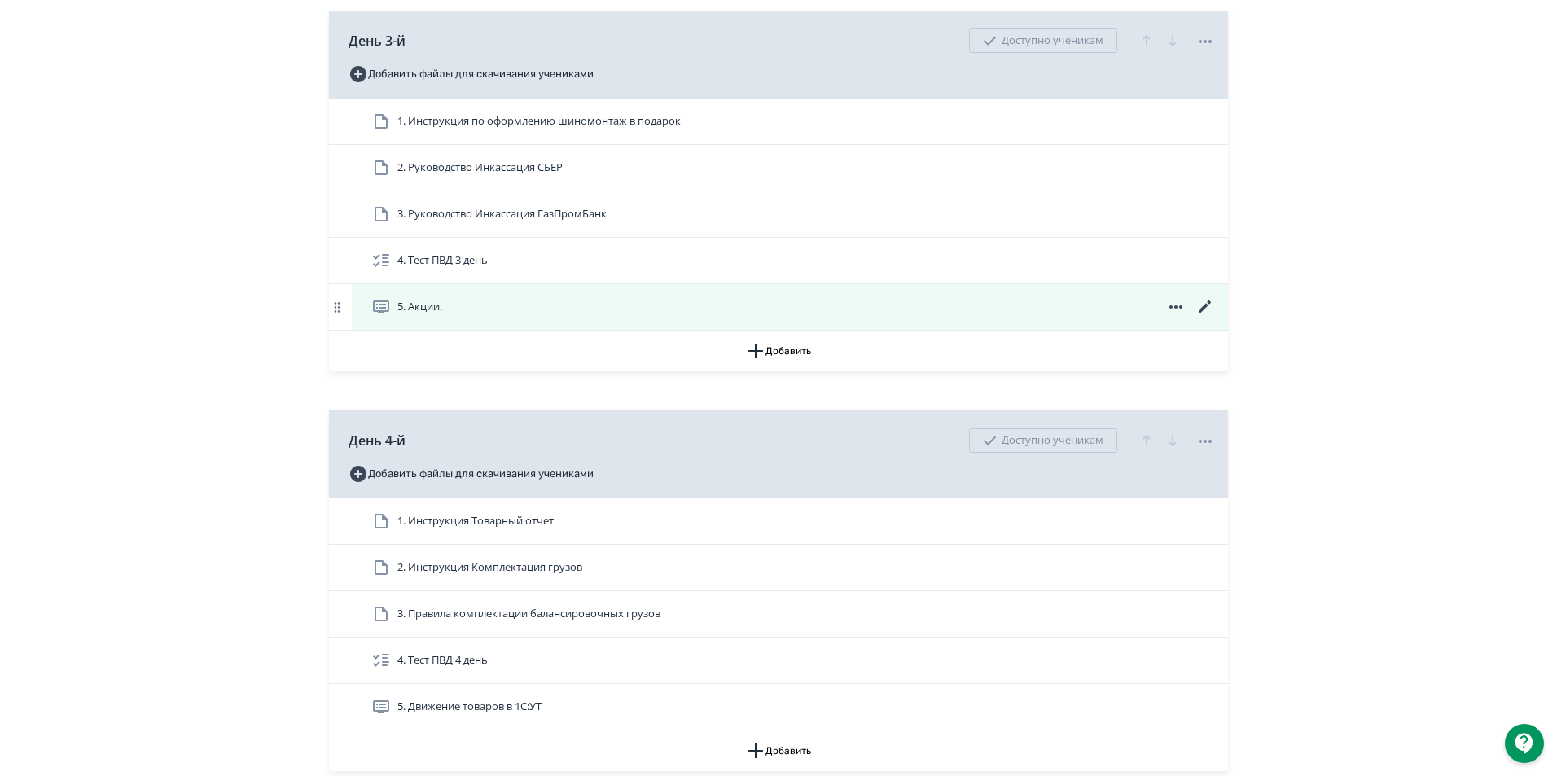
click at [1210, 316] on icon at bounding box center [1206, 307] width 20 height 20
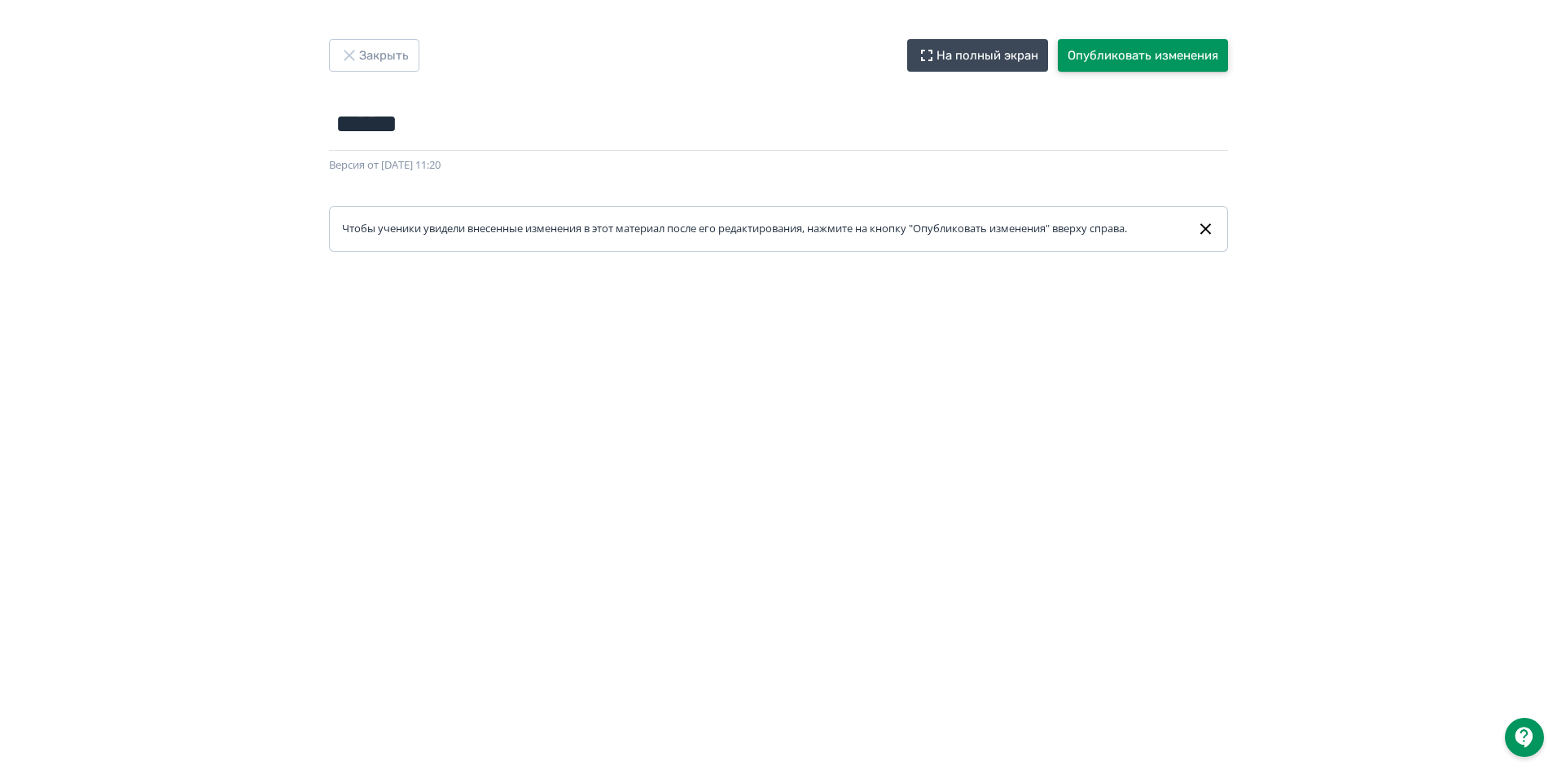
click at [1170, 62] on button "Опубликовать изменения" at bounding box center [1143, 55] width 170 height 33
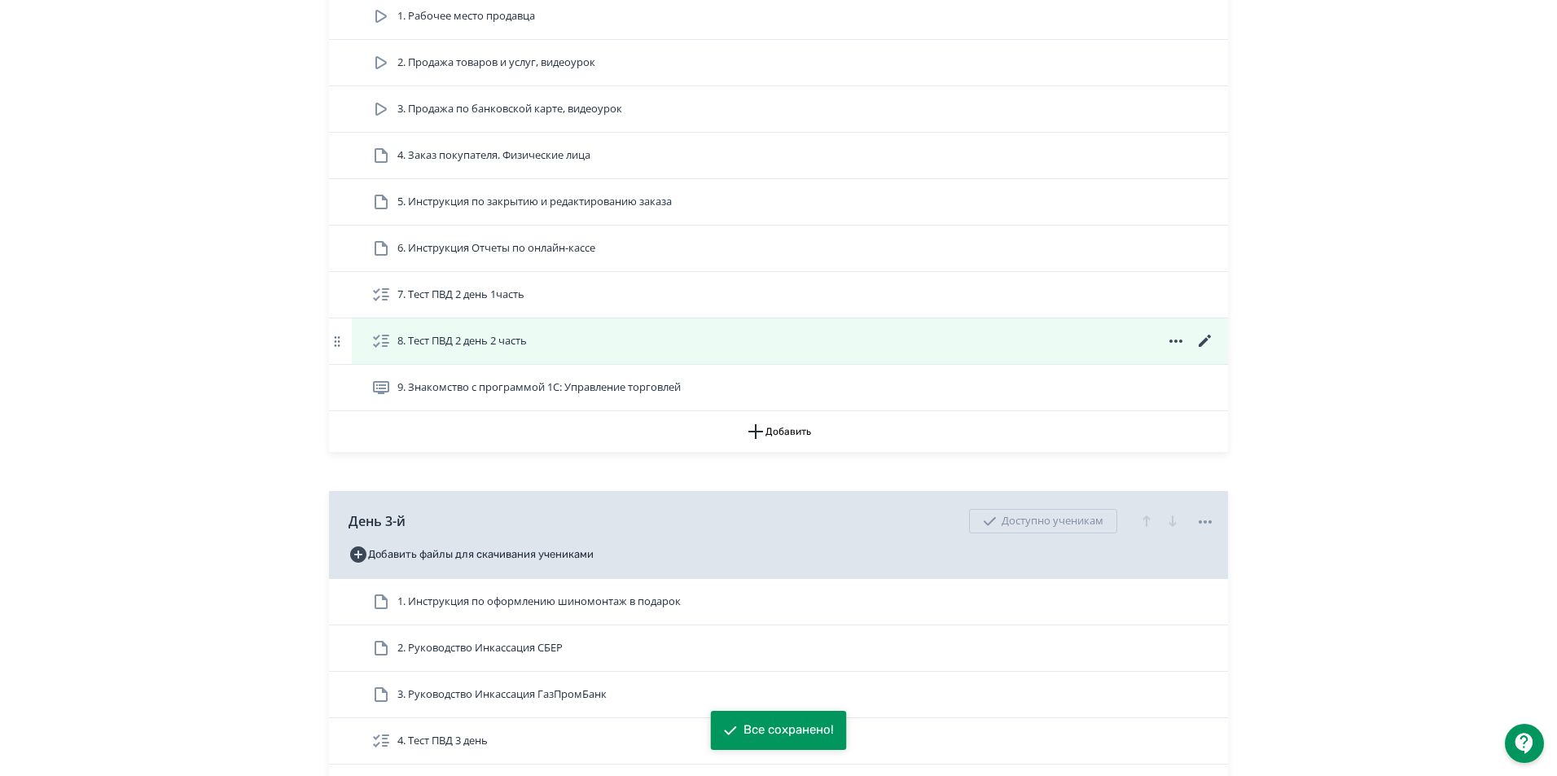
scroll to position [1303, 0]
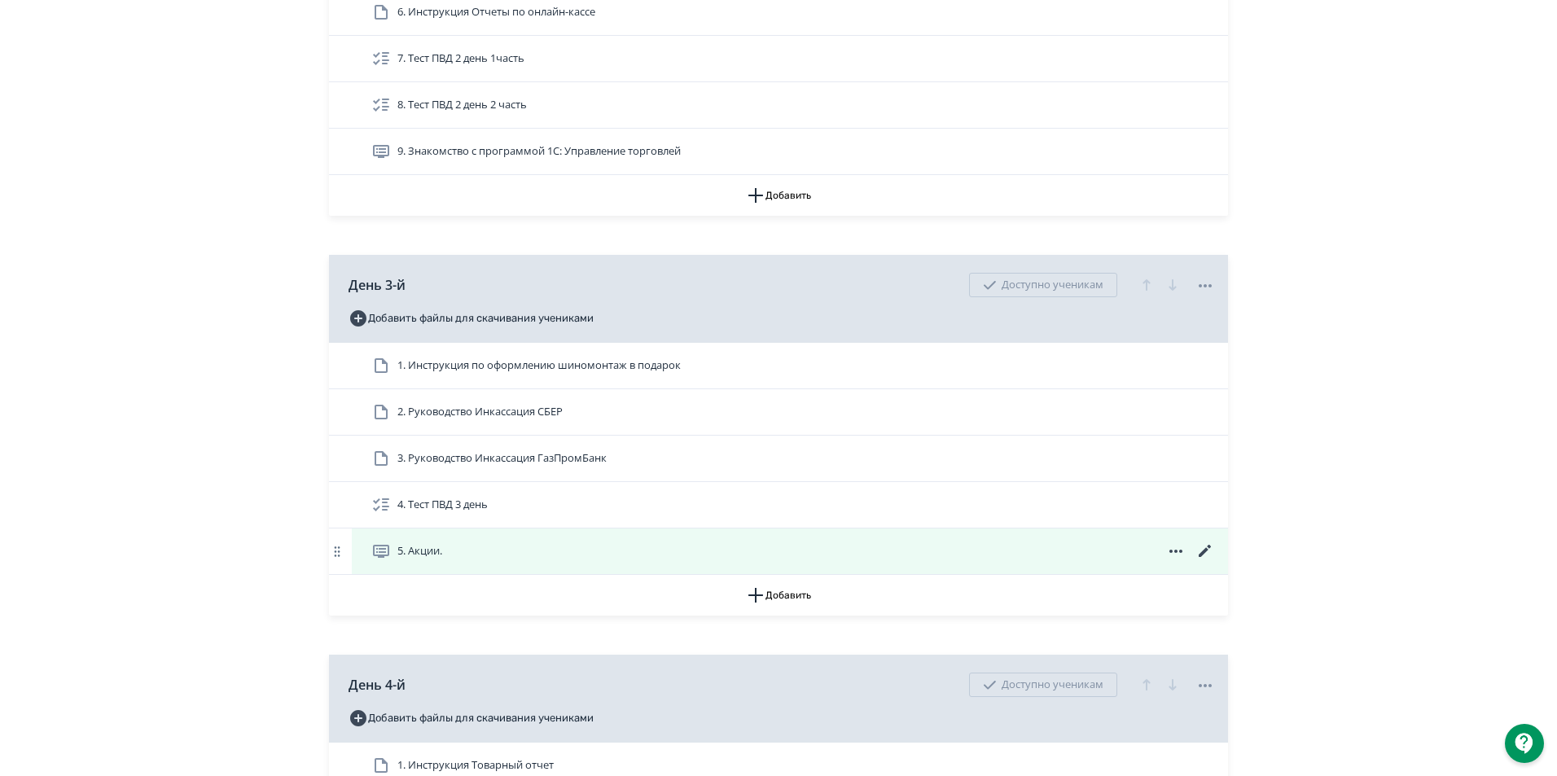
click at [414, 560] on span "5. Акции." at bounding box center [419, 551] width 45 height 16
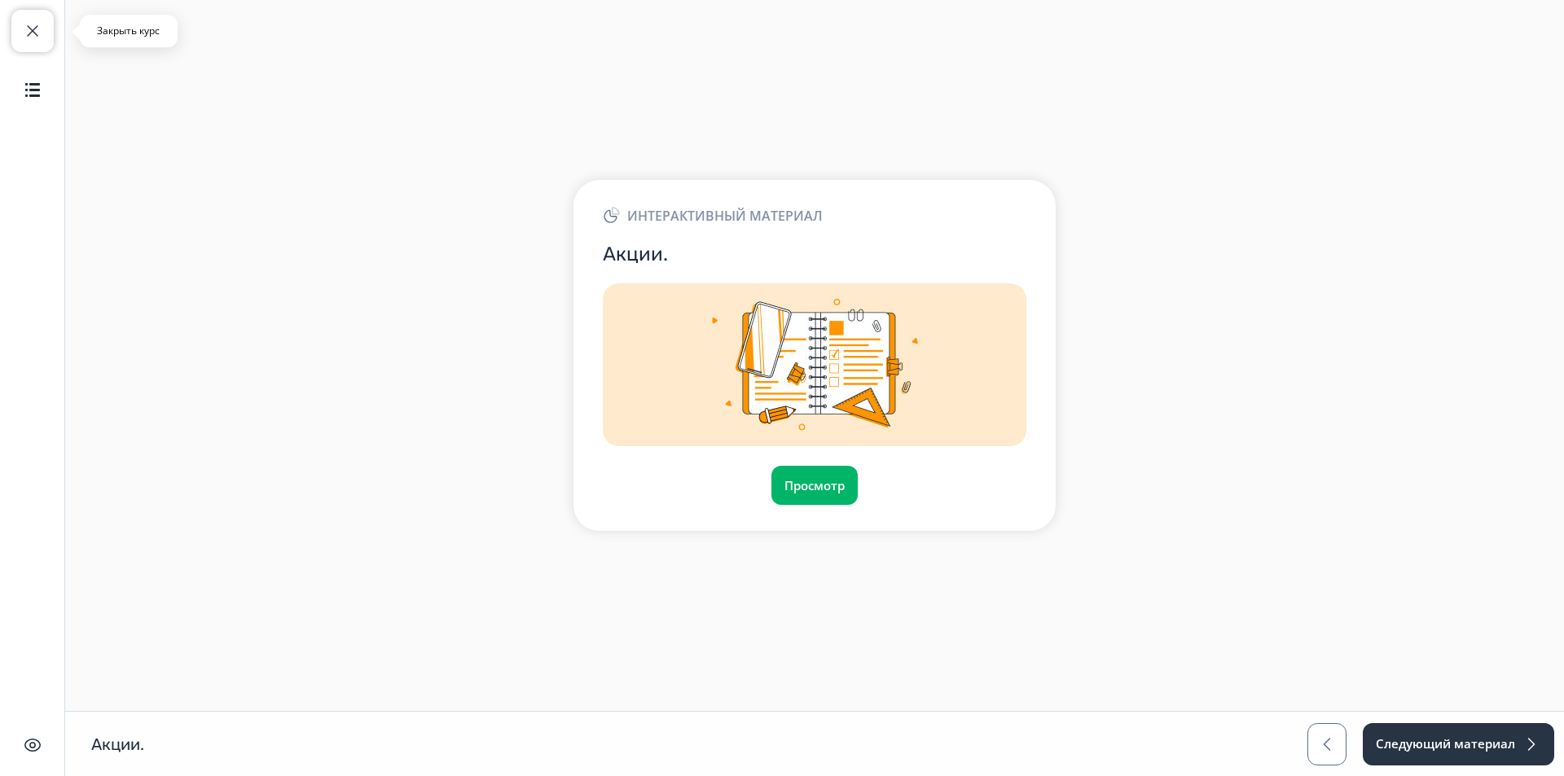
click at [46, 21] on button "Закрыть курс" at bounding box center [32, 31] width 42 height 42
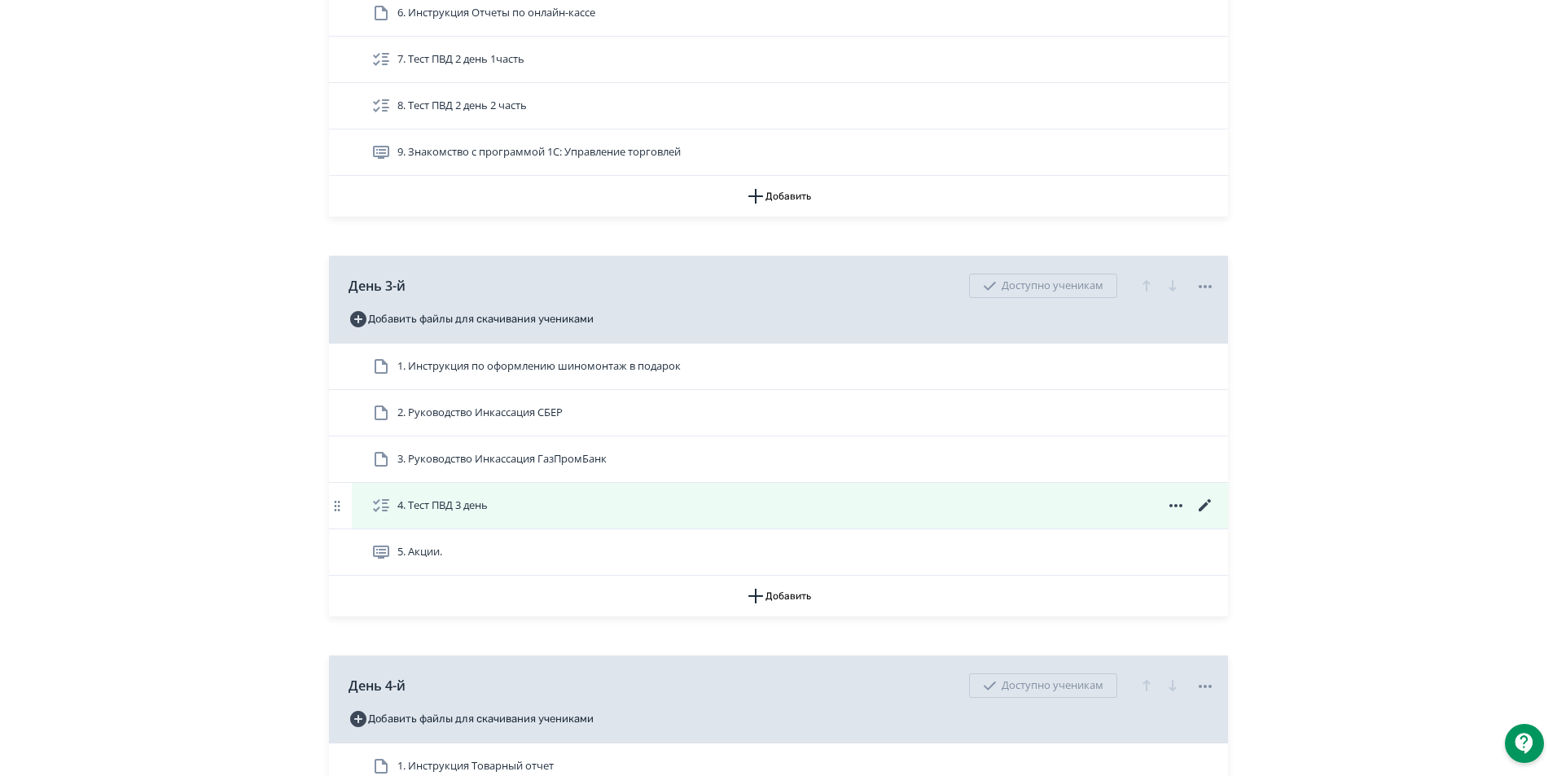
scroll to position [1303, 0]
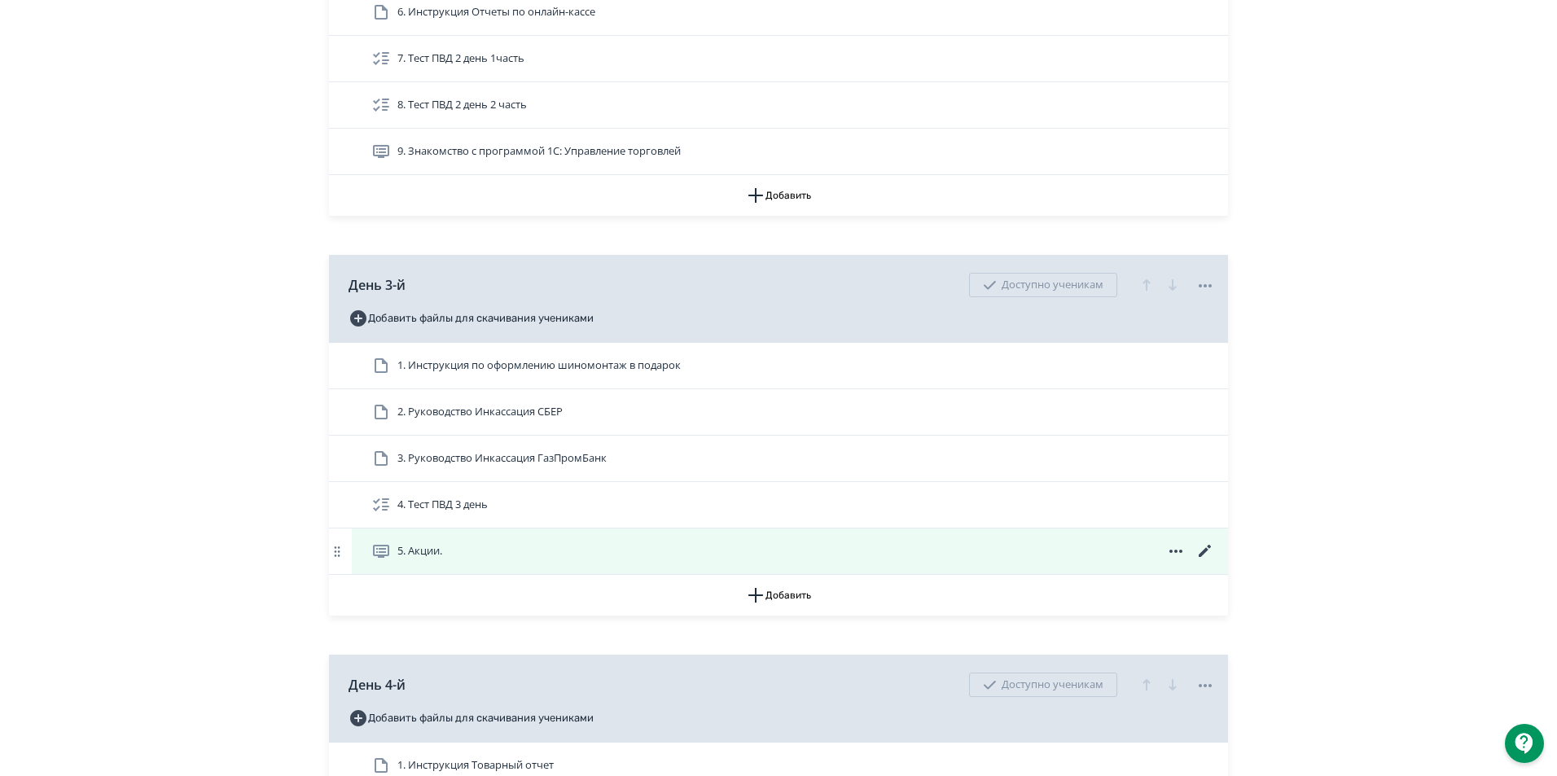
click at [1199, 557] on icon at bounding box center [1205, 551] width 12 height 12
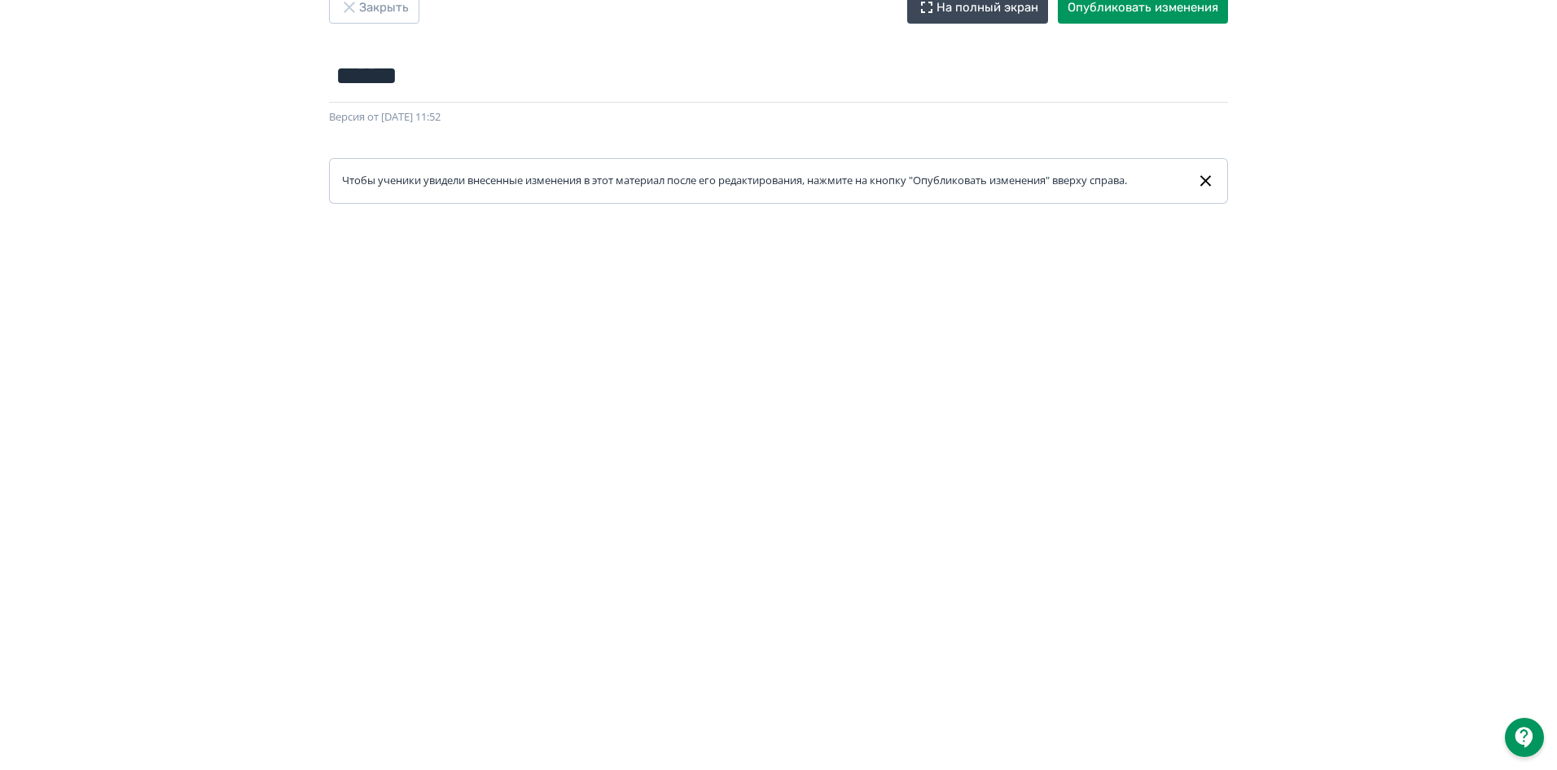
scroll to position [3, 0]
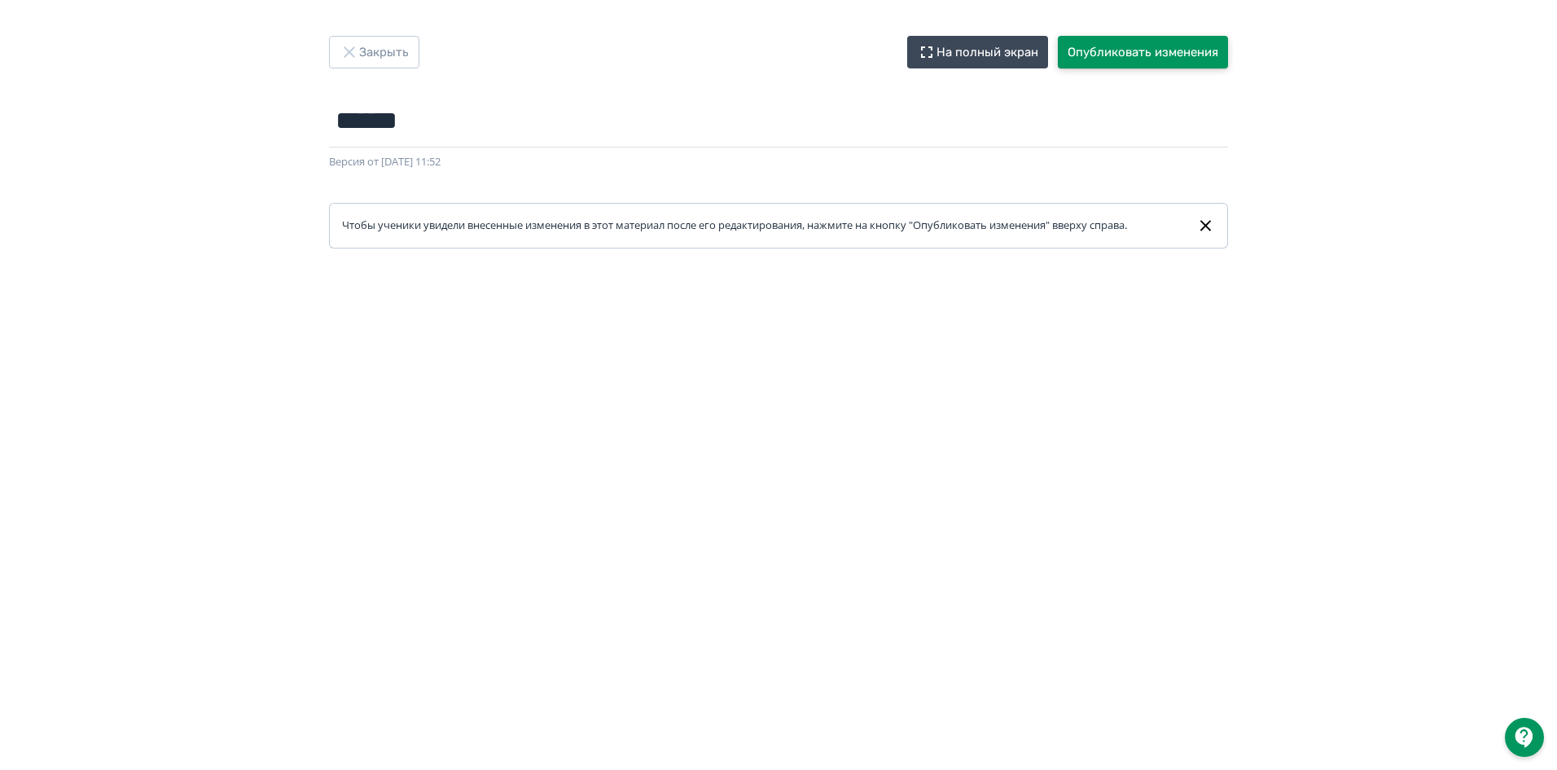
click at [1117, 49] on button "Опубликовать изменения" at bounding box center [1143, 52] width 170 height 33
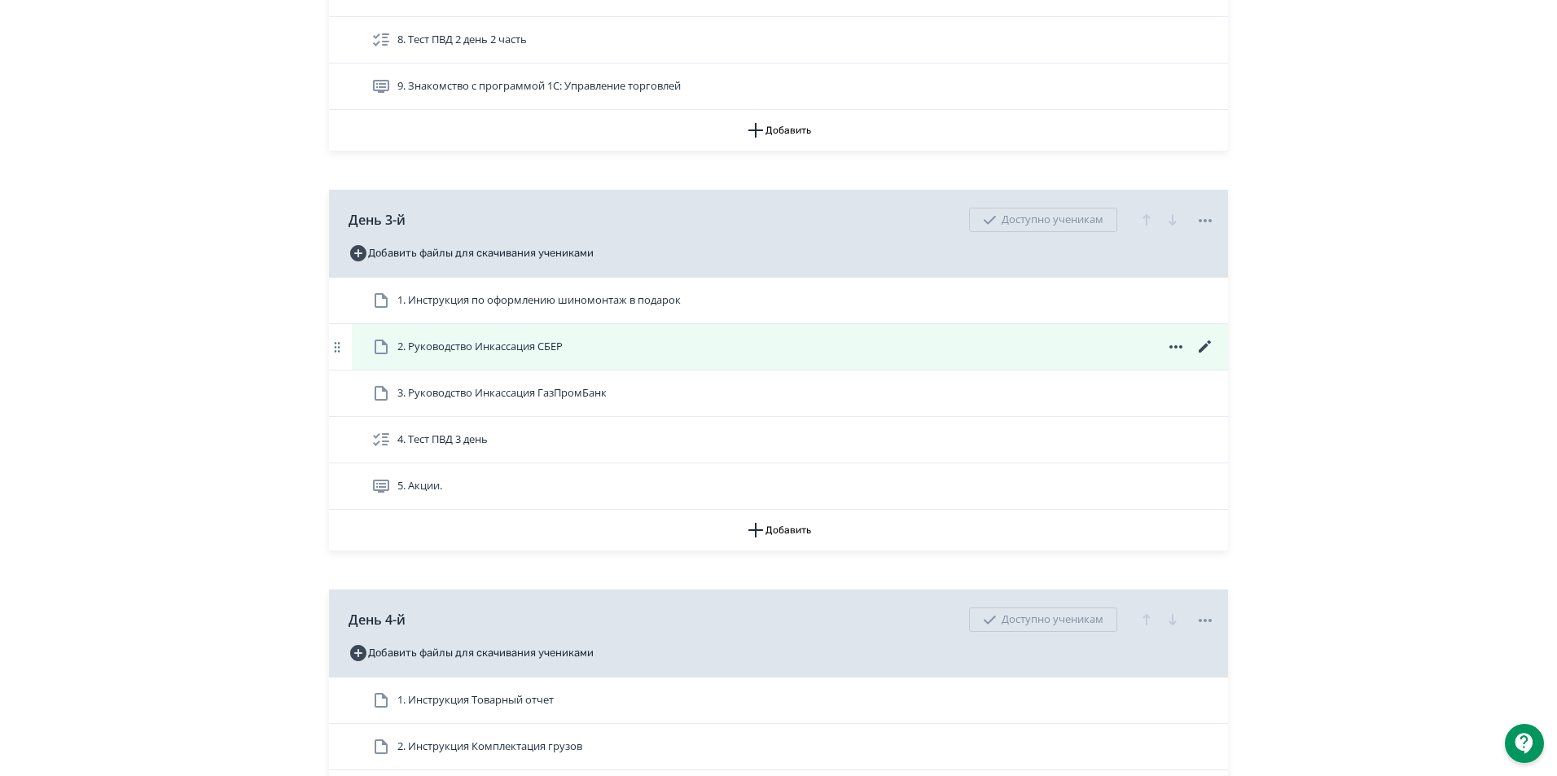
scroll to position [1385, 0]
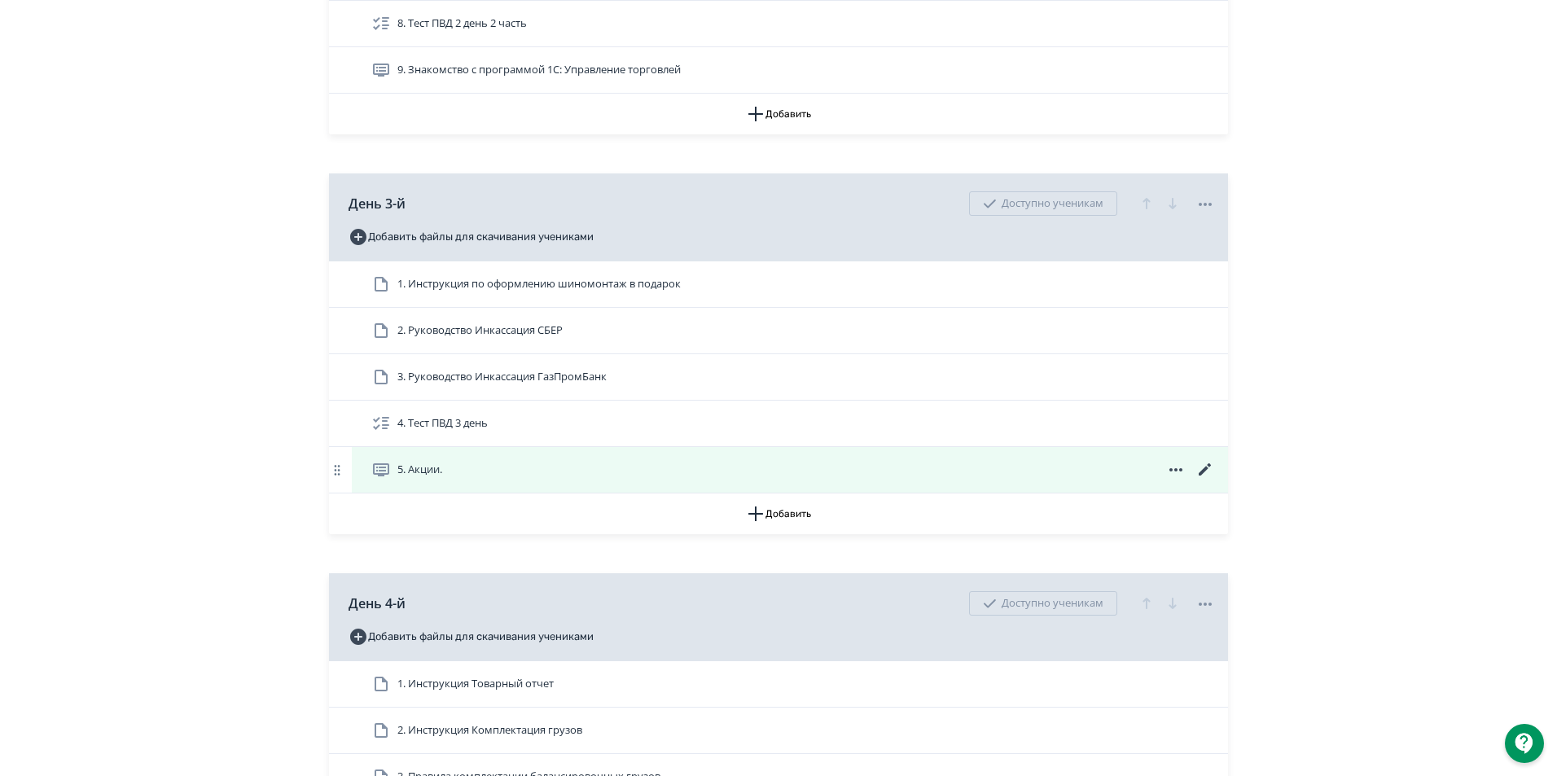
click at [397, 478] on span "5. Акции." at bounding box center [419, 470] width 45 height 16
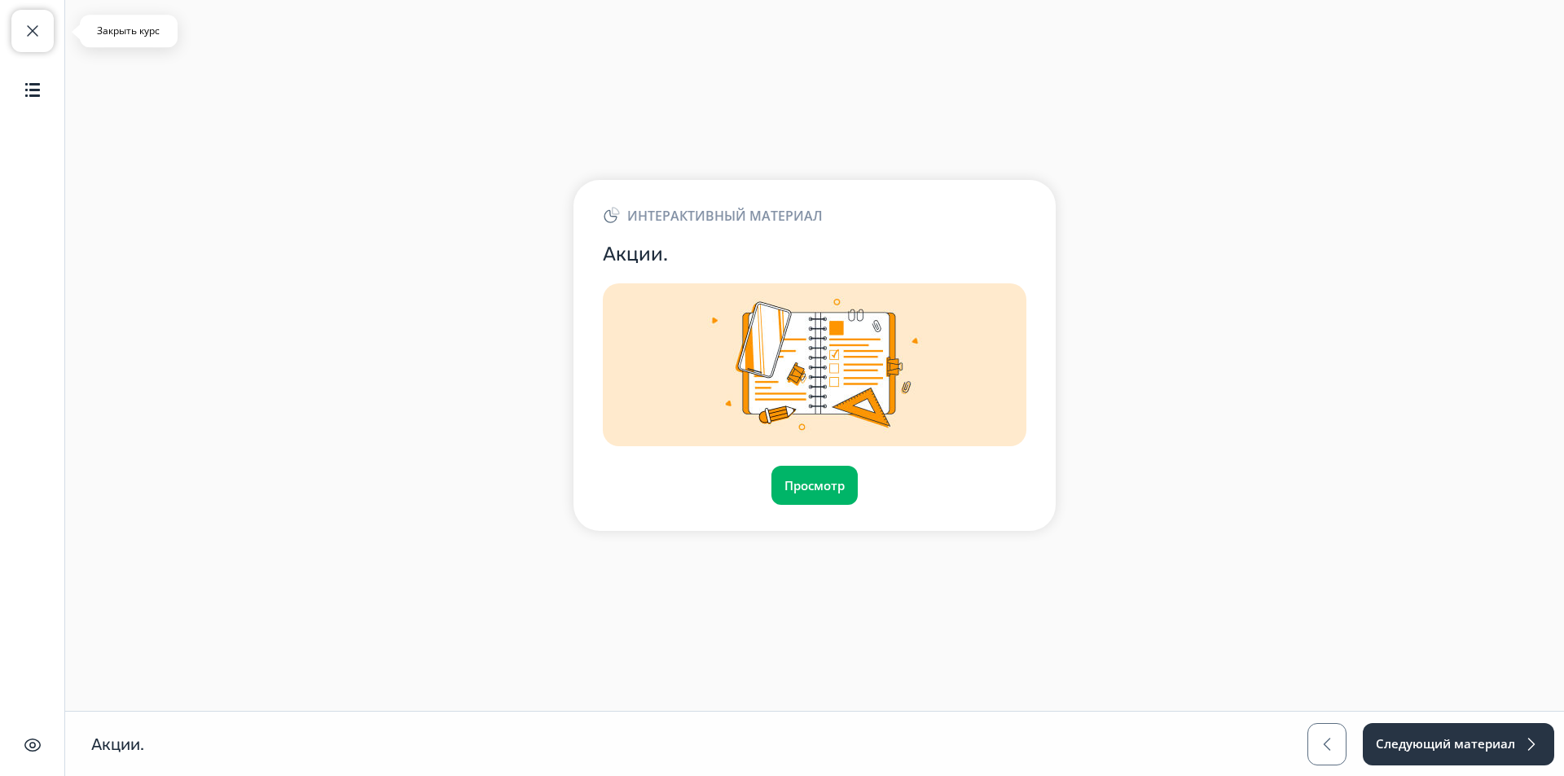
click at [31, 20] on button "Закрыть курс" at bounding box center [32, 31] width 42 height 42
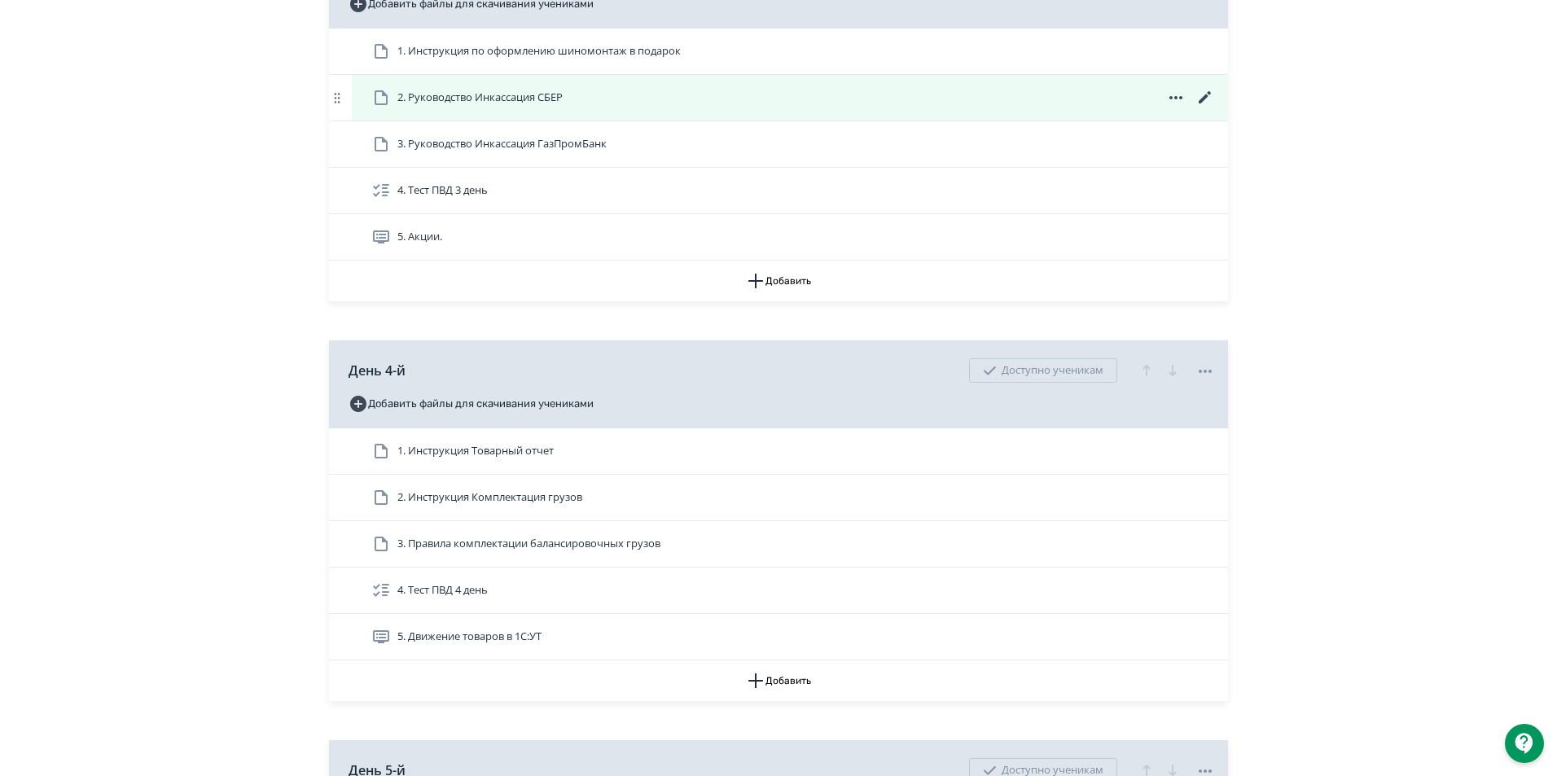
scroll to position [1385, 0]
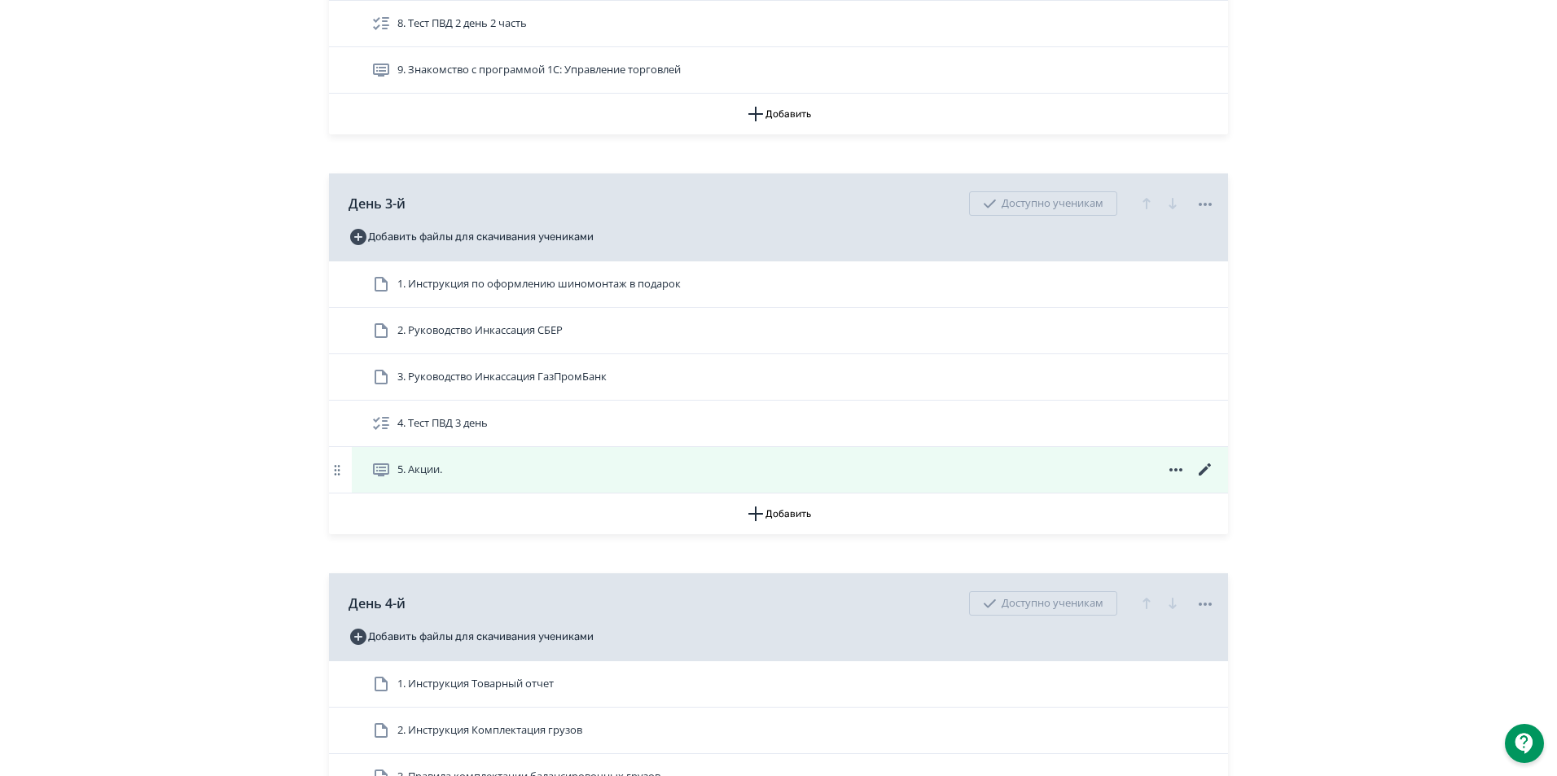
click at [1201, 480] on icon at bounding box center [1206, 470] width 20 height 20
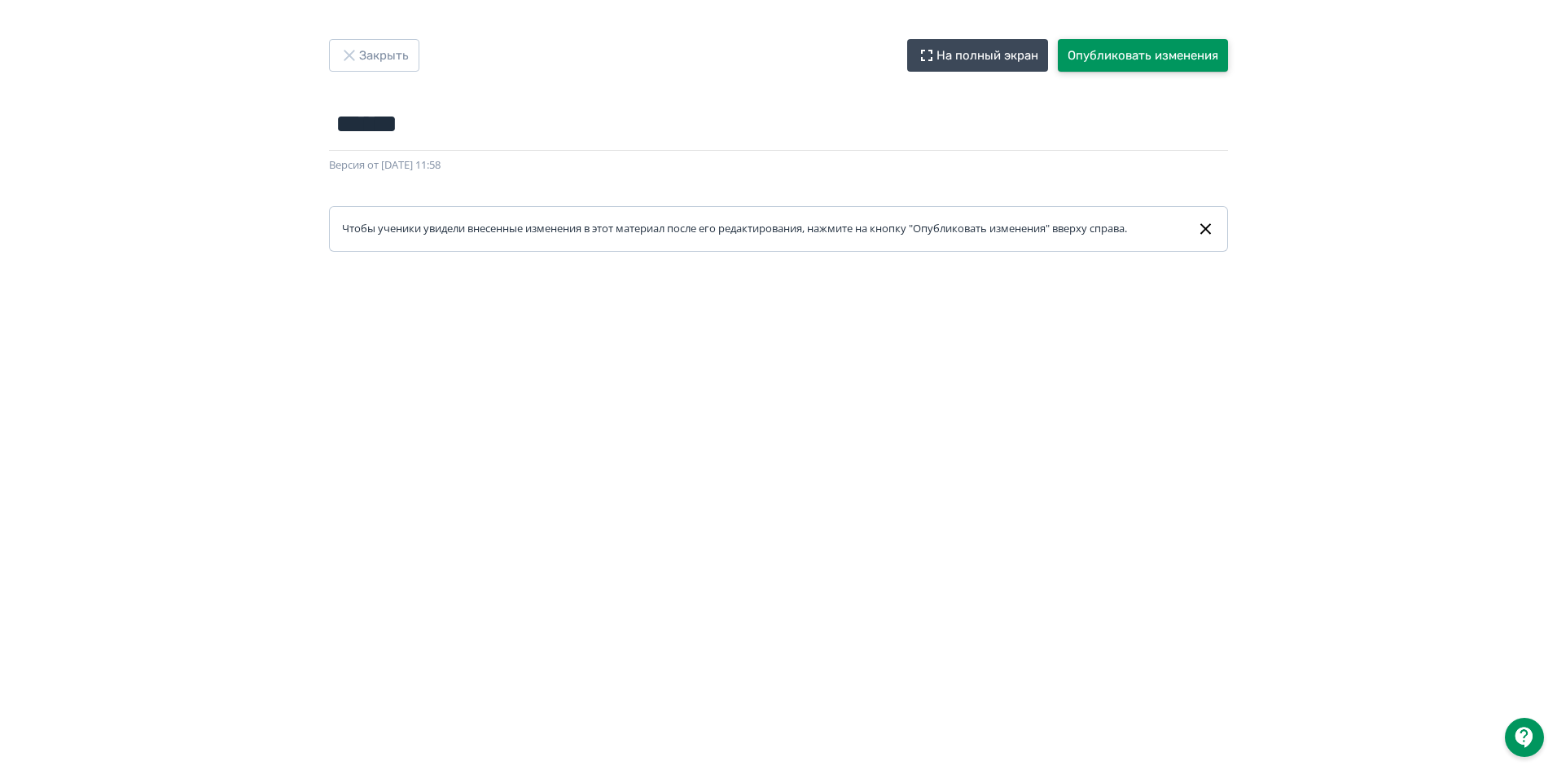
click at [1219, 54] on button "Опубликовать изменения" at bounding box center [1143, 55] width 170 height 33
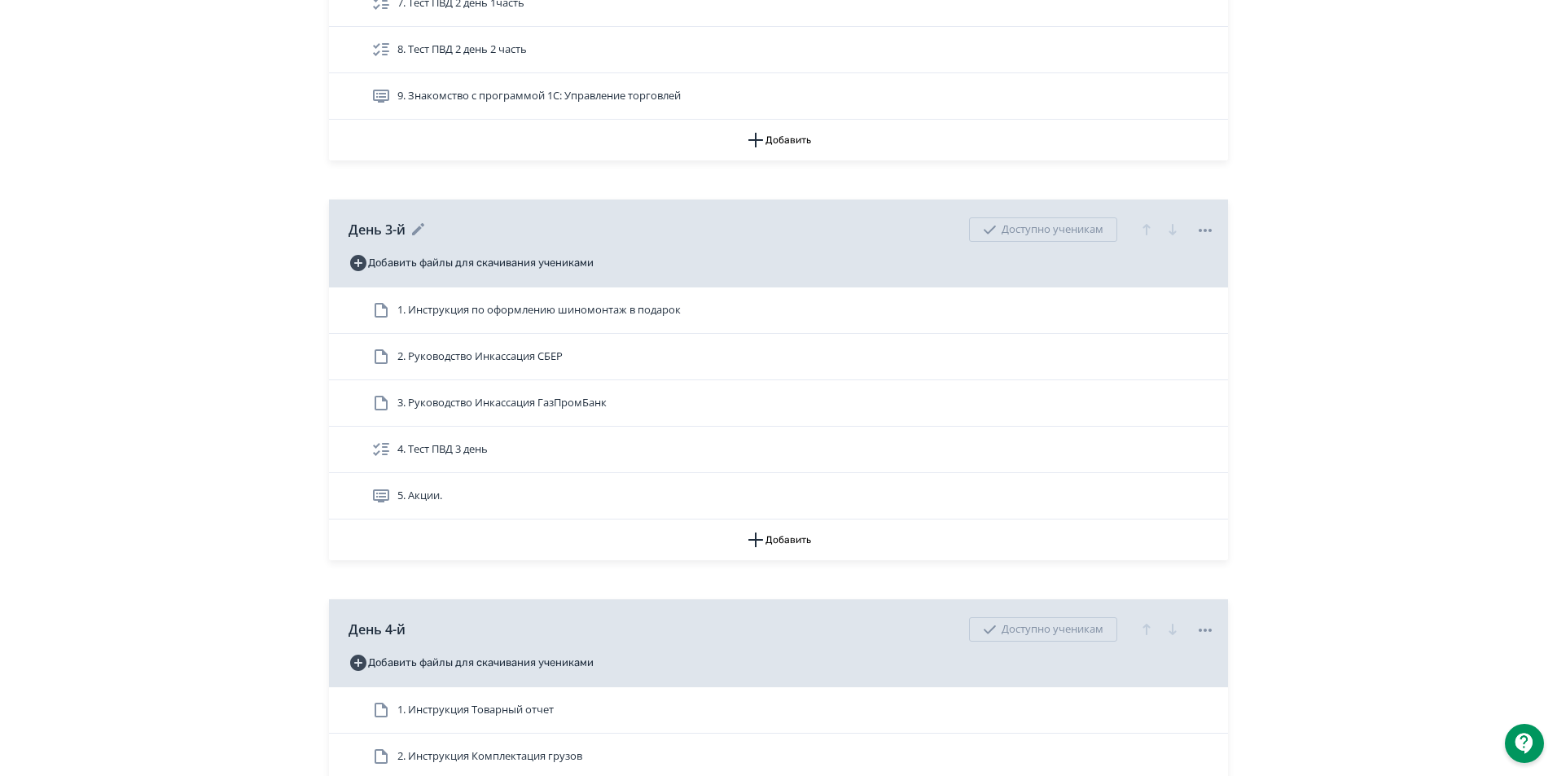
scroll to position [1385, 0]
